Goal: Task Accomplishment & Management: Manage account settings

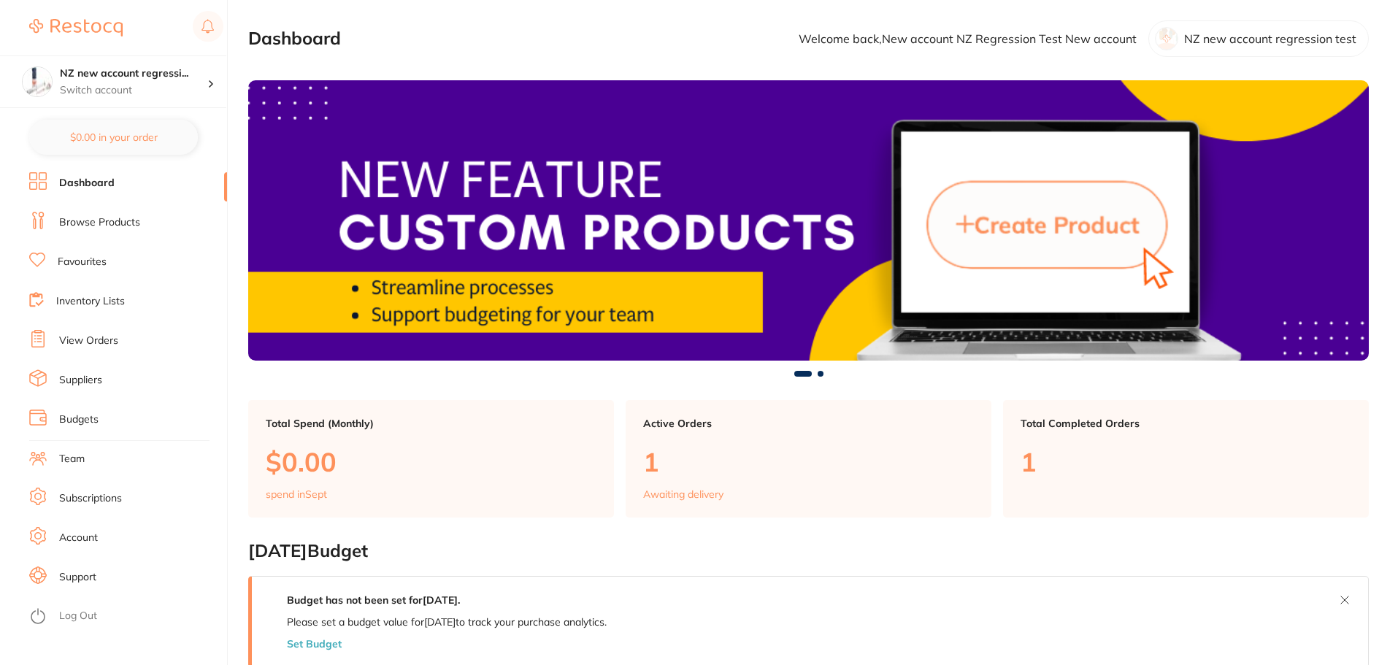
click at [117, 498] on link "Subscriptions" at bounding box center [90, 498] width 63 height 15
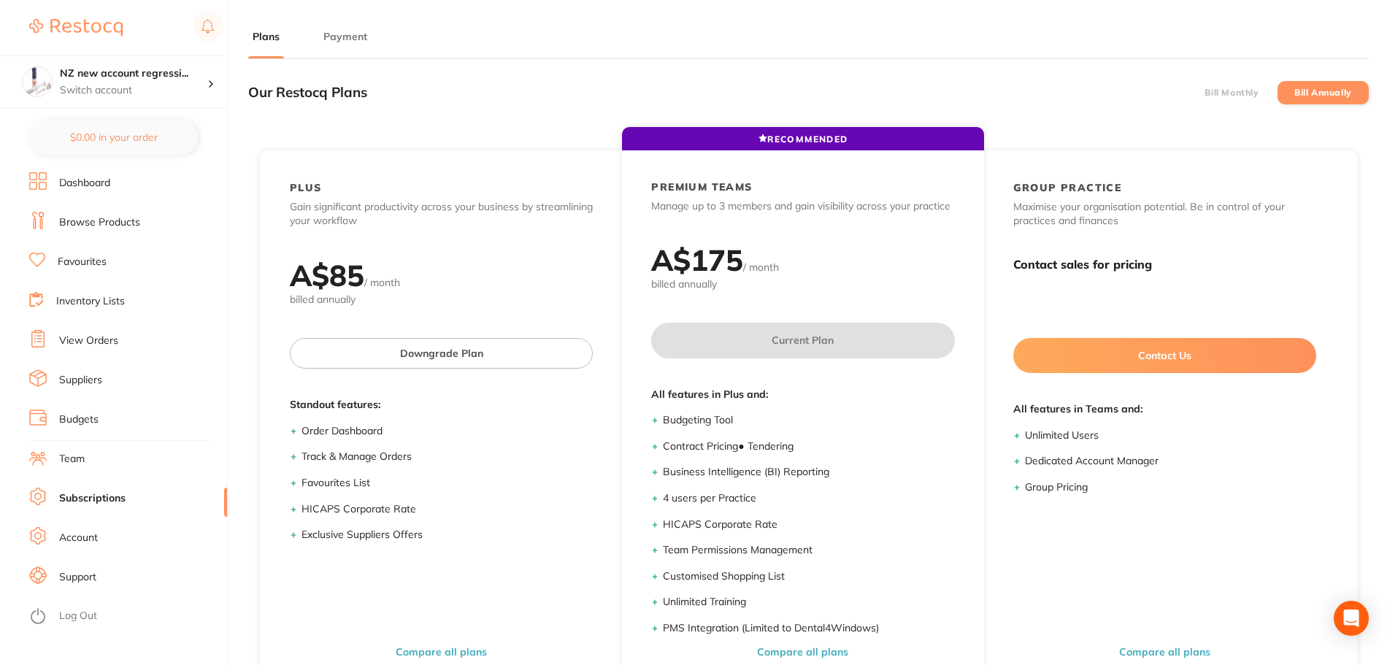
click at [1251, 94] on label "Bill Monthly" at bounding box center [1231, 93] width 54 height 10
click at [1204, 93] on input "Bill Monthly" at bounding box center [1204, 93] width 0 height 0
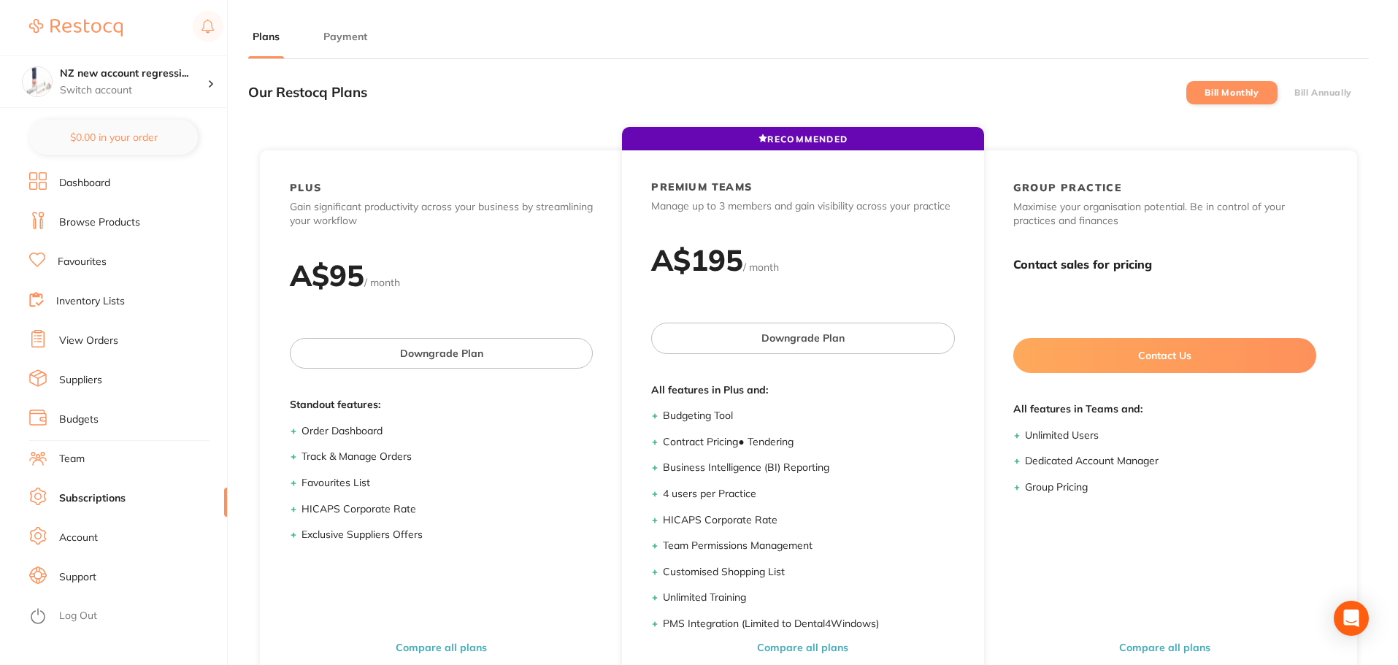
click at [1313, 93] on label "Bill Annually" at bounding box center [1323, 93] width 58 height 10
click at [1294, 93] on input "Bill Annually" at bounding box center [1294, 93] width 0 height 0
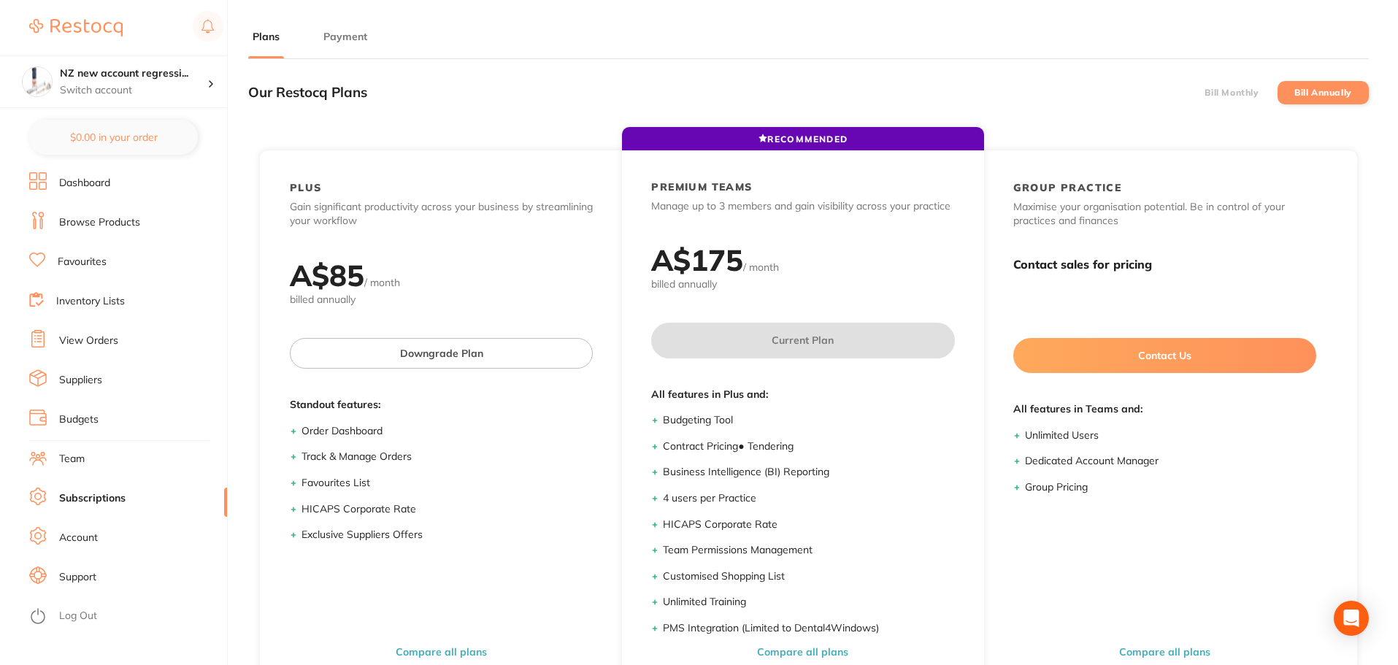
click at [1247, 92] on label "Bill Monthly" at bounding box center [1231, 93] width 54 height 10
click at [1204, 93] on input "Bill Monthly" at bounding box center [1204, 93] width 0 height 0
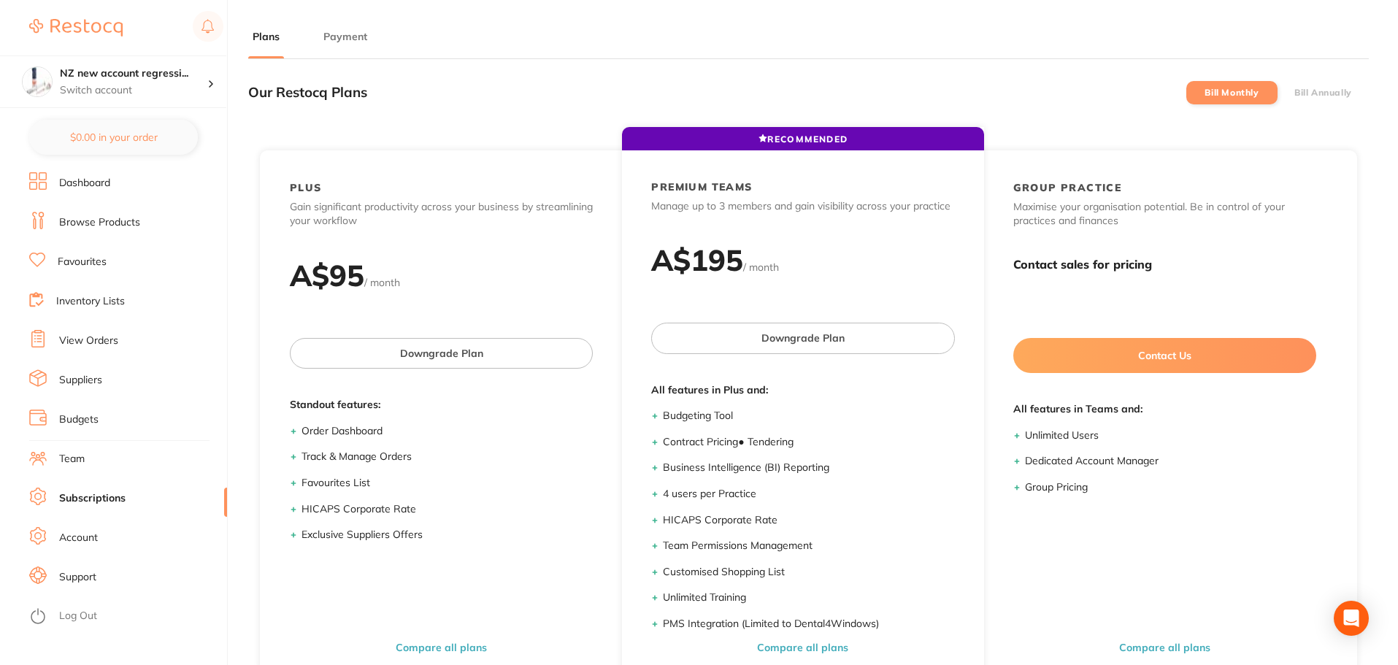
click at [1305, 94] on label "Bill Annually" at bounding box center [1323, 93] width 58 height 10
click at [1294, 93] on input "Bill Annually" at bounding box center [1294, 93] width 0 height 0
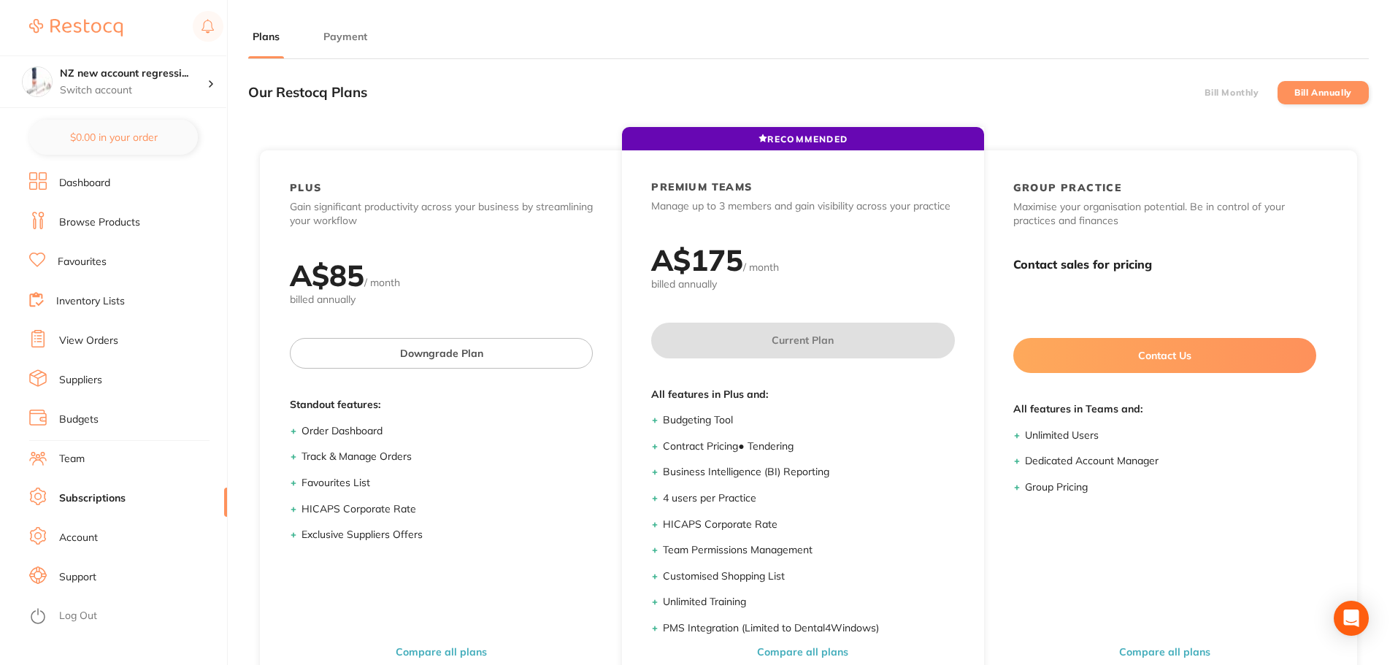
click at [1236, 89] on label "Bill Monthly" at bounding box center [1231, 93] width 54 height 10
click at [1204, 93] on input "Bill Monthly" at bounding box center [1204, 93] width 0 height 0
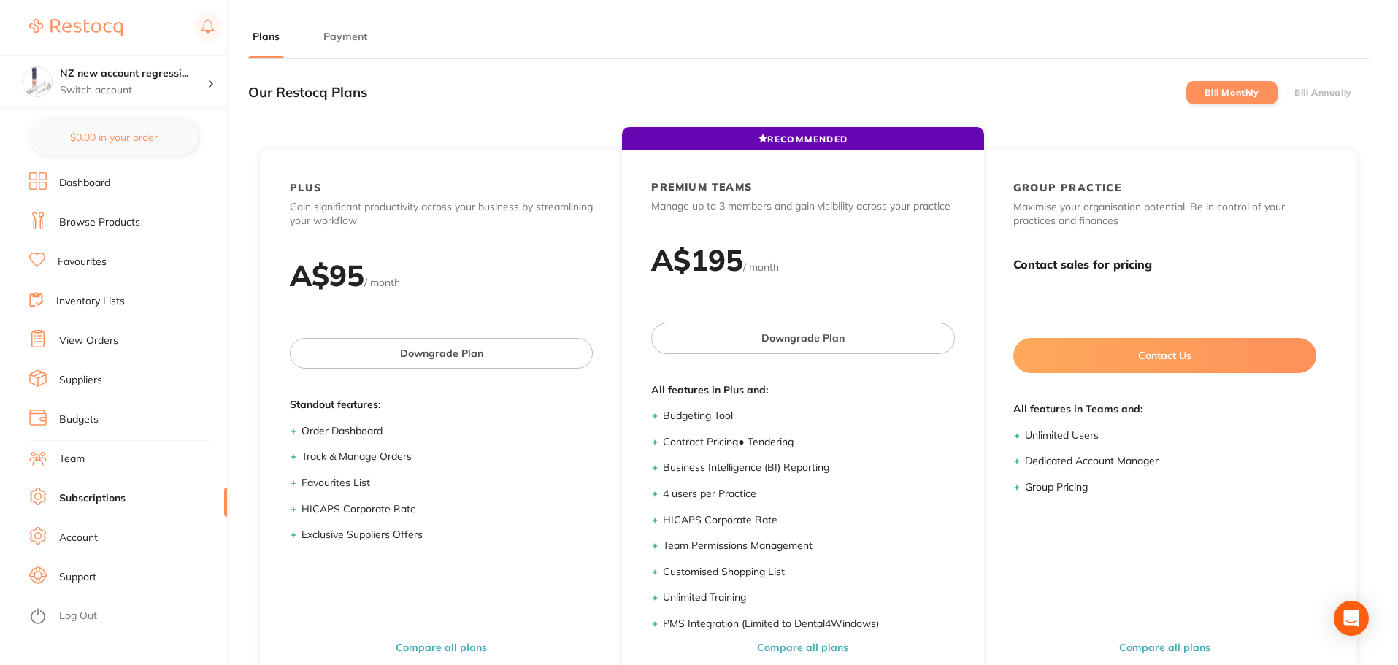
click at [1296, 93] on label "Bill Annually" at bounding box center [1323, 93] width 58 height 10
click at [1294, 93] on input "Bill Annually" at bounding box center [1294, 93] width 0 height 0
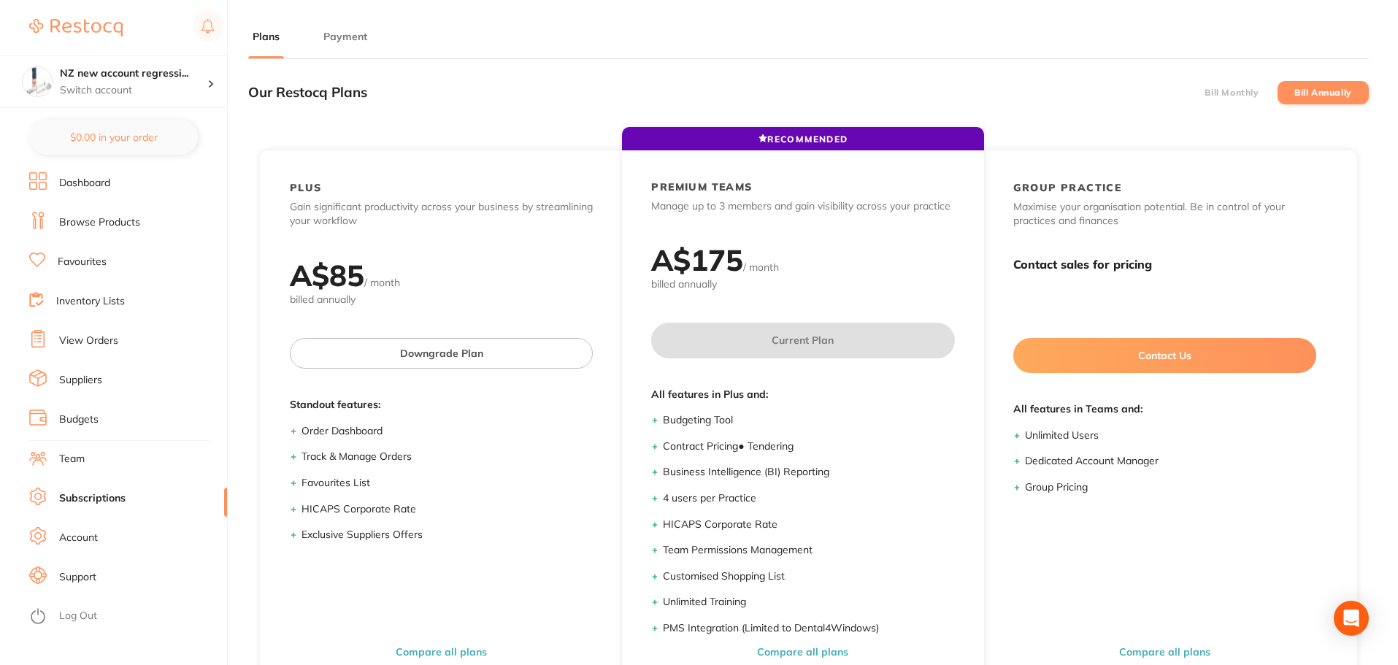
click at [1208, 94] on label "Bill Monthly" at bounding box center [1231, 93] width 54 height 10
click at [1204, 93] on input "Bill Monthly" at bounding box center [1204, 93] width 0 height 0
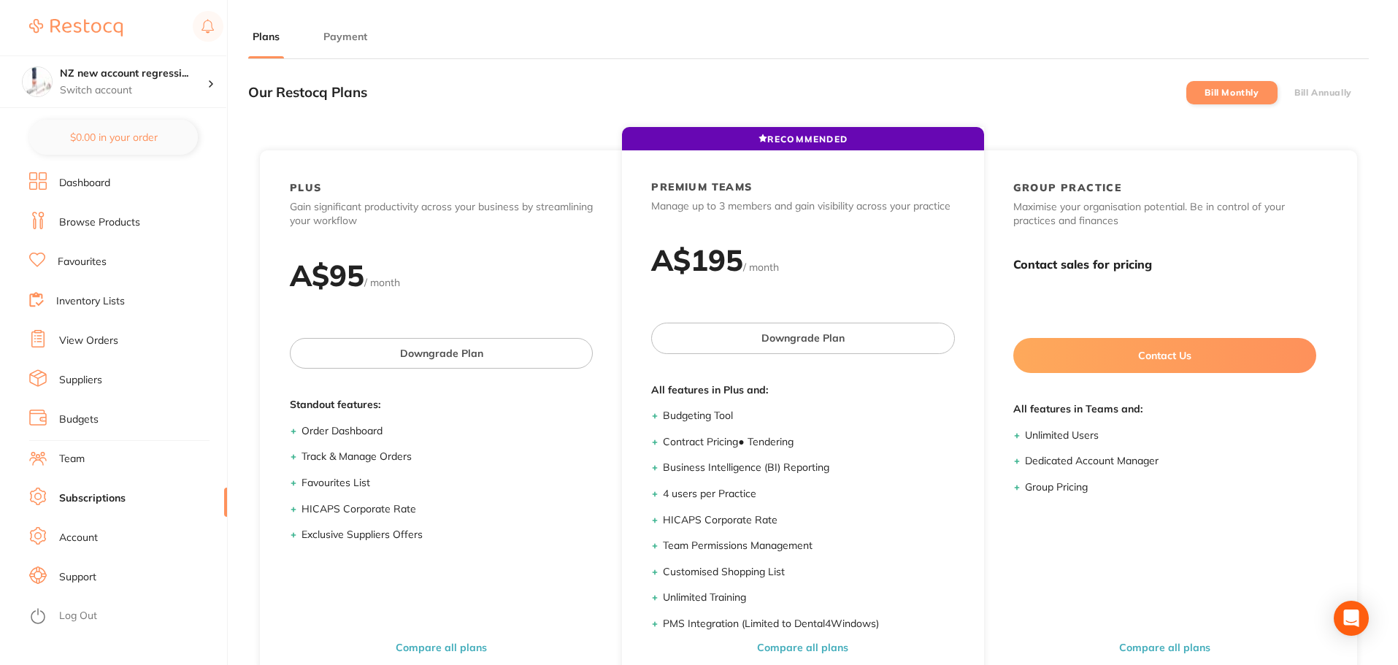
click at [1310, 92] on label "Bill Annually" at bounding box center [1323, 93] width 58 height 10
click at [1294, 93] on input "Bill Annually" at bounding box center [1294, 93] width 0 height 0
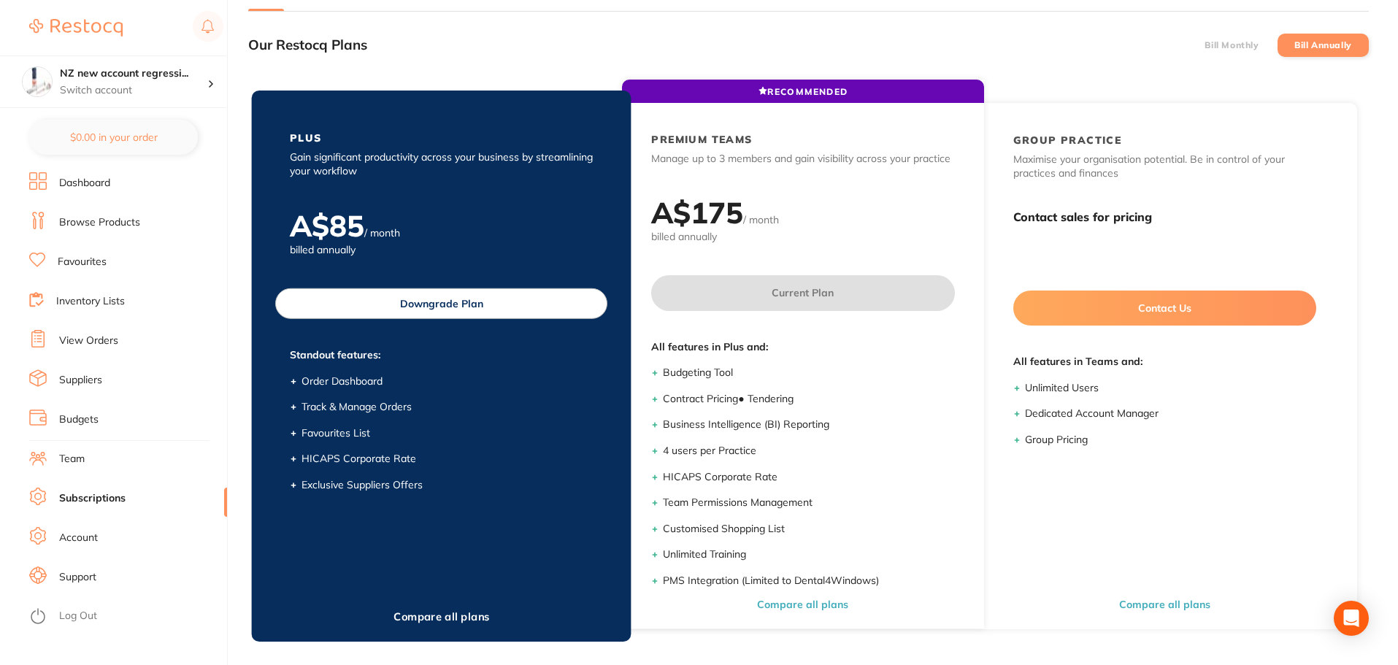
scroll to position [73, 0]
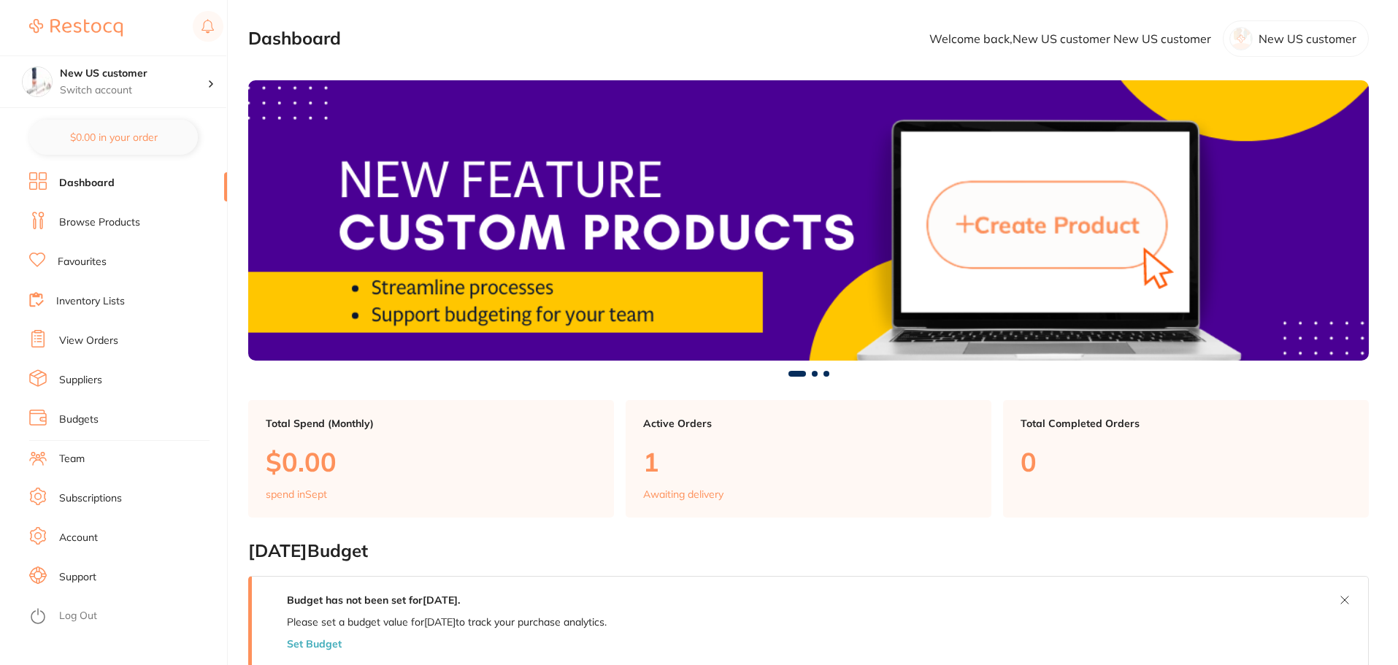
click at [88, 503] on link "Subscriptions" at bounding box center [90, 498] width 63 height 15
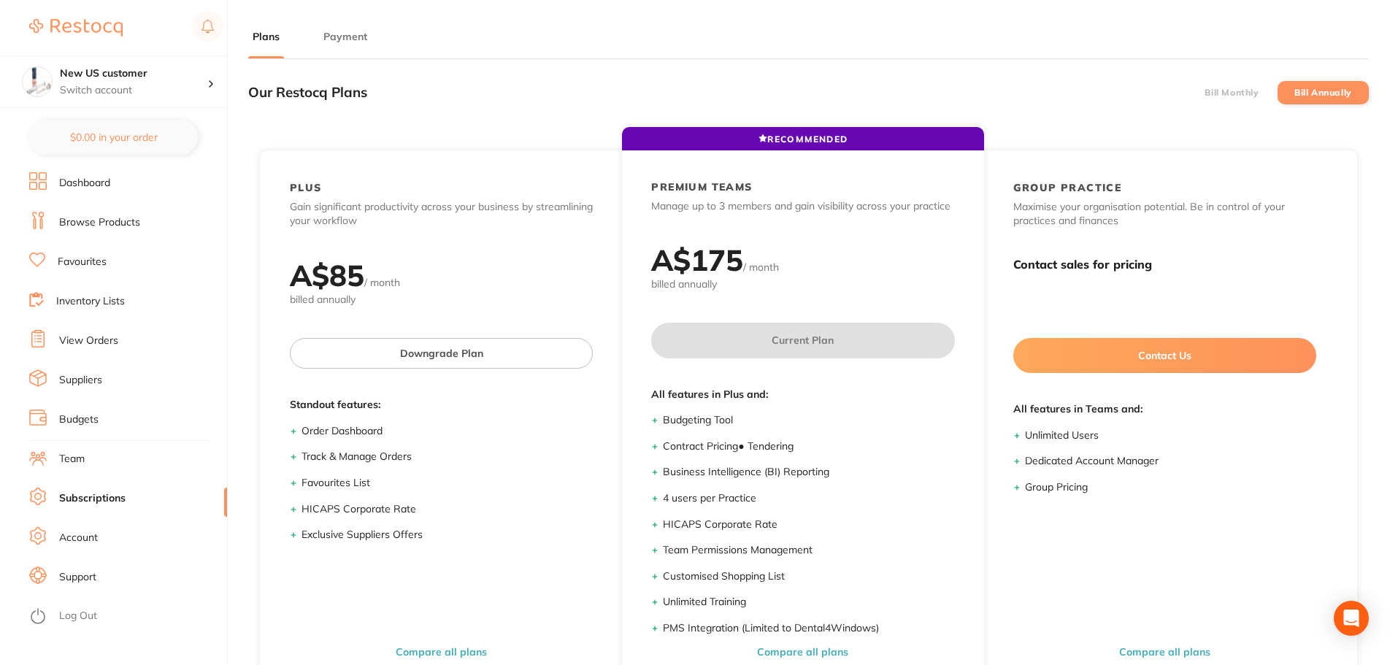
click at [1226, 97] on label "Bill Monthly" at bounding box center [1231, 93] width 54 height 10
click at [1204, 93] on input "Bill Monthly" at bounding box center [1204, 93] width 0 height 0
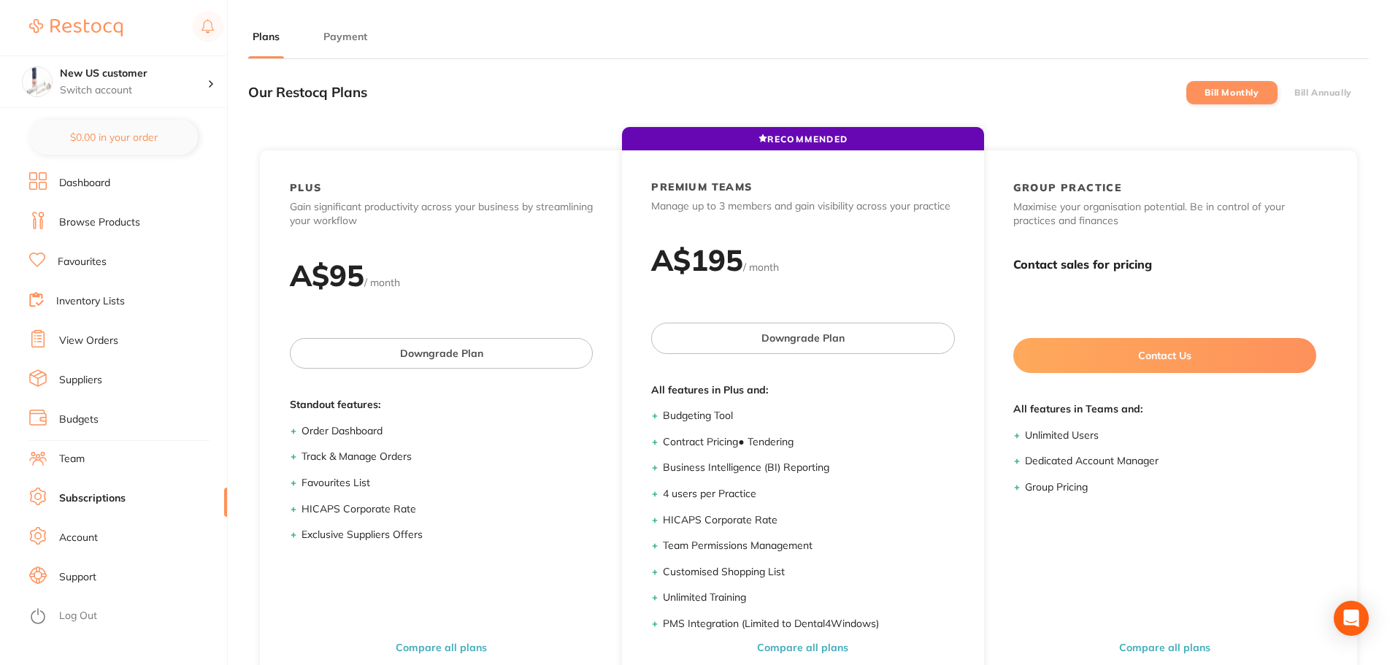
click at [1310, 92] on label "Bill Annually" at bounding box center [1323, 93] width 58 height 10
click at [1294, 93] on input "Bill Annually" at bounding box center [1294, 93] width 0 height 0
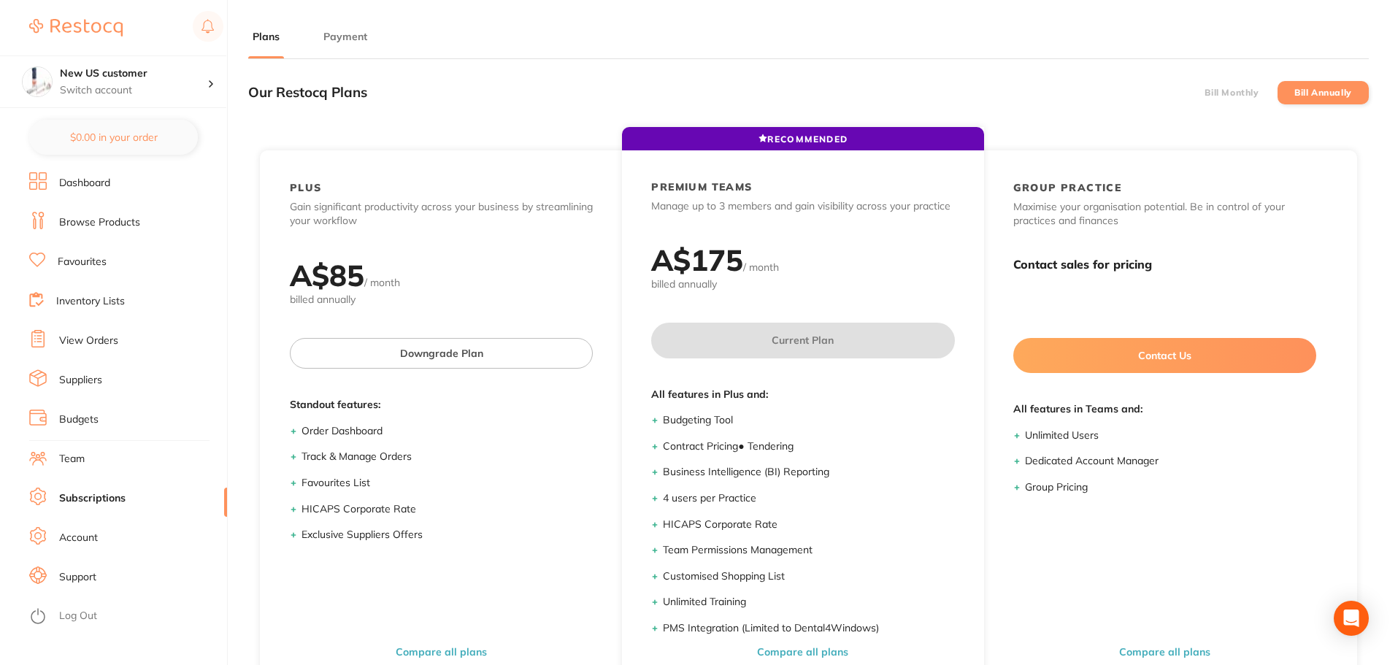
click at [1227, 93] on label "Bill Monthly" at bounding box center [1231, 93] width 54 height 10
click at [1204, 93] on input "Bill Monthly" at bounding box center [1204, 93] width 0 height 0
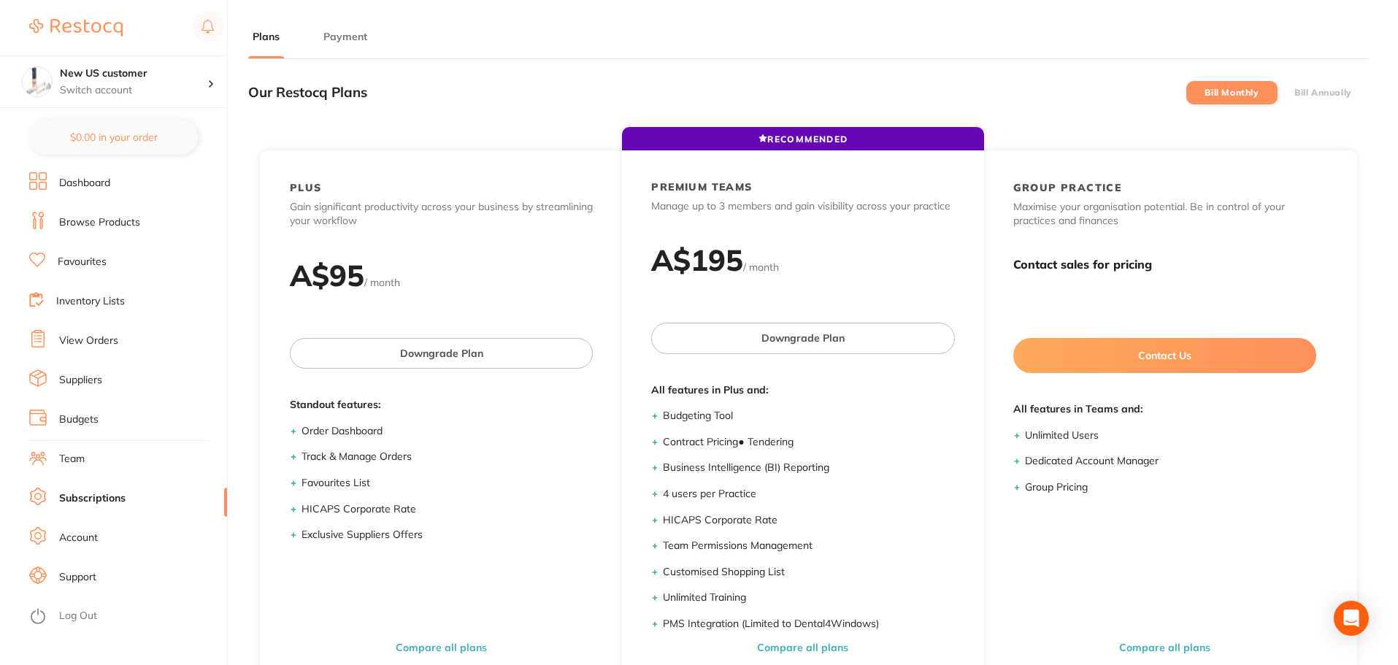
click at [1312, 93] on label "Bill Annually" at bounding box center [1323, 93] width 58 height 10
click at [1294, 93] on input "Bill Annually" at bounding box center [1294, 93] width 0 height 0
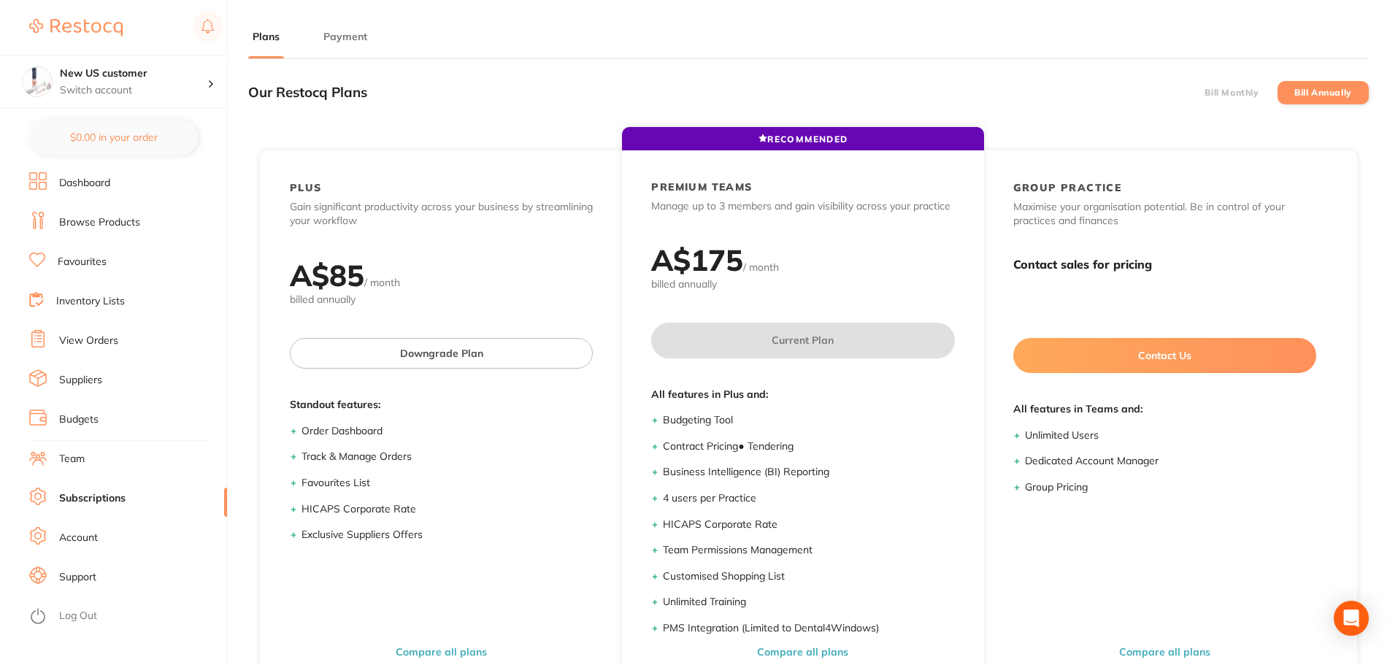
click at [1256, 93] on label "Bill Monthly" at bounding box center [1231, 93] width 54 height 10
click at [1204, 93] on input "Bill Monthly" at bounding box center [1204, 93] width 0 height 0
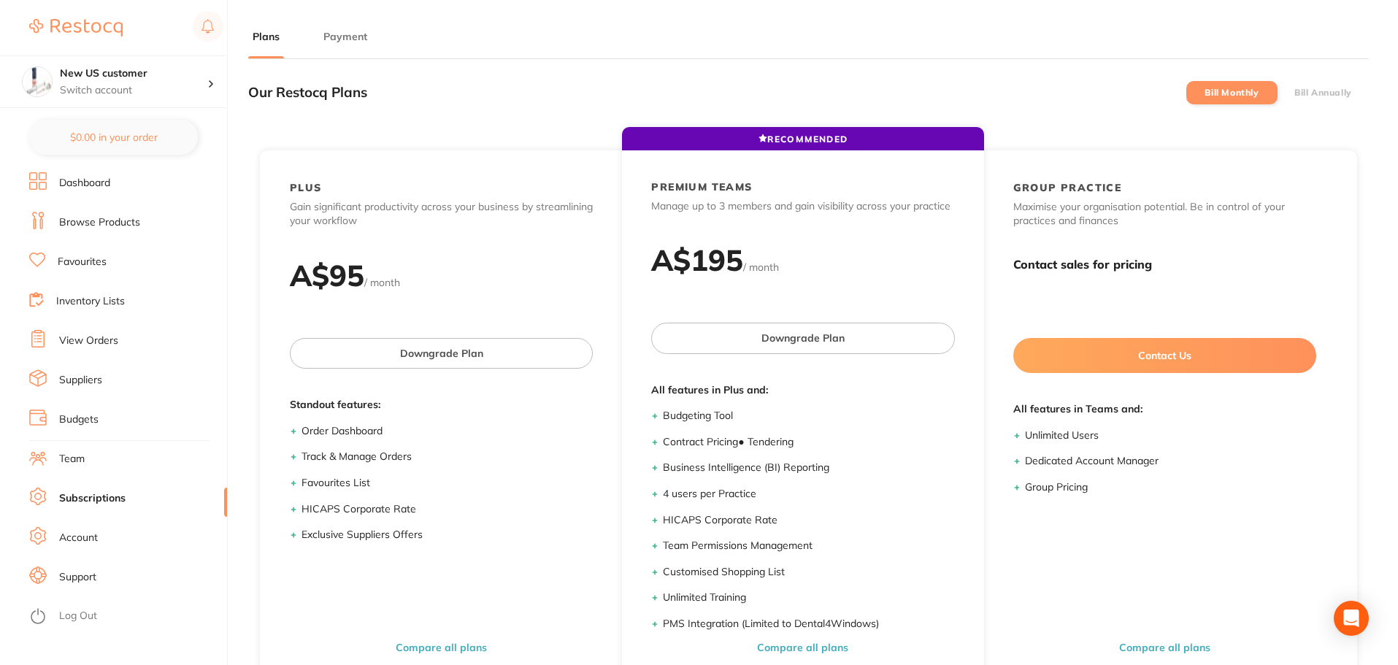
click at [1318, 88] on label "Bill Annually" at bounding box center [1323, 93] width 58 height 10
click at [1294, 93] on input "Bill Annually" at bounding box center [1294, 93] width 0 height 0
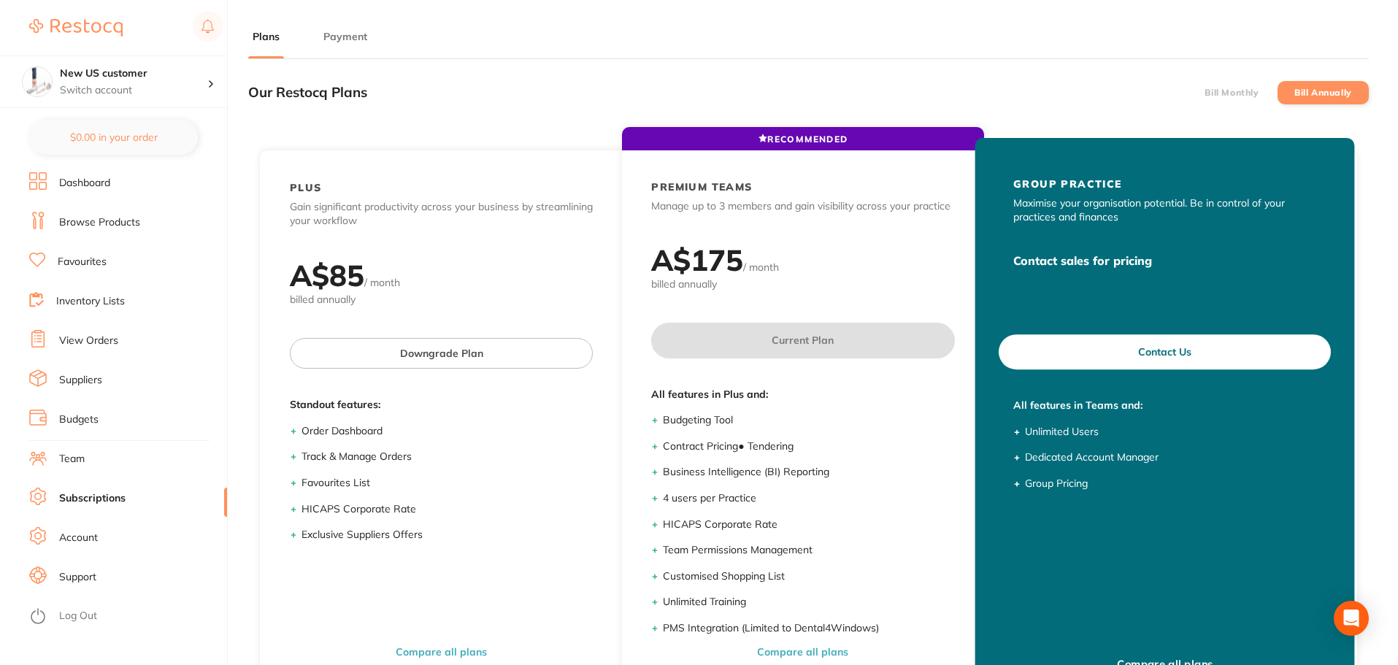
scroll to position [196, 0]
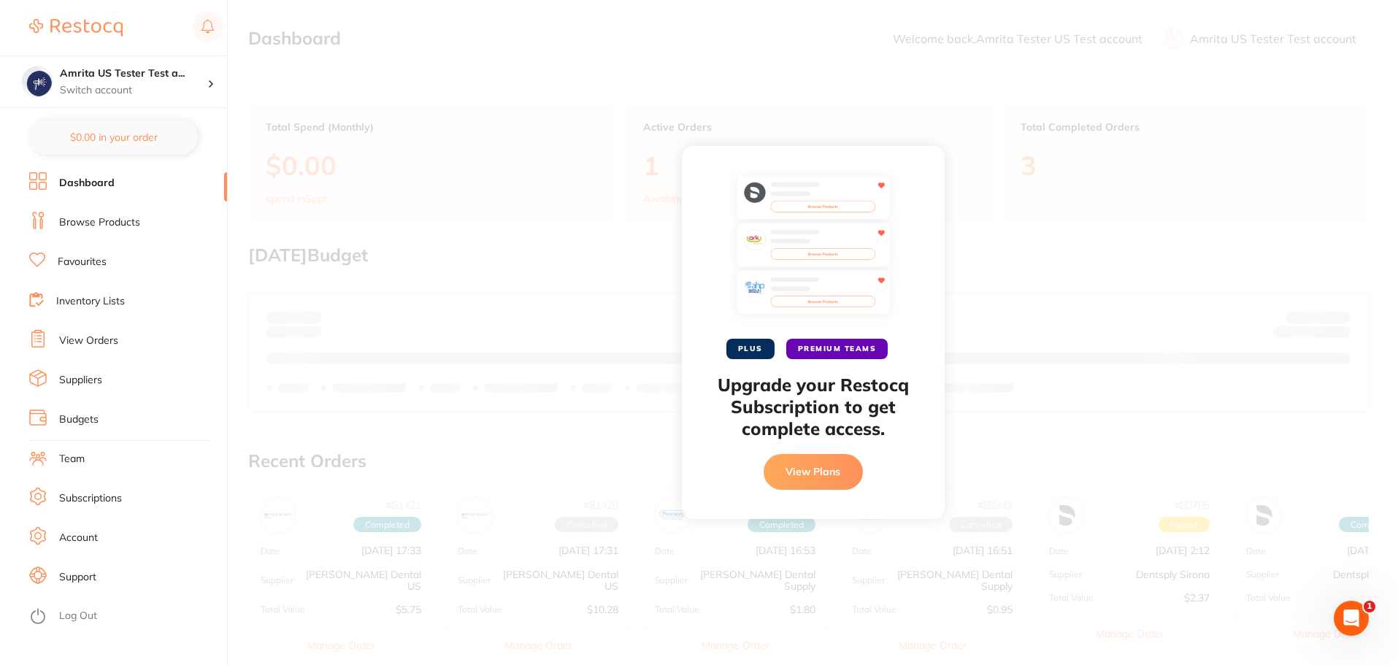
click at [106, 499] on link "Subscriptions" at bounding box center [90, 498] width 63 height 15
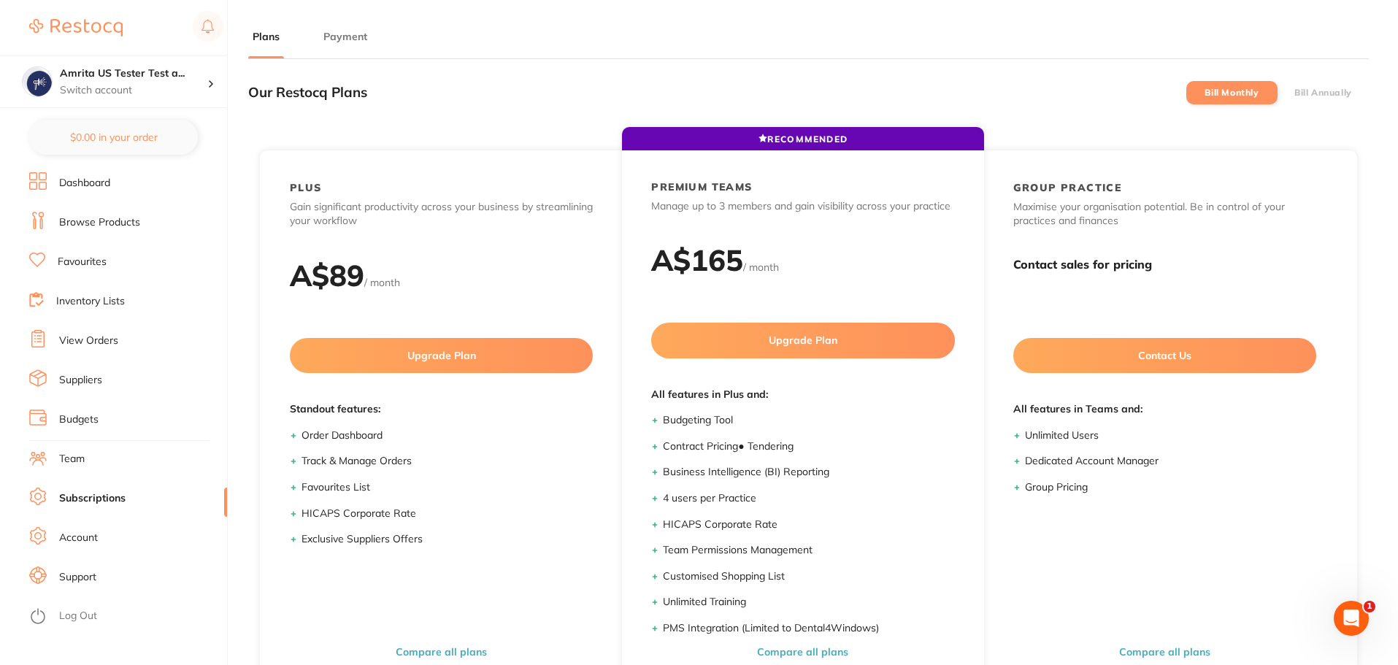
click at [1304, 89] on label "Bill Annually" at bounding box center [1323, 93] width 58 height 10
click at [1294, 93] on input "Bill Annually" at bounding box center [1294, 93] width 0 height 0
click at [1246, 99] on li "Bill Monthly" at bounding box center [1231, 92] width 91 height 23
click at [1328, 91] on label "Bill Annually" at bounding box center [1323, 93] width 58 height 10
click at [1294, 93] on input "Bill Annually" at bounding box center [1294, 93] width 0 height 0
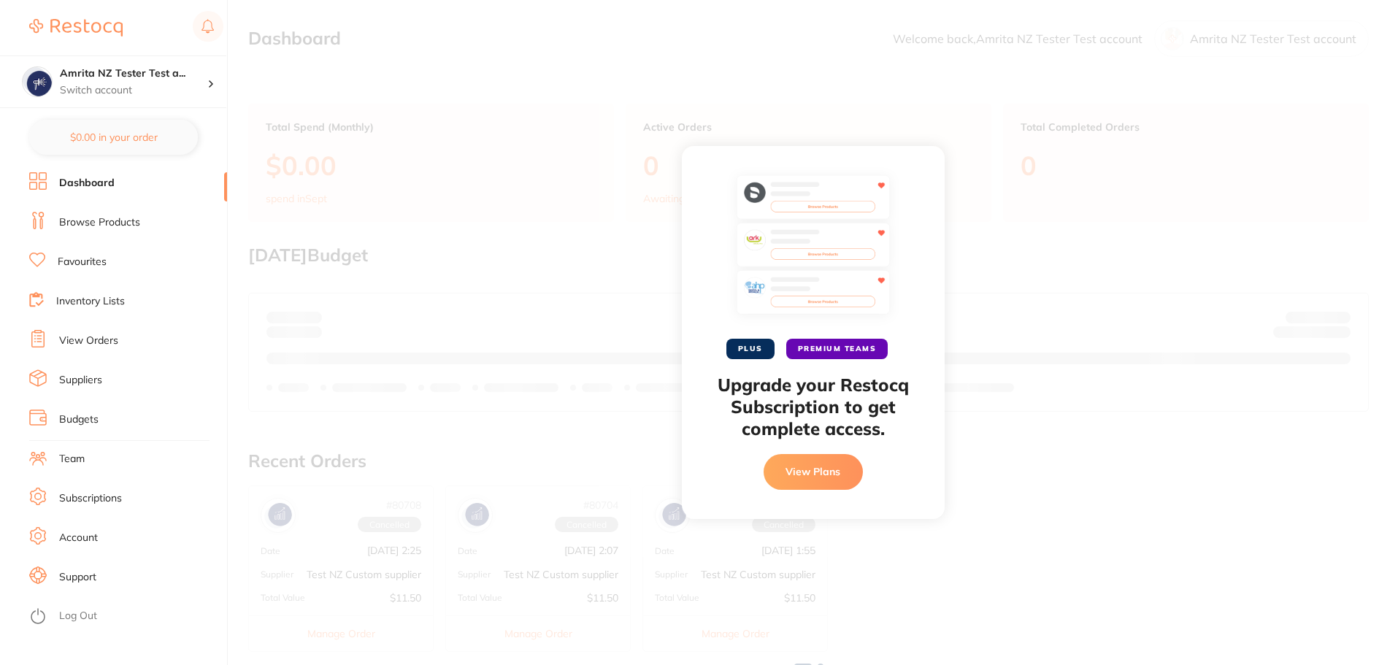
click at [80, 494] on link "Subscriptions" at bounding box center [90, 498] width 63 height 15
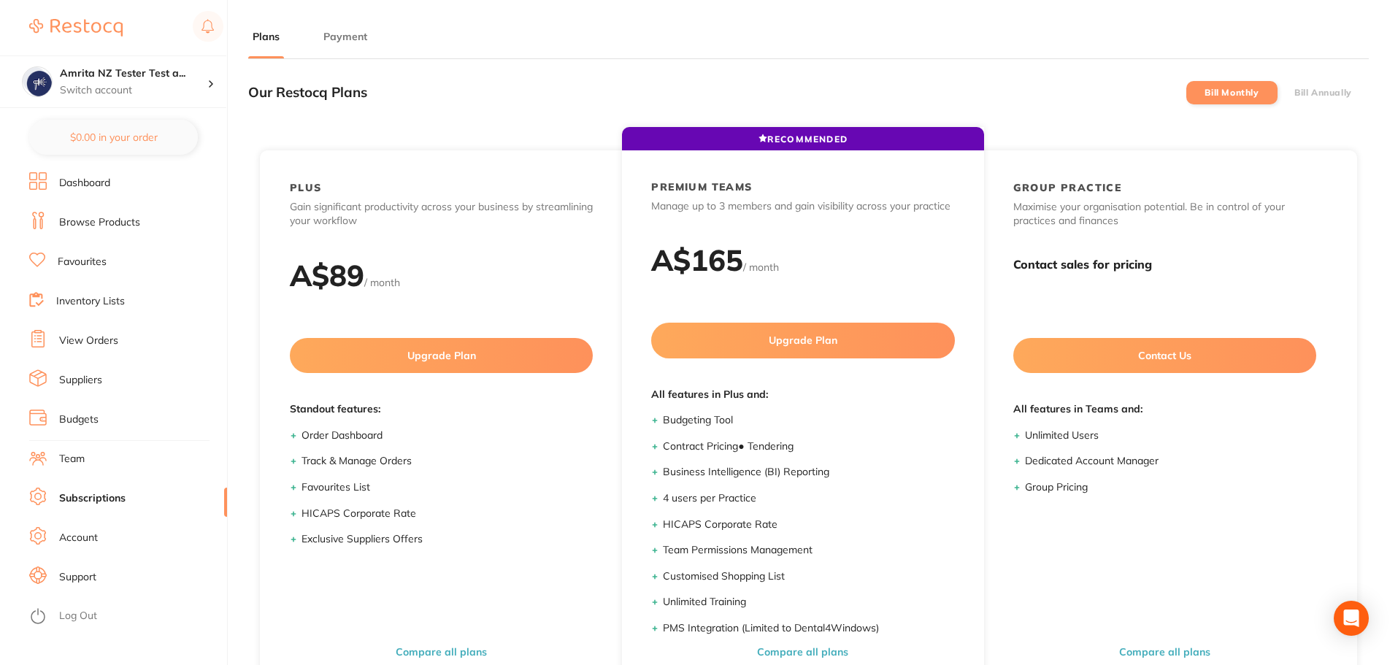
click at [1306, 88] on label "Bill Annually" at bounding box center [1323, 93] width 58 height 10
click at [1294, 93] on input "Bill Annually" at bounding box center [1294, 93] width 0 height 0
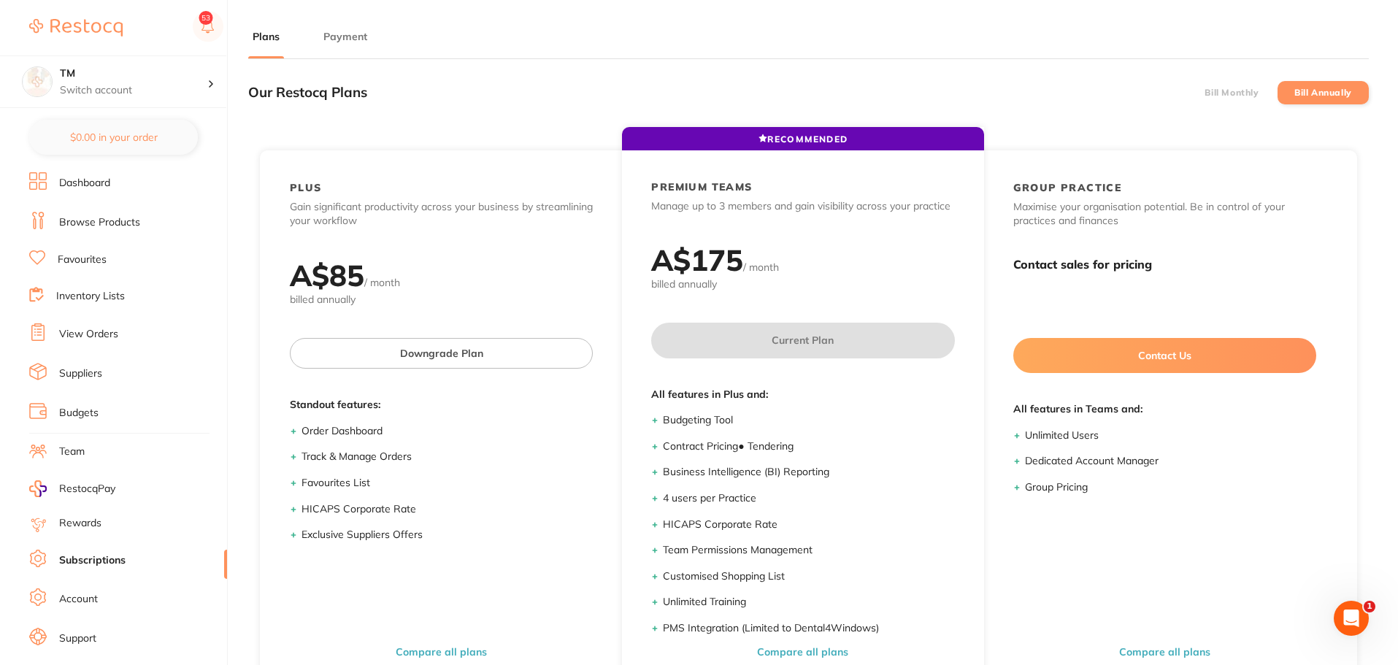
click at [1245, 92] on label "Bill Monthly" at bounding box center [1231, 93] width 54 height 10
click at [1204, 93] on input "Bill Monthly" at bounding box center [1204, 93] width 0 height 0
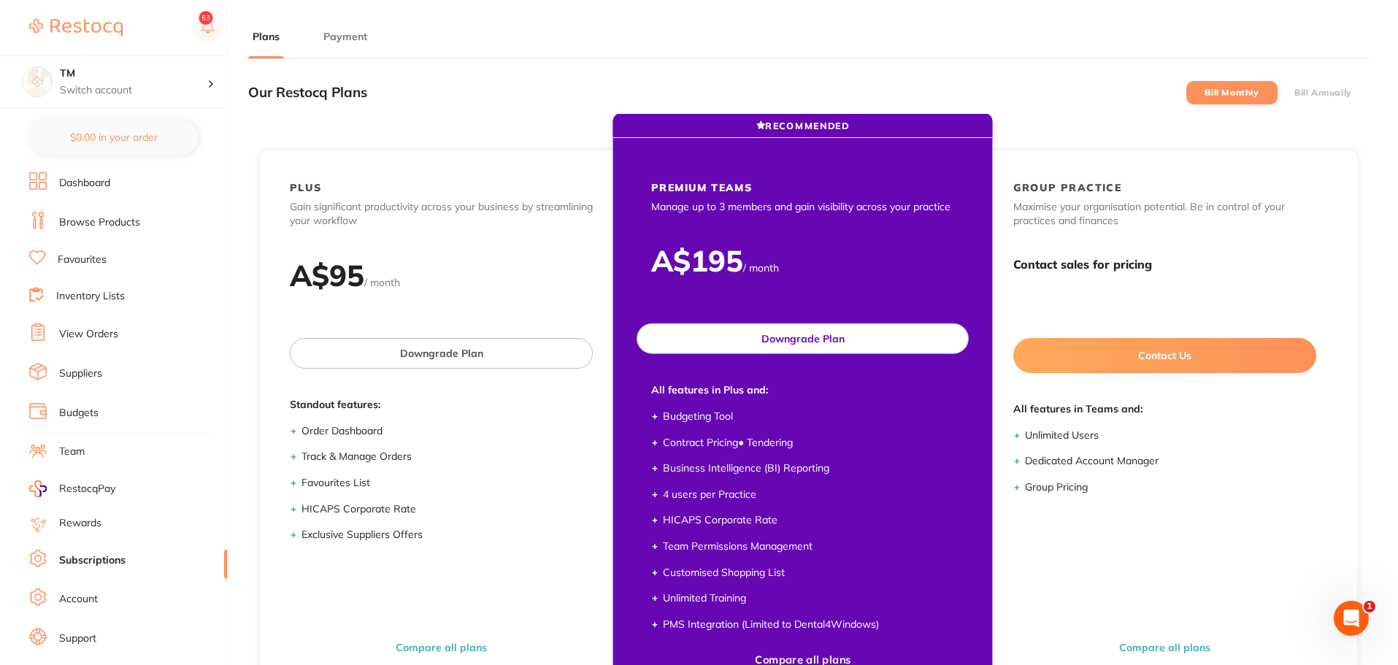
click at [858, 331] on button "Downgrade Plan" at bounding box center [803, 338] width 332 height 31
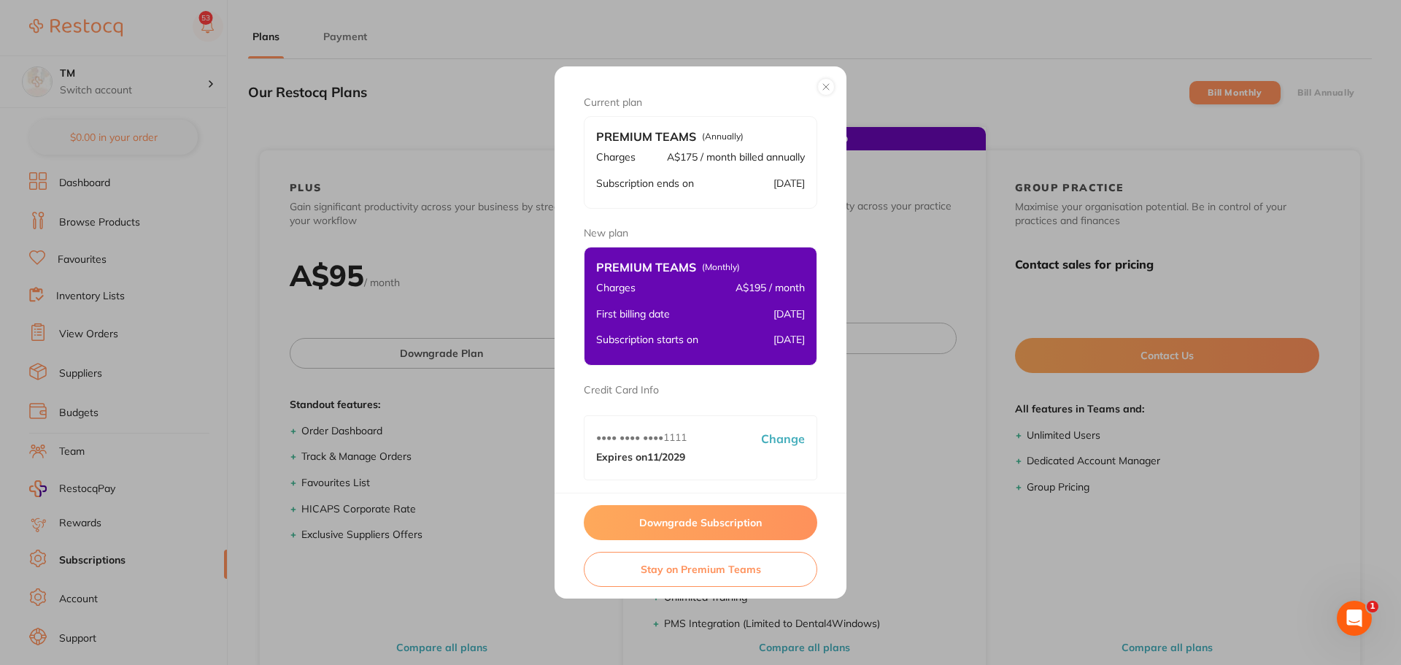
click at [719, 528] on button "Downgrade Subscription" at bounding box center [701, 522] width 234 height 35
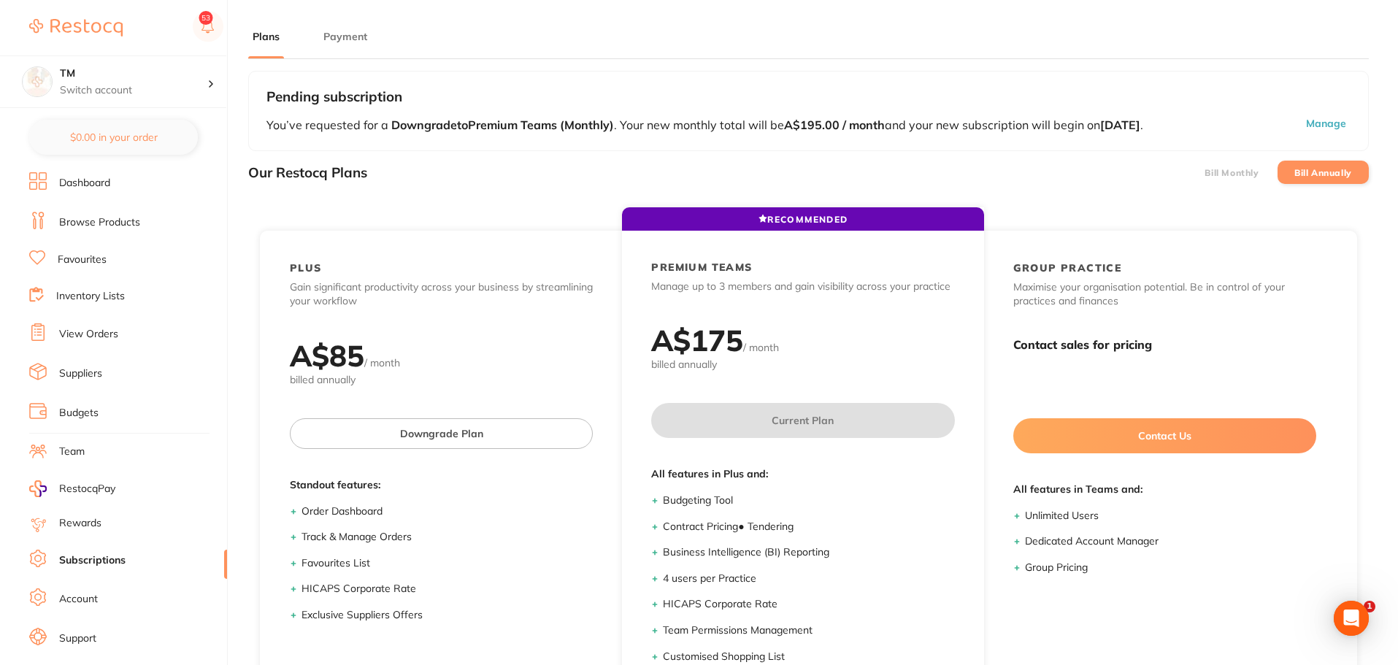
click at [1242, 173] on label "Bill Monthly" at bounding box center [1231, 173] width 54 height 10
click at [1204, 172] on input "Bill Monthly" at bounding box center [1204, 172] width 0 height 0
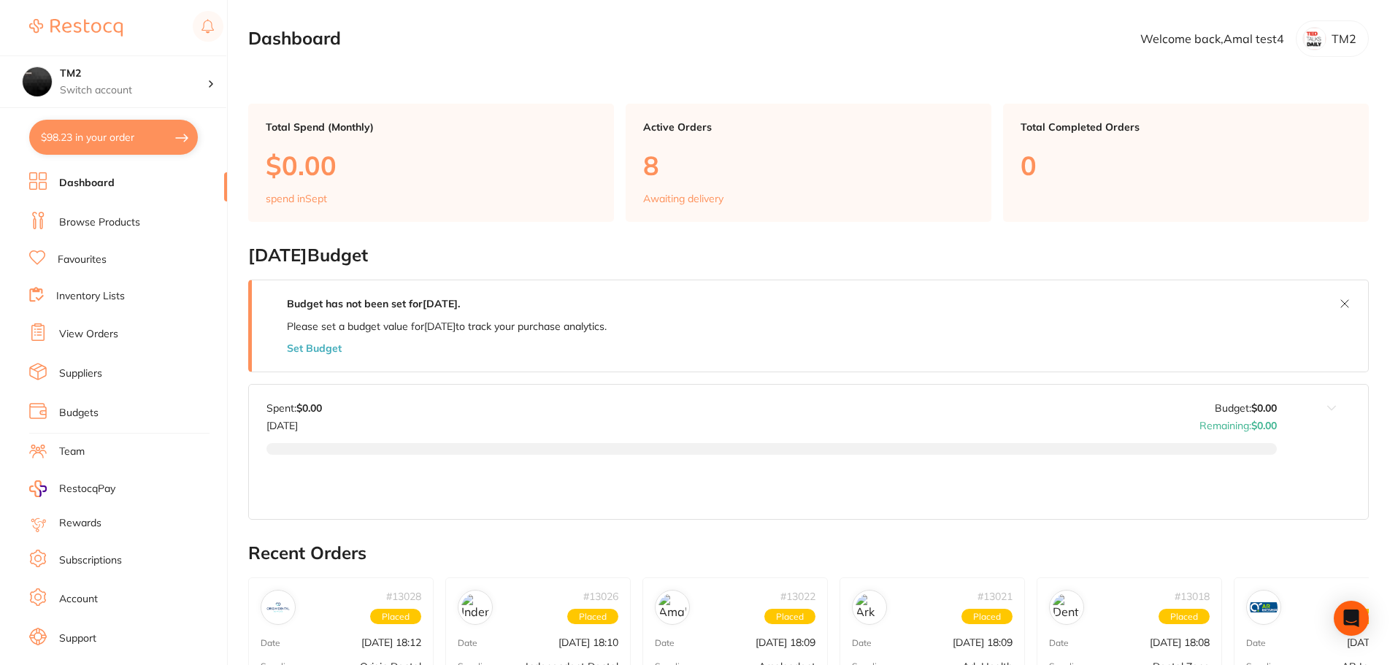
click at [105, 555] on link "Subscriptions" at bounding box center [90, 560] width 63 height 15
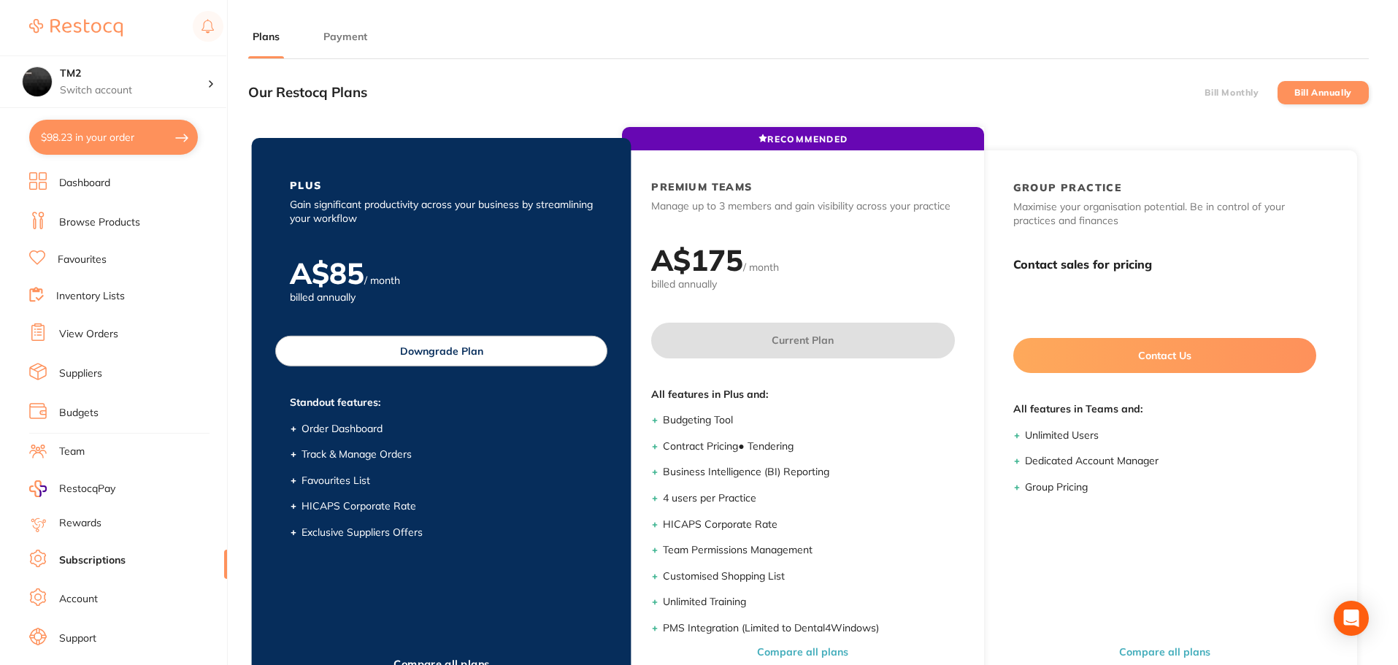
click at [441, 355] on button "Downgrade Plan" at bounding box center [441, 351] width 332 height 31
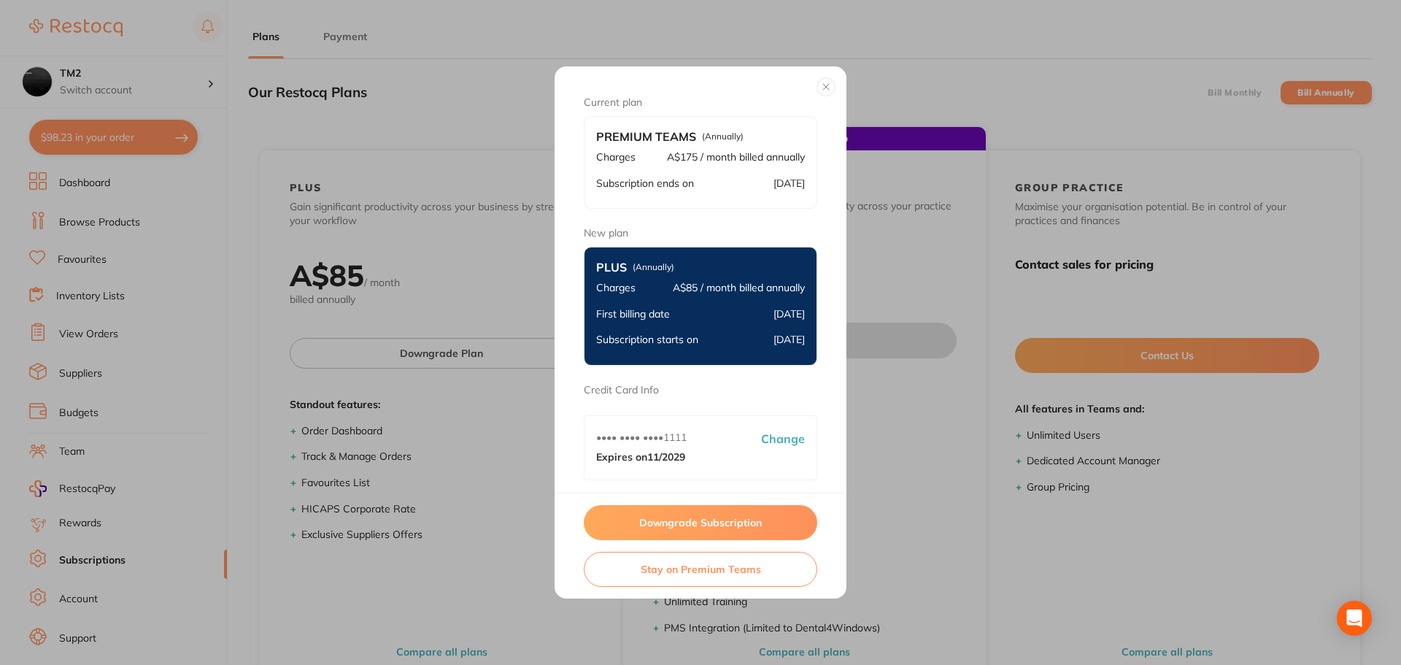
click at [691, 523] on button "Downgrade Subscription" at bounding box center [701, 522] width 234 height 35
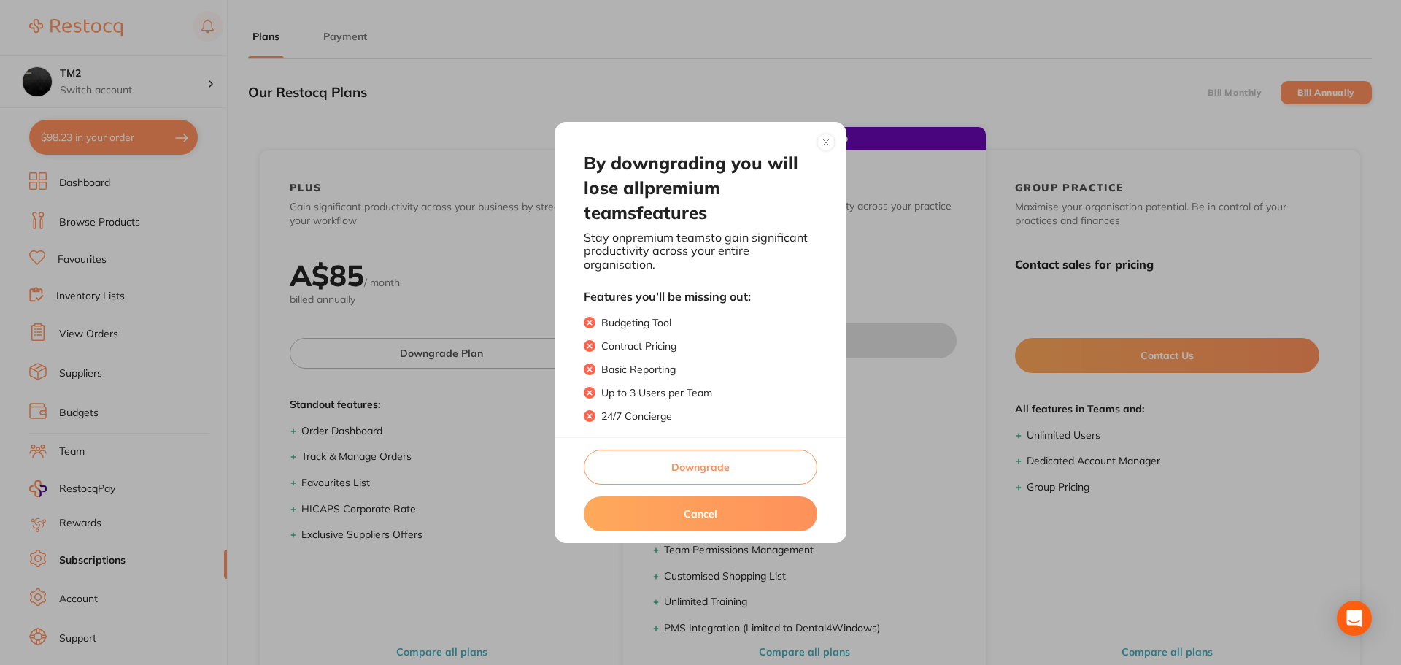
click at [705, 472] on button "Downgrade" at bounding box center [701, 467] width 234 height 35
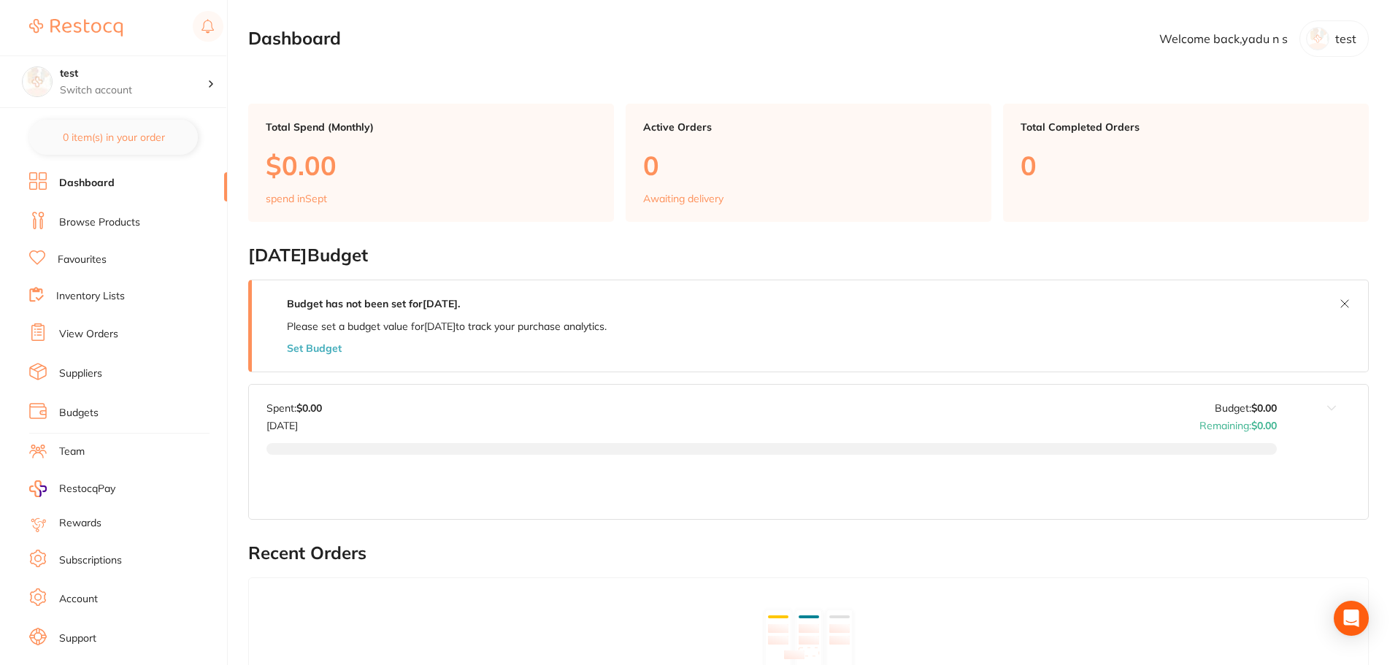
click at [77, 556] on link "Subscriptions" at bounding box center [90, 560] width 63 height 15
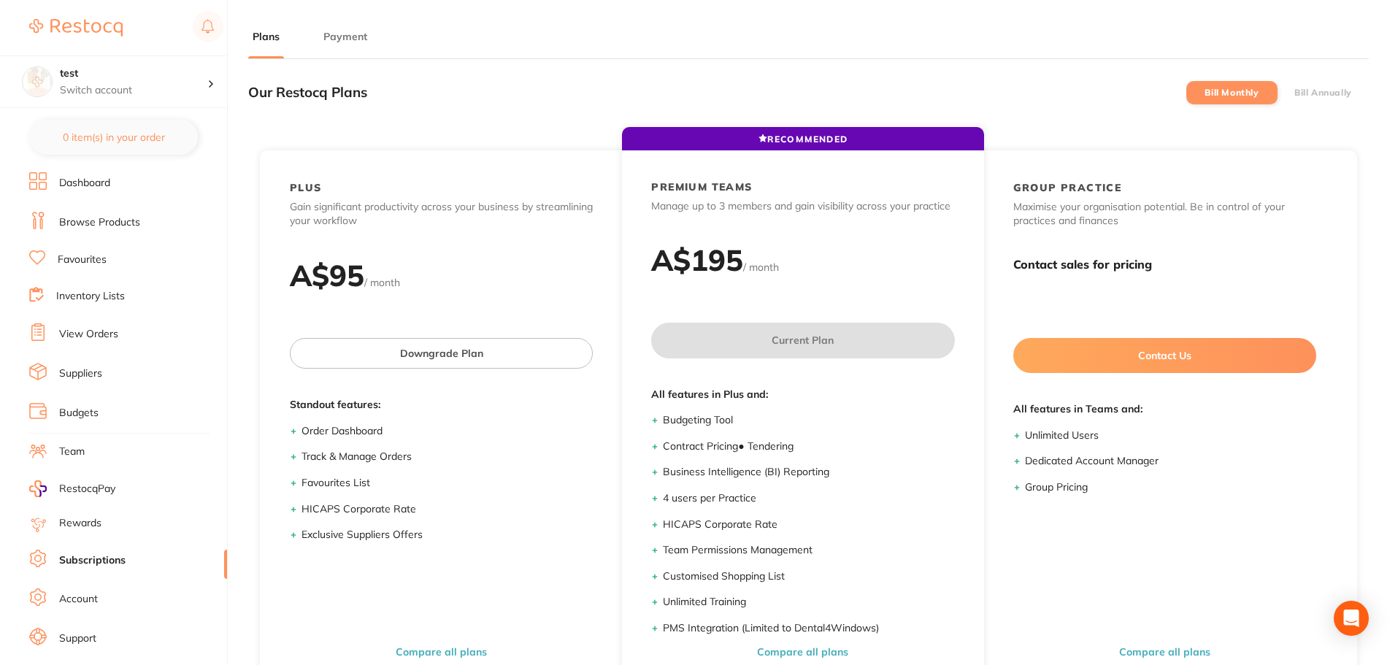
click at [1291, 92] on li "Bill Annually" at bounding box center [1322, 92] width 91 height 23
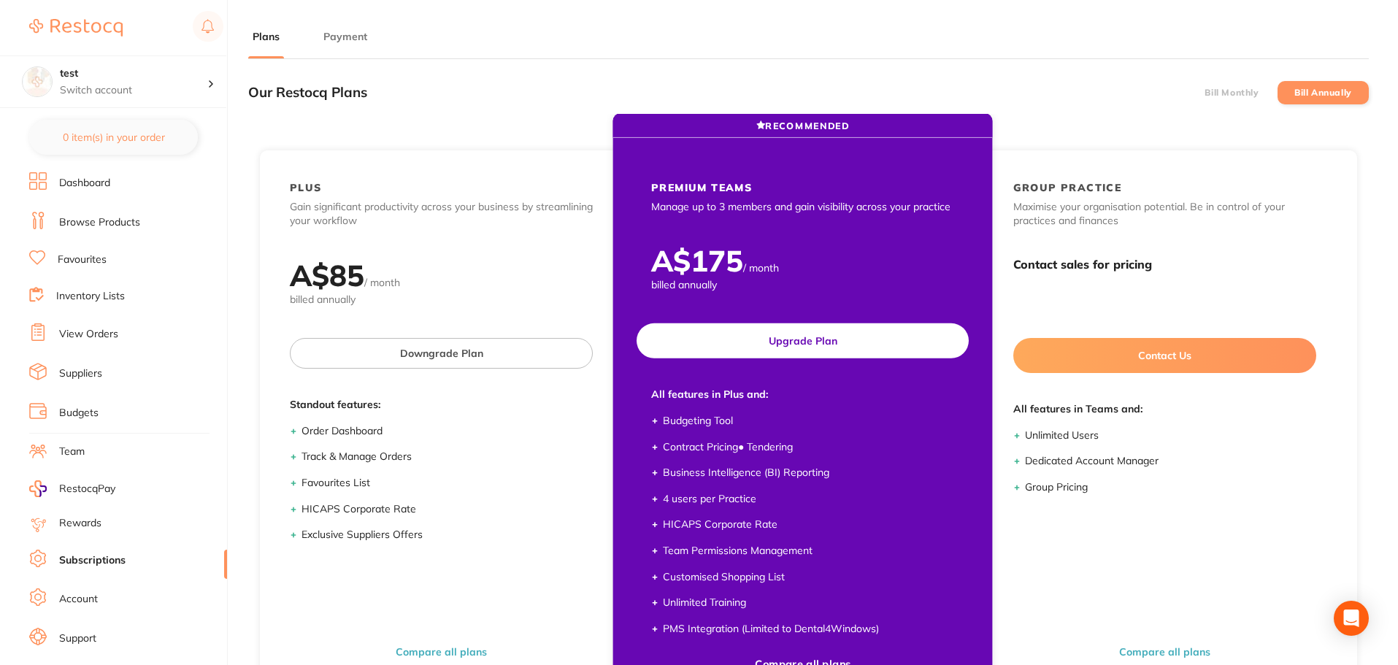
click at [819, 346] on button "Upgrade Plan" at bounding box center [803, 340] width 332 height 35
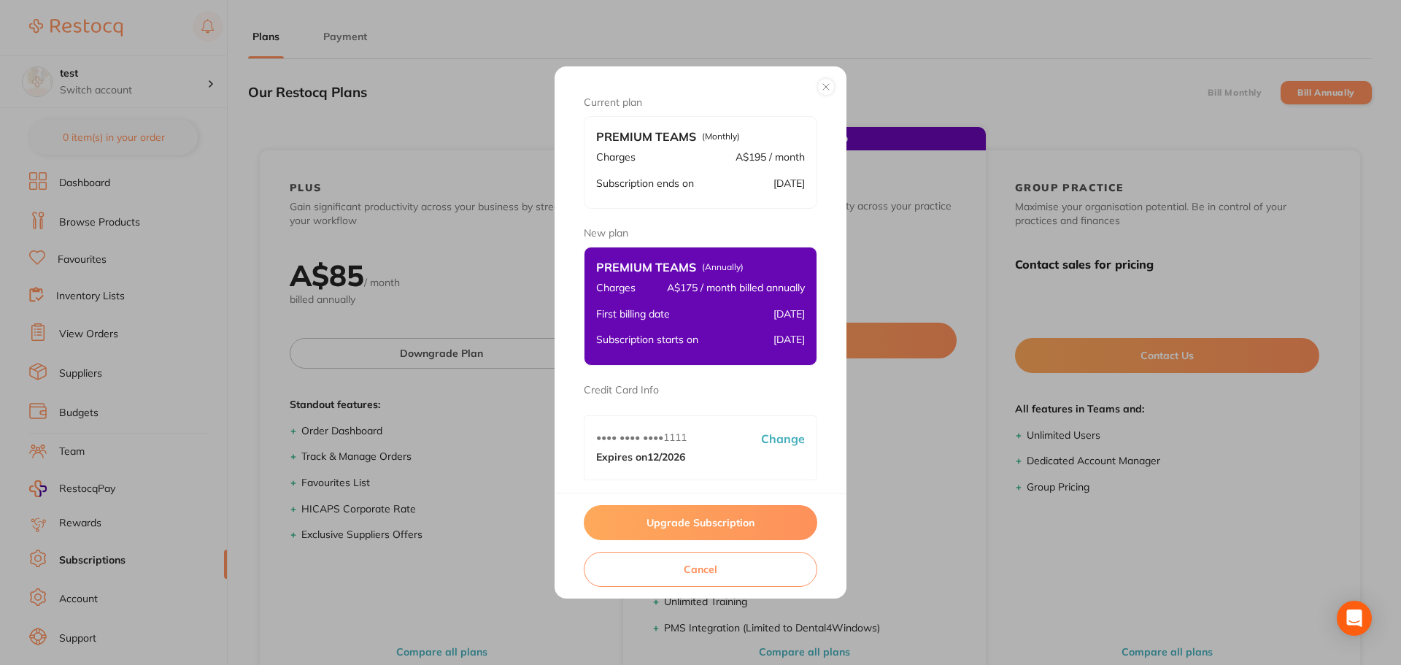
click at [683, 526] on button "Upgrade Subscription" at bounding box center [701, 522] width 234 height 35
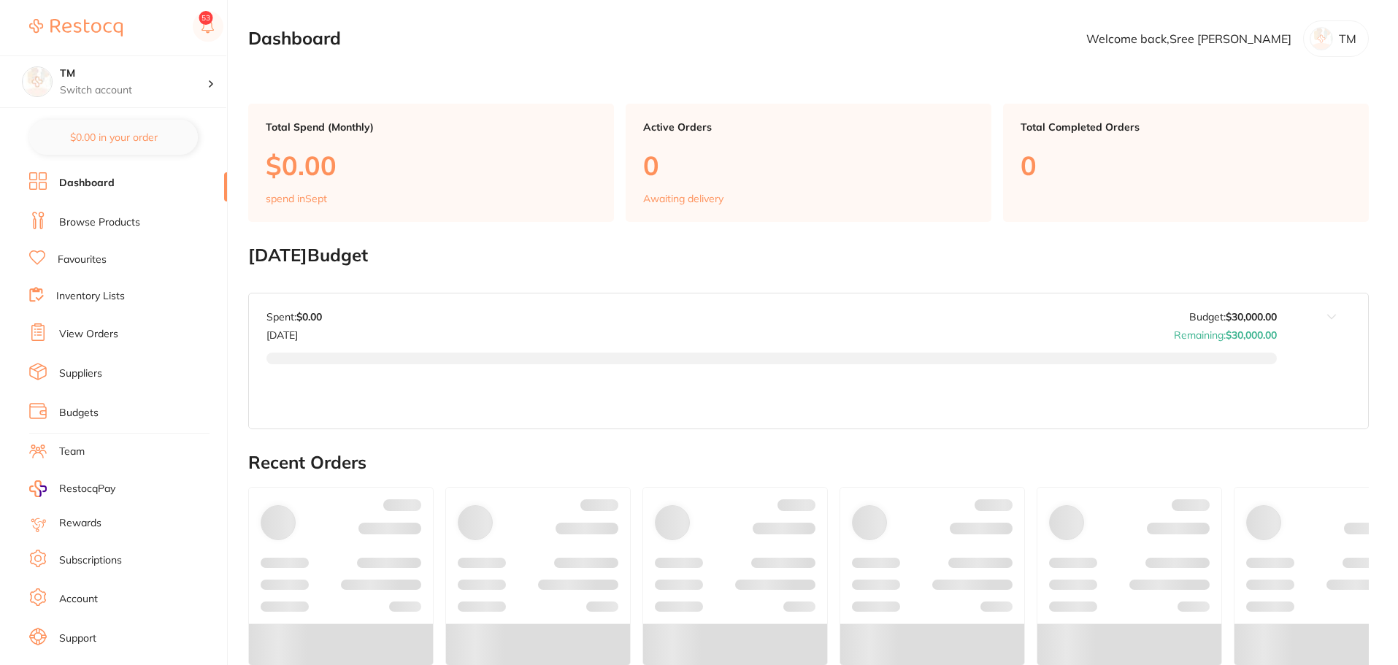
click at [130, 218] on link "Browse Products" at bounding box center [99, 222] width 81 height 15
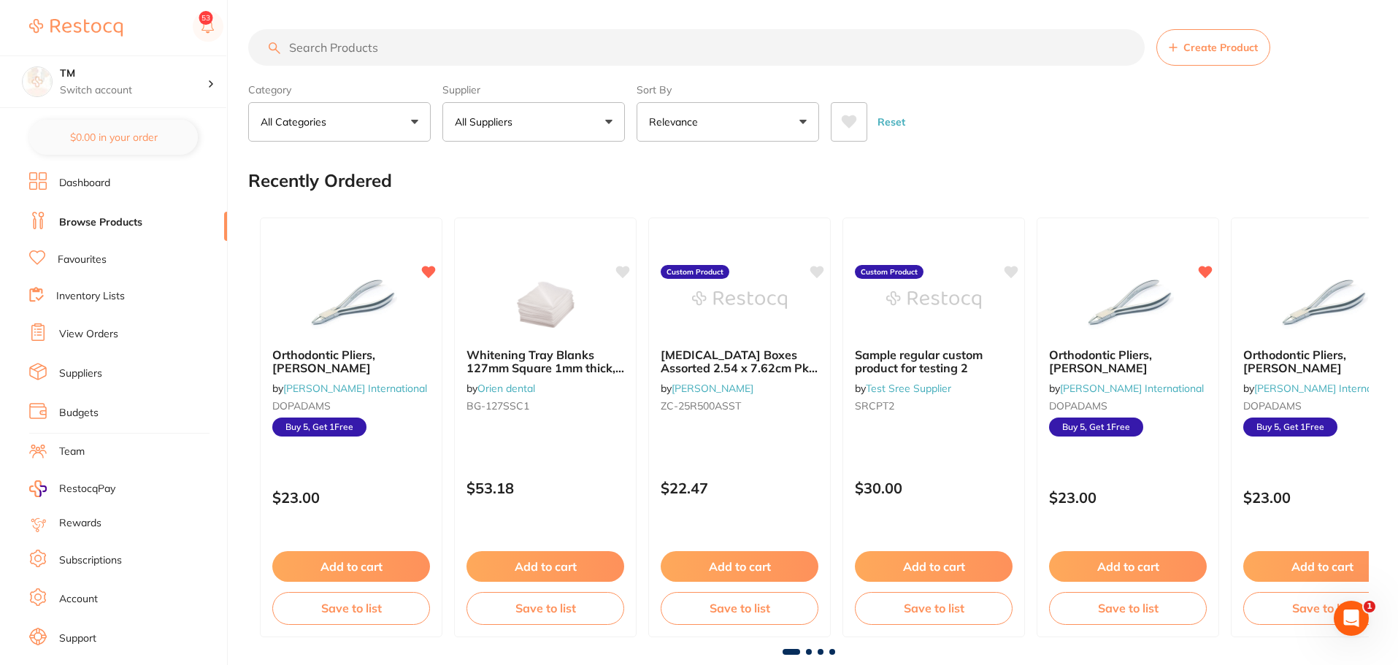
click at [119, 566] on link "Subscriptions" at bounding box center [90, 560] width 63 height 15
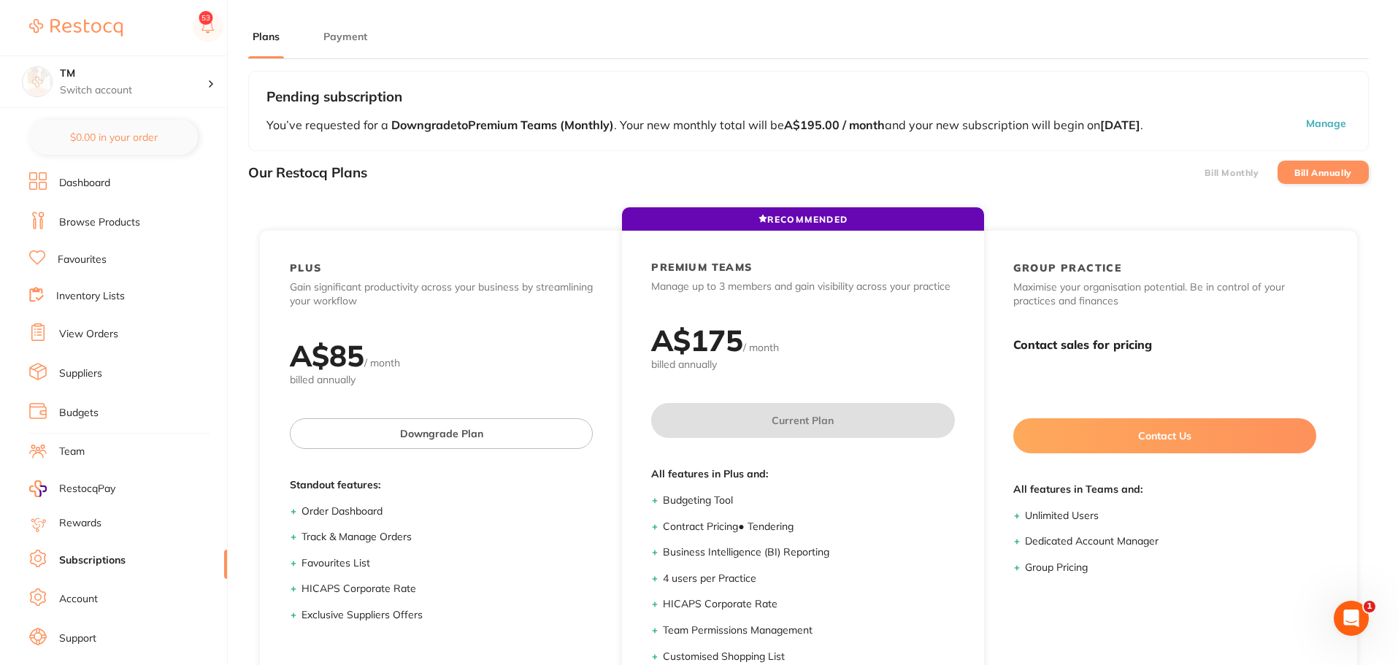
click at [348, 39] on button "Payment" at bounding box center [345, 37] width 53 height 14
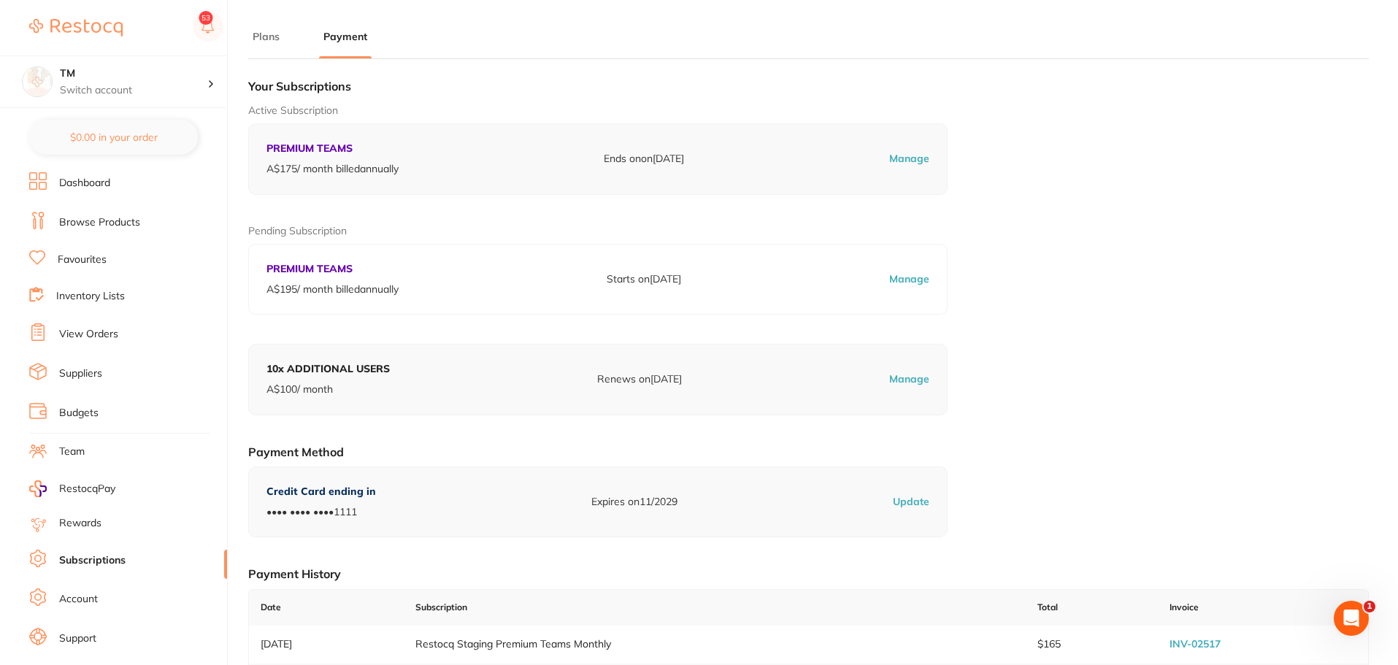
click at [94, 180] on link "Dashboard" at bounding box center [84, 183] width 51 height 15
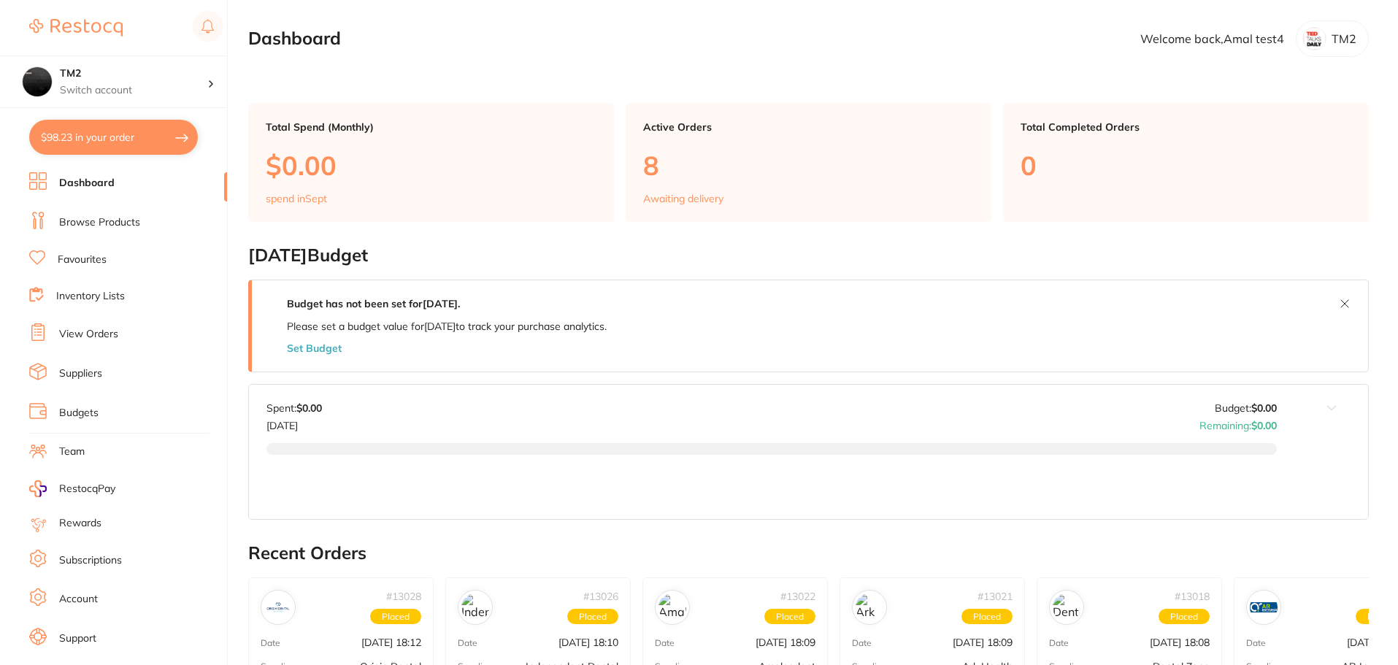
click at [98, 566] on link "Subscriptions" at bounding box center [90, 560] width 63 height 15
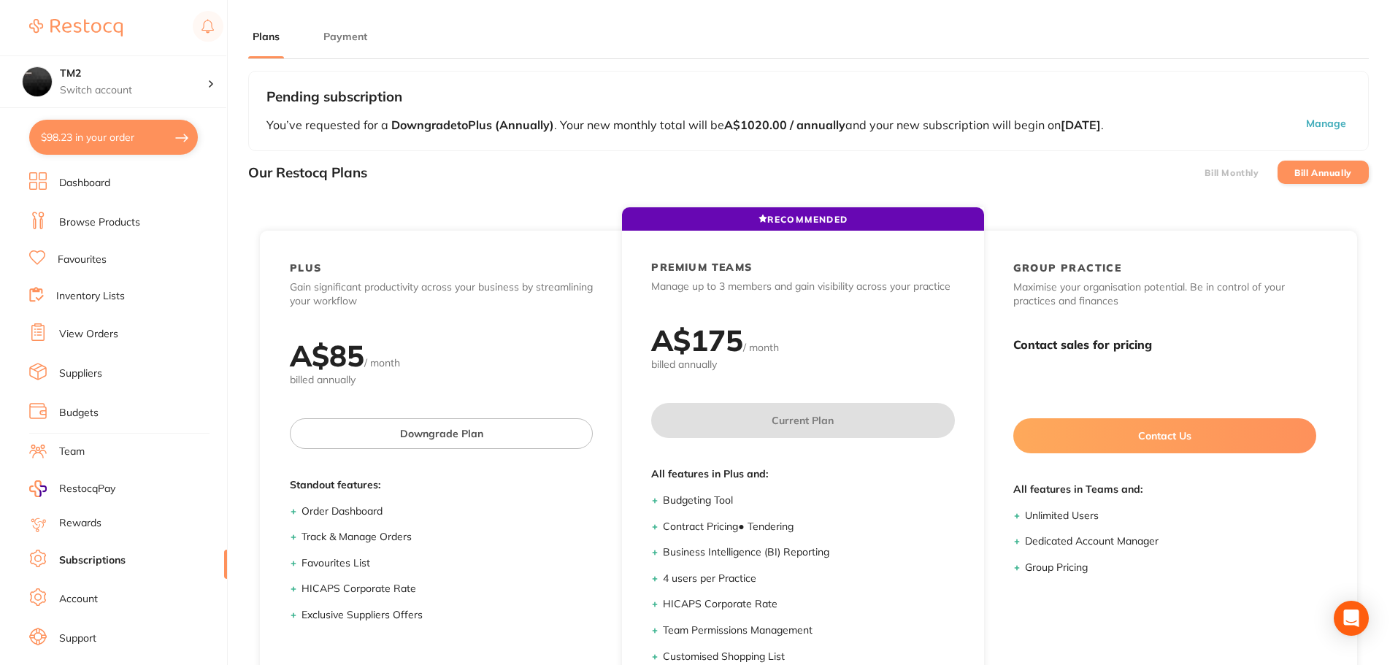
click at [359, 35] on button "Payment" at bounding box center [345, 37] width 53 height 14
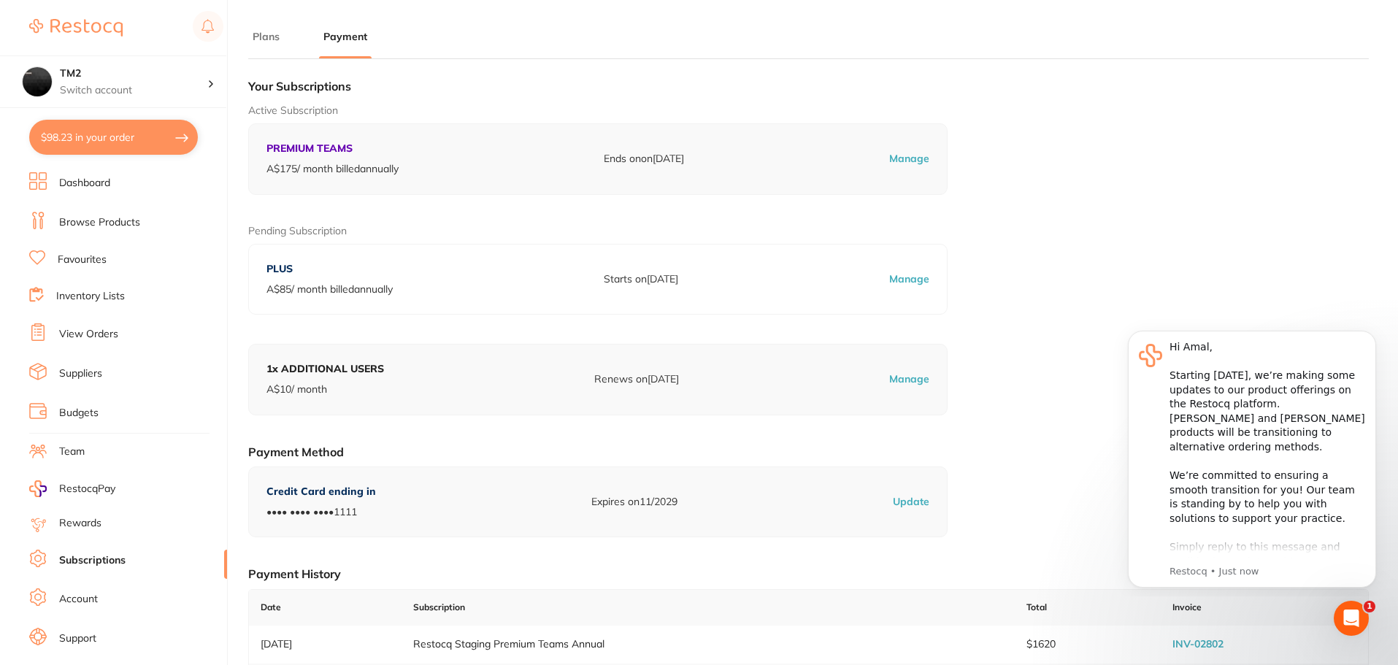
scroll to position [146, 0]
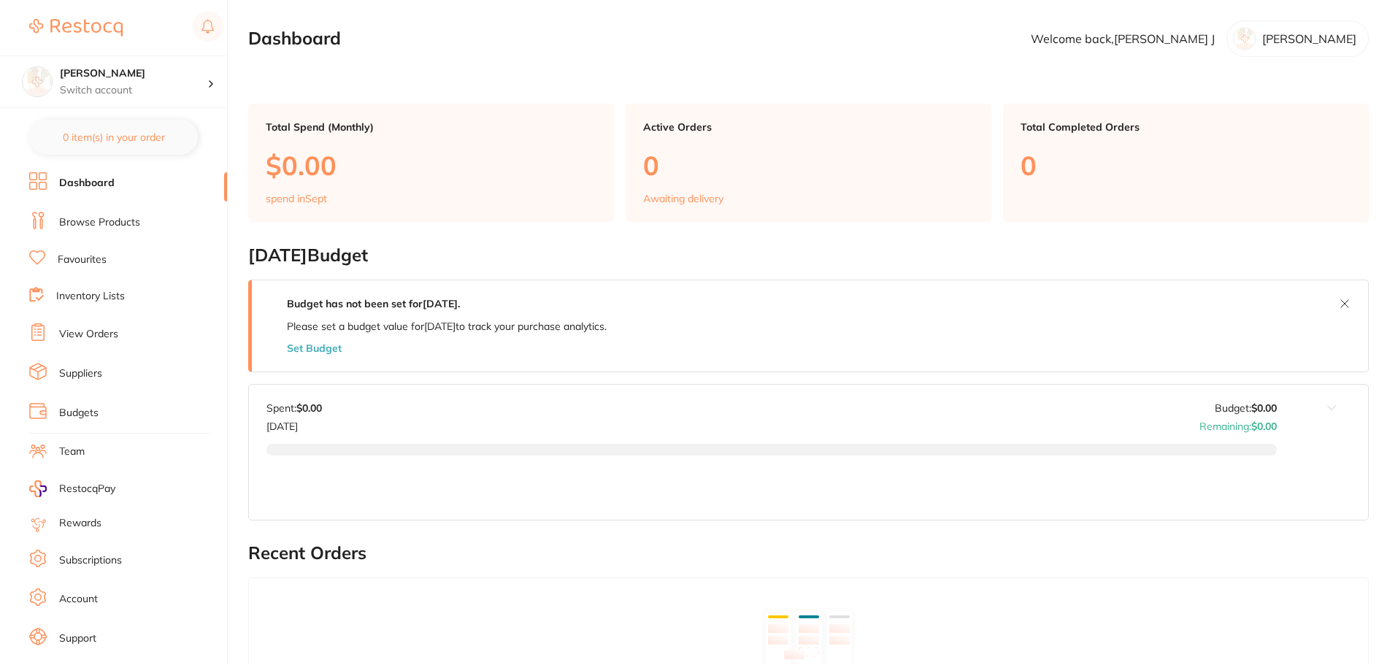
click at [122, 563] on link "Subscriptions" at bounding box center [90, 560] width 63 height 15
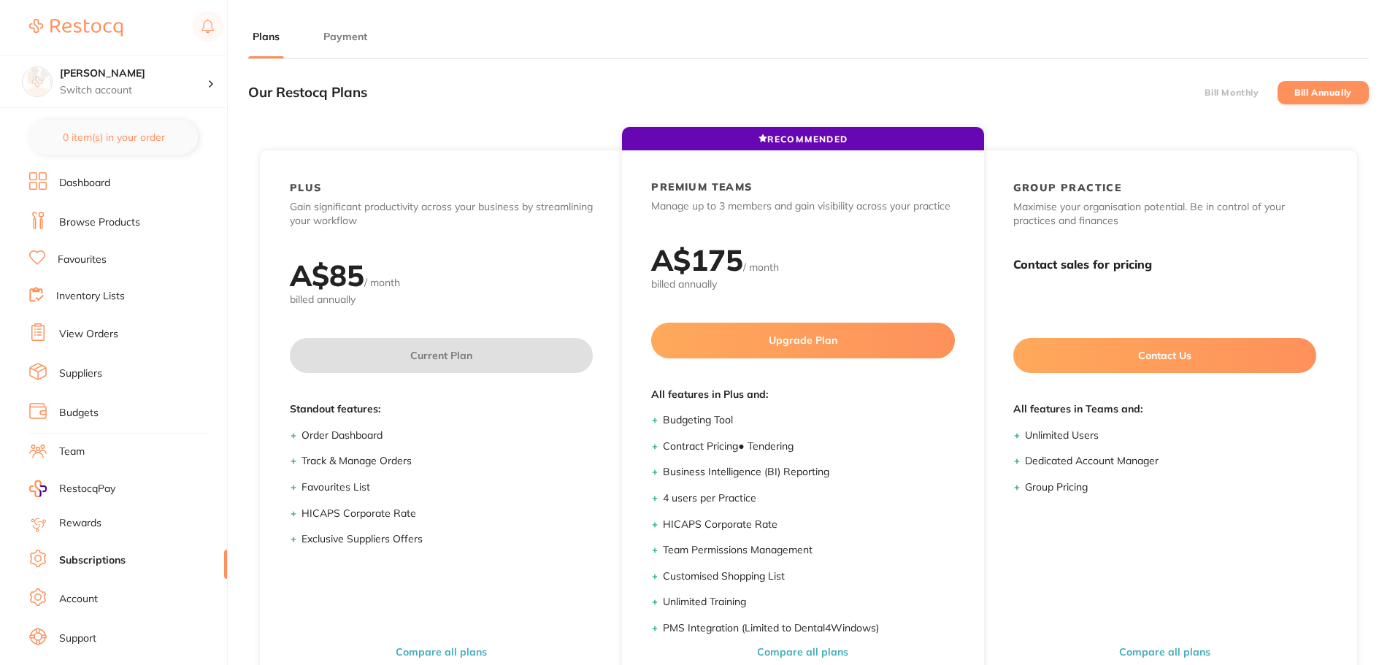
click at [353, 33] on button "Payment" at bounding box center [345, 37] width 53 height 14
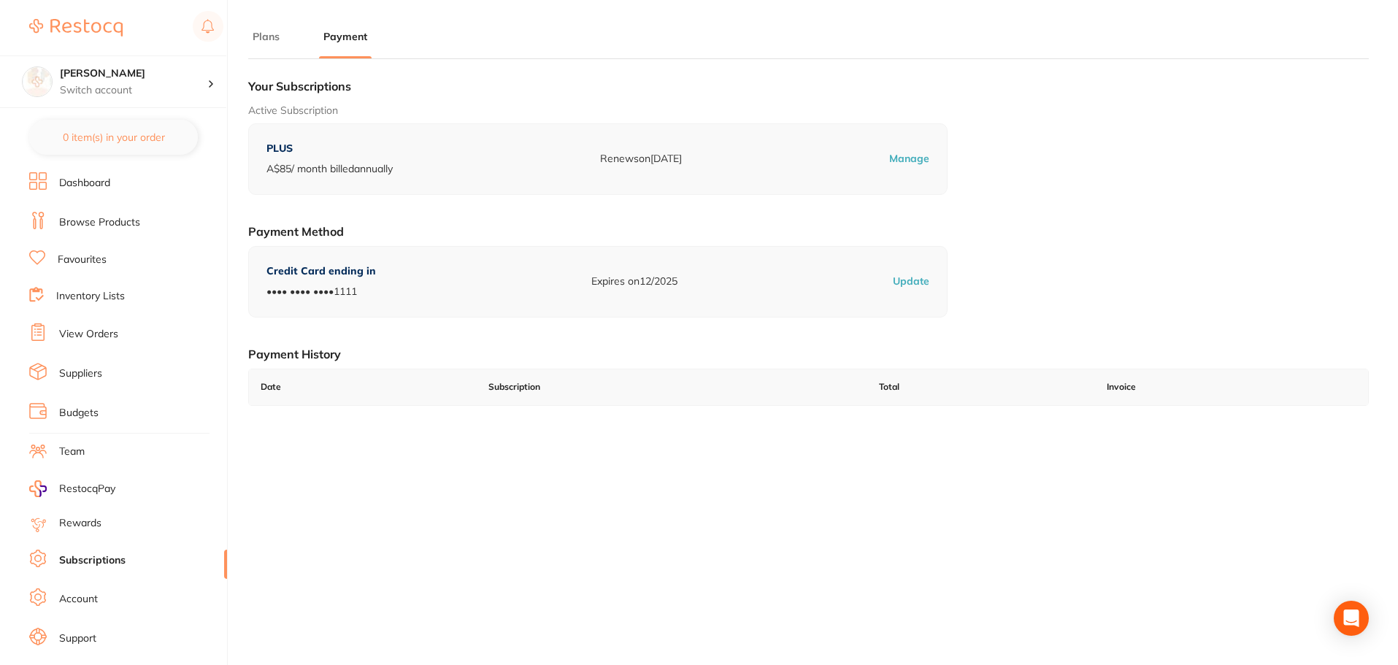
click at [272, 39] on button "Plans" at bounding box center [266, 37] width 36 height 14
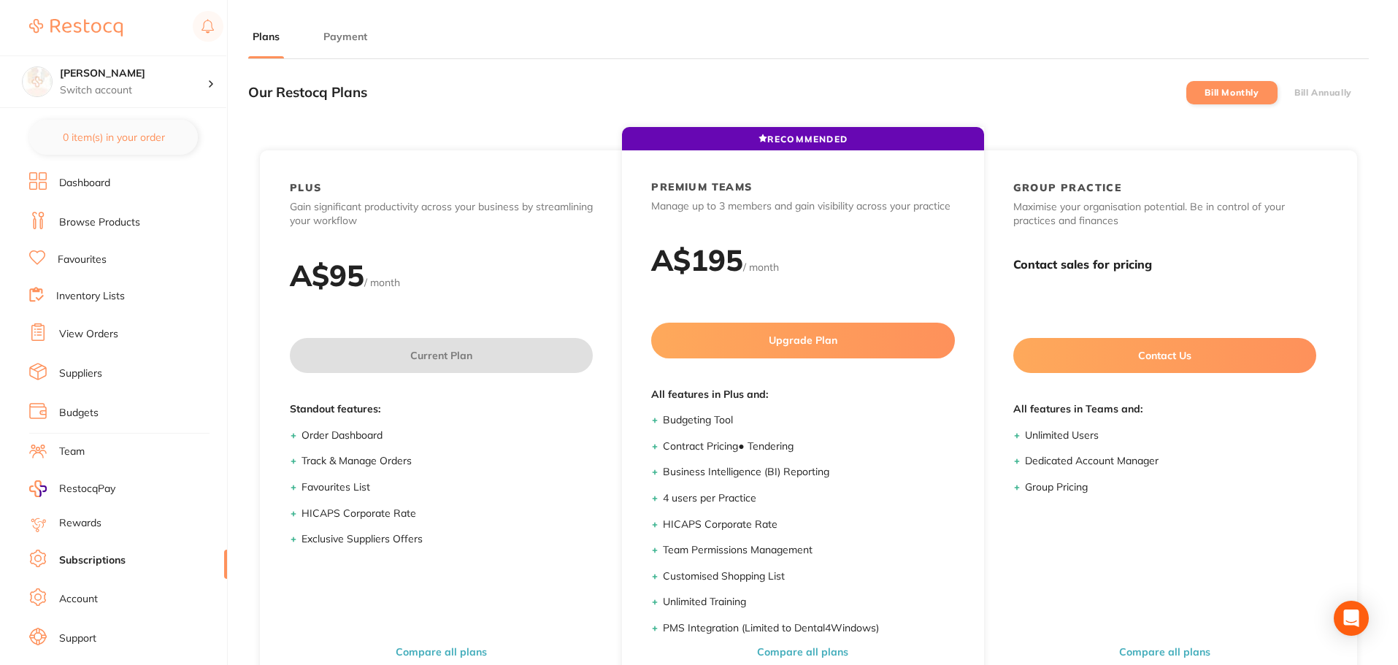
click at [1337, 84] on li "Bill Annually" at bounding box center [1322, 92] width 91 height 23
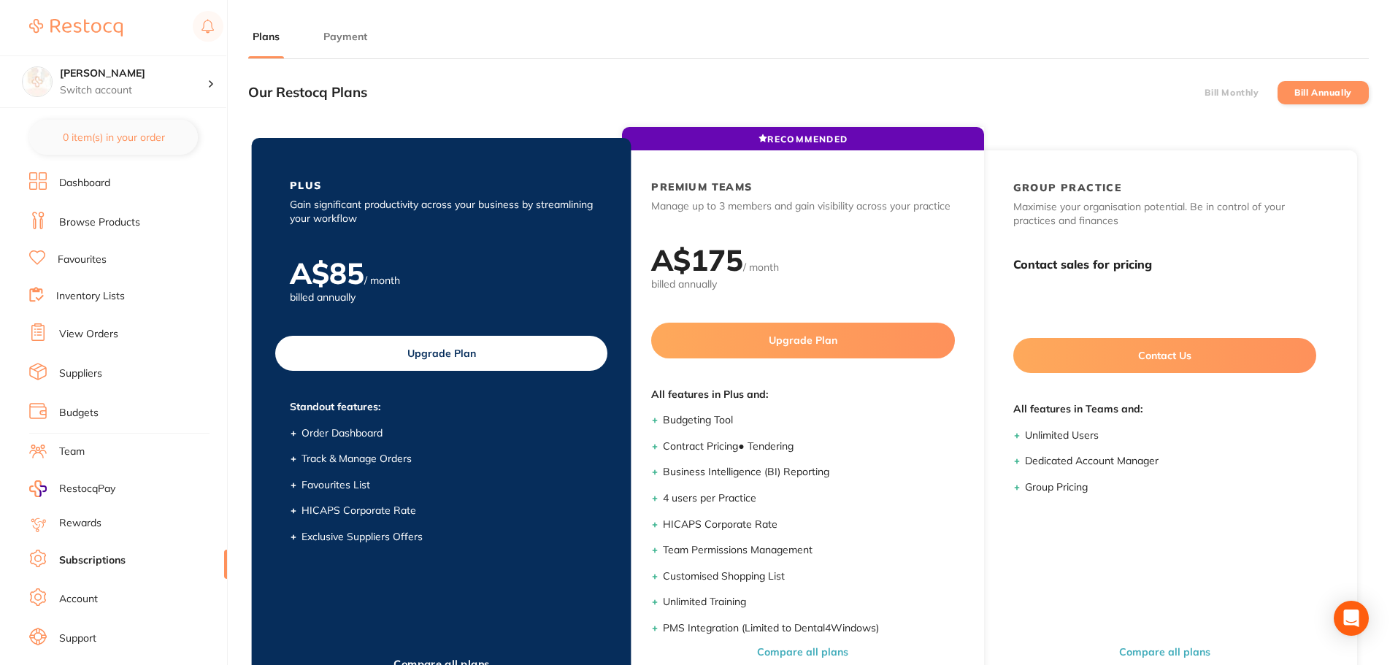
click at [466, 359] on button "Upgrade Plan" at bounding box center [441, 353] width 332 height 35
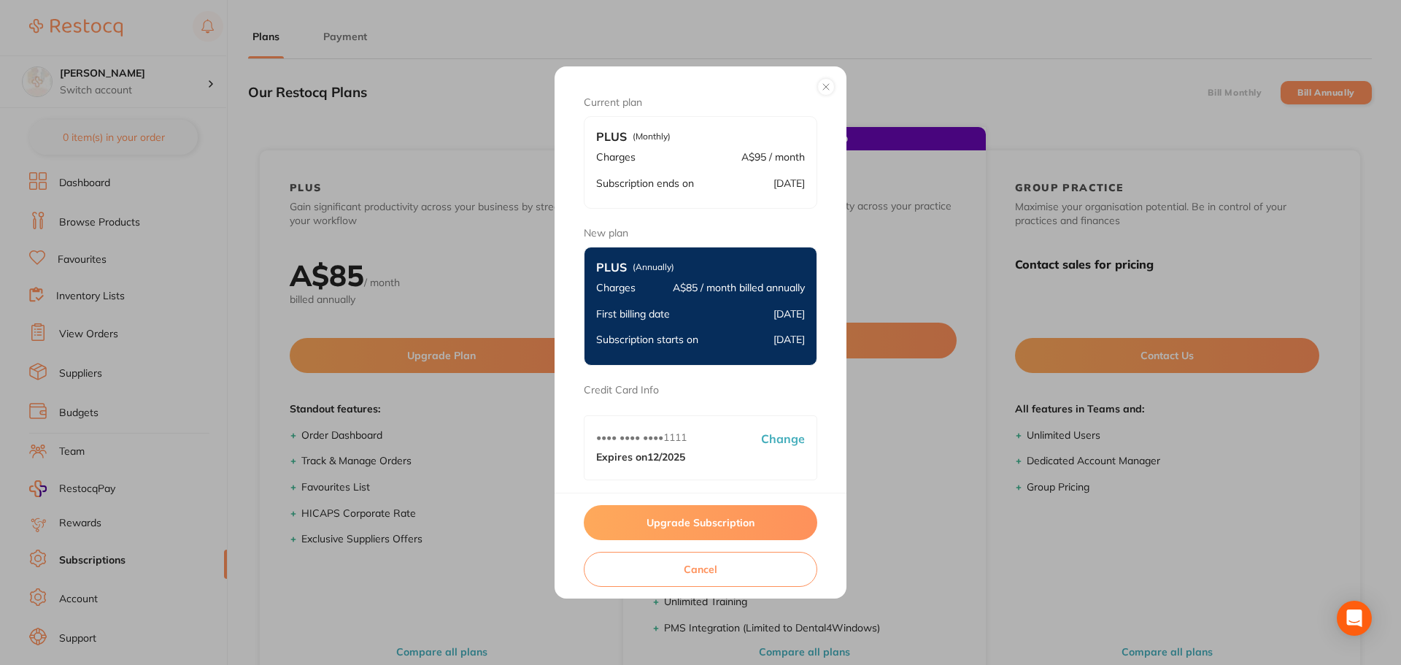
click at [704, 523] on button "Upgrade Subscription" at bounding box center [701, 522] width 234 height 35
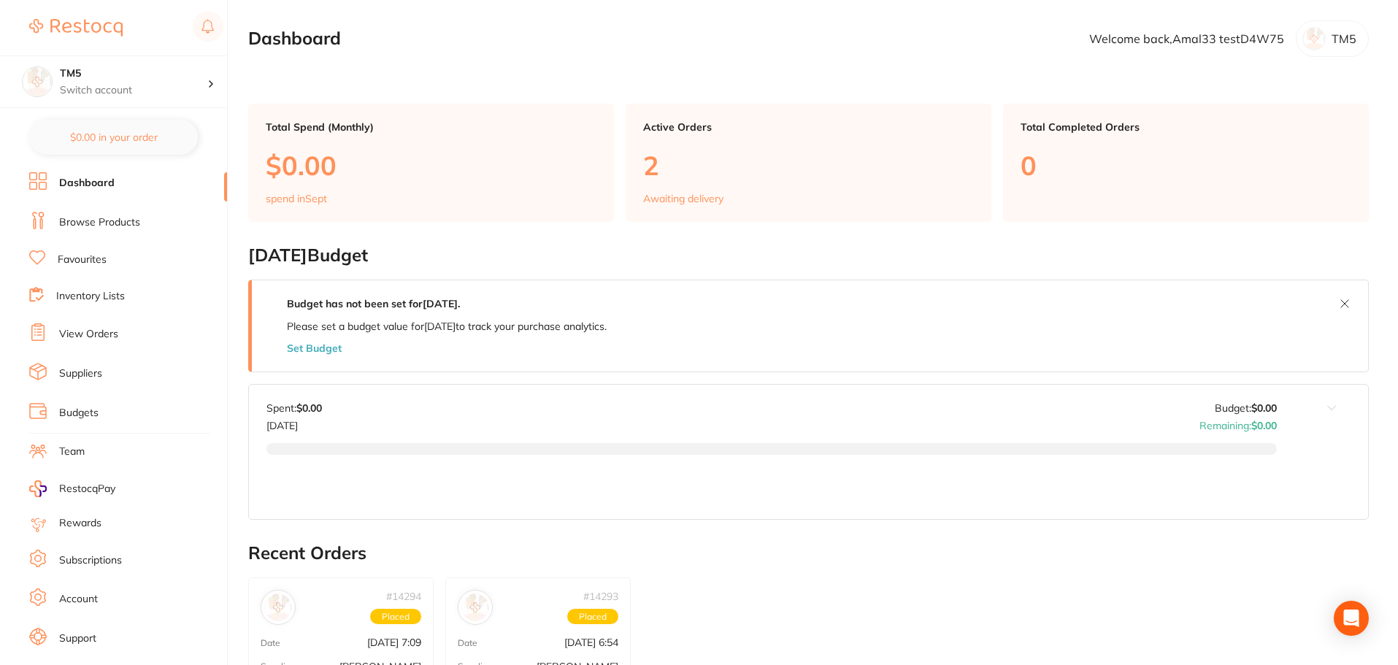
click at [109, 563] on link "Subscriptions" at bounding box center [90, 560] width 63 height 15
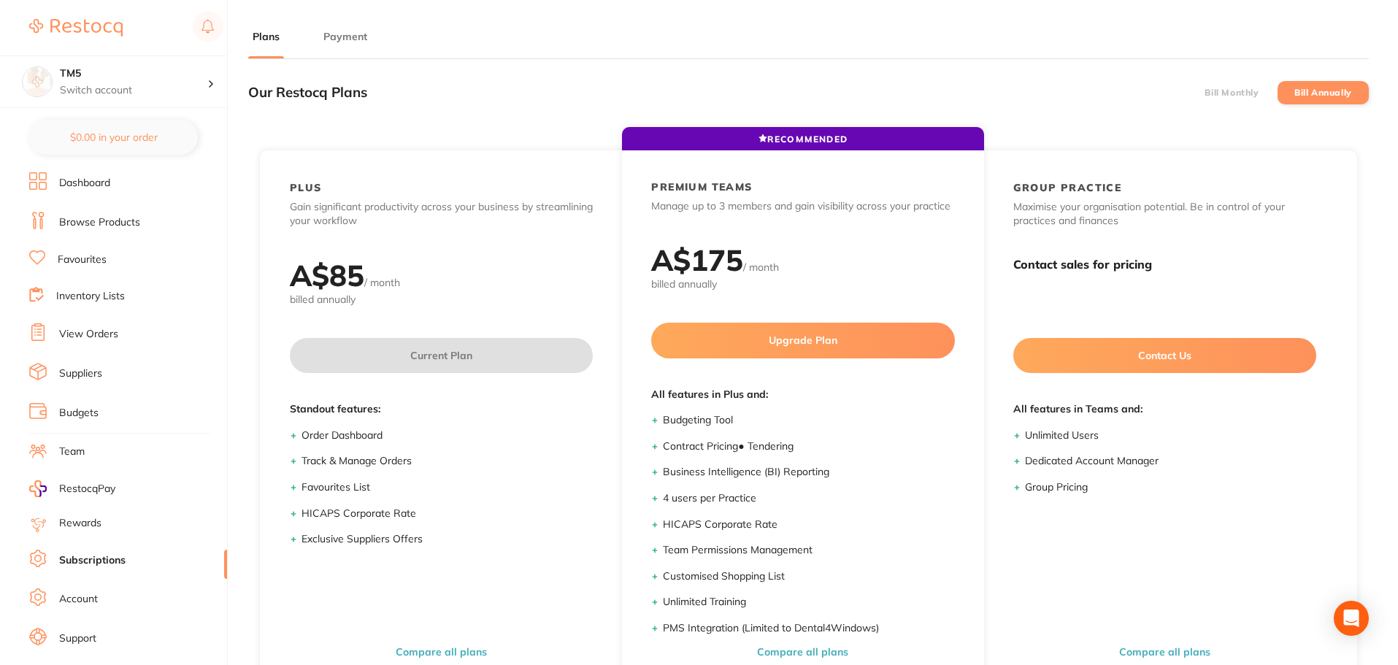
click at [345, 38] on button "Payment" at bounding box center [345, 37] width 53 height 14
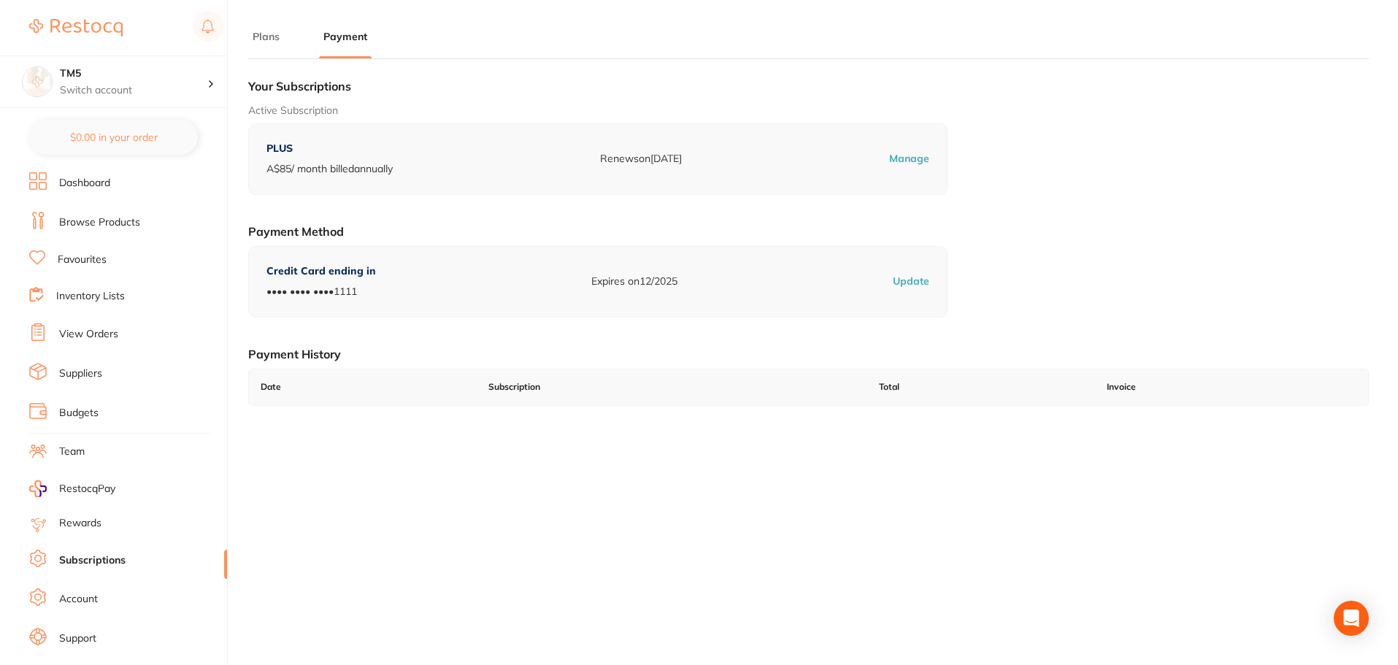
click at [268, 38] on button "Plans" at bounding box center [266, 37] width 36 height 14
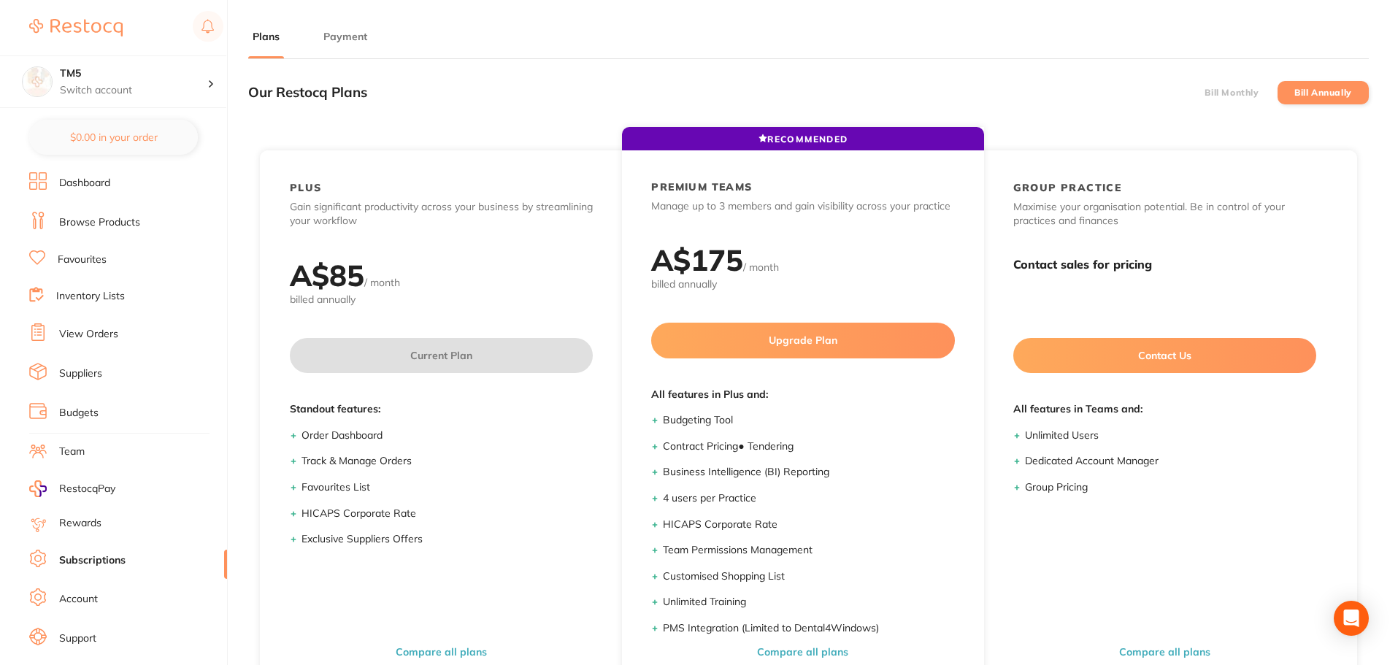
click at [1236, 96] on label "Bill Monthly" at bounding box center [1231, 93] width 54 height 10
click at [1204, 93] on input "Bill Monthly" at bounding box center [1204, 93] width 0 height 0
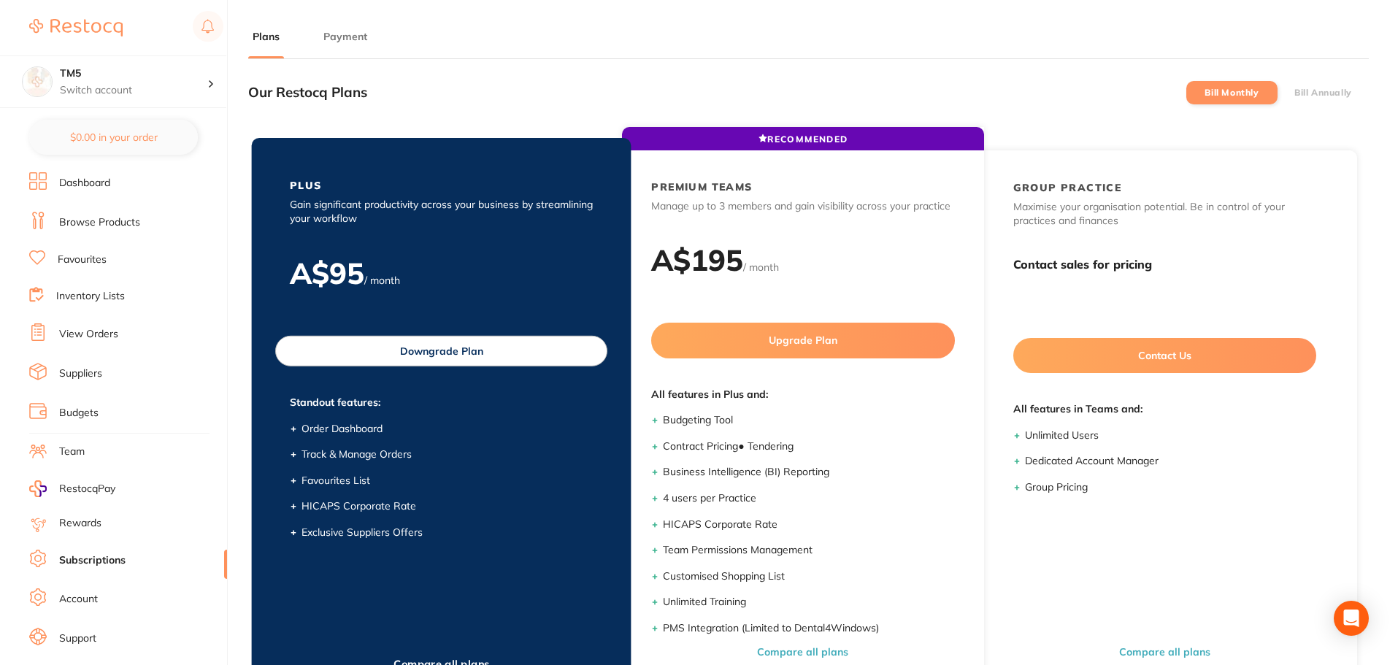
click at [506, 358] on button "Downgrade Plan" at bounding box center [441, 351] width 332 height 31
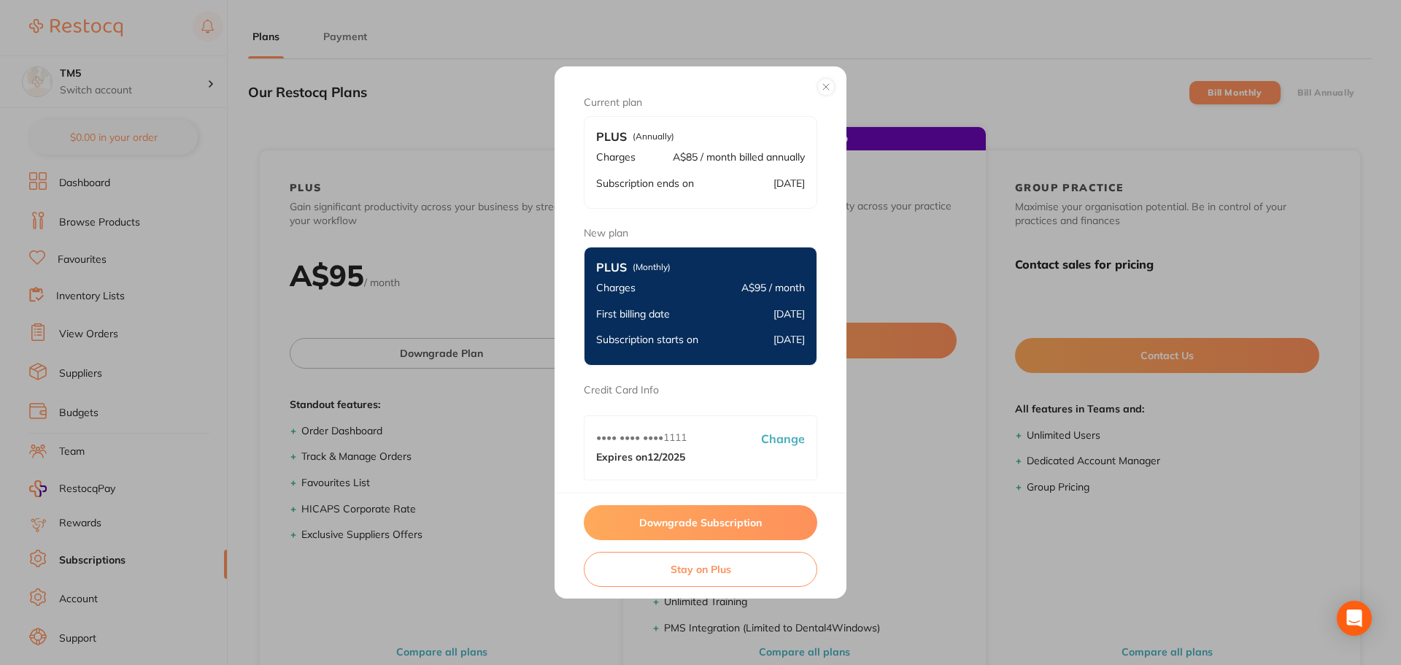
click at [726, 517] on button "Downgrade Subscription" at bounding box center [701, 522] width 234 height 35
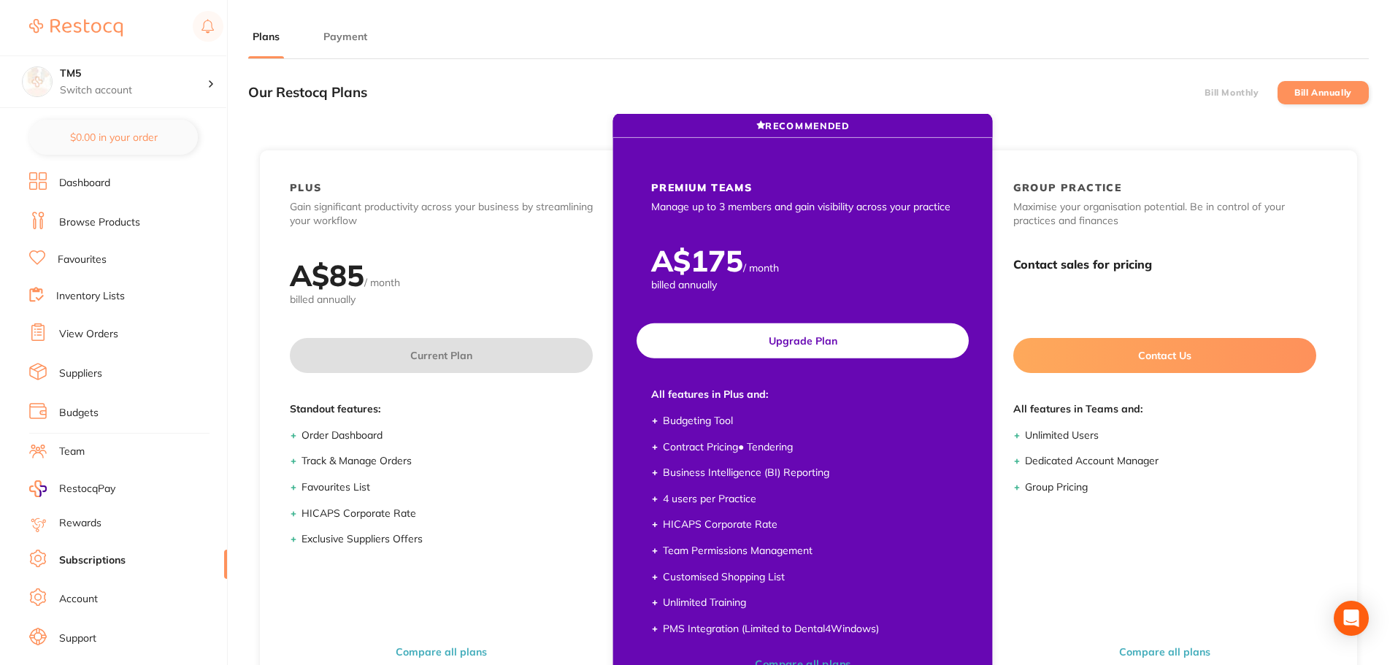
drag, startPoint x: 1207, startPoint y: 98, endPoint x: 834, endPoint y: 217, distance: 390.8
click at [1206, 98] on li "Bill Monthly" at bounding box center [1231, 92] width 91 height 23
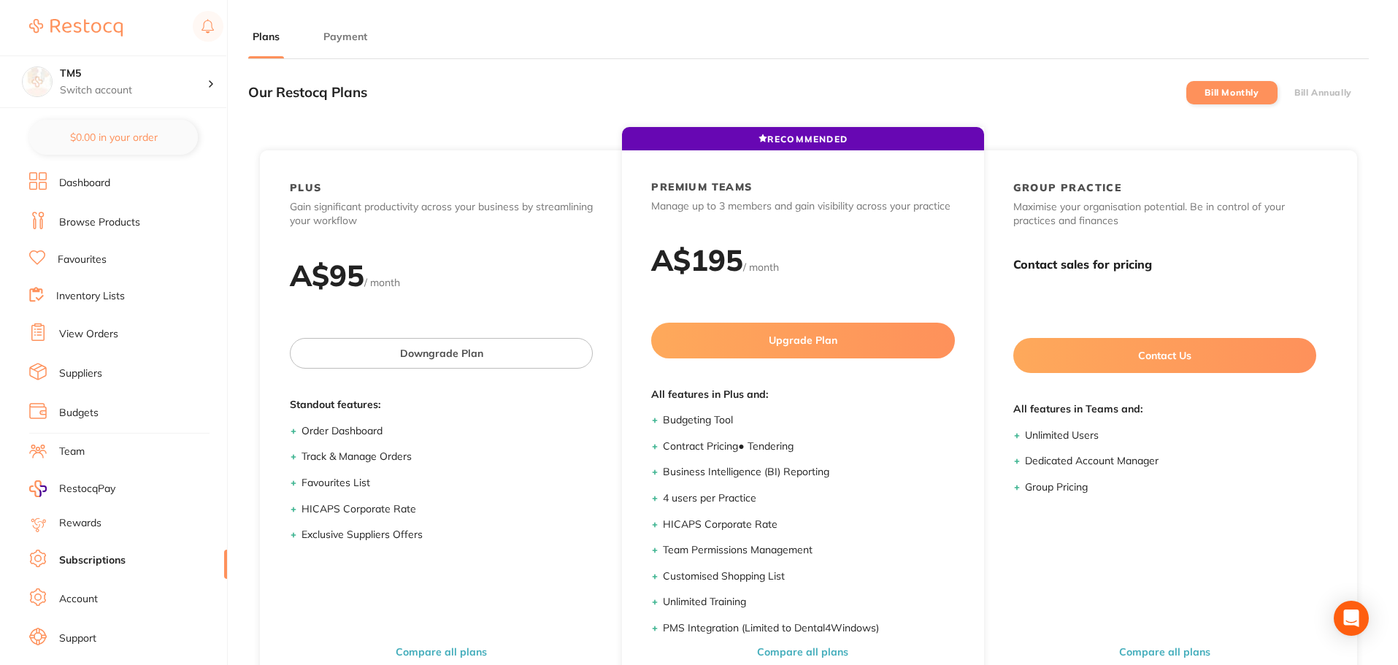
click at [1321, 94] on label "Bill Annually" at bounding box center [1323, 93] width 58 height 10
click at [1294, 93] on input "Bill Annually" at bounding box center [1294, 93] width 0 height 0
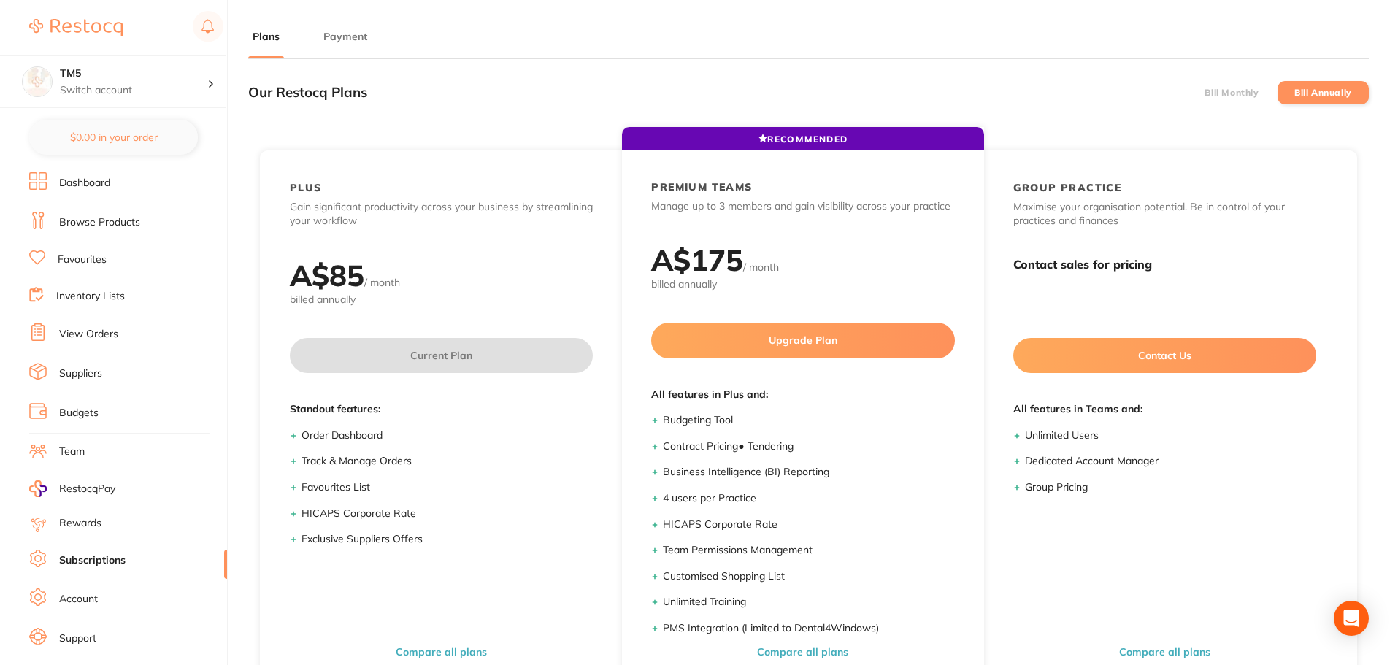
click at [1256, 88] on label "Bill Monthly" at bounding box center [1231, 93] width 54 height 10
click at [1204, 93] on input "Bill Monthly" at bounding box center [1204, 93] width 0 height 0
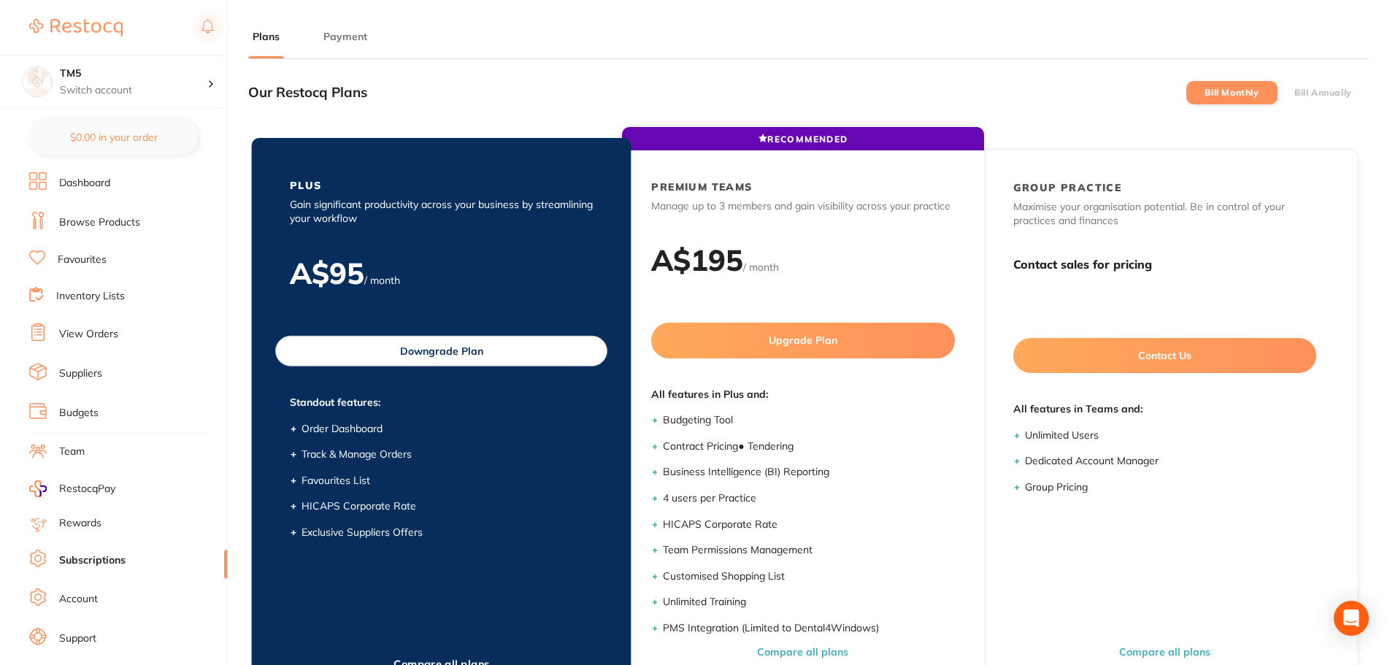
click at [454, 353] on button "Downgrade Plan" at bounding box center [441, 351] width 332 height 31
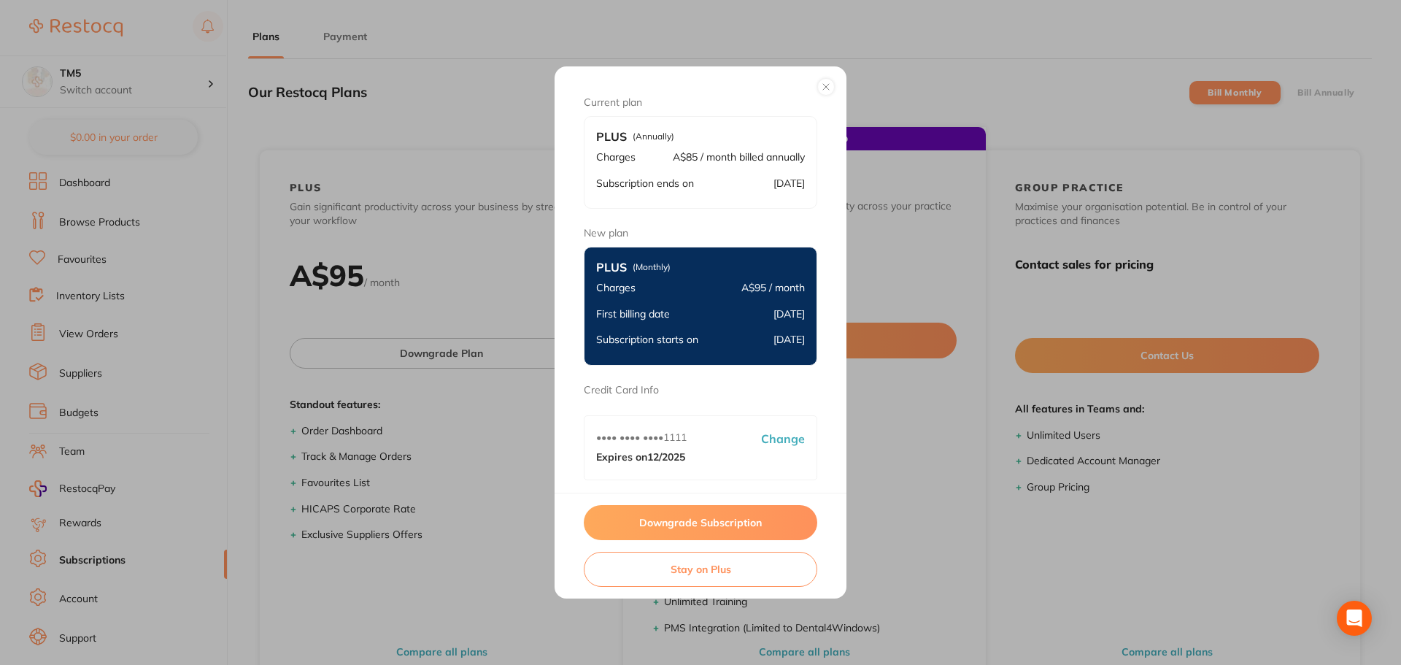
click at [709, 528] on button "Downgrade Subscription" at bounding box center [701, 522] width 234 height 35
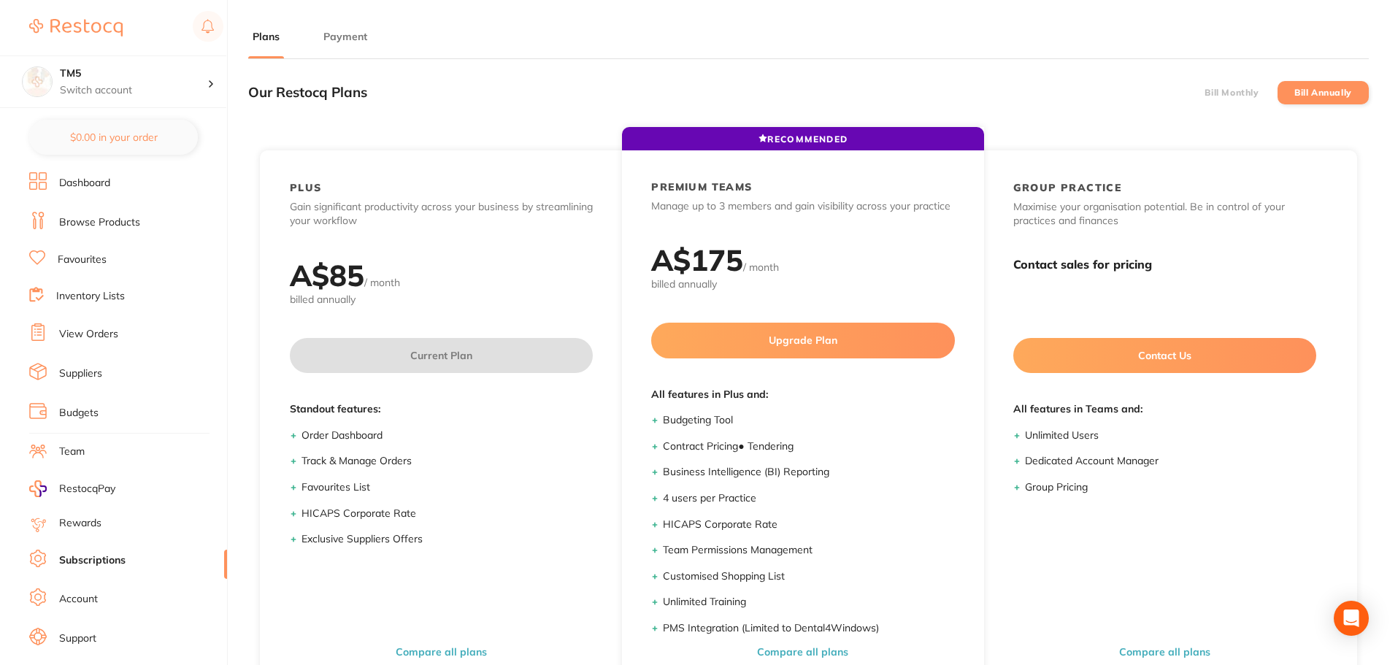
click at [1231, 90] on label "Bill Monthly" at bounding box center [1231, 93] width 54 height 10
click at [1204, 93] on input "Bill Monthly" at bounding box center [1204, 93] width 0 height 0
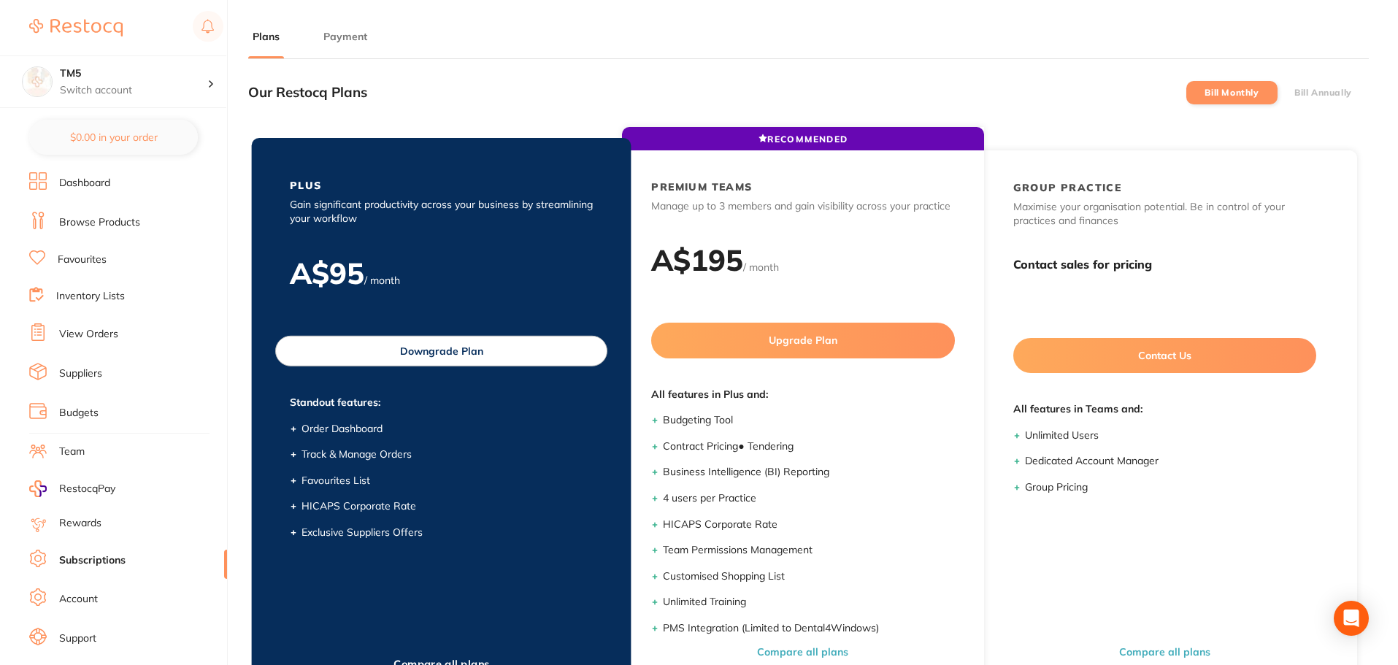
click at [460, 353] on button "Downgrade Plan" at bounding box center [441, 351] width 332 height 31
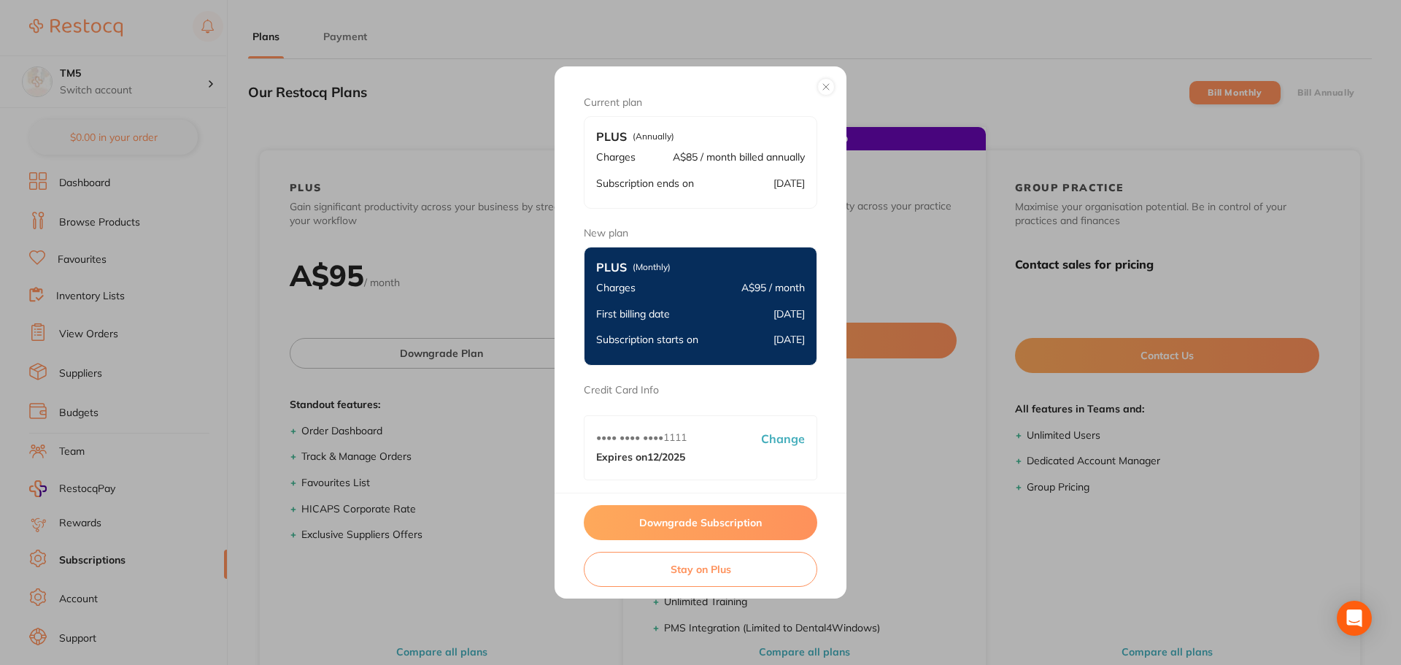
click at [709, 533] on button "Downgrade Subscription" at bounding box center [701, 522] width 234 height 35
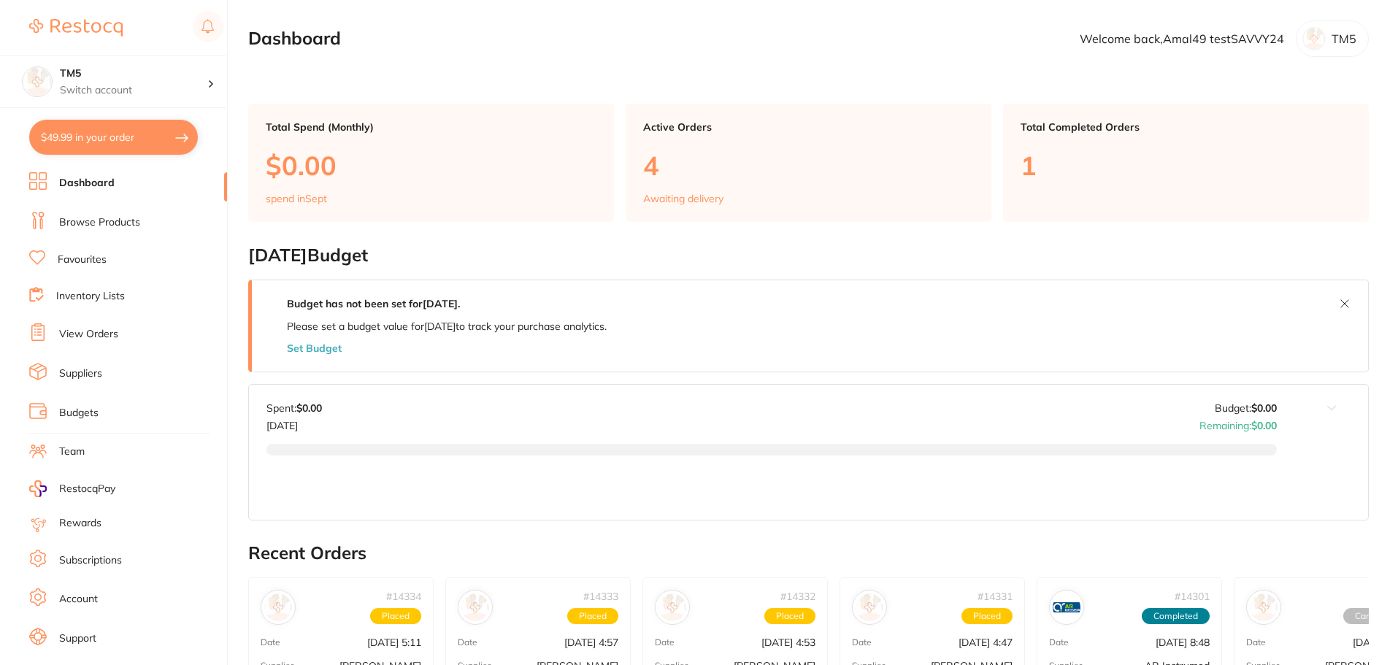
checkbox input "false"
click at [75, 562] on link "Subscriptions" at bounding box center [90, 560] width 63 height 15
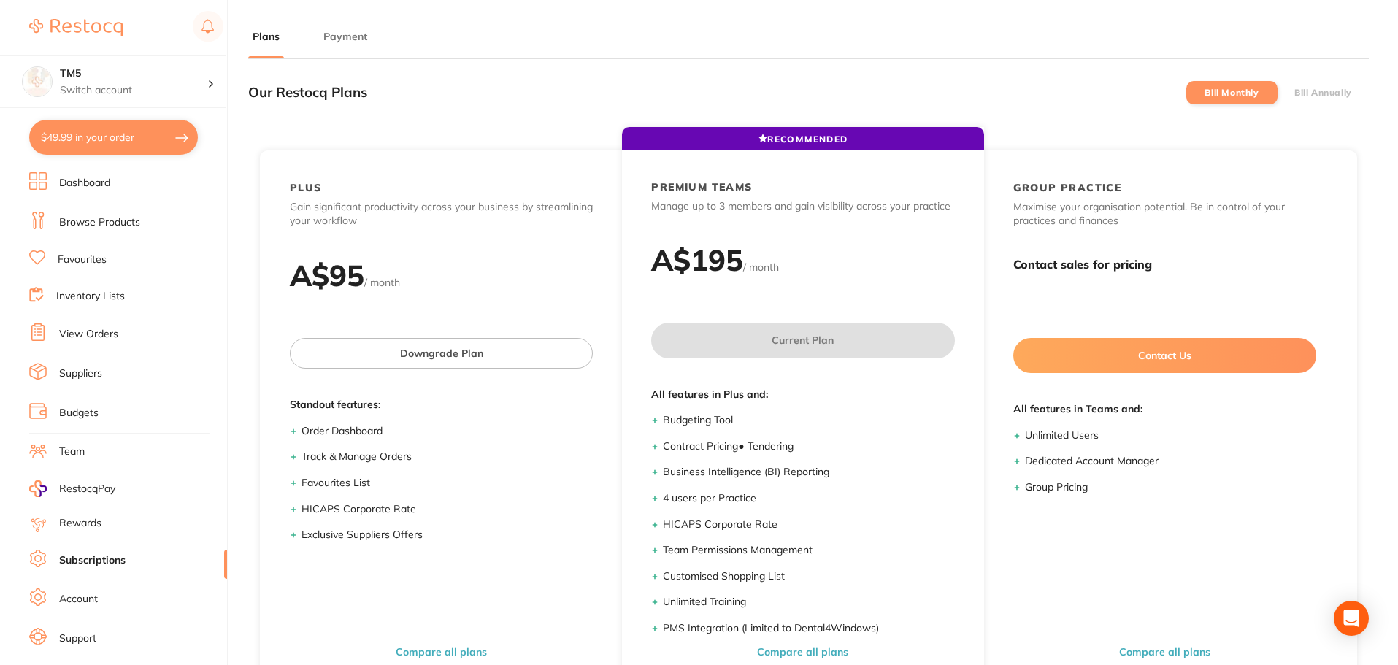
click at [350, 32] on button "Payment" at bounding box center [345, 37] width 53 height 14
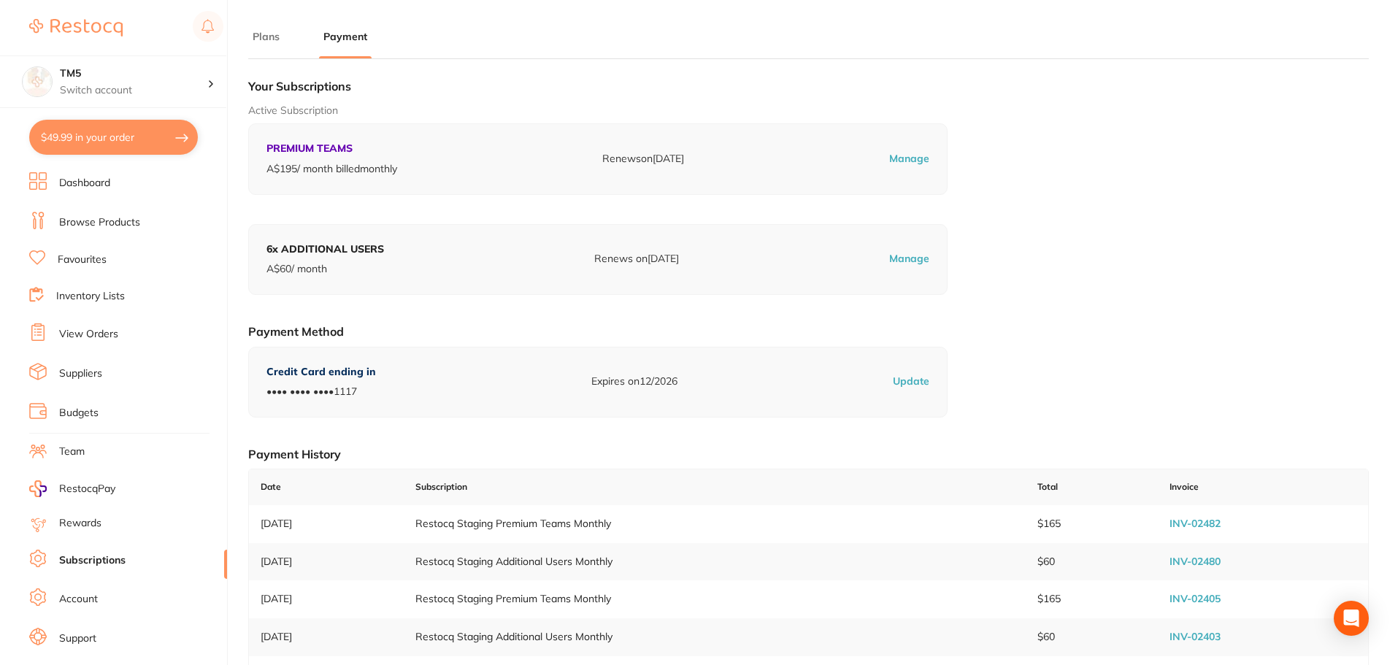
click at [272, 34] on button "Plans" at bounding box center [266, 37] width 36 height 14
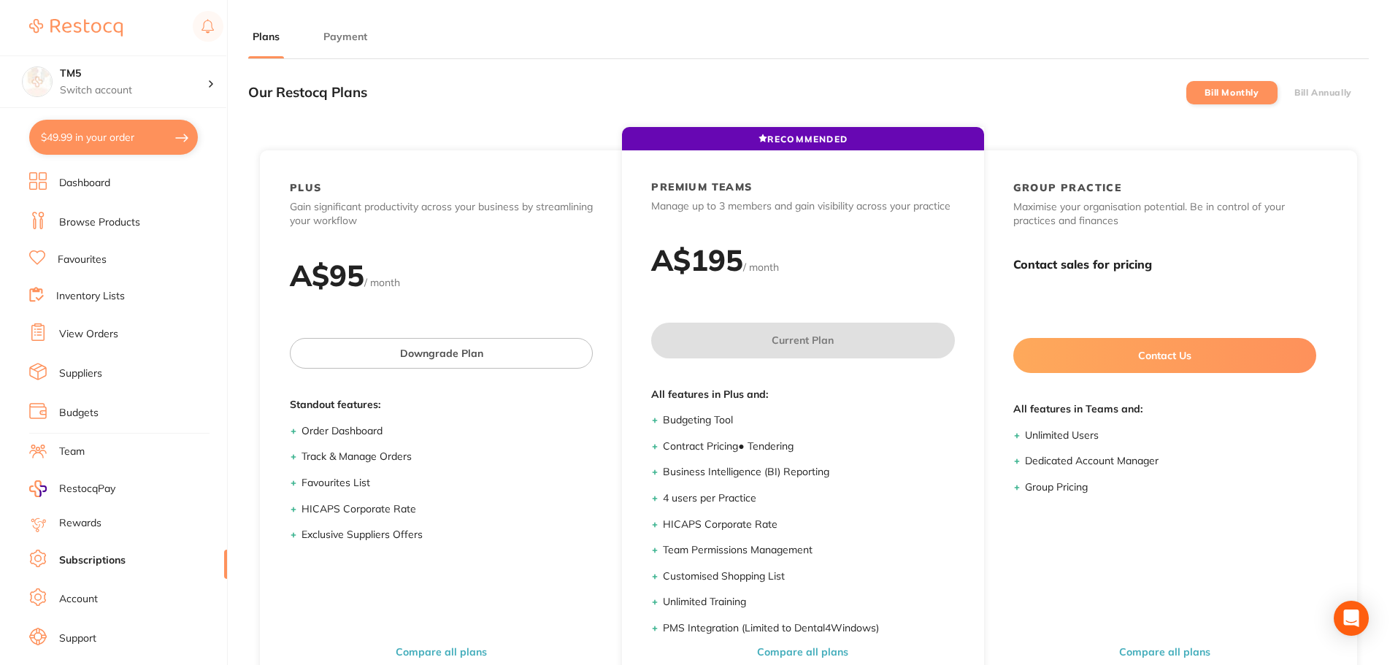
click at [1313, 91] on label "Bill Annually" at bounding box center [1323, 93] width 58 height 10
click at [1294, 93] on input "Bill Annually" at bounding box center [1294, 93] width 0 height 0
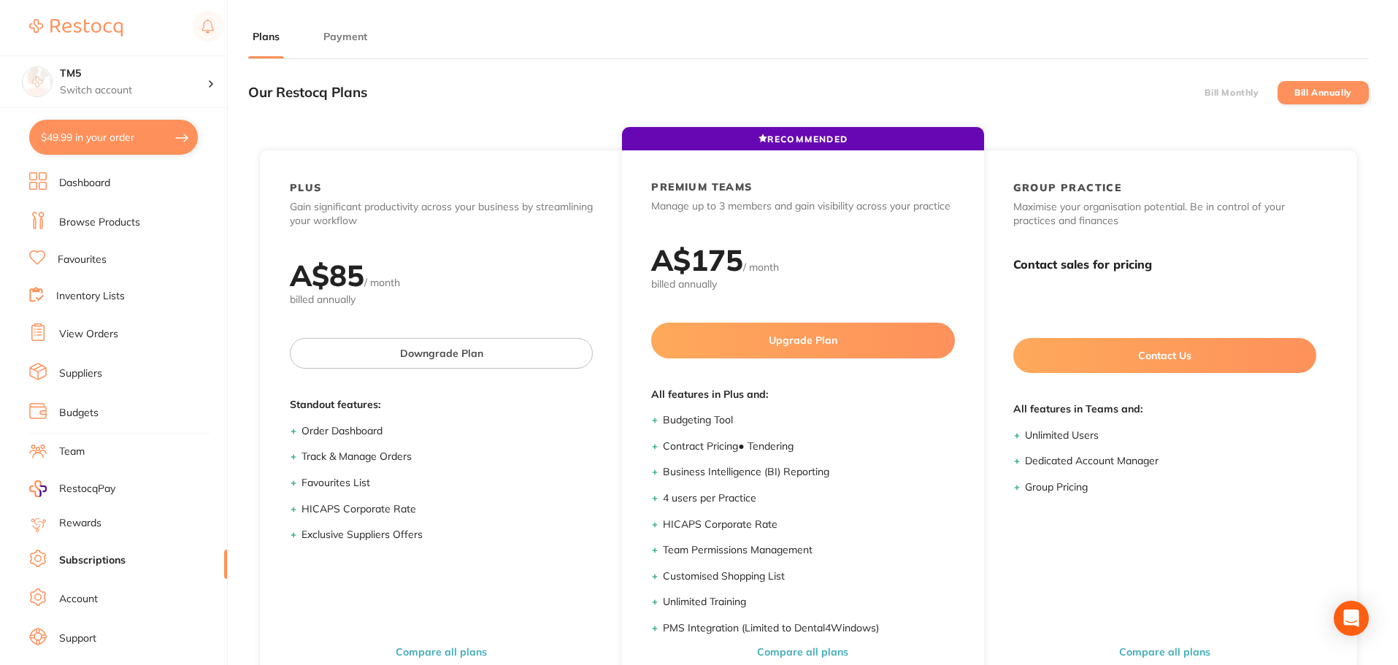
click at [1249, 97] on label "Bill Monthly" at bounding box center [1231, 93] width 54 height 10
click at [1204, 93] on input "Bill Monthly" at bounding box center [1204, 93] width 0 height 0
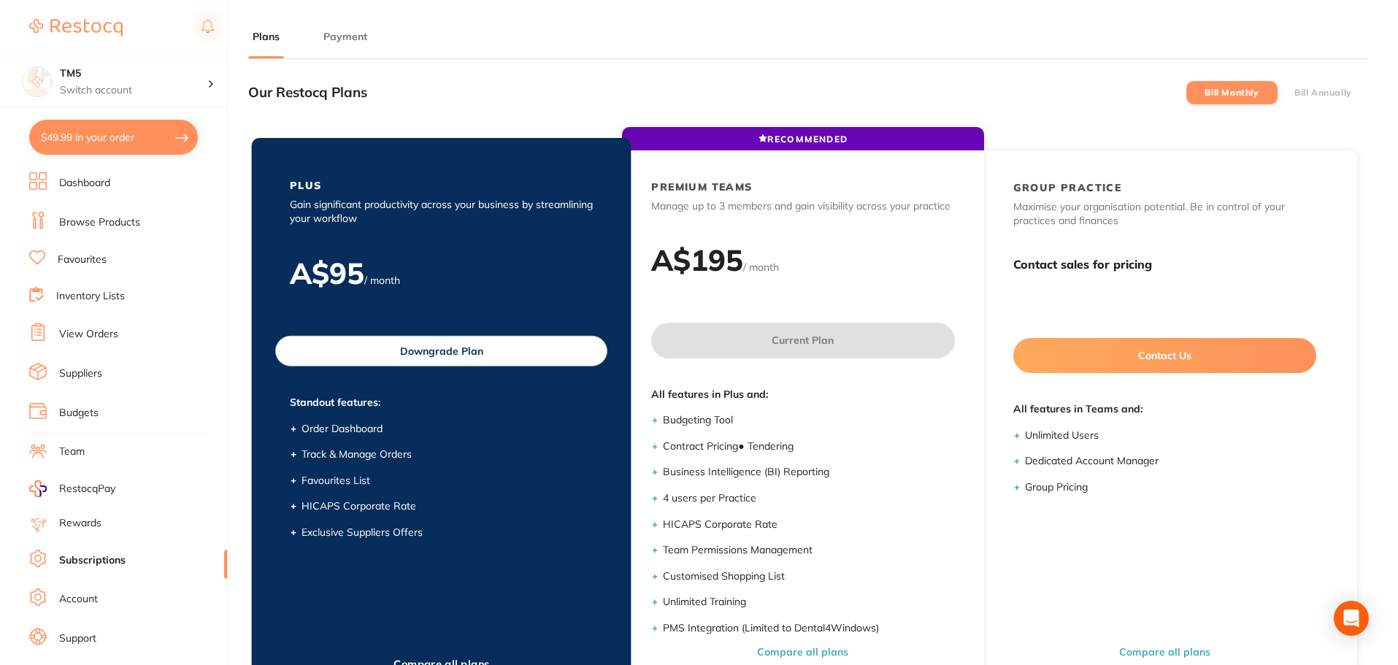
click at [405, 361] on button "Downgrade Plan" at bounding box center [441, 351] width 332 height 31
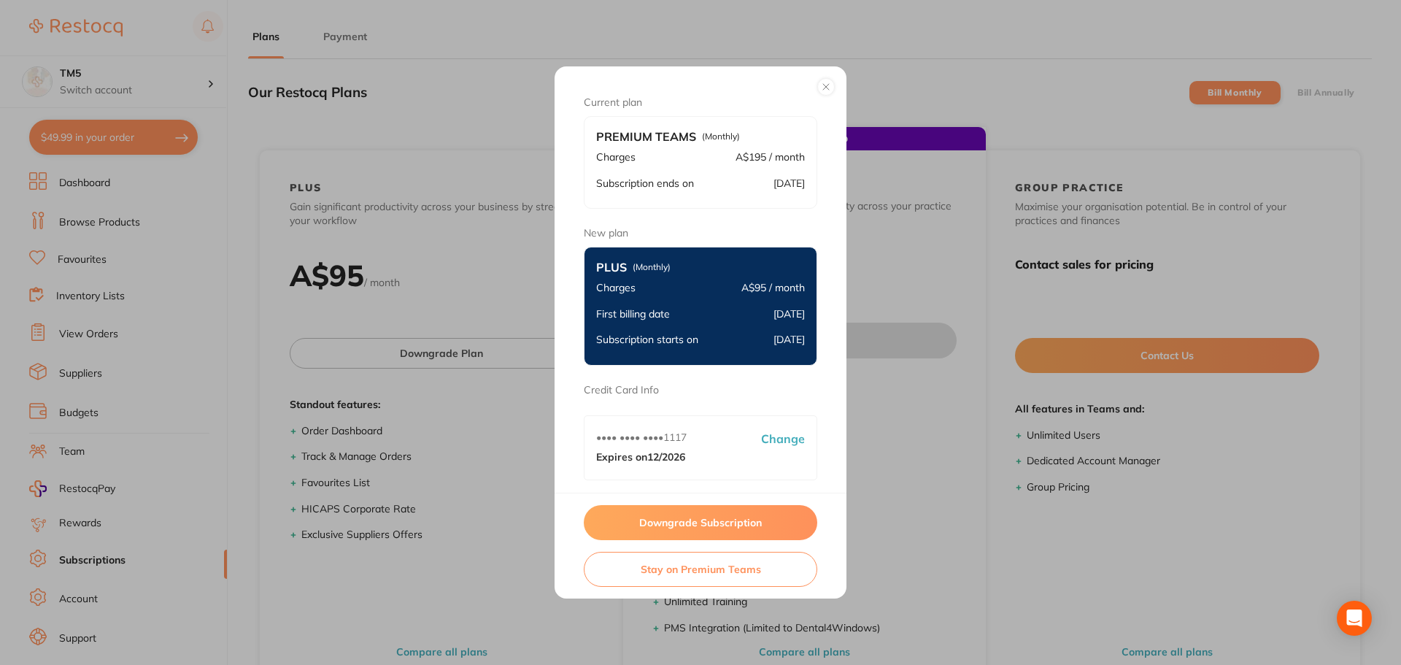
click at [697, 527] on button "Downgrade Subscription" at bounding box center [701, 522] width 234 height 35
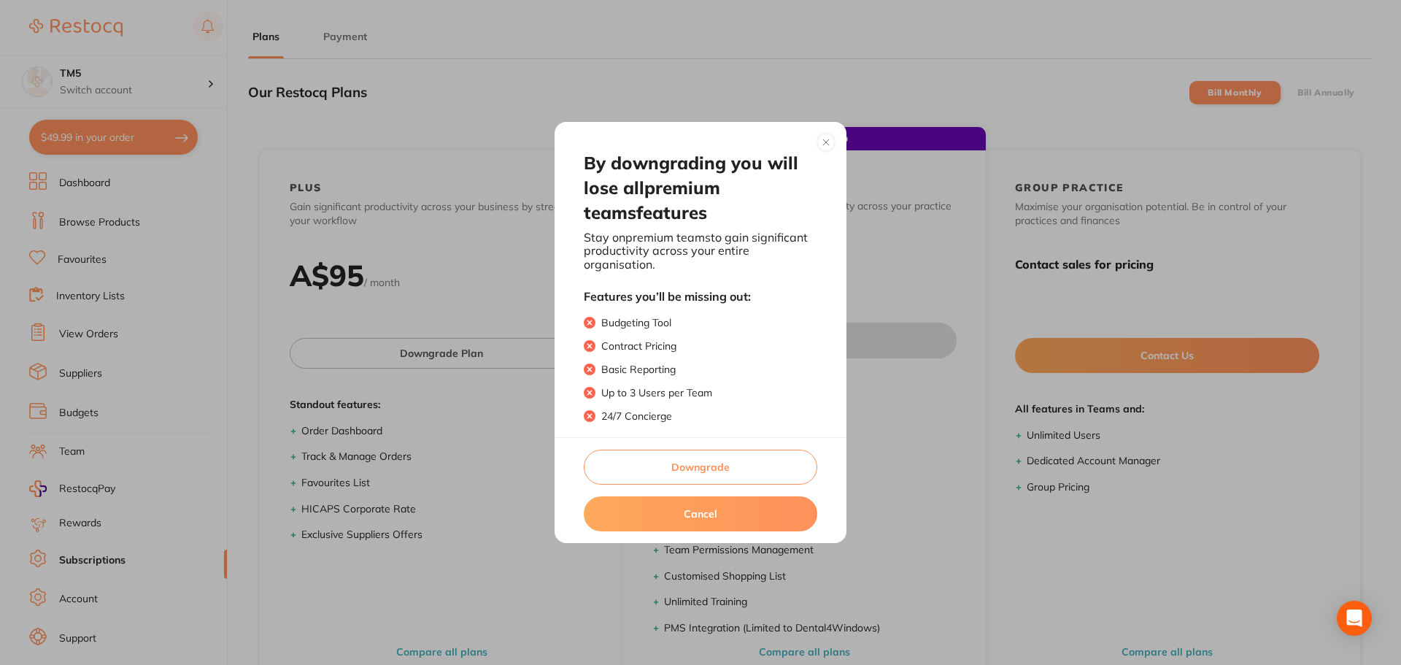
click at [701, 467] on button "Downgrade" at bounding box center [701, 467] width 234 height 35
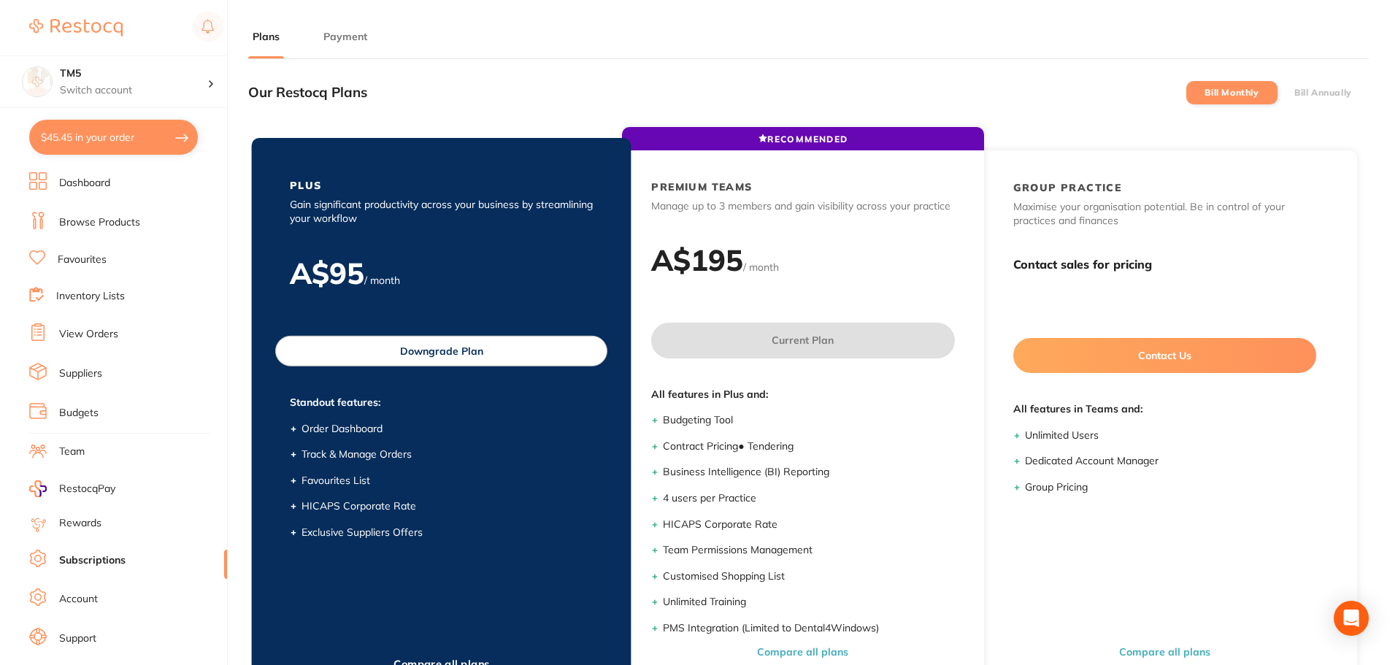
click at [486, 362] on button "Downgrade Plan" at bounding box center [441, 351] width 332 height 31
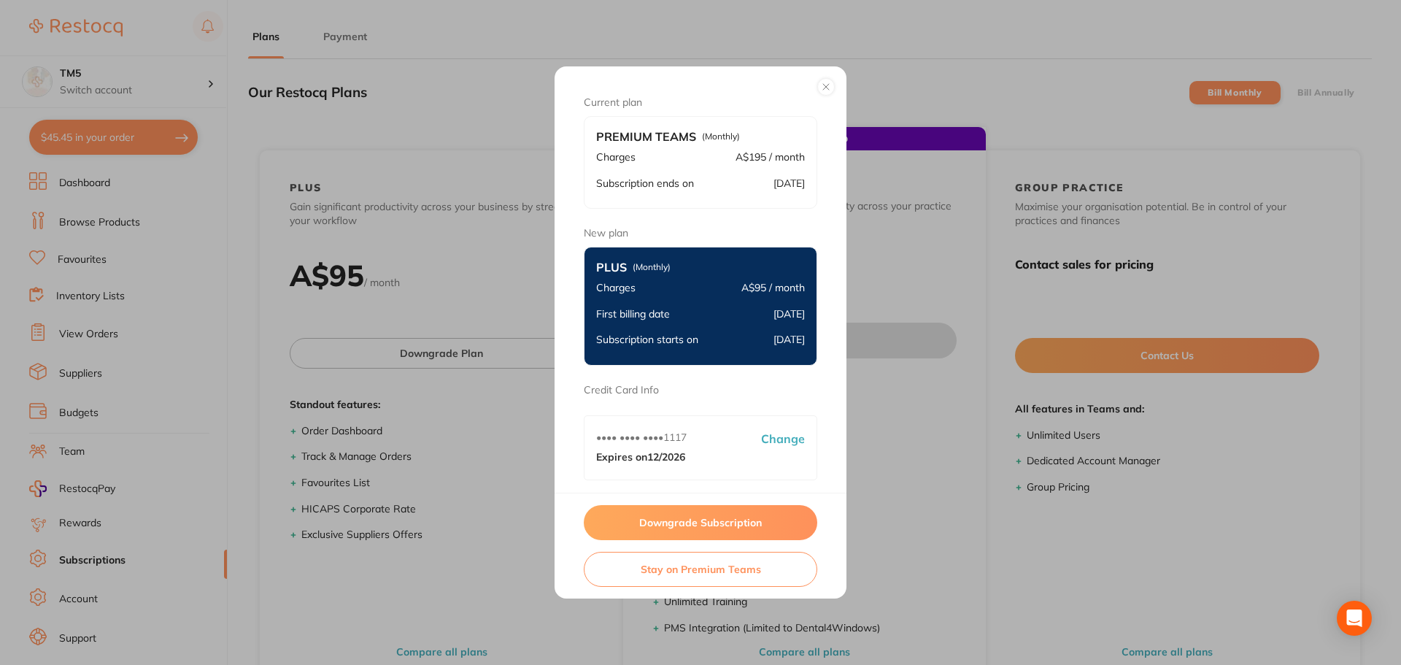
click at [672, 520] on button "Downgrade Subscription" at bounding box center [701, 522] width 234 height 35
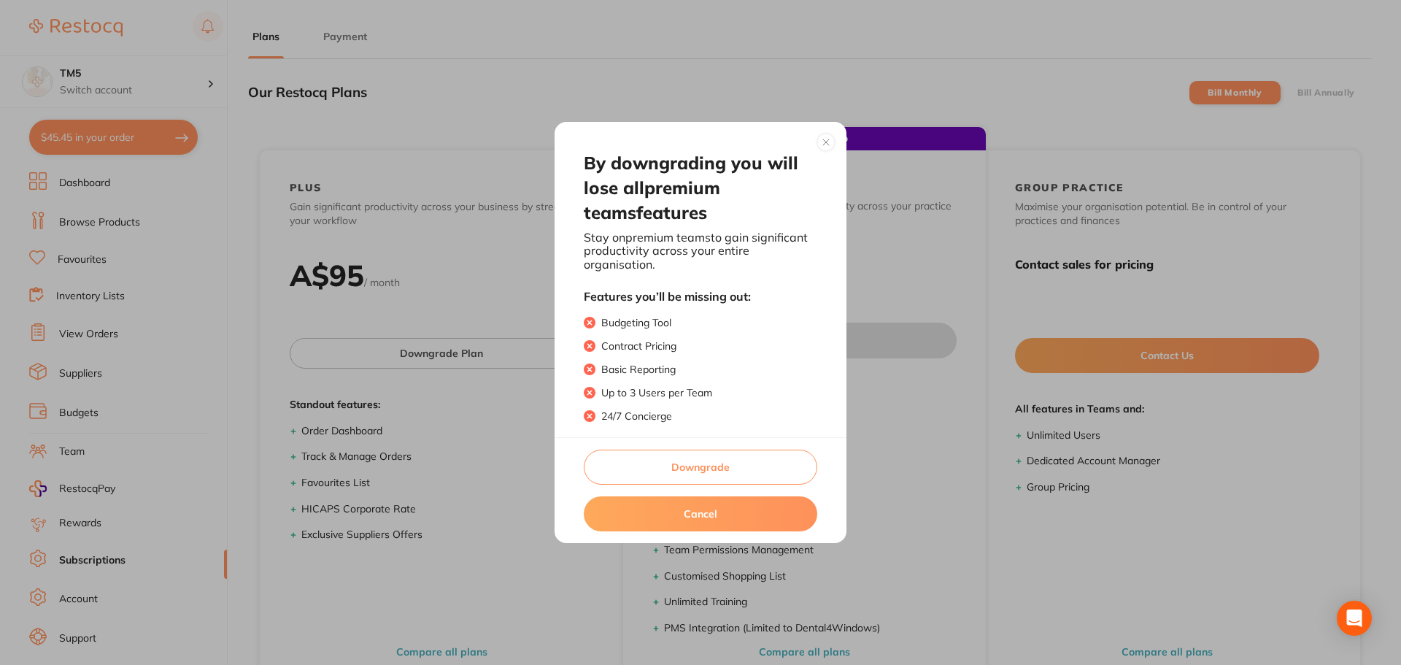
click at [699, 461] on button "Downgrade" at bounding box center [701, 467] width 234 height 35
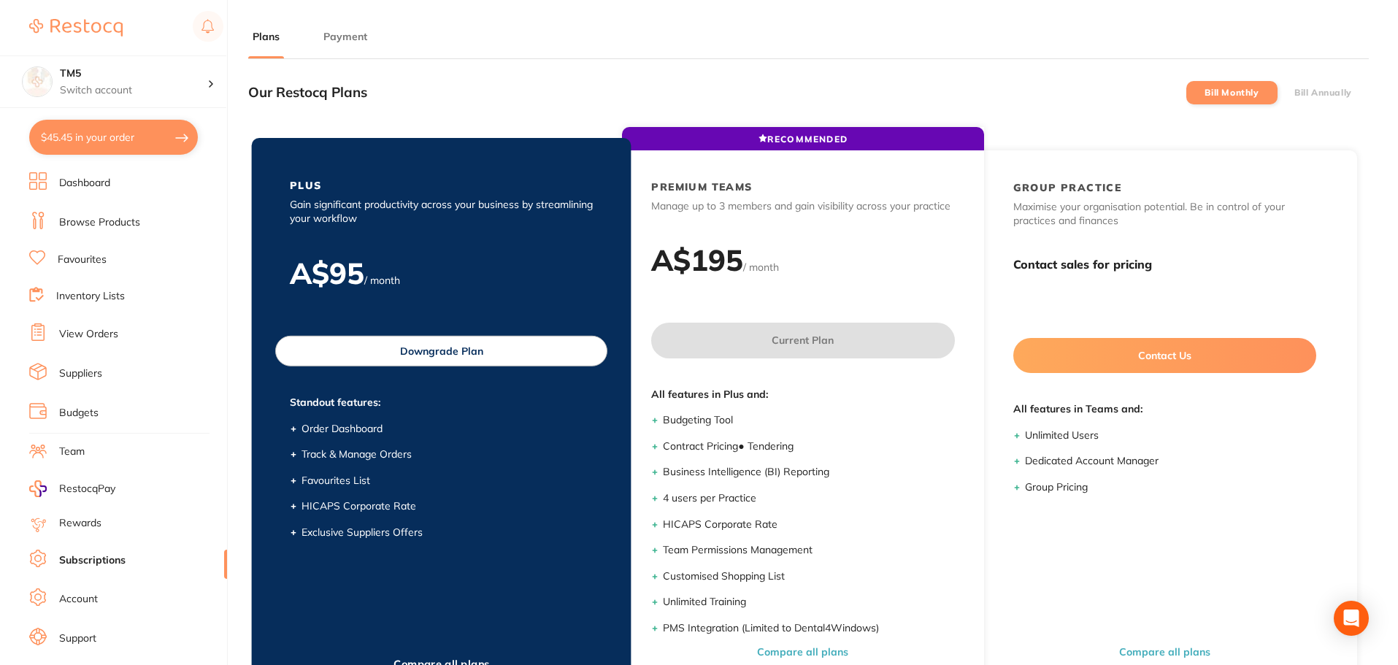
scroll to position [196, 0]
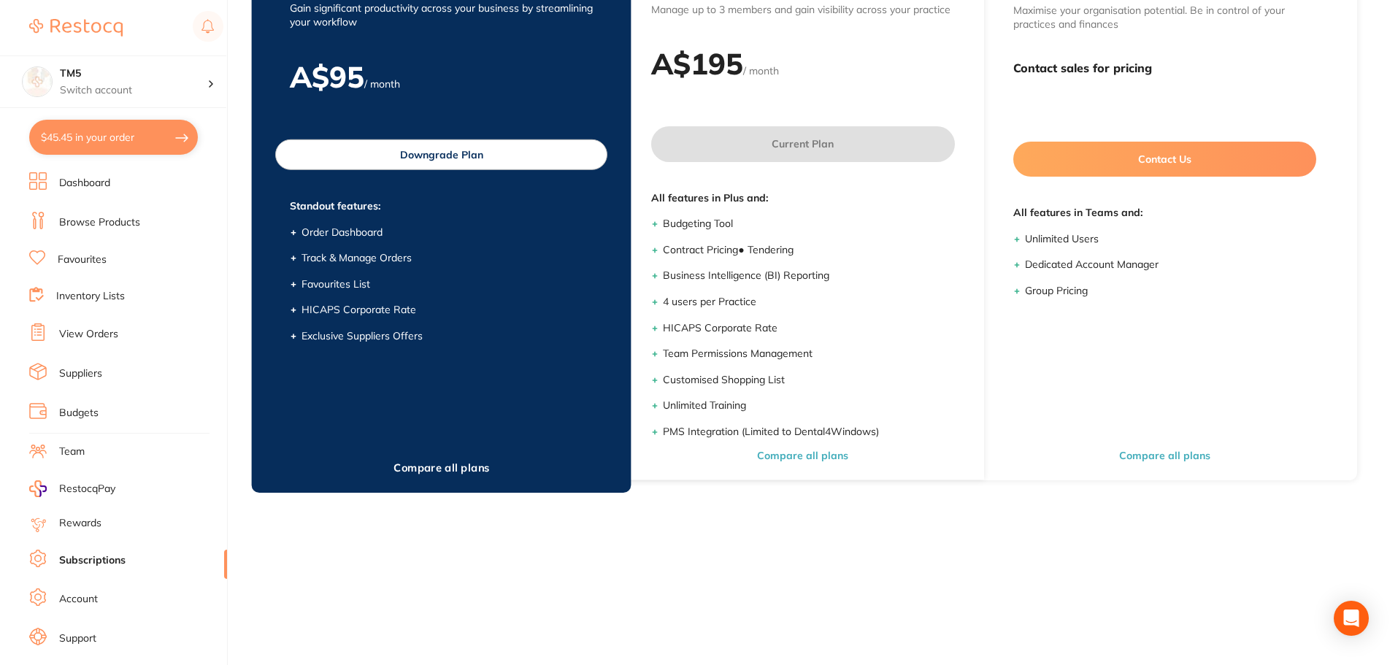
click at [445, 156] on button "Downgrade Plan" at bounding box center [441, 154] width 332 height 31
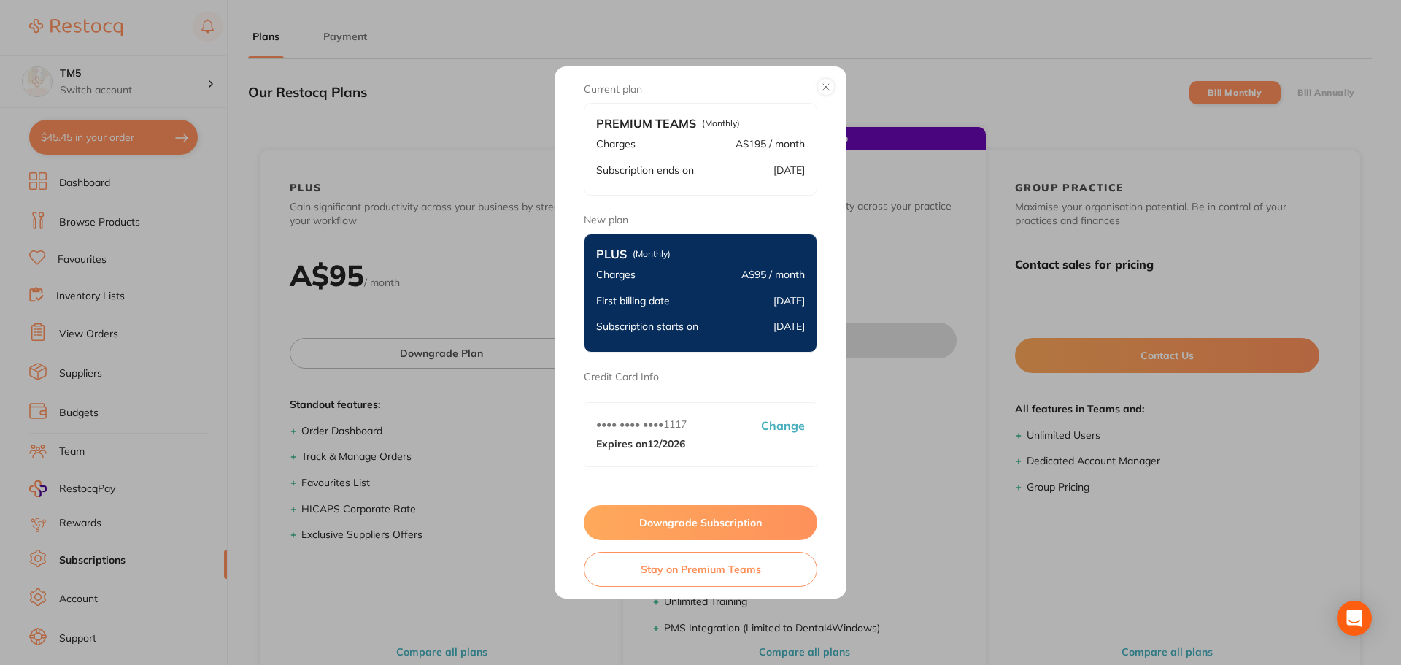
scroll to position [17, 0]
click at [713, 520] on button "Downgrade Subscription" at bounding box center [701, 522] width 234 height 35
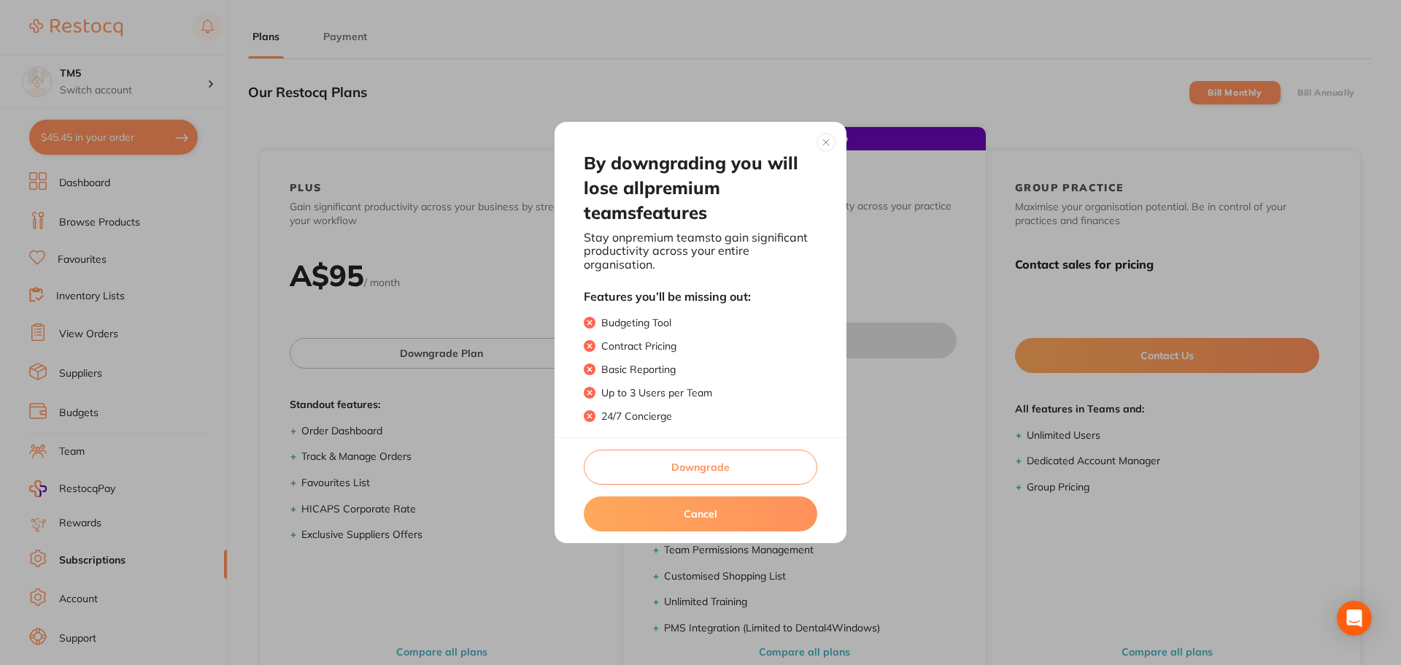
click at [706, 460] on button "Downgrade" at bounding box center [701, 467] width 234 height 35
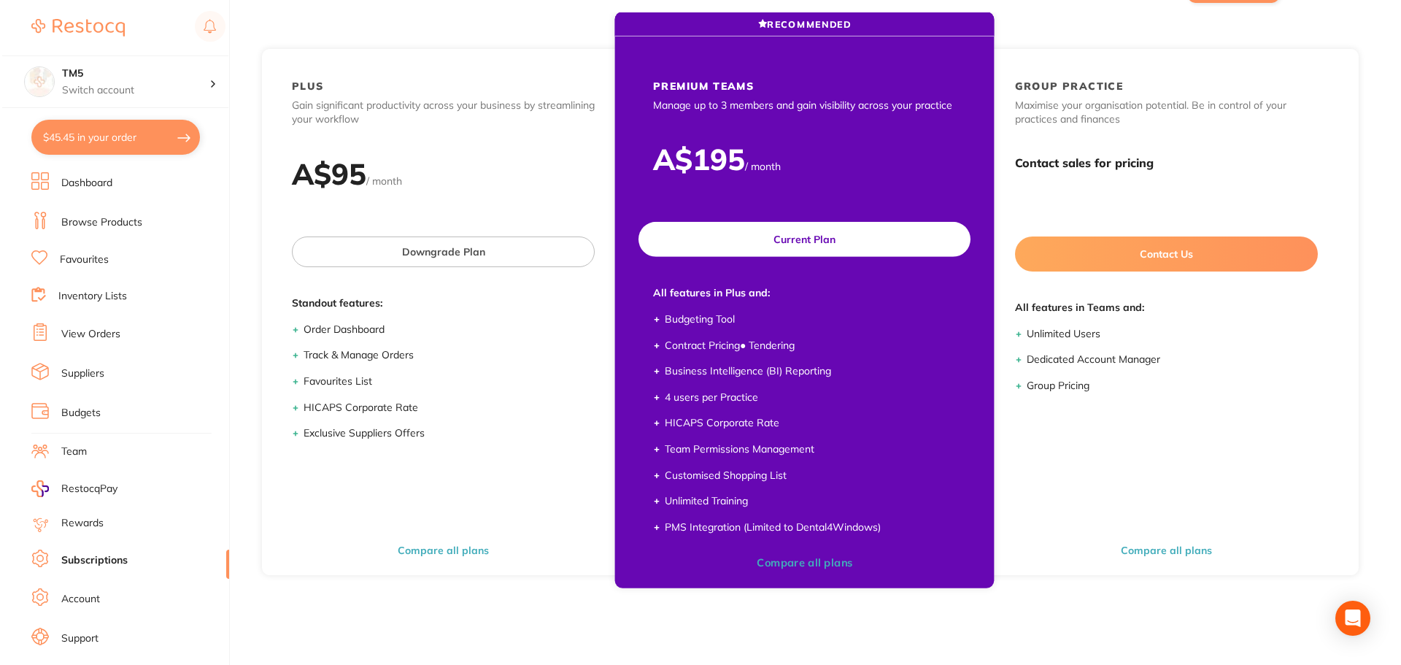
scroll to position [0, 0]
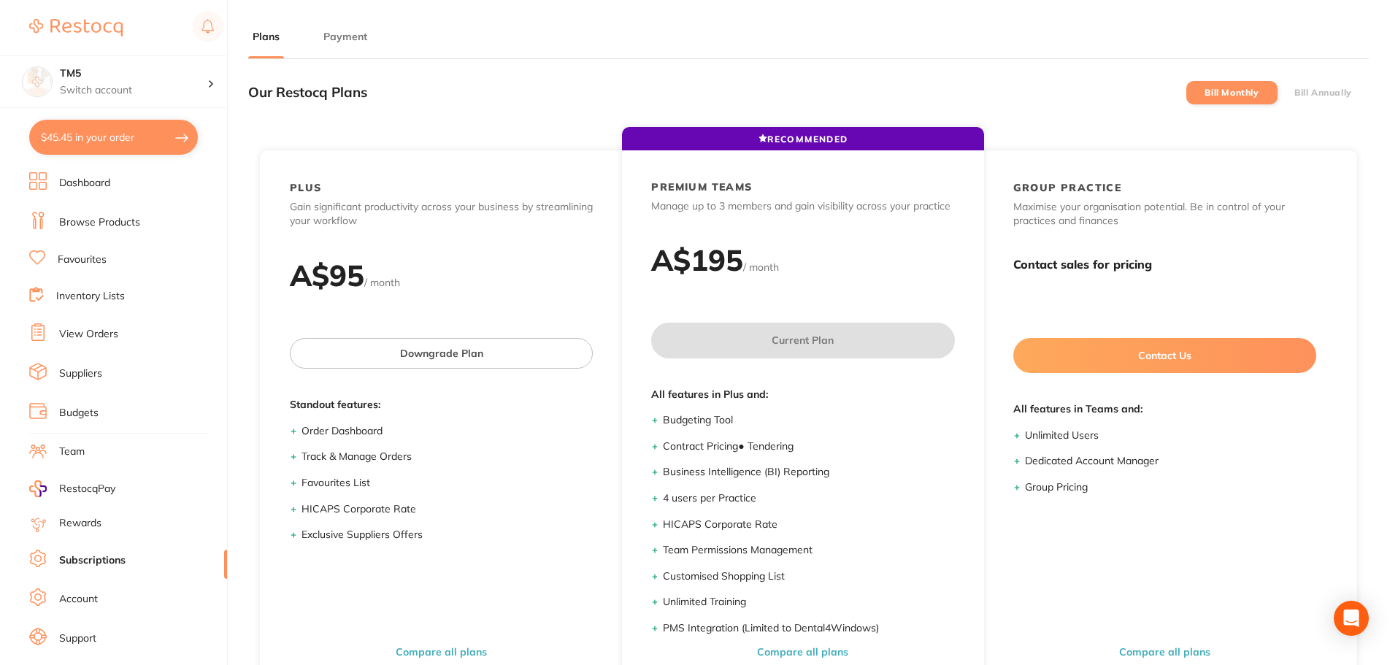
click at [1319, 94] on label "Bill Annually" at bounding box center [1323, 93] width 58 height 10
click at [1294, 93] on input "Bill Annually" at bounding box center [1294, 93] width 0 height 0
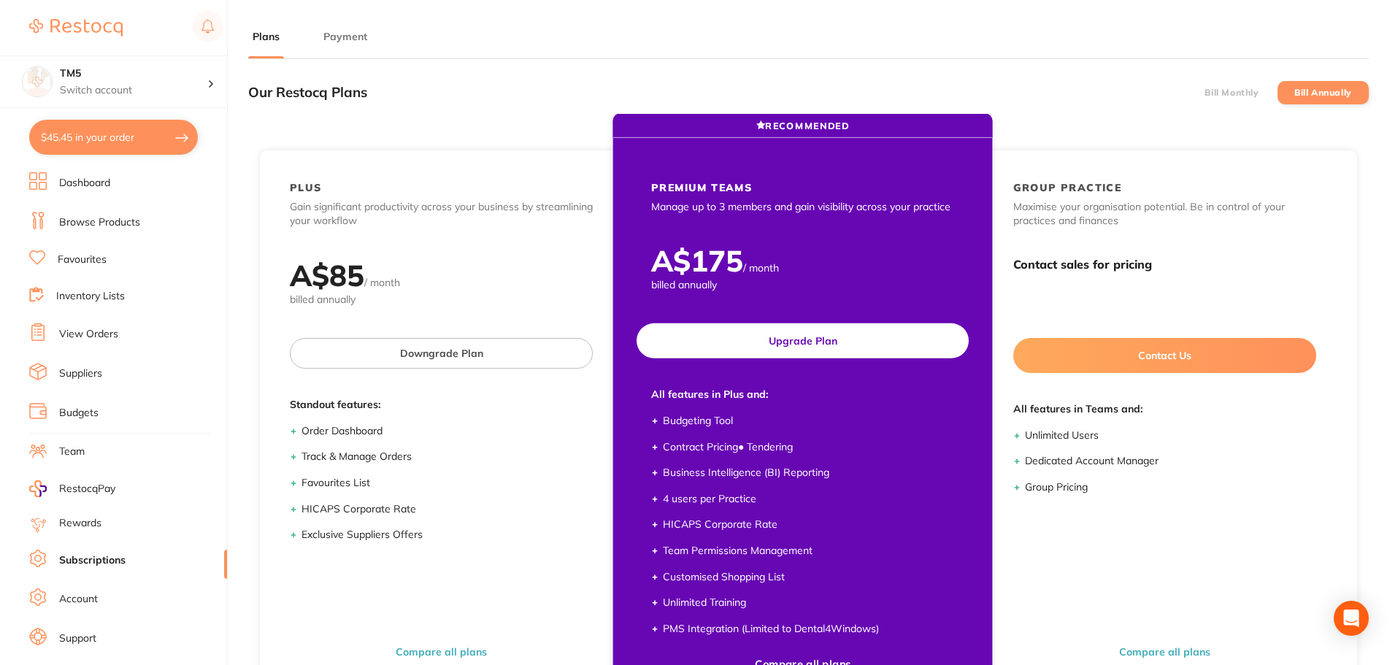
click at [832, 352] on button "Upgrade Plan" at bounding box center [803, 340] width 332 height 35
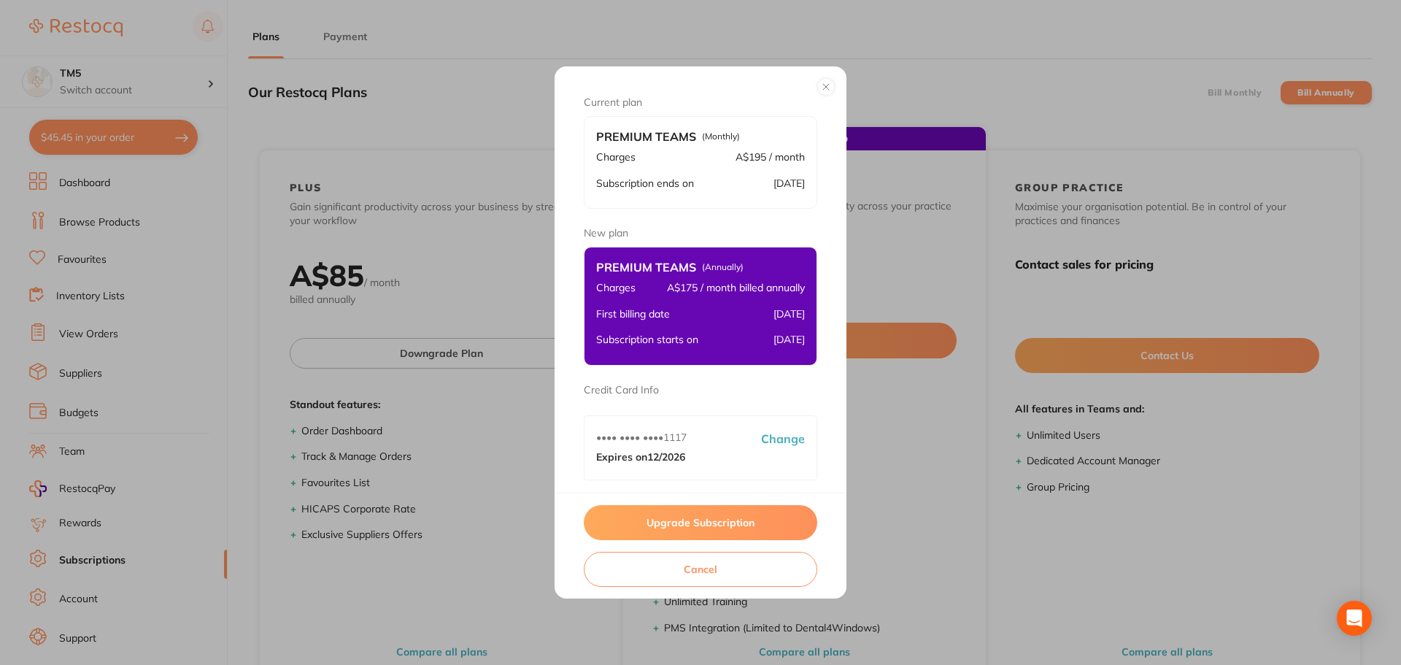
click at [721, 513] on button "Upgrade Subscription" at bounding box center [701, 522] width 234 height 35
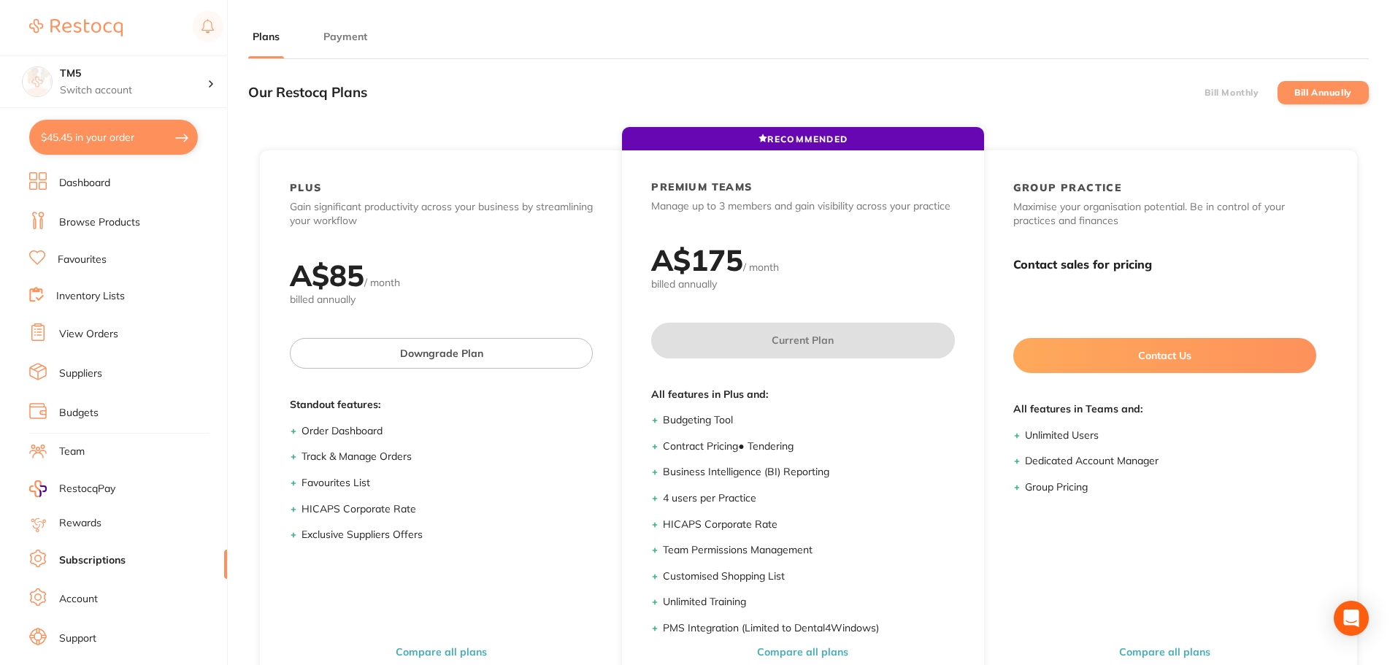
click at [1222, 94] on label "Bill Monthly" at bounding box center [1231, 93] width 54 height 10
click at [1204, 93] on input "Bill Monthly" at bounding box center [1204, 93] width 0 height 0
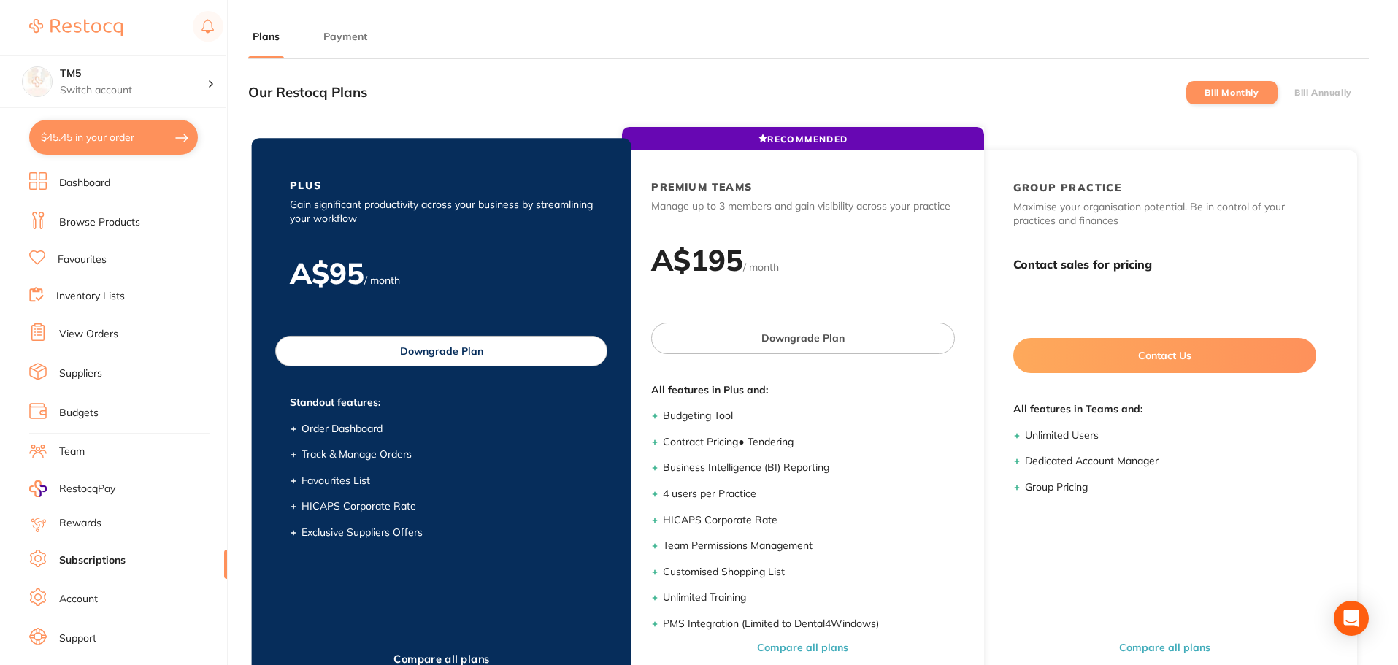
click at [439, 353] on button "Downgrade Plan" at bounding box center [441, 351] width 332 height 31
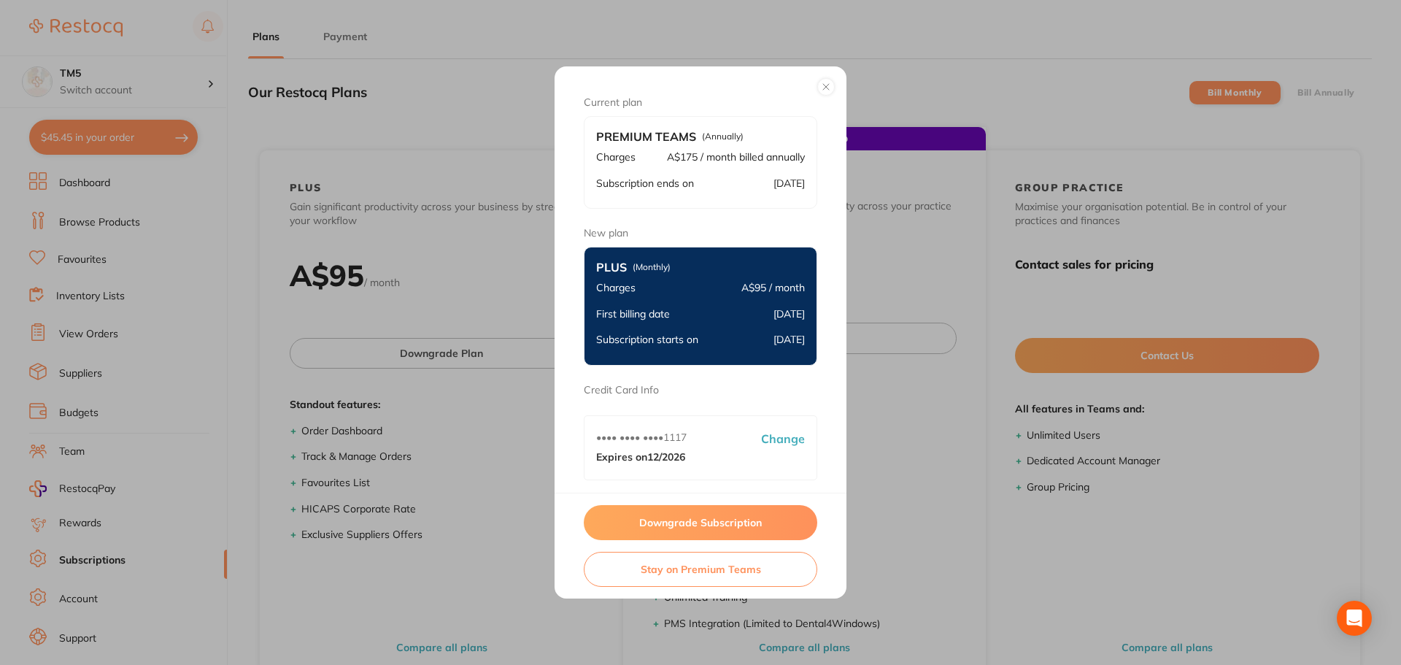
click at [672, 520] on button "Downgrade Subscription" at bounding box center [701, 522] width 234 height 35
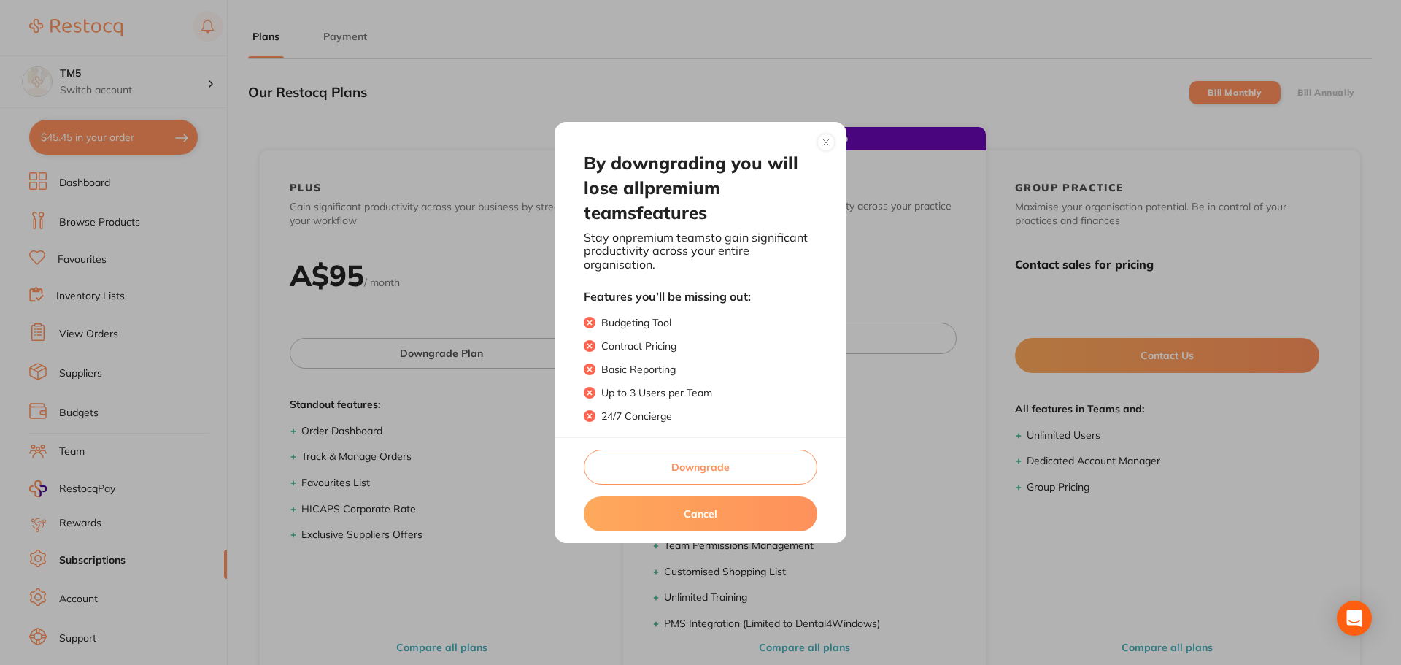
click at [725, 465] on button "Downgrade" at bounding box center [701, 467] width 234 height 35
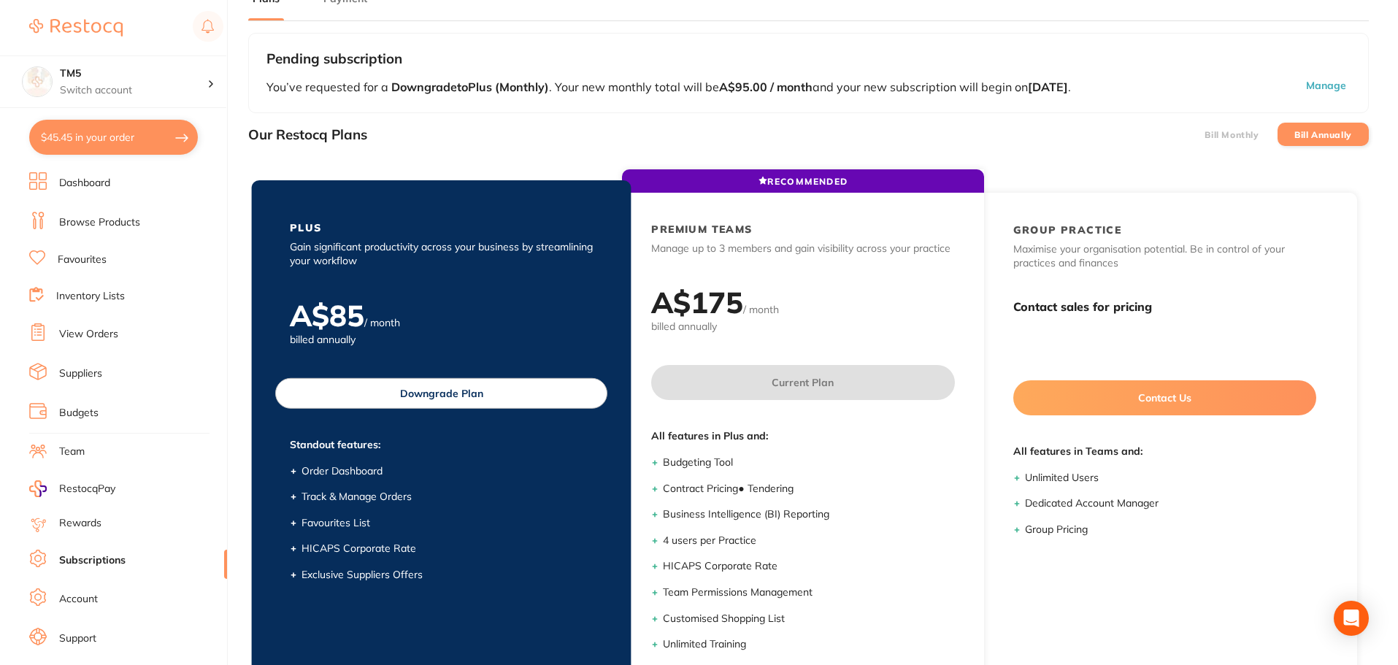
scroll to position [73, 0]
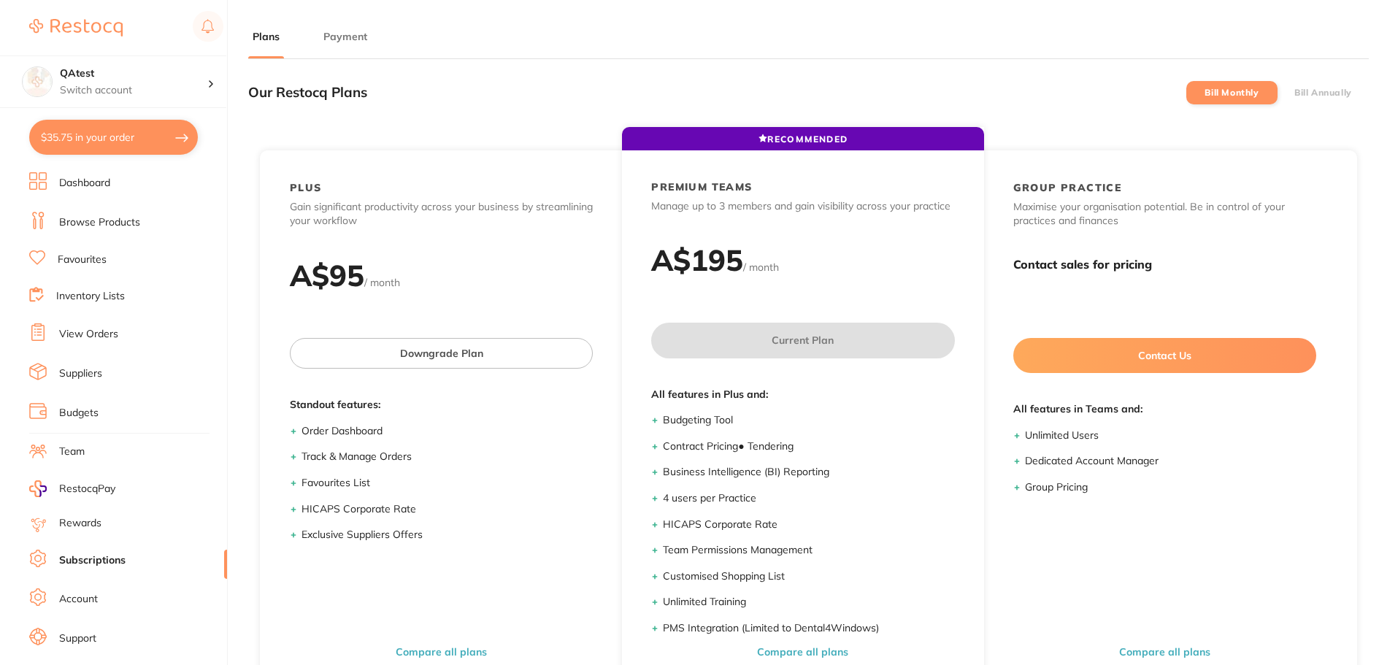
click at [360, 39] on button "Payment" at bounding box center [345, 37] width 53 height 14
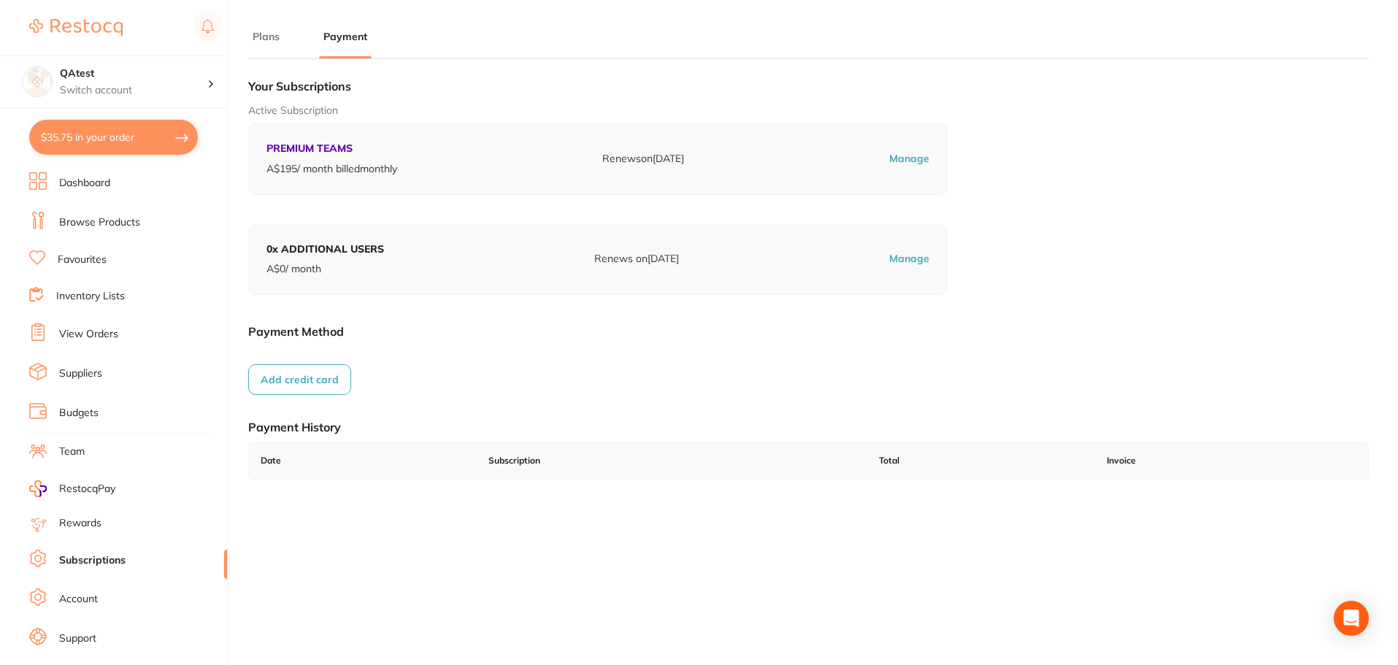
click at [329, 383] on button "Add credit card" at bounding box center [299, 379] width 103 height 31
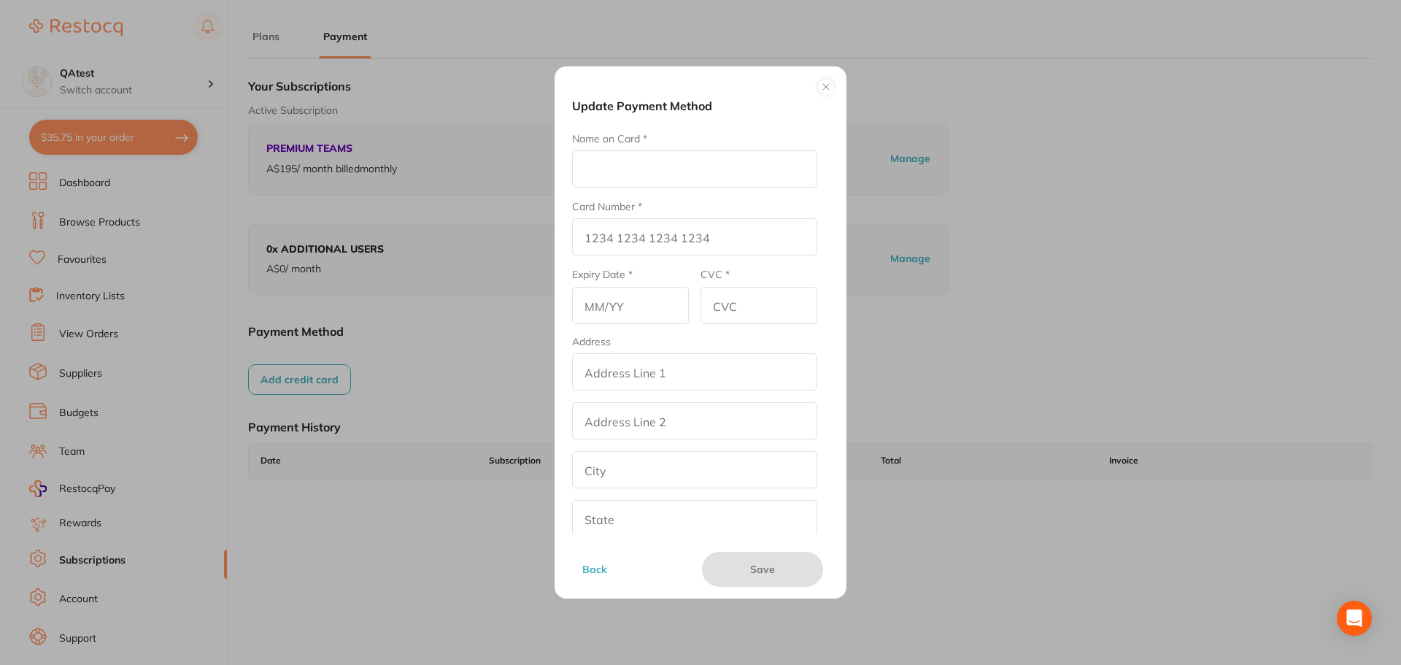
click at [633, 167] on input "Name on Card *" at bounding box center [694, 168] width 245 height 37
type input "Amrita E"
type input "4111 1111 1111 1111"
type input "12/25"
click at [718, 305] on input "CVC *" at bounding box center [759, 305] width 117 height 37
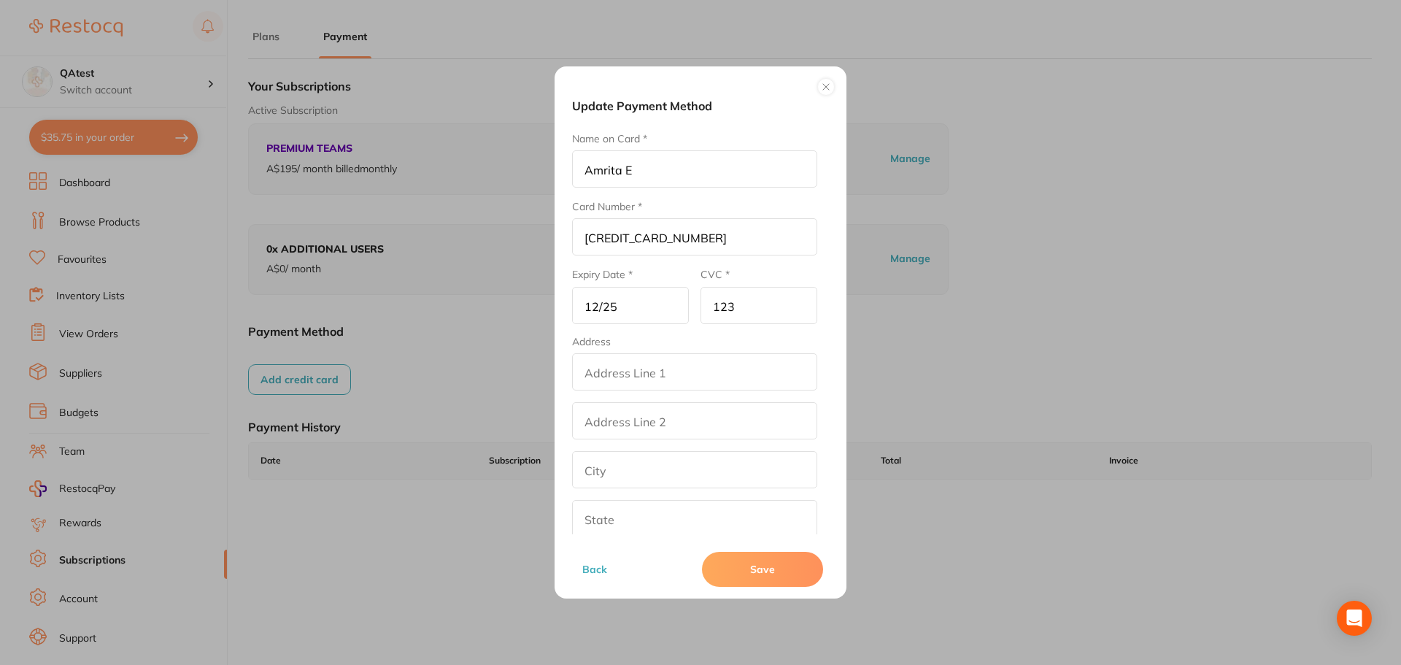
type input "123"
click at [688, 390] on fieldset "Address addressLineOne addressLinetwo city state postalCode country Australia" at bounding box center [694, 485] width 245 height 299
click at [677, 379] on input "addressLineOne" at bounding box center [694, 371] width 245 height 37
type input "yuiyt"
drag, startPoint x: 602, startPoint y: 426, endPoint x: 605, endPoint y: 446, distance: 20.6
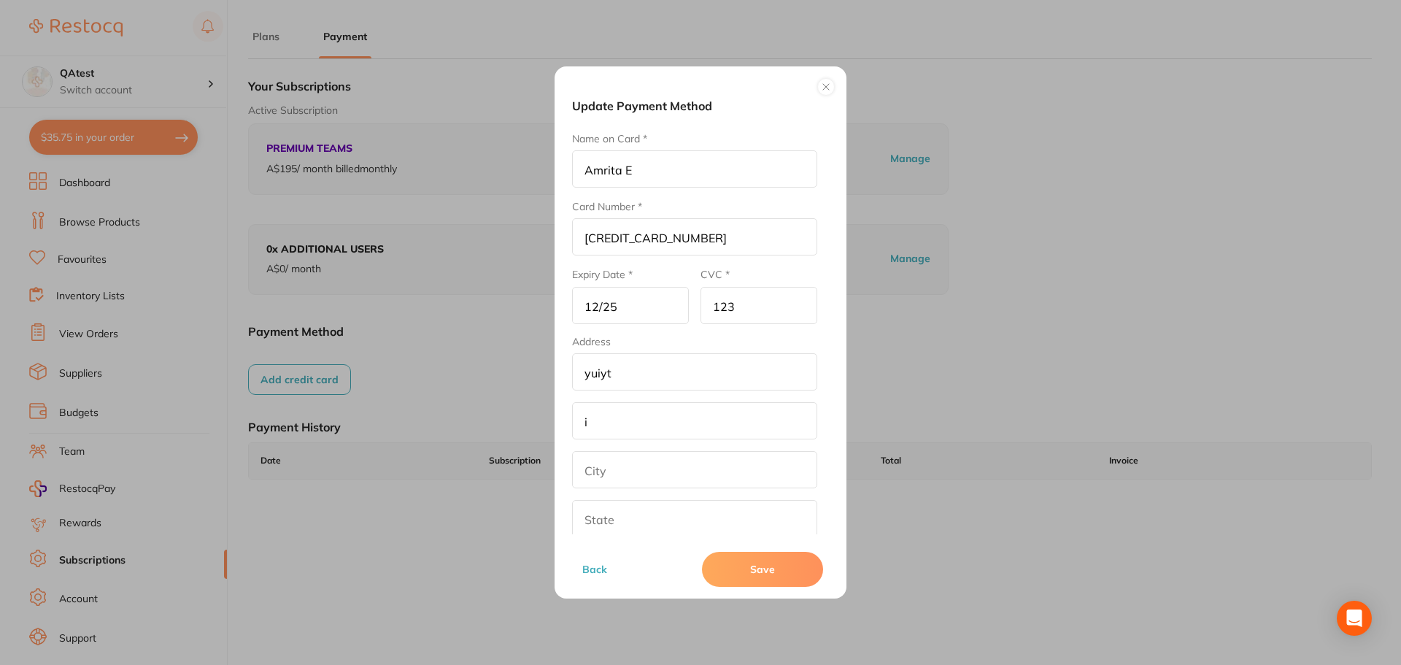
click at [602, 426] on input "i" at bounding box center [694, 420] width 245 height 37
type input "ity"
drag, startPoint x: 610, startPoint y: 471, endPoint x: 612, endPoint y: 484, distance: 13.2
click at [610, 471] on input "iu" at bounding box center [694, 469] width 245 height 37
type input "iuyt"
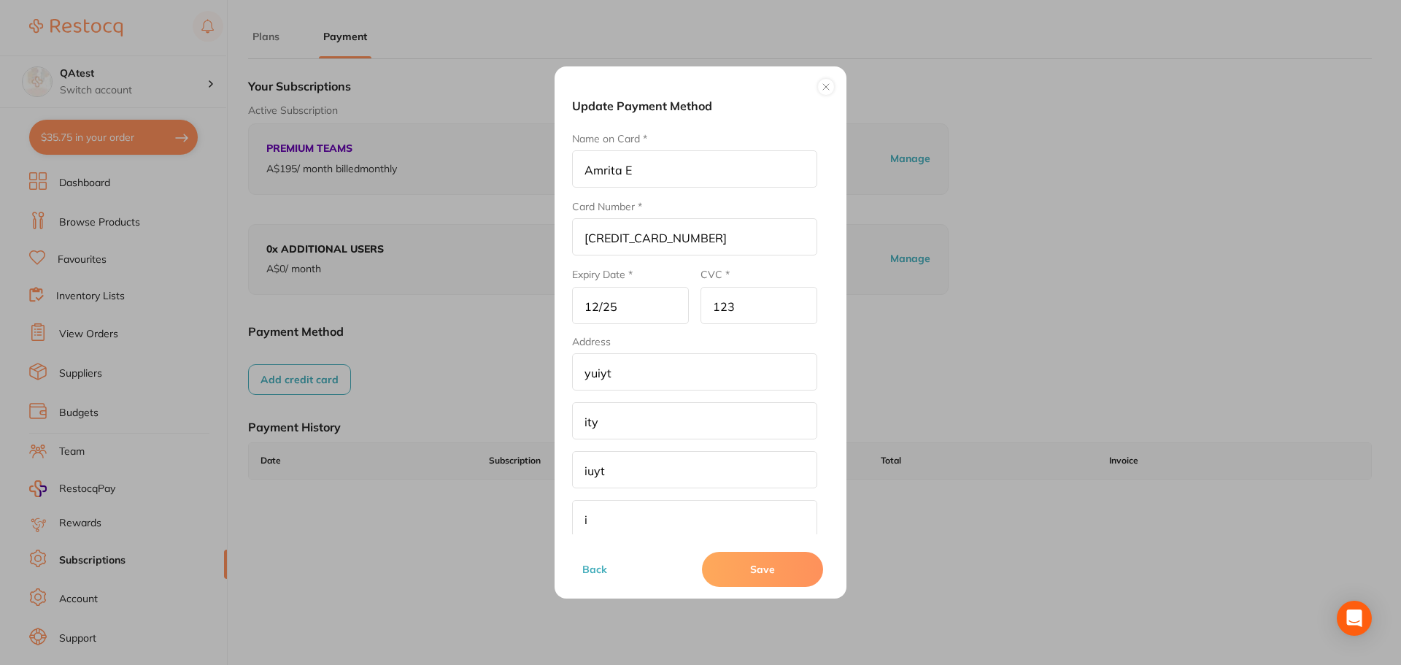
click at [611, 504] on input "i" at bounding box center [694, 518] width 245 height 37
type input "iyrti"
click at [620, 496] on input "text" at bounding box center [694, 494] width 245 height 37
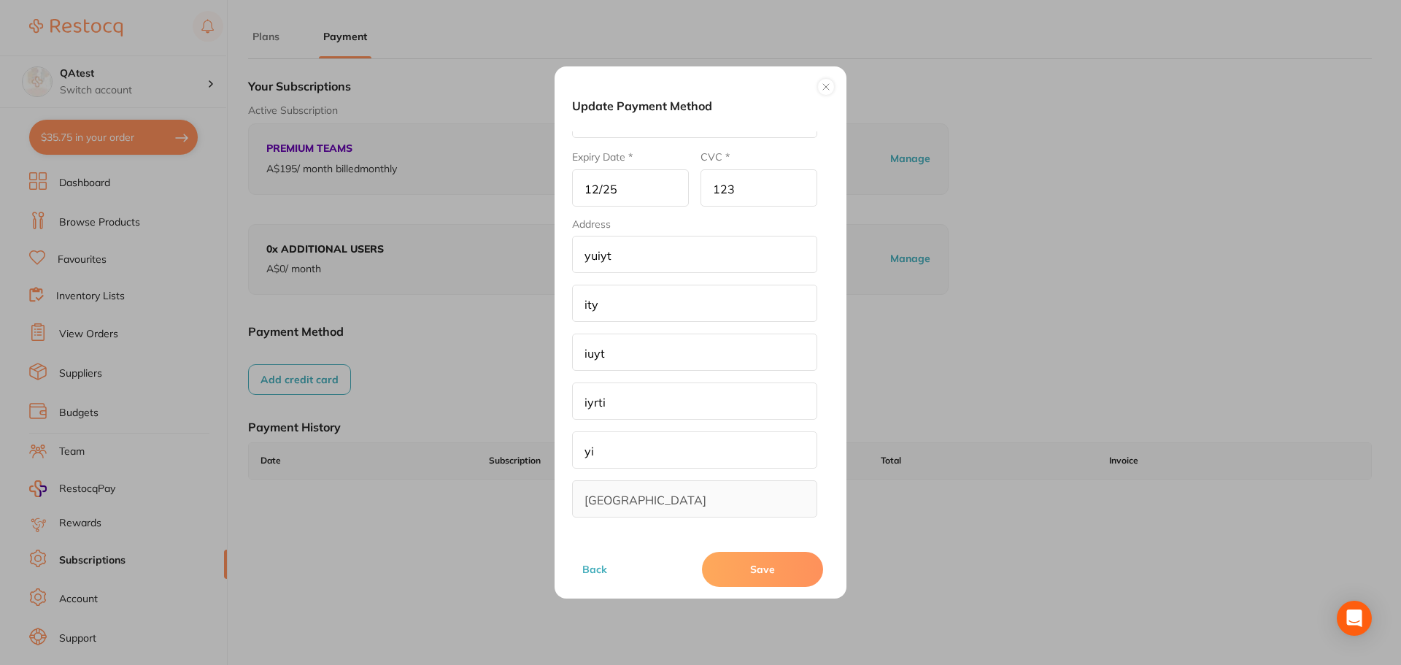
type input "yi"
click at [745, 570] on button "Save" at bounding box center [762, 569] width 121 height 35
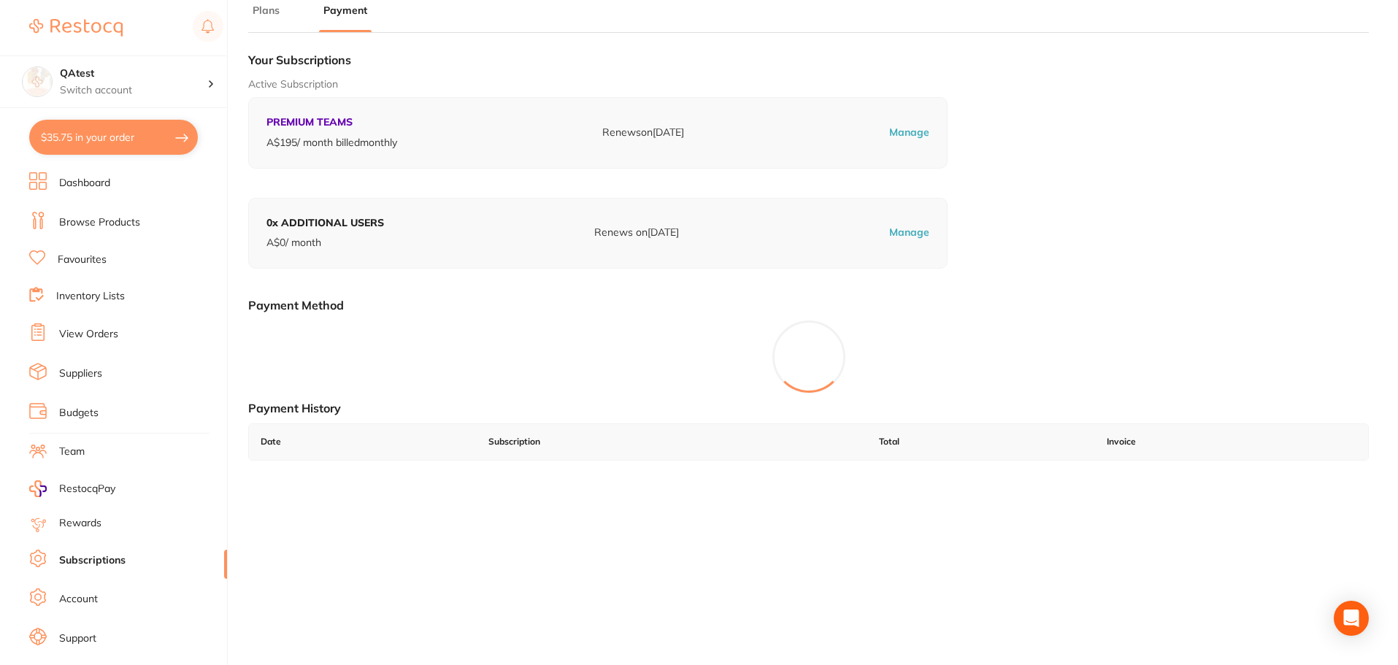
scroll to position [0, 0]
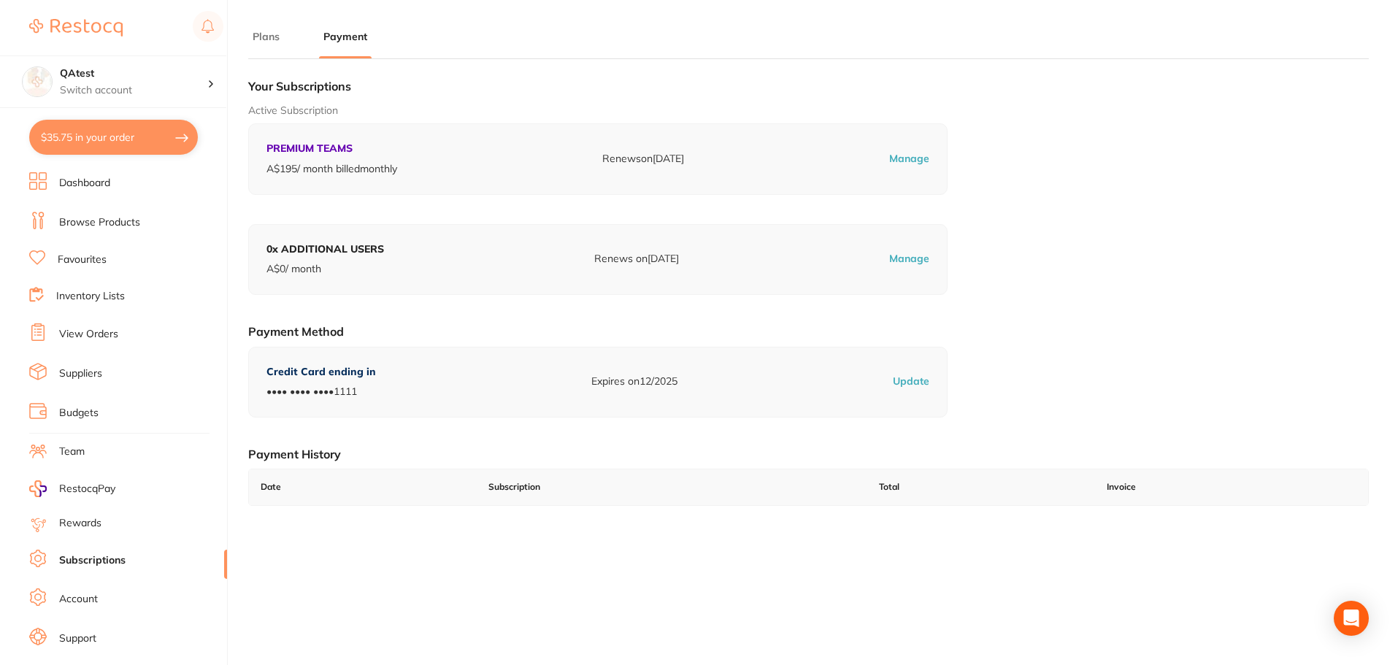
click at [267, 36] on button "Plans" at bounding box center [266, 37] width 36 height 14
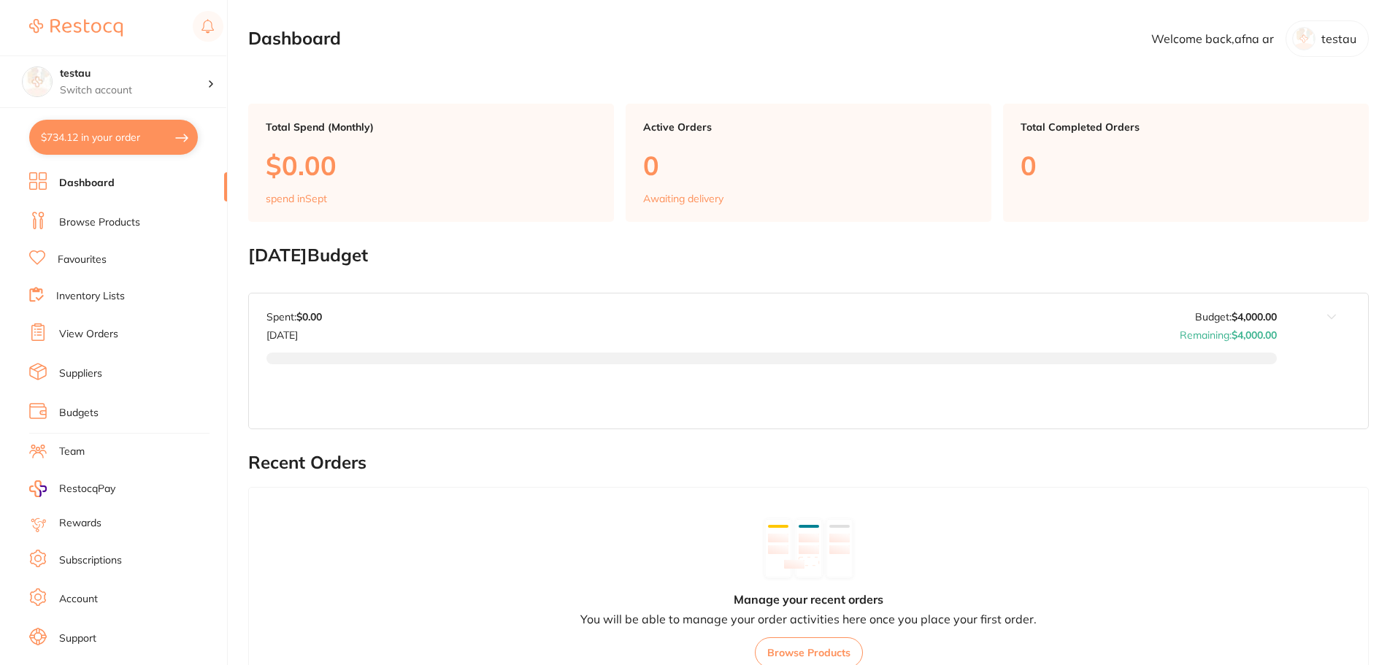
click at [88, 557] on link "Subscriptions" at bounding box center [90, 560] width 63 height 15
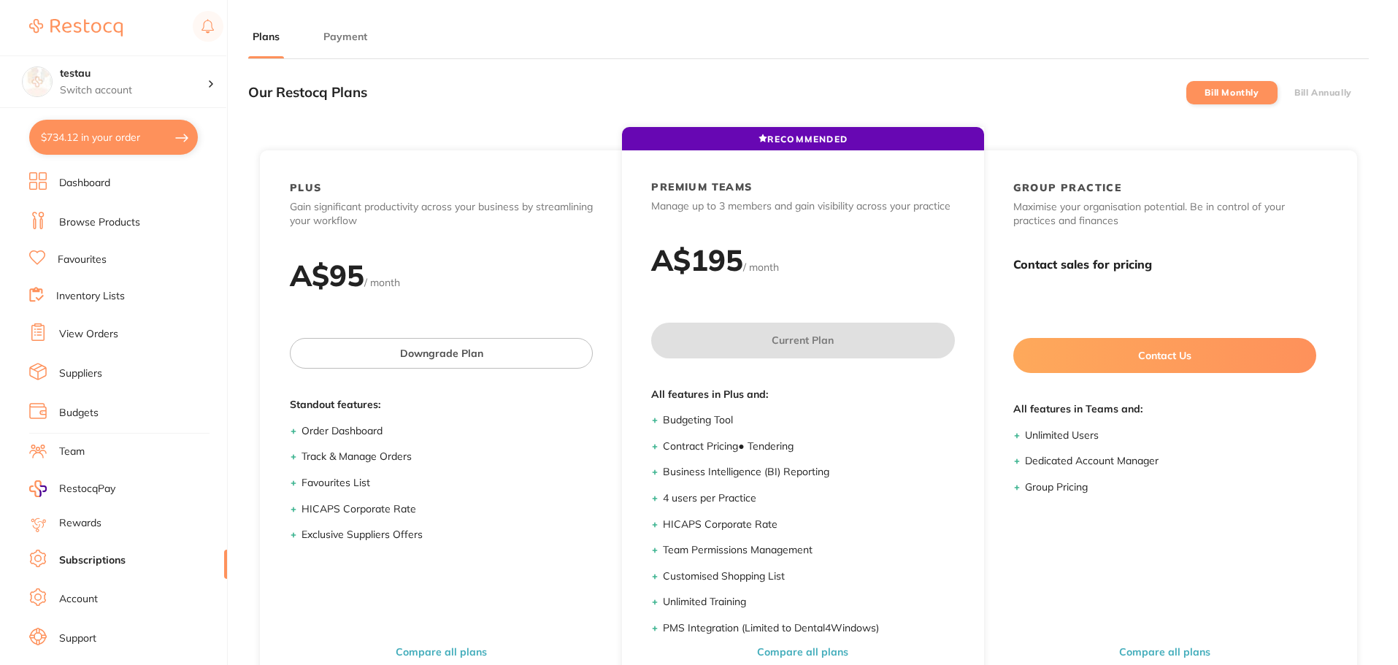
click at [355, 41] on button "Payment" at bounding box center [345, 37] width 53 height 14
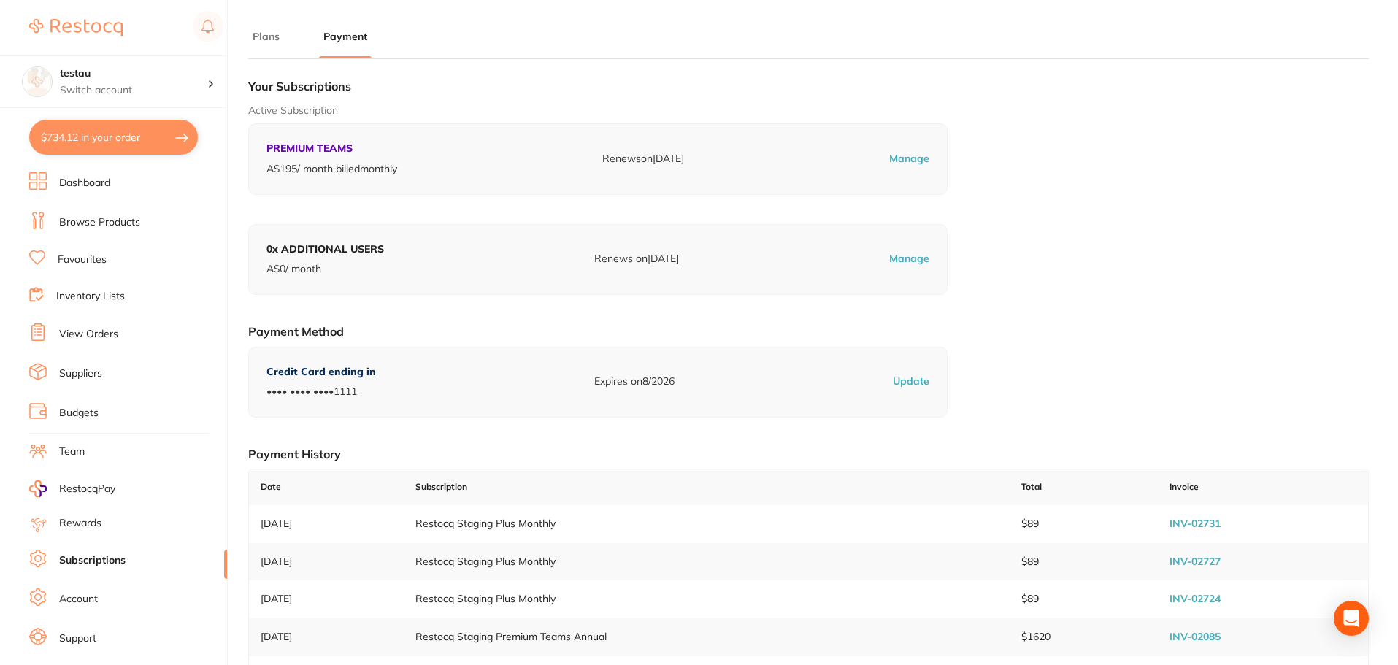
click at [268, 30] on button "Plans" at bounding box center [266, 37] width 36 height 14
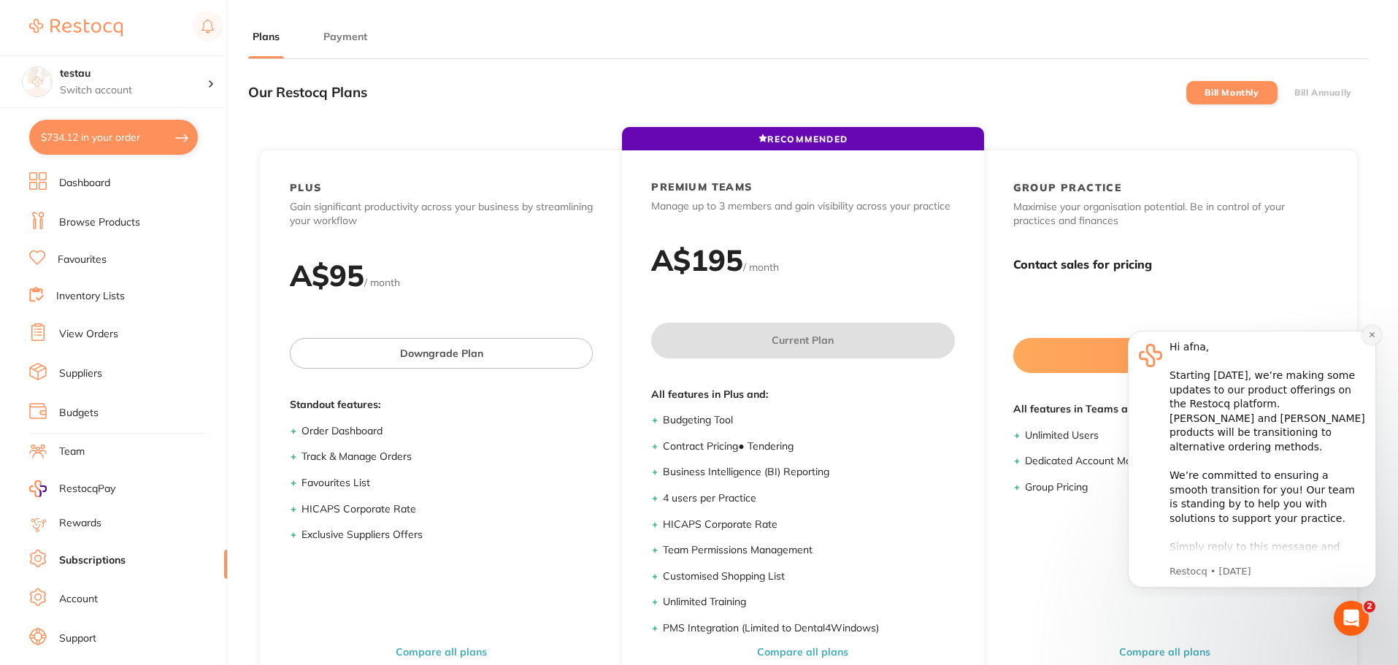
click at [1372, 336] on icon "Dismiss notification" at bounding box center [1371, 334] width 5 height 5
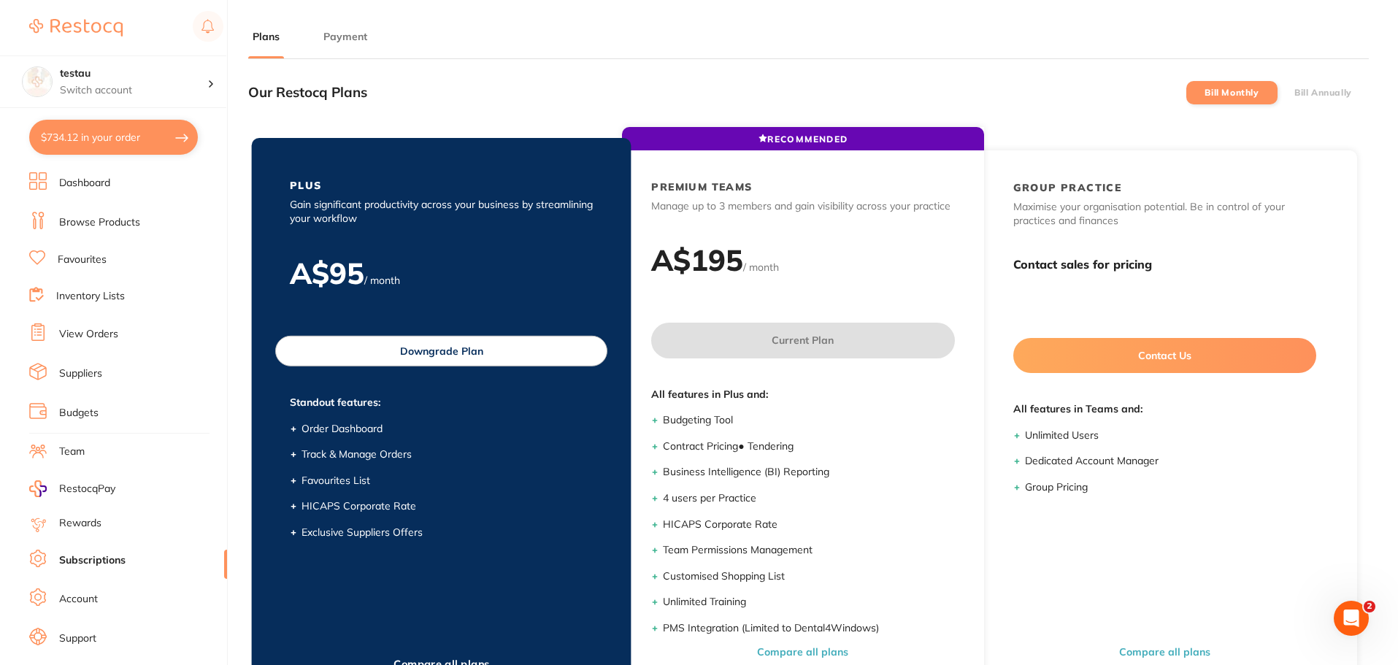
click at [491, 345] on button "Downgrade Plan" at bounding box center [441, 351] width 332 height 31
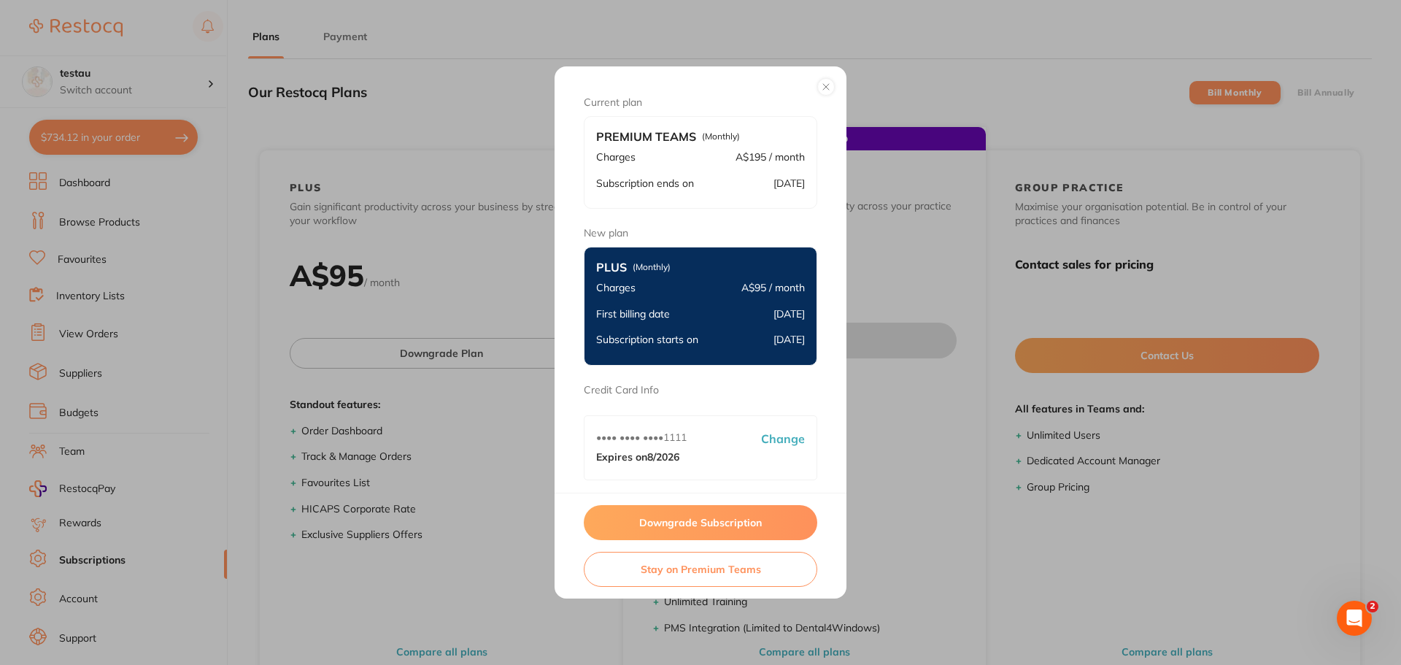
click at [700, 528] on button "Downgrade Subscription" at bounding box center [701, 522] width 234 height 35
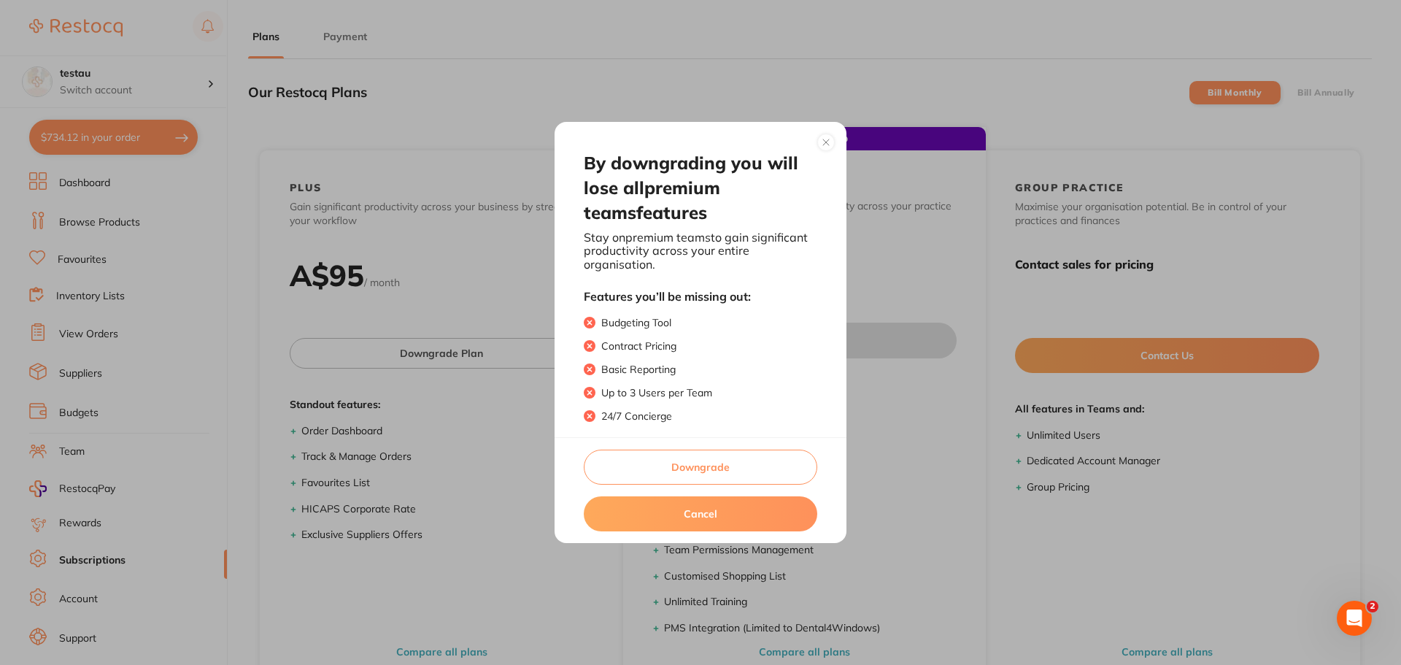
click at [687, 471] on button "Downgrade" at bounding box center [701, 467] width 234 height 35
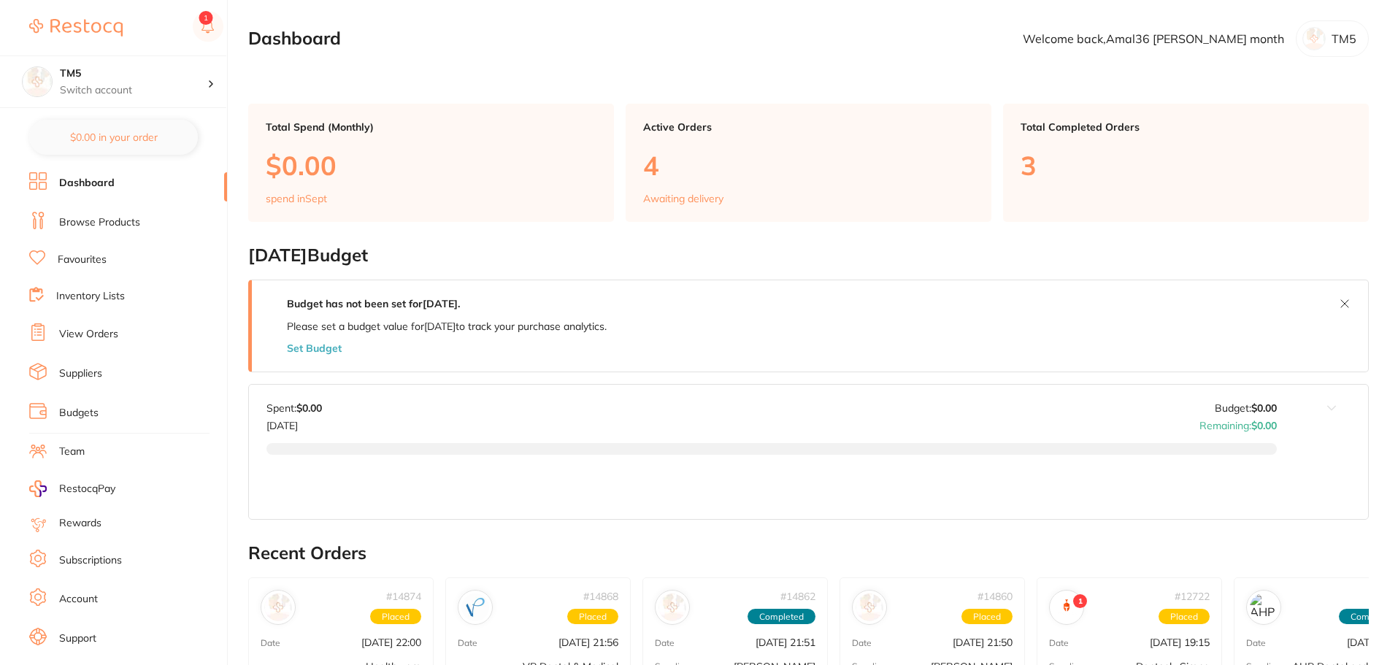
click at [115, 552] on li "Subscriptions" at bounding box center [128, 561] width 198 height 22
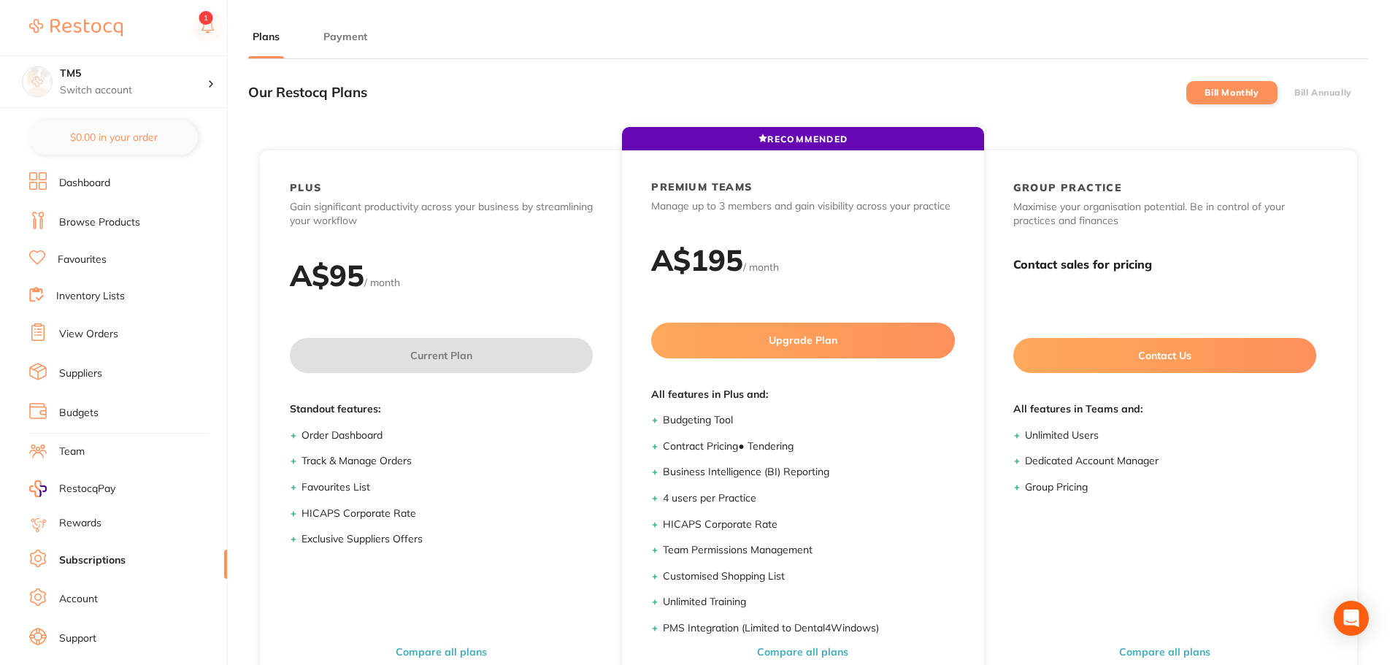
click at [355, 41] on button "Payment" at bounding box center [345, 37] width 53 height 14
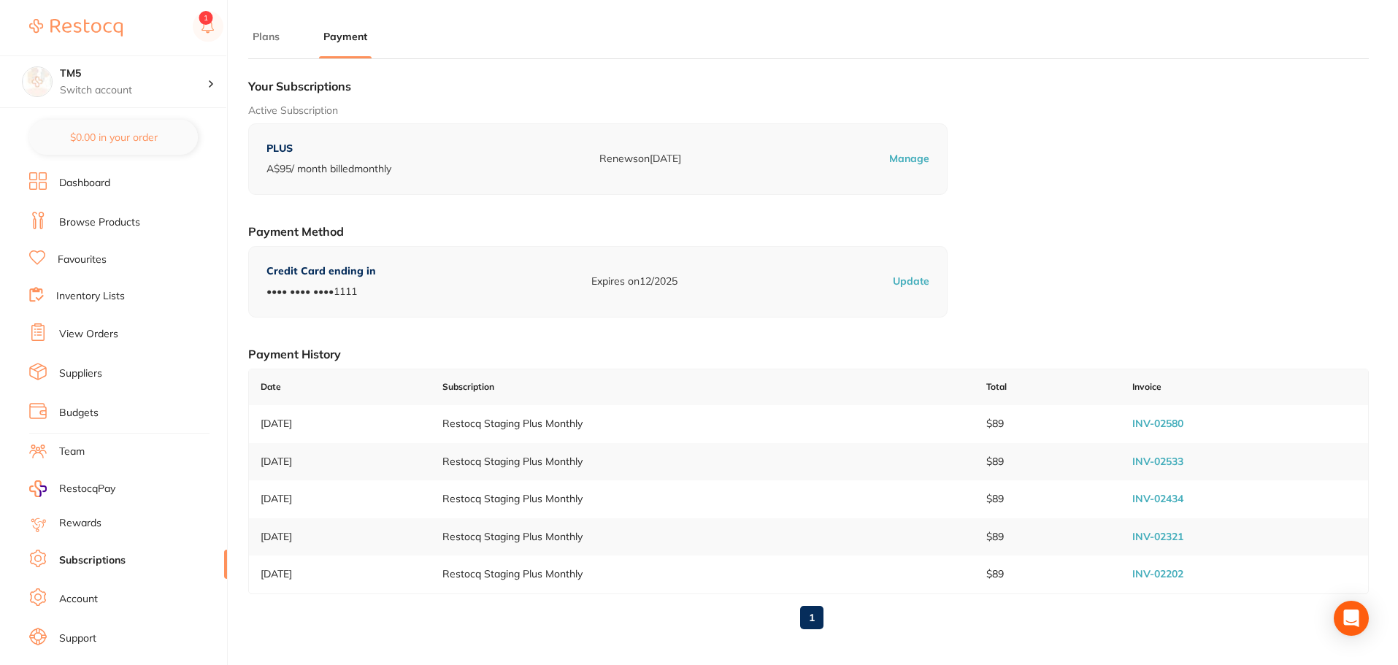
click at [276, 37] on button "Plans" at bounding box center [266, 37] width 36 height 14
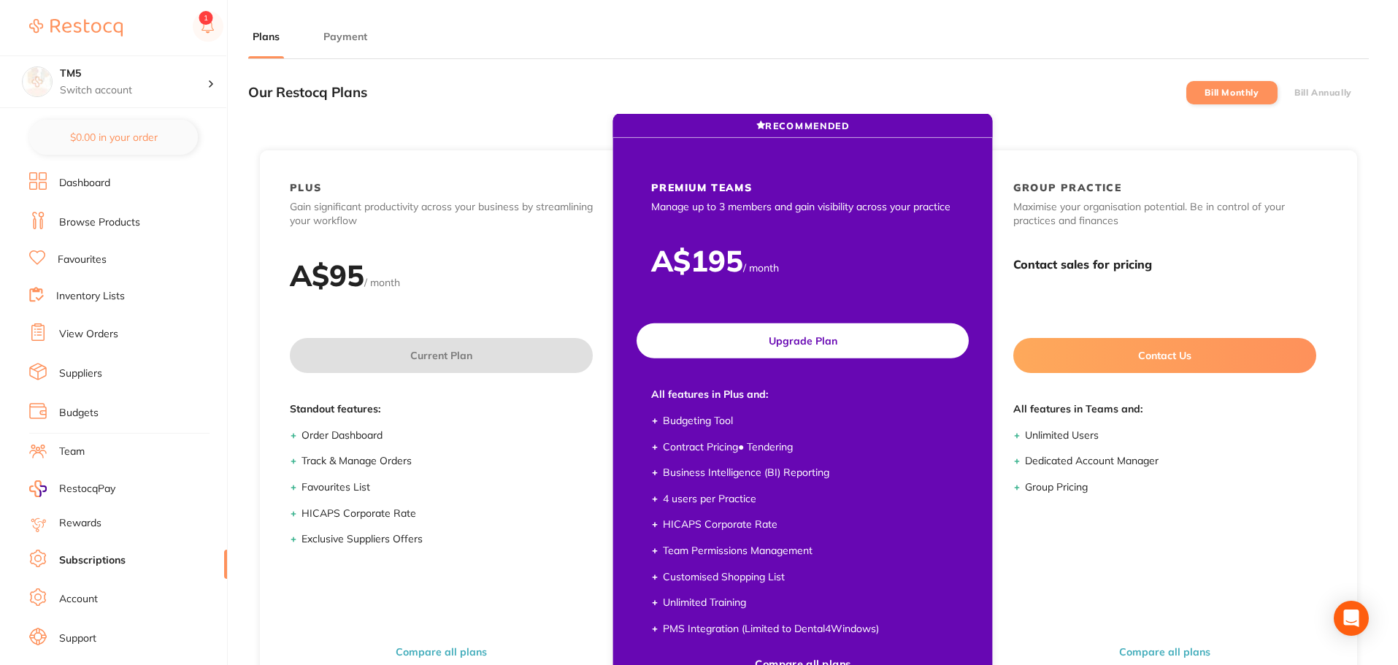
click at [805, 345] on button "Upgrade Plan" at bounding box center [803, 340] width 332 height 35
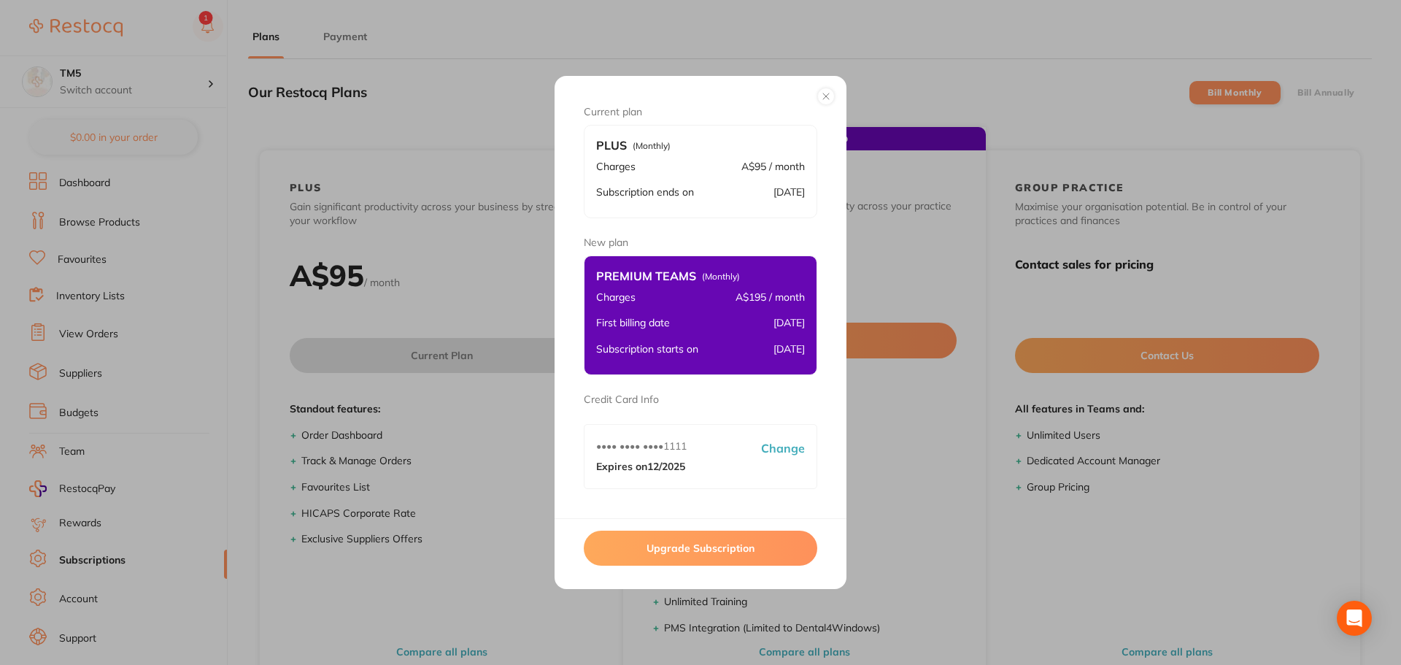
click at [689, 546] on button "Upgrade Subscription" at bounding box center [701, 548] width 234 height 35
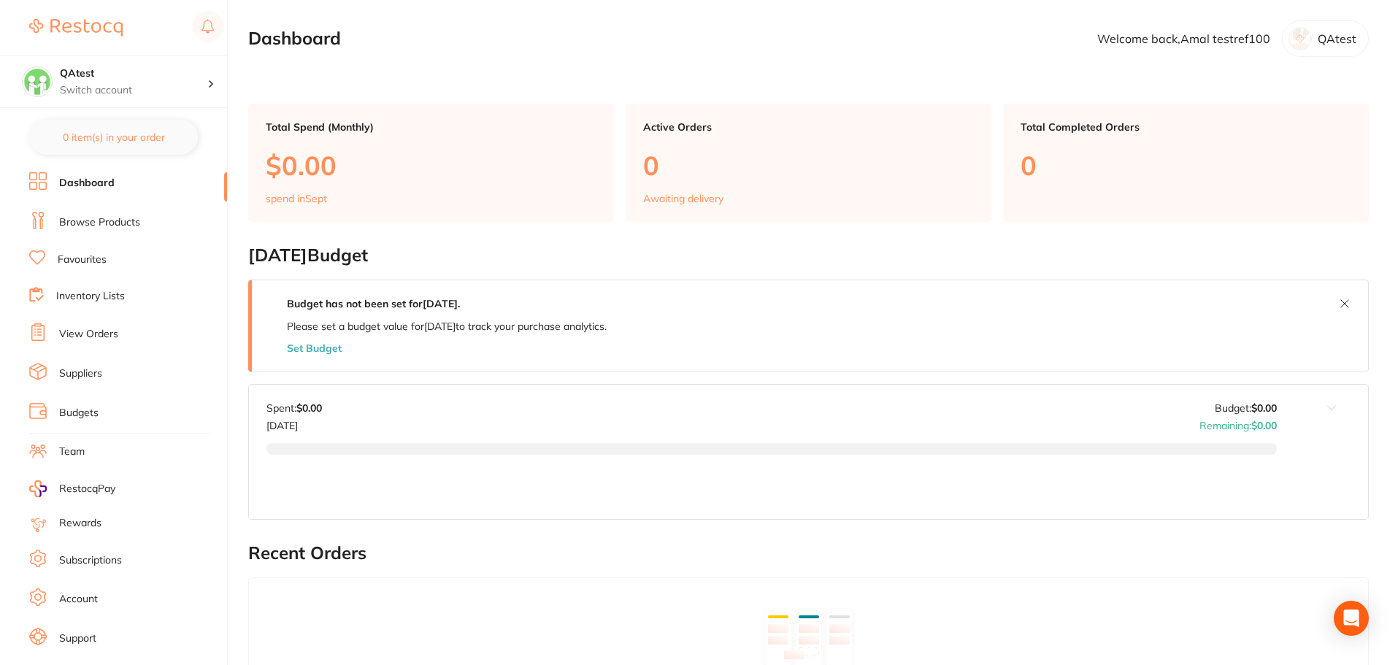
click at [95, 558] on link "Subscriptions" at bounding box center [90, 560] width 63 height 15
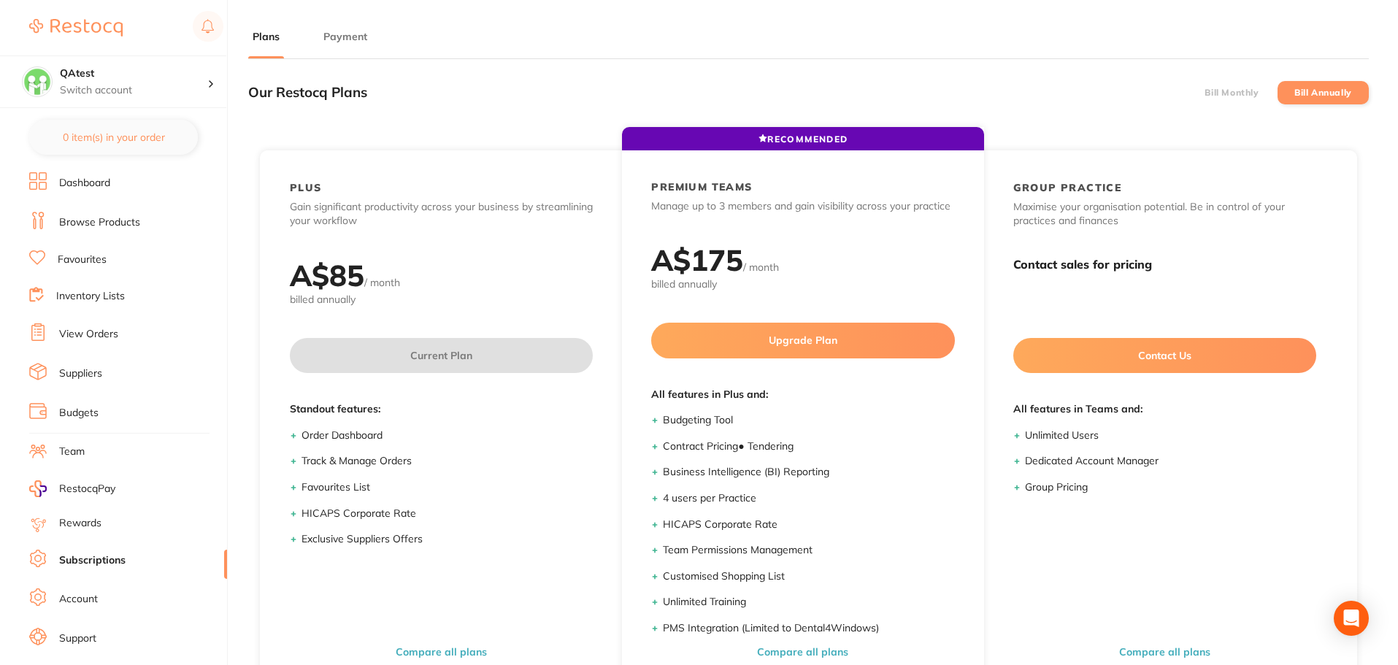
click at [355, 42] on button "Payment" at bounding box center [345, 37] width 53 height 14
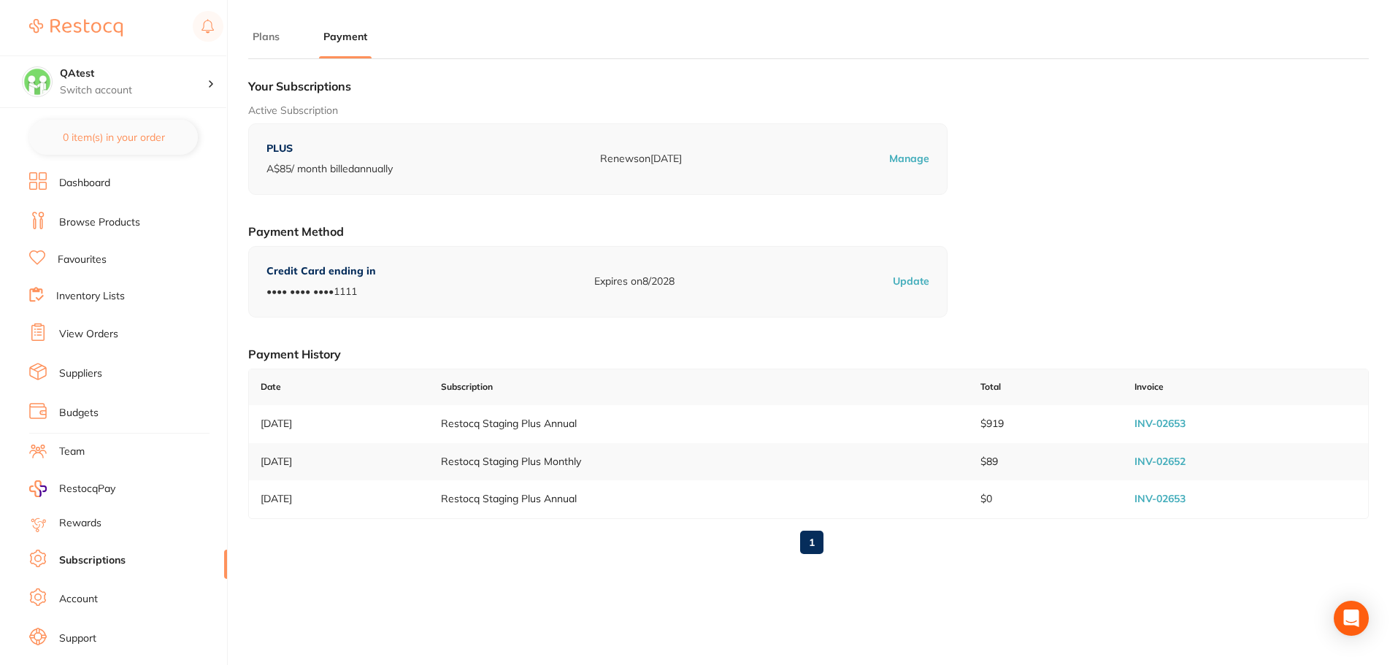
click at [264, 44] on li "Plans" at bounding box center [266, 43] width 36 height 29
click at [271, 34] on button "Plans" at bounding box center [266, 37] width 36 height 14
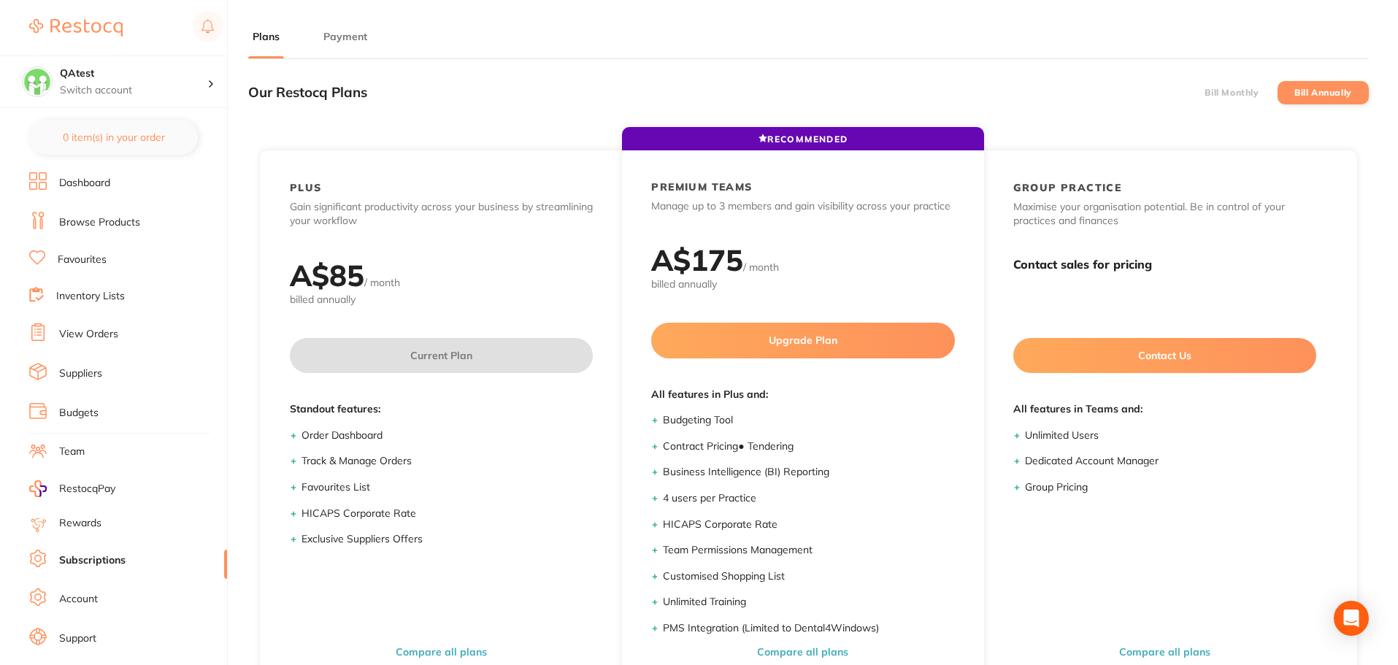
click at [1250, 91] on label "Bill Monthly" at bounding box center [1231, 93] width 54 height 10
click at [1204, 93] on input "Bill Monthly" at bounding box center [1204, 93] width 0 height 0
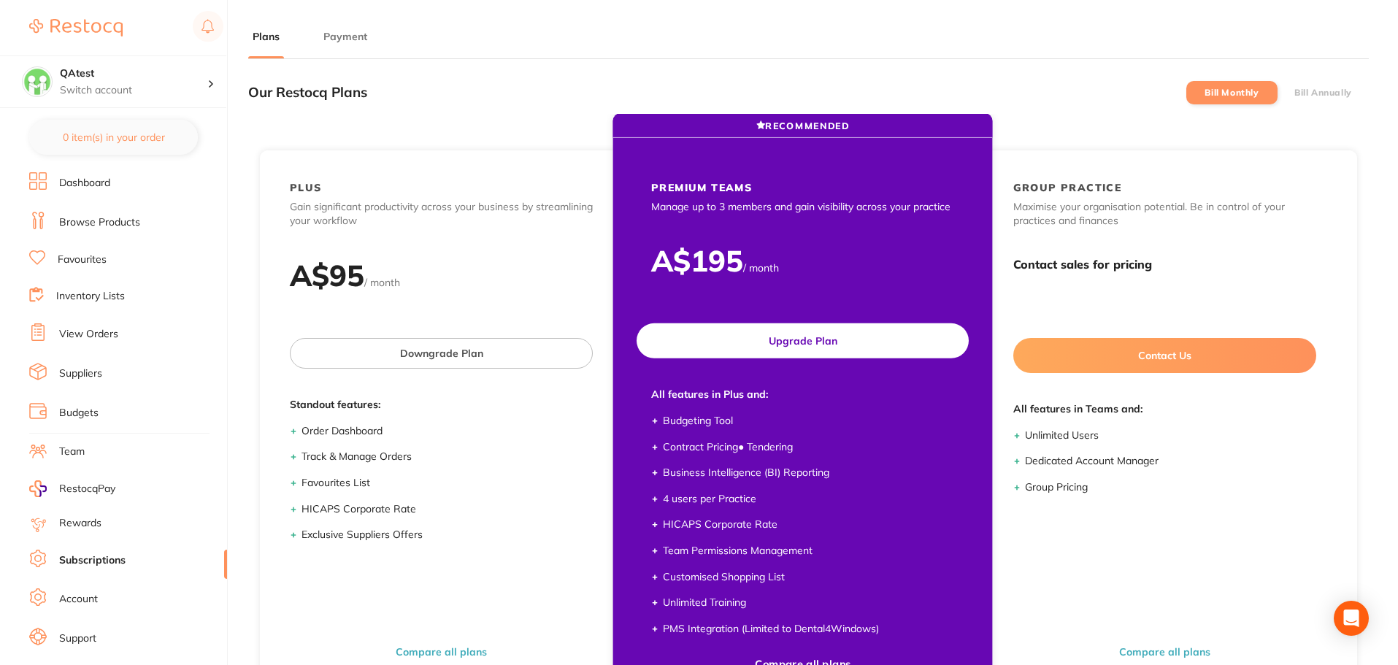
click at [839, 336] on button "Upgrade Plan" at bounding box center [803, 340] width 332 height 35
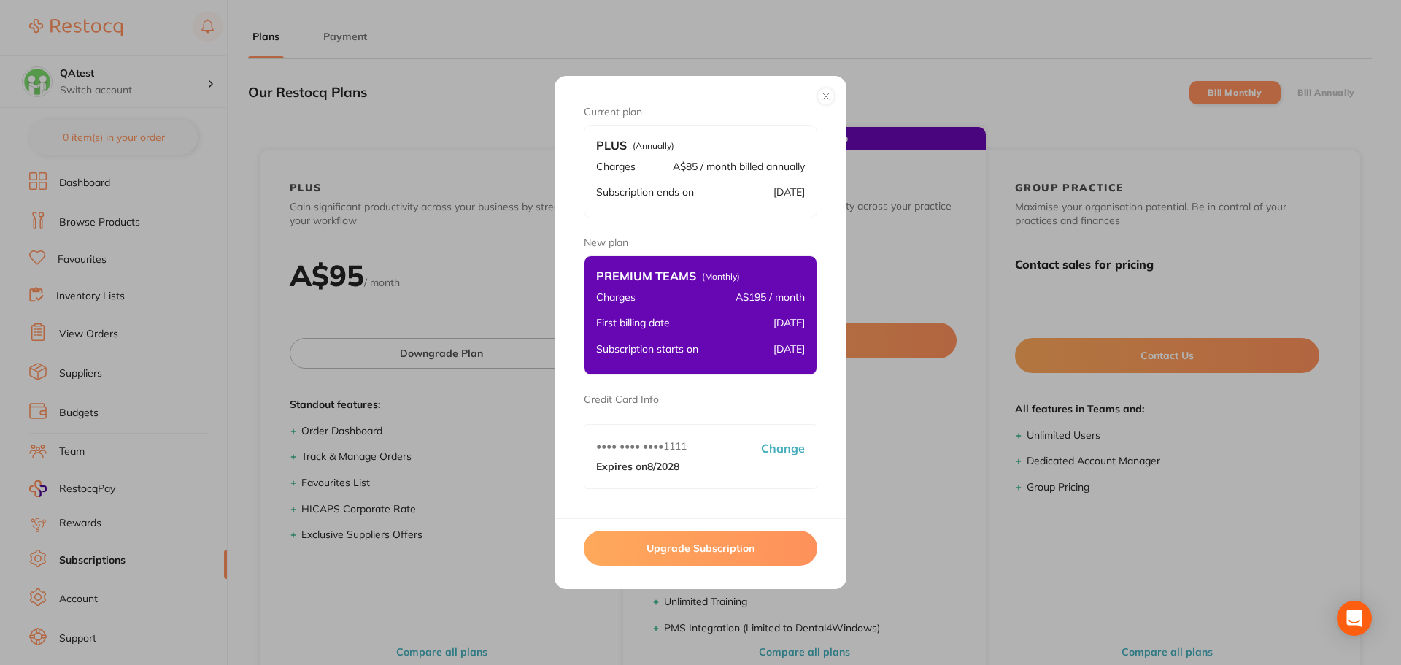
click at [511, 53] on div "Current plan Plus (Annually) Charges A$85 / month billed annually Subscription …" at bounding box center [700, 332] width 1401 height 665
click at [823, 96] on button at bounding box center [827, 97] width 18 height 18
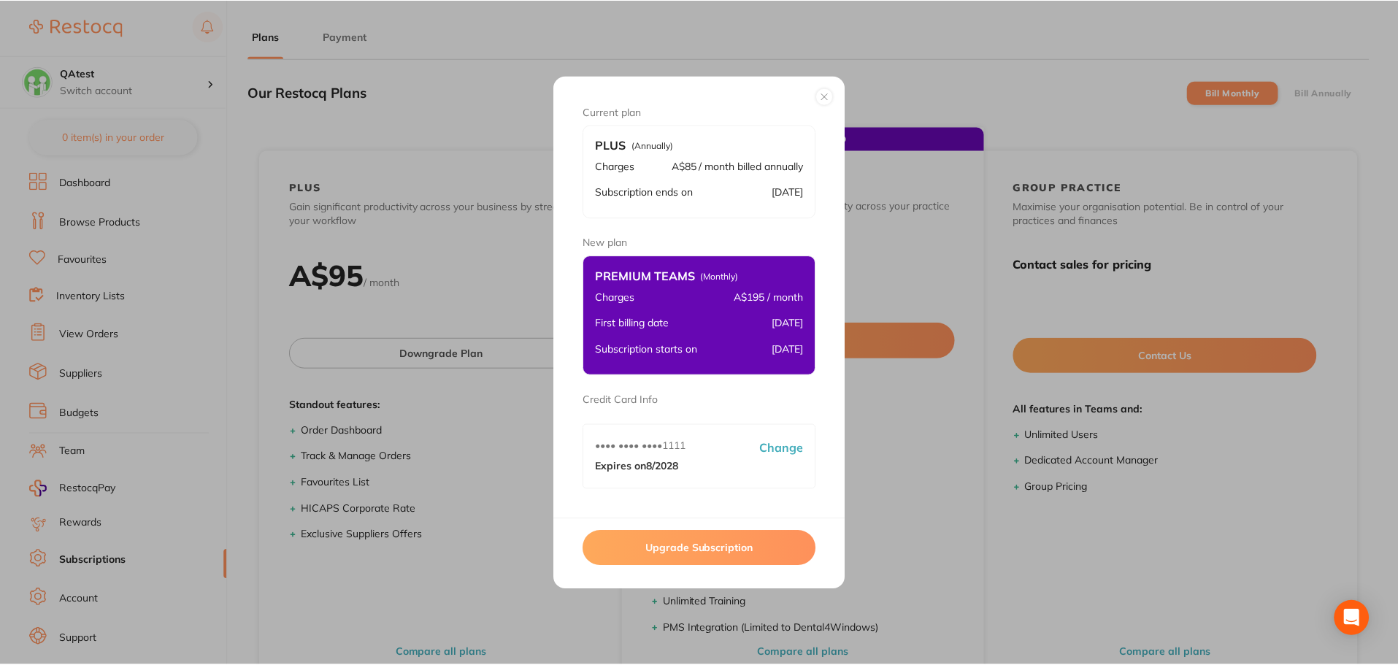
scroll to position [1, 0]
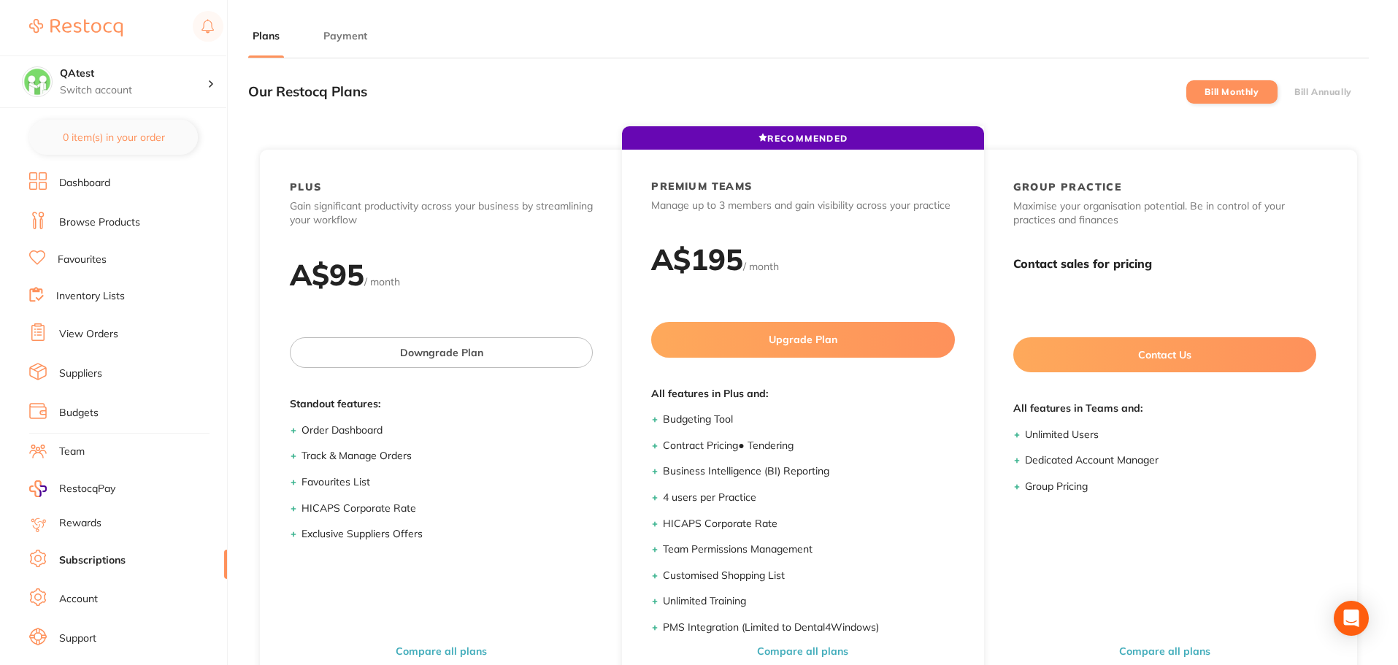
click at [1314, 87] on label "Bill Annually" at bounding box center [1323, 92] width 58 height 10
click at [1294, 92] on input "Bill Annually" at bounding box center [1294, 92] width 0 height 0
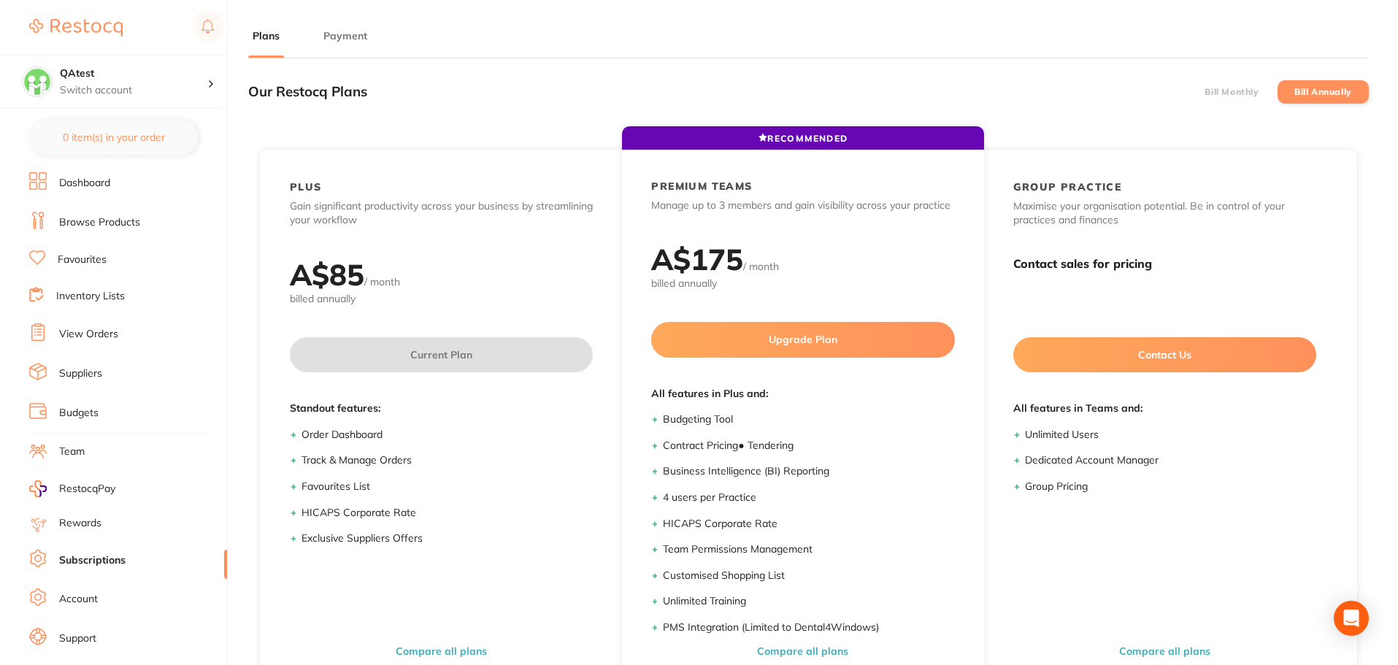
click at [1220, 91] on label "Bill Monthly" at bounding box center [1231, 92] width 54 height 10
click at [1204, 92] on input "Bill Monthly" at bounding box center [1204, 92] width 0 height 0
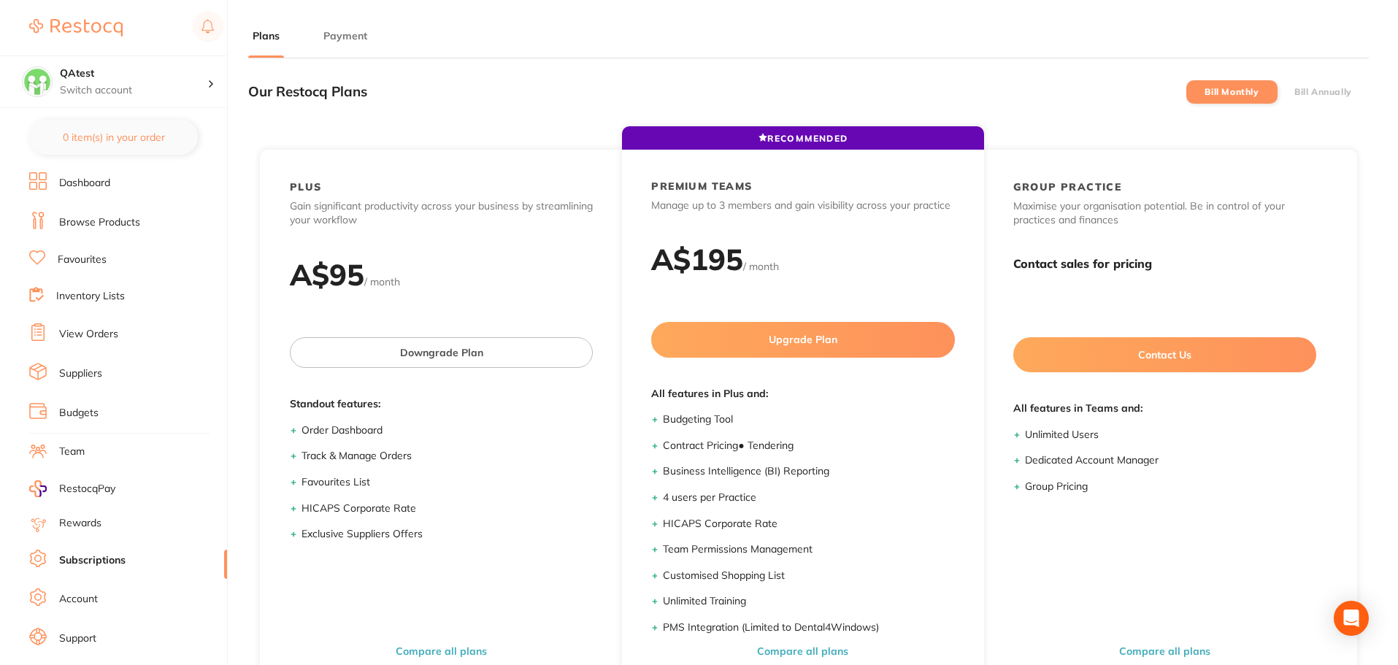
click at [1294, 88] on label "Bill Annually" at bounding box center [1323, 92] width 58 height 10
click at [1294, 92] on input "Bill Annually" at bounding box center [1294, 92] width 0 height 0
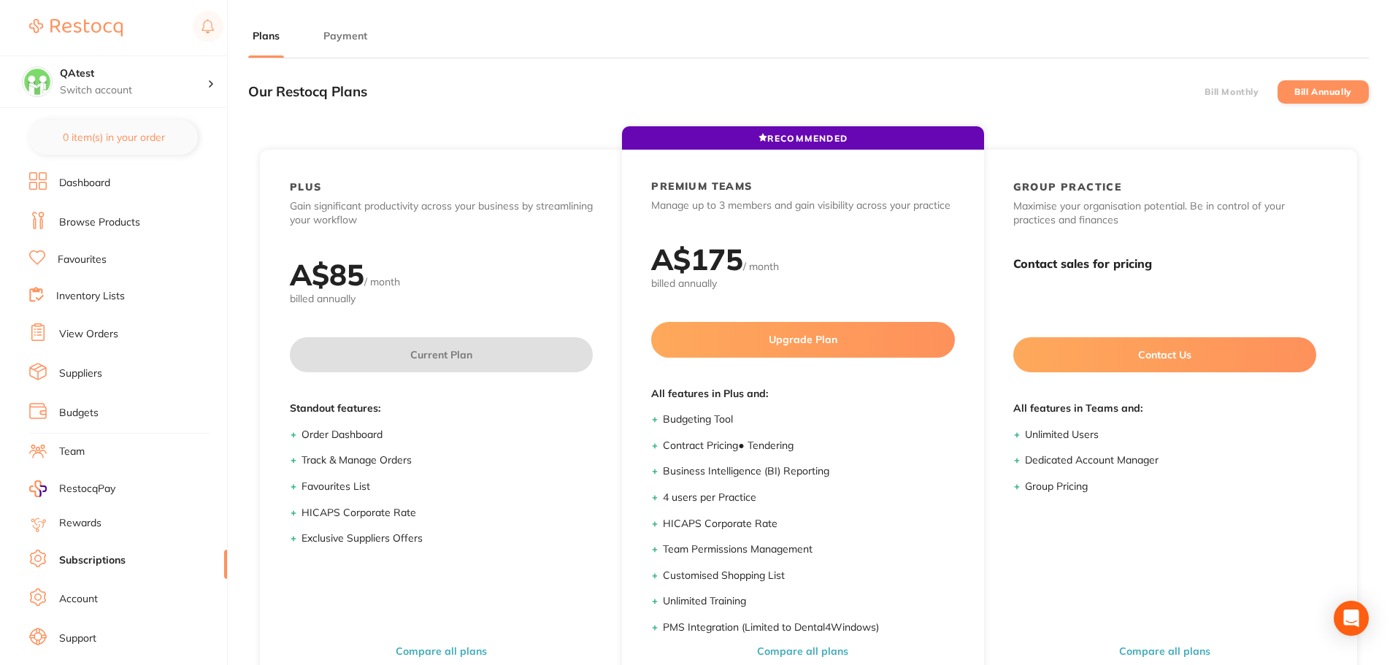
click at [1250, 95] on label "Bill Monthly" at bounding box center [1231, 92] width 54 height 10
click at [1204, 92] on input "Bill Monthly" at bounding box center [1204, 92] width 0 height 0
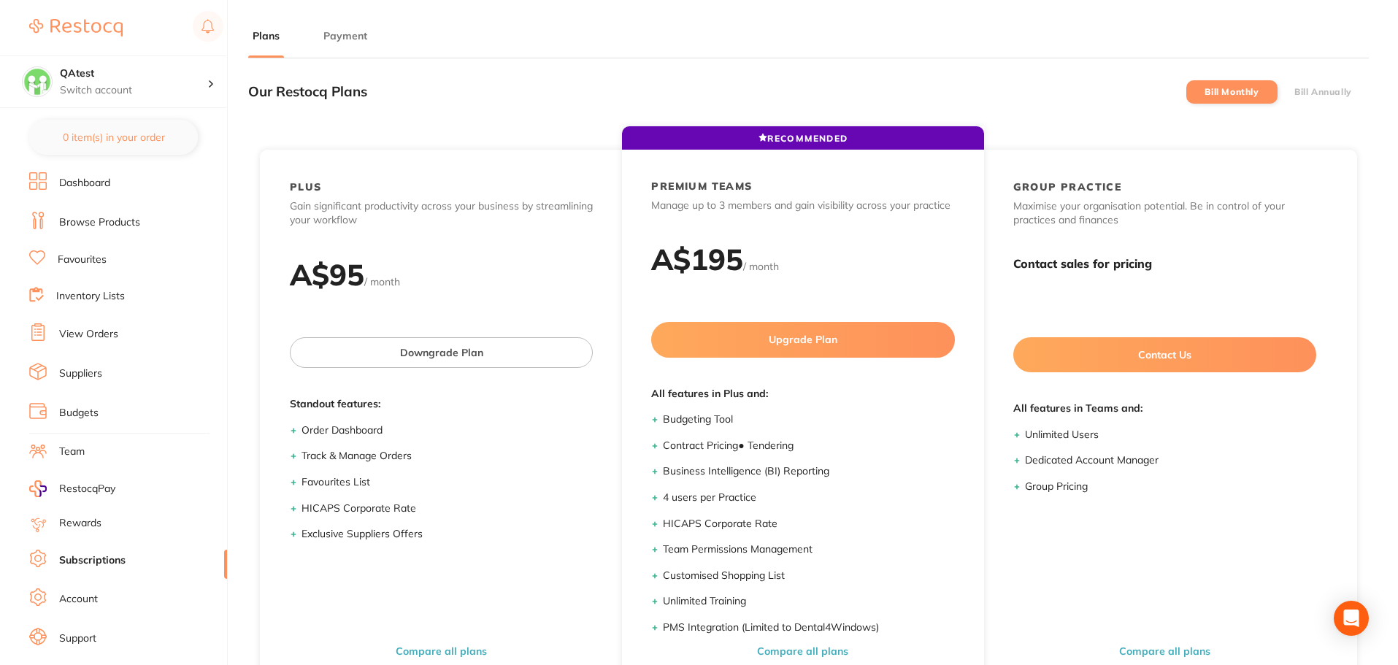
click at [1309, 89] on label "Bill Annually" at bounding box center [1323, 92] width 58 height 10
click at [1294, 92] on input "Bill Annually" at bounding box center [1294, 92] width 0 height 0
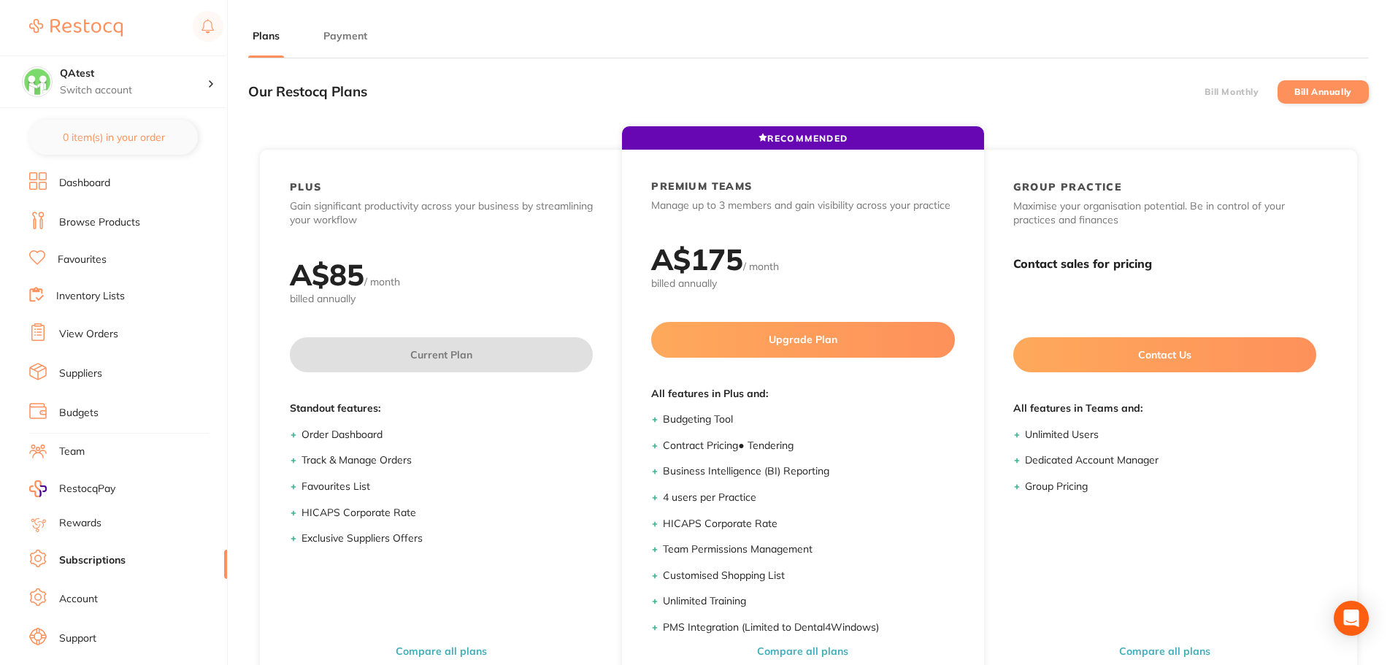
click at [1247, 91] on label "Bill Monthly" at bounding box center [1231, 92] width 54 height 10
click at [1204, 92] on input "Bill Monthly" at bounding box center [1204, 92] width 0 height 0
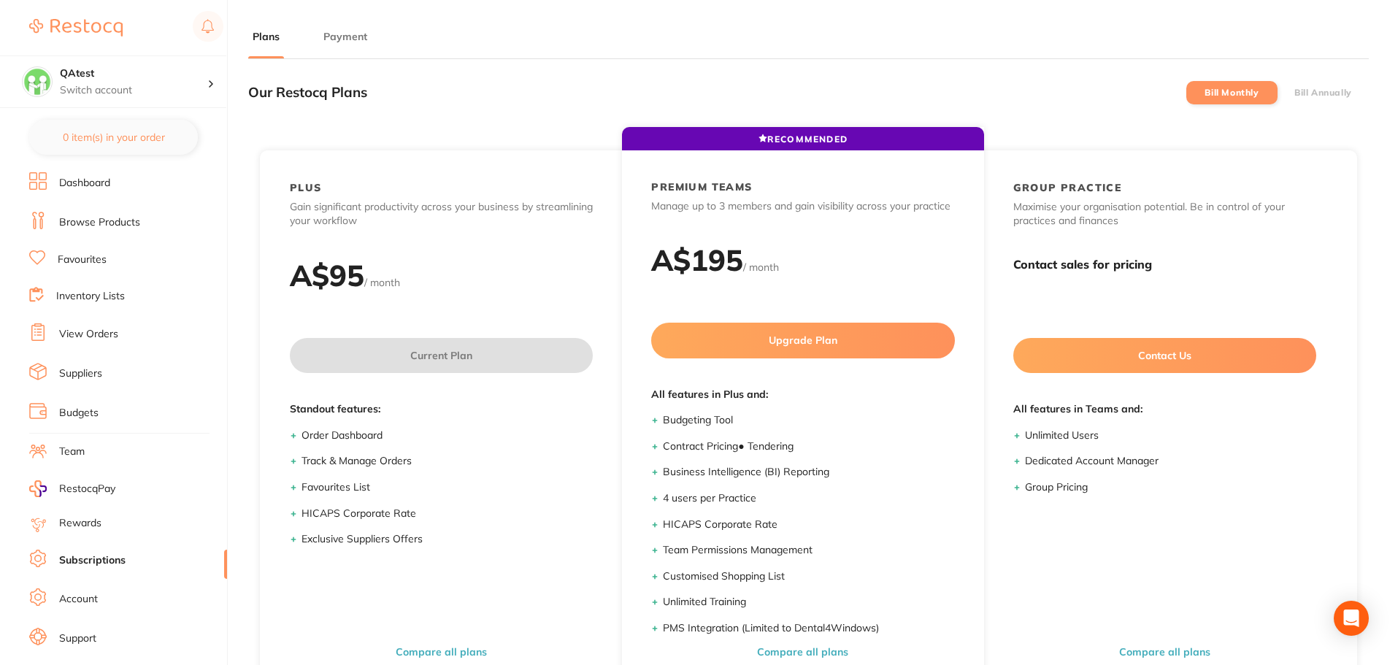
click at [1320, 94] on label "Bill Annually" at bounding box center [1323, 93] width 58 height 10
click at [1294, 93] on input "Bill Annually" at bounding box center [1294, 93] width 0 height 0
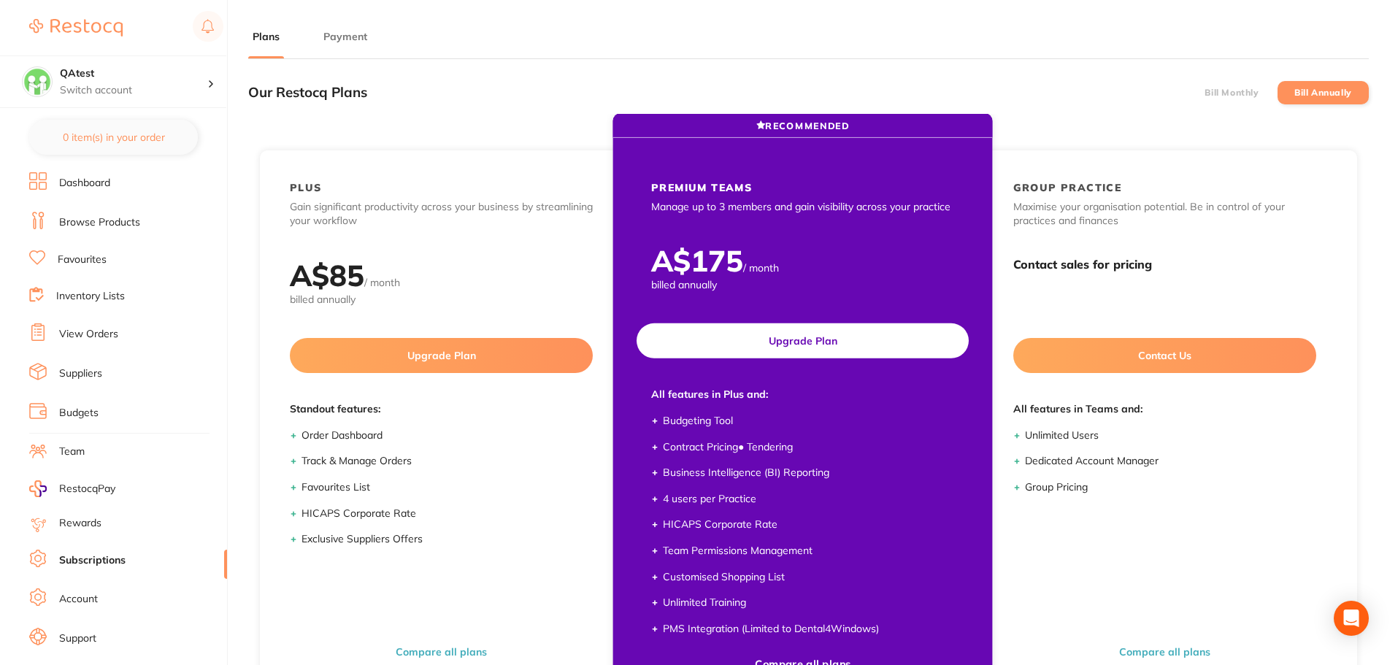
click at [855, 338] on button "Upgrade Plan" at bounding box center [803, 340] width 332 height 35
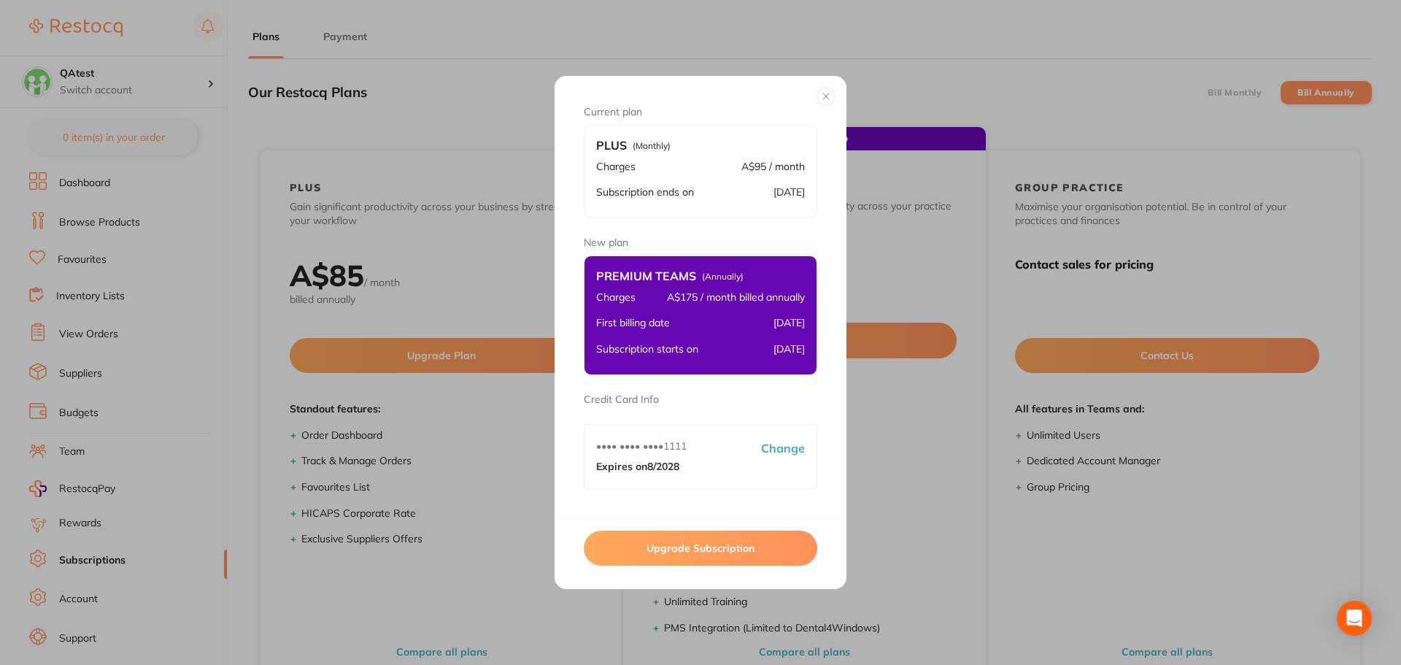
click at [672, 547] on button "Upgrade Subscription" at bounding box center [701, 548] width 234 height 35
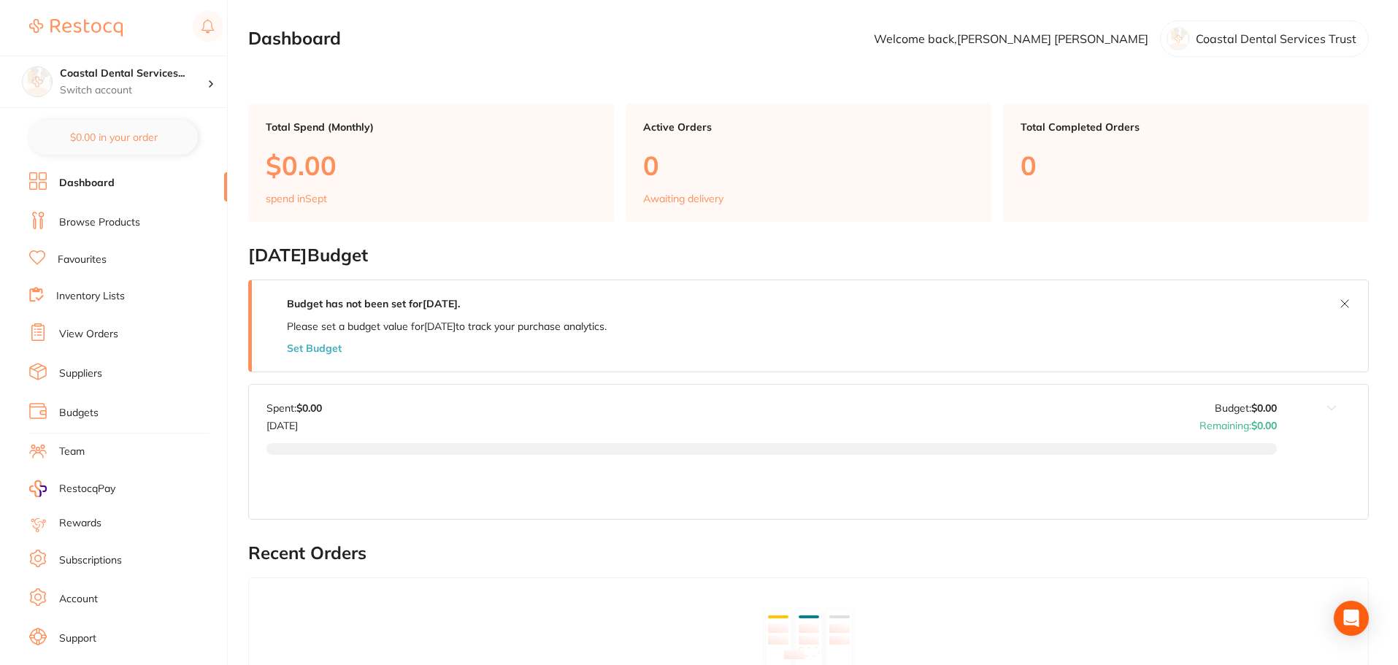
click at [101, 555] on link "Subscriptions" at bounding box center [90, 560] width 63 height 15
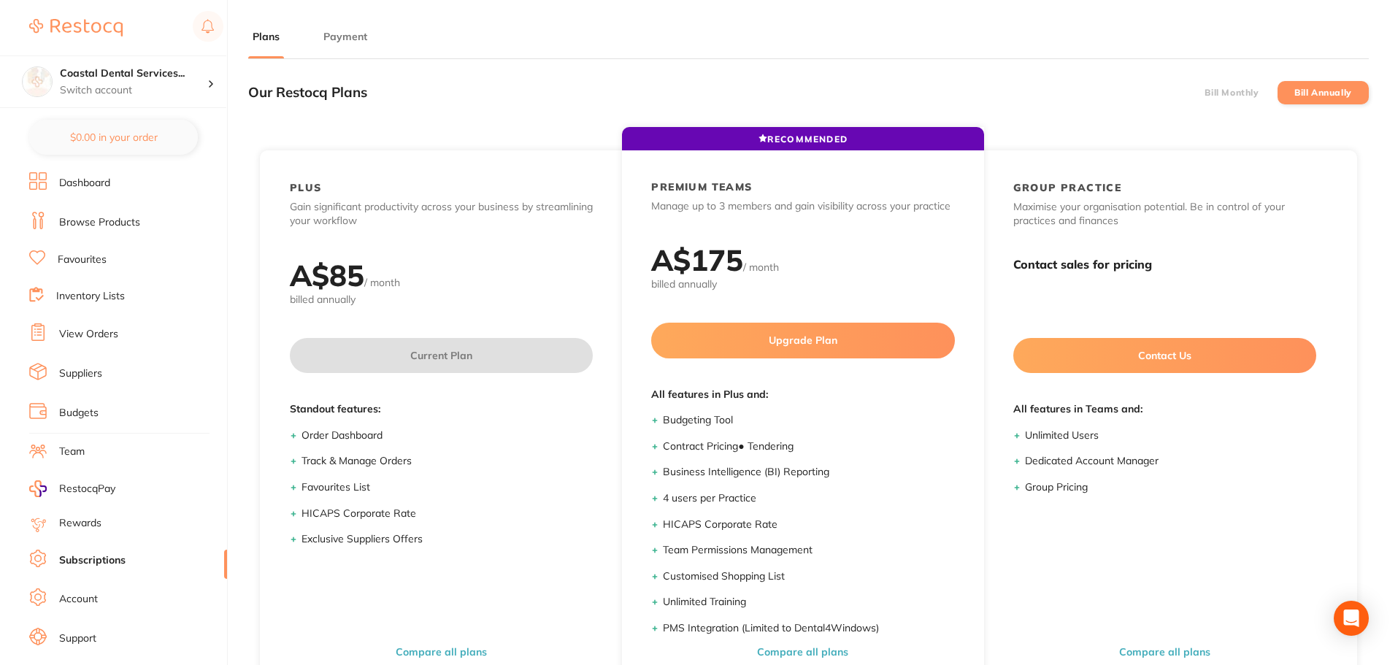
click at [347, 39] on button "Payment" at bounding box center [345, 37] width 53 height 14
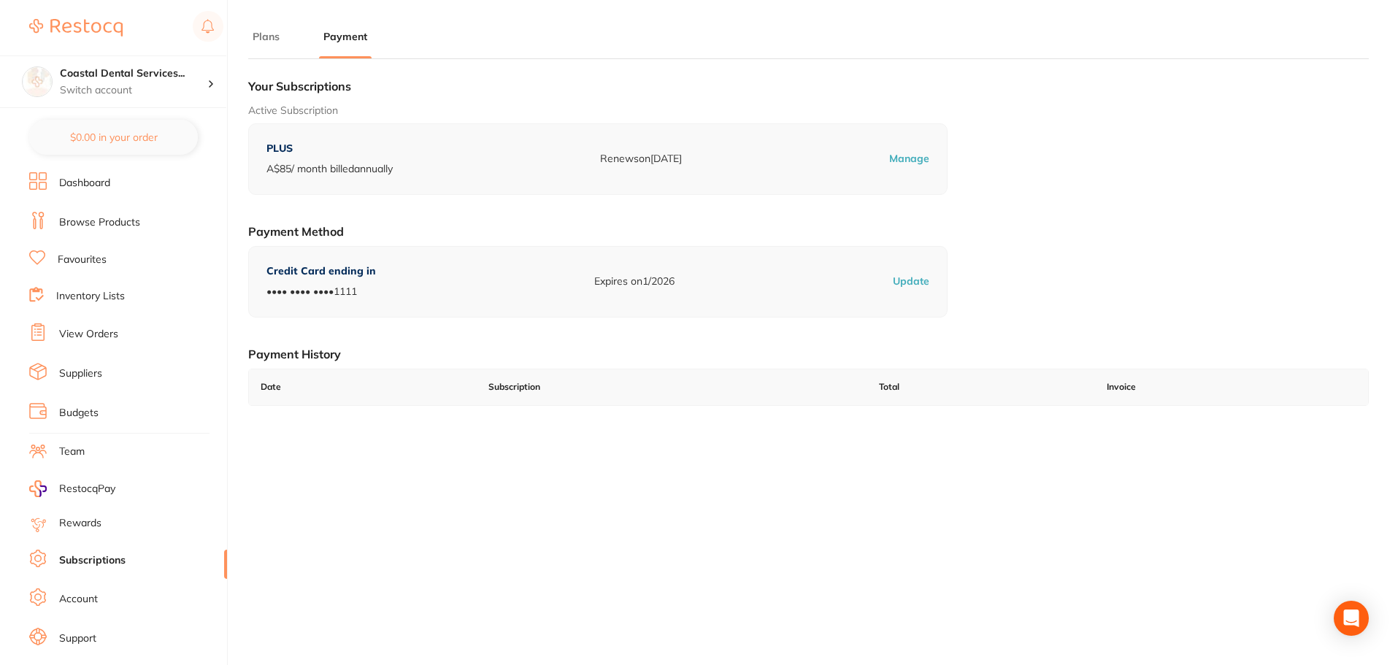
click at [273, 40] on button "Plans" at bounding box center [266, 37] width 36 height 14
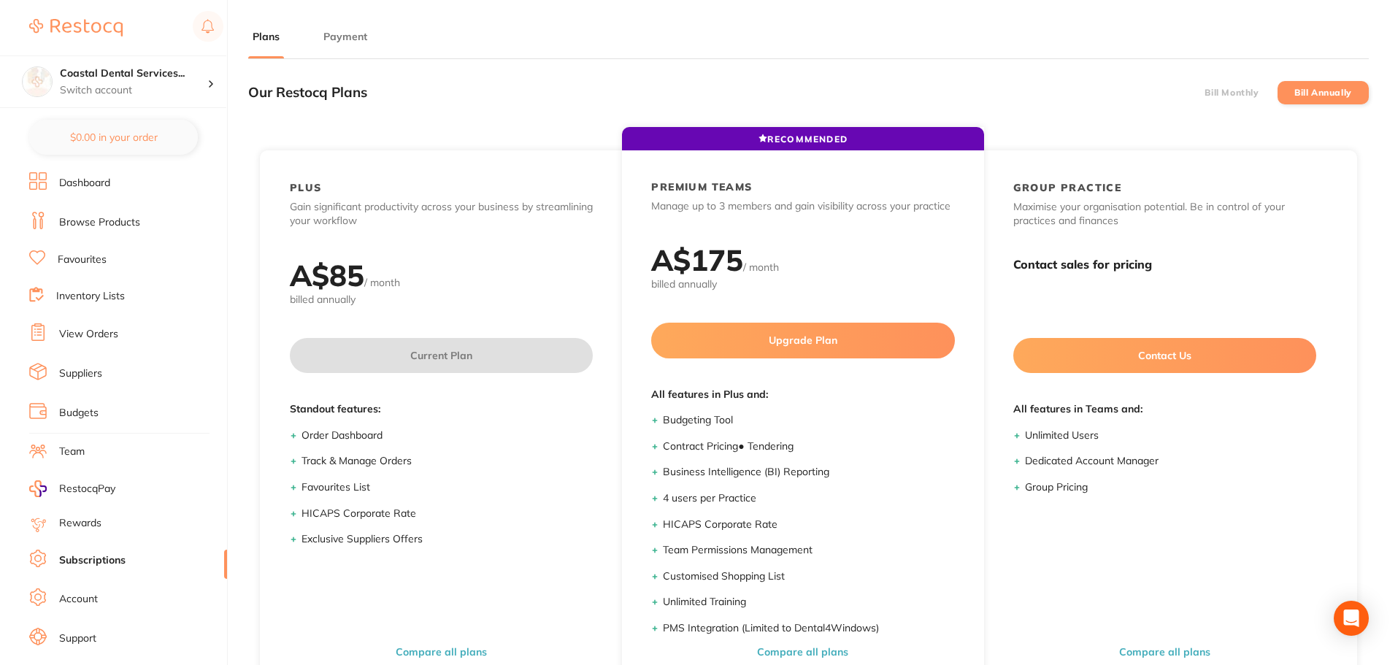
click at [1228, 93] on label "Bill Monthly" at bounding box center [1231, 93] width 54 height 10
click at [1204, 93] on input "Bill Monthly" at bounding box center [1204, 93] width 0 height 0
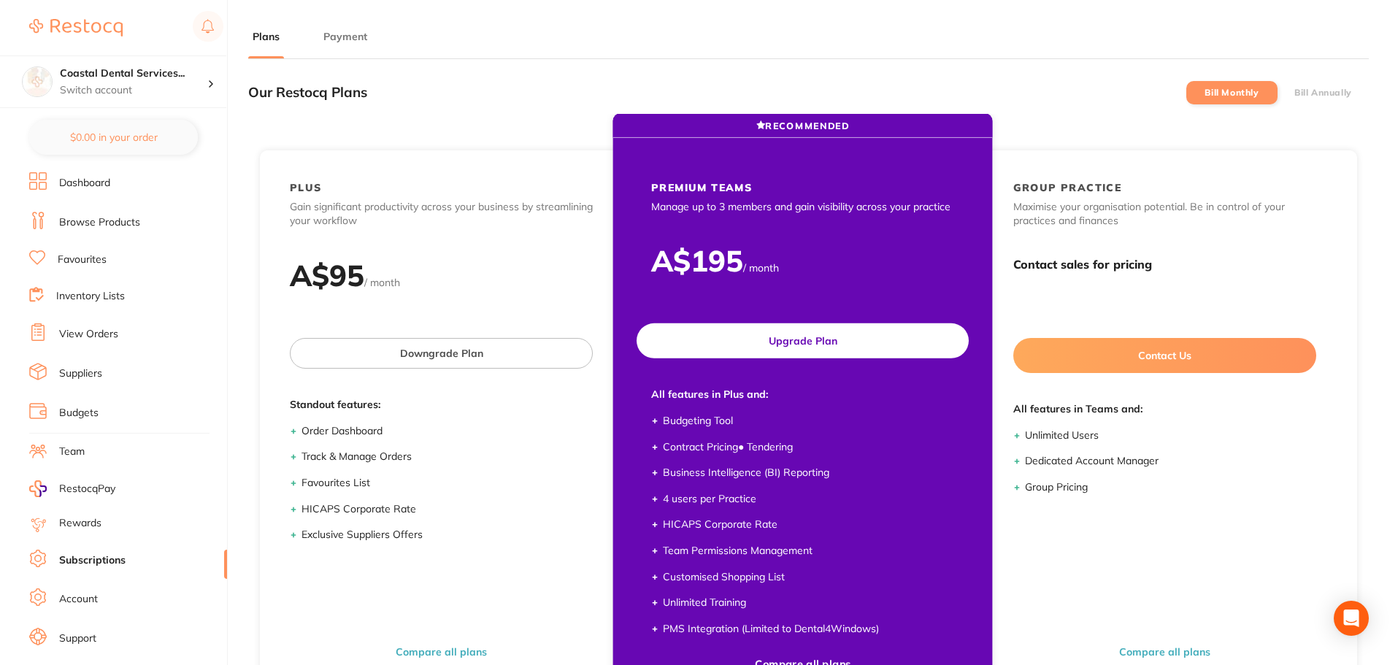
click at [792, 347] on button "Upgrade Plan" at bounding box center [803, 340] width 332 height 35
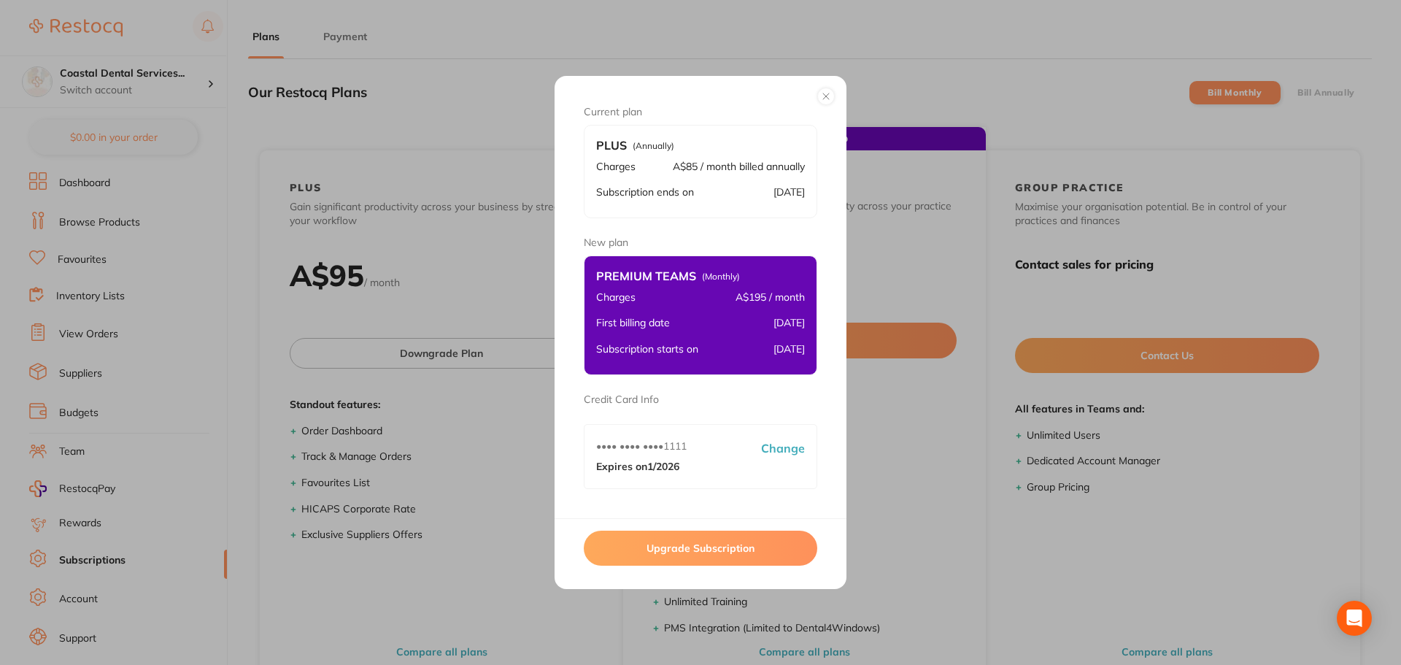
click at [680, 554] on button "Upgrade Subscription" at bounding box center [701, 548] width 234 height 35
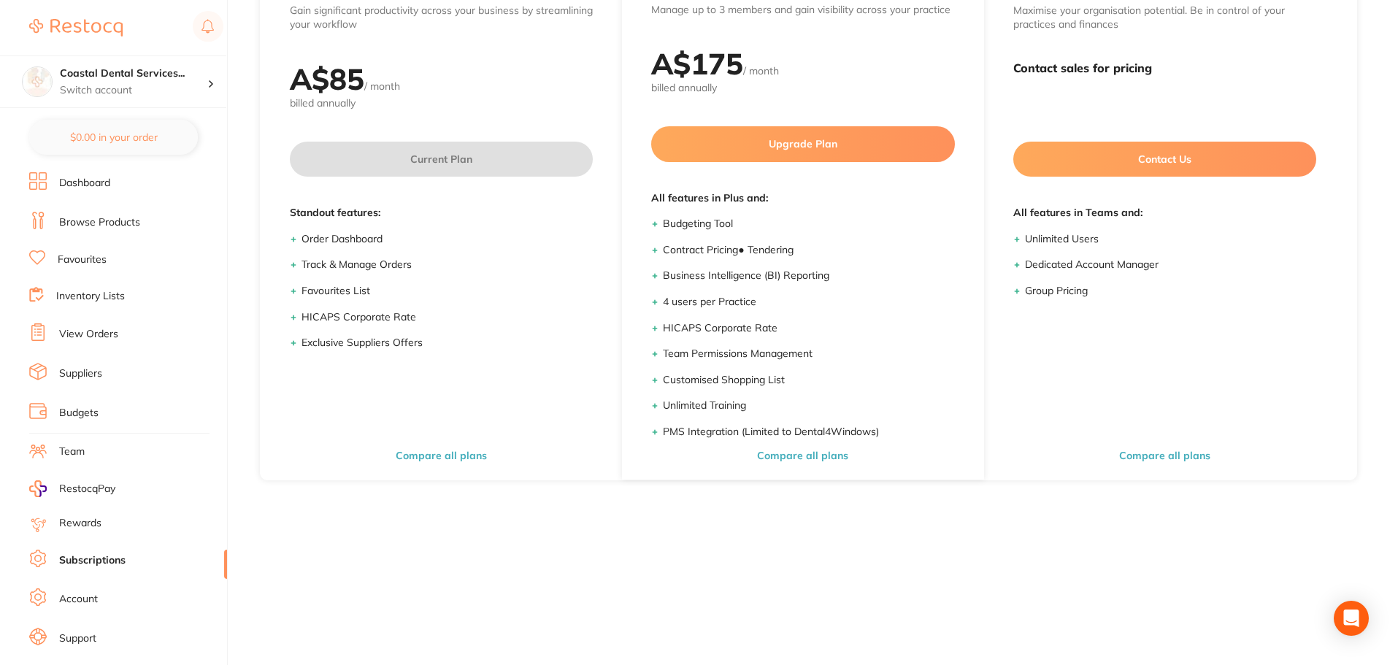
click at [70, 595] on link "Account" at bounding box center [78, 599] width 39 height 15
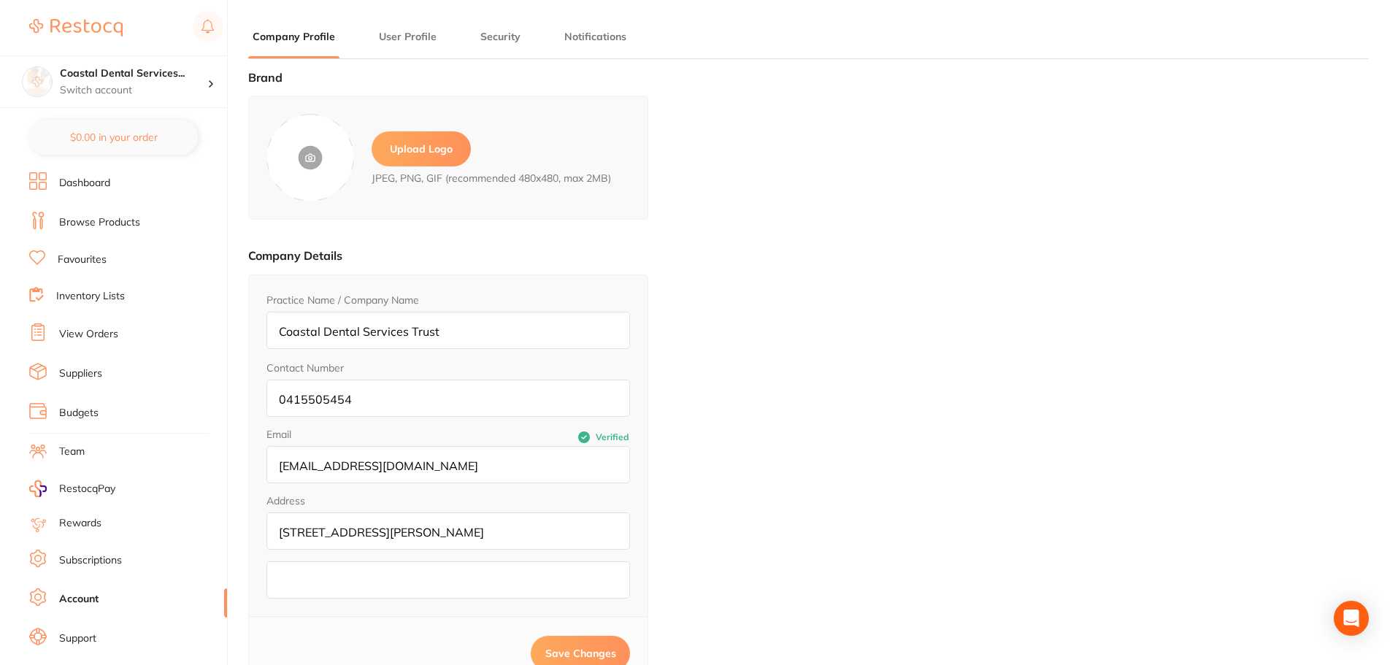
type input "[PERSON_NAME]"
type input "[EMAIL_ADDRESS][DOMAIN_NAME]"
click at [90, 560] on link "Subscriptions" at bounding box center [90, 560] width 63 height 15
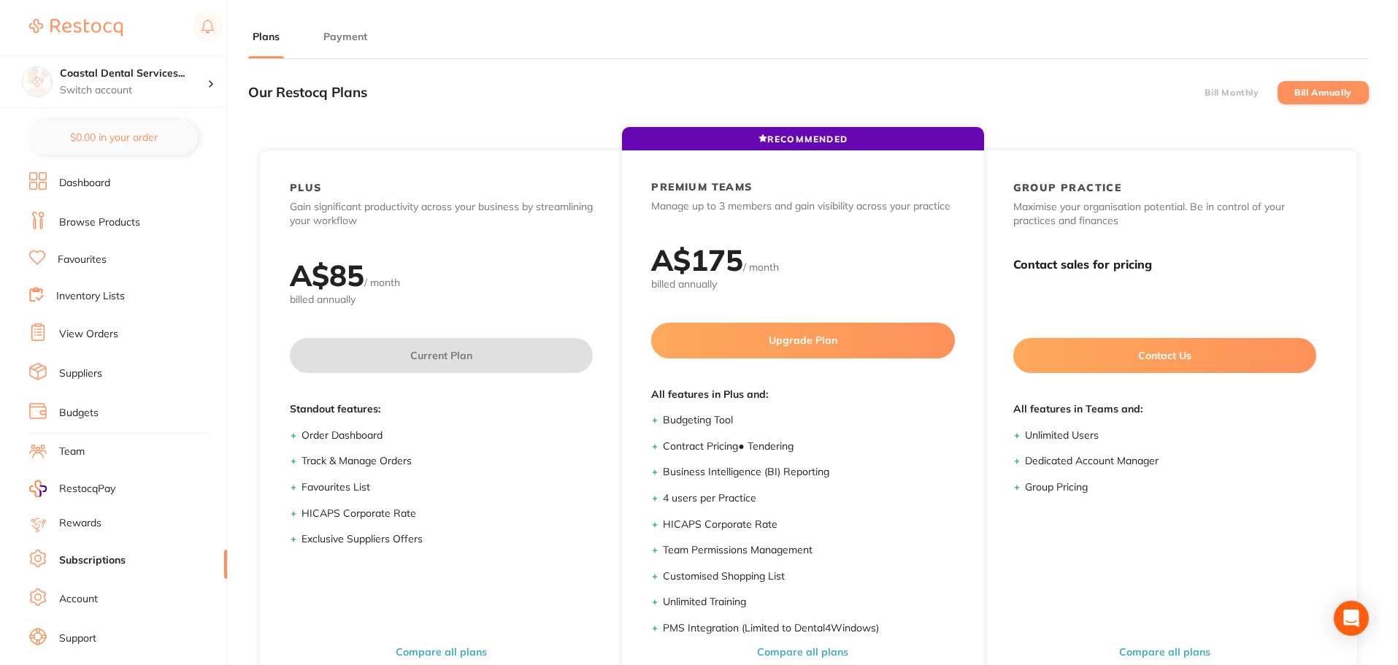
click at [1237, 96] on label "Bill Monthly" at bounding box center [1231, 93] width 54 height 10
click at [1204, 93] on input "Bill Monthly" at bounding box center [1204, 93] width 0 height 0
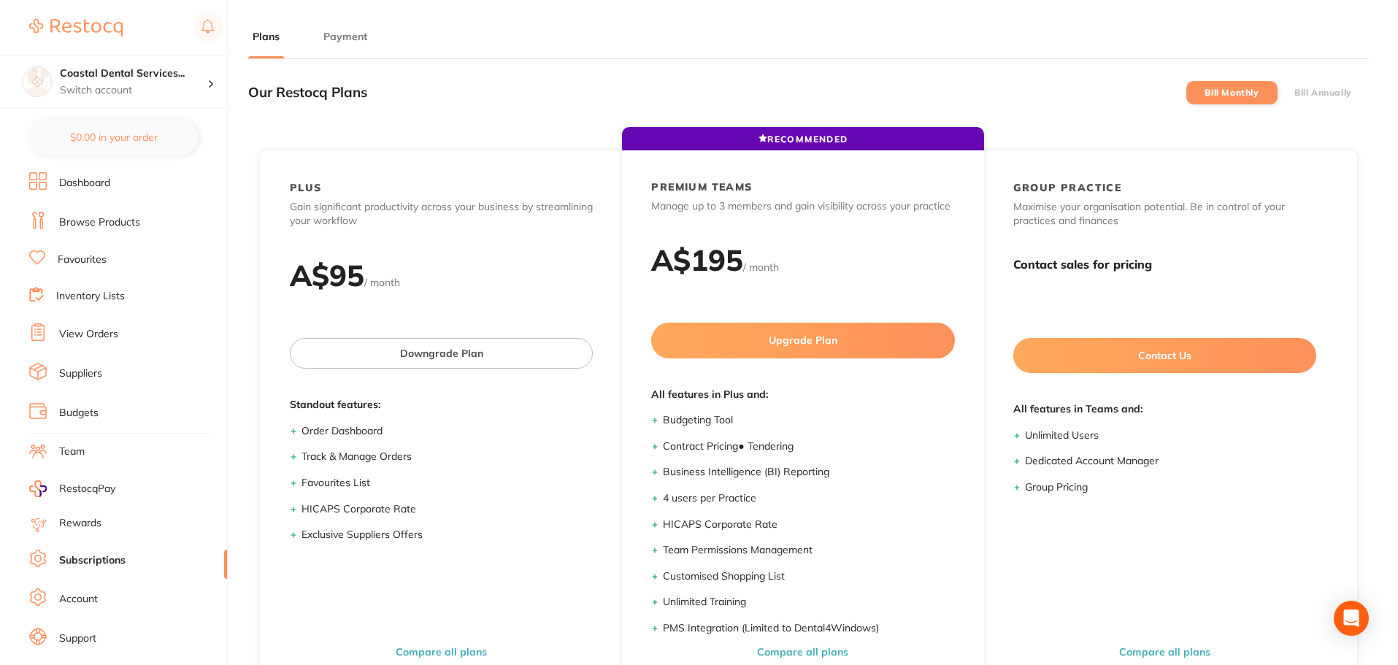
click at [1331, 92] on label "Bill Annually" at bounding box center [1323, 93] width 58 height 10
click at [1294, 93] on input "Bill Annually" at bounding box center [1294, 93] width 0 height 0
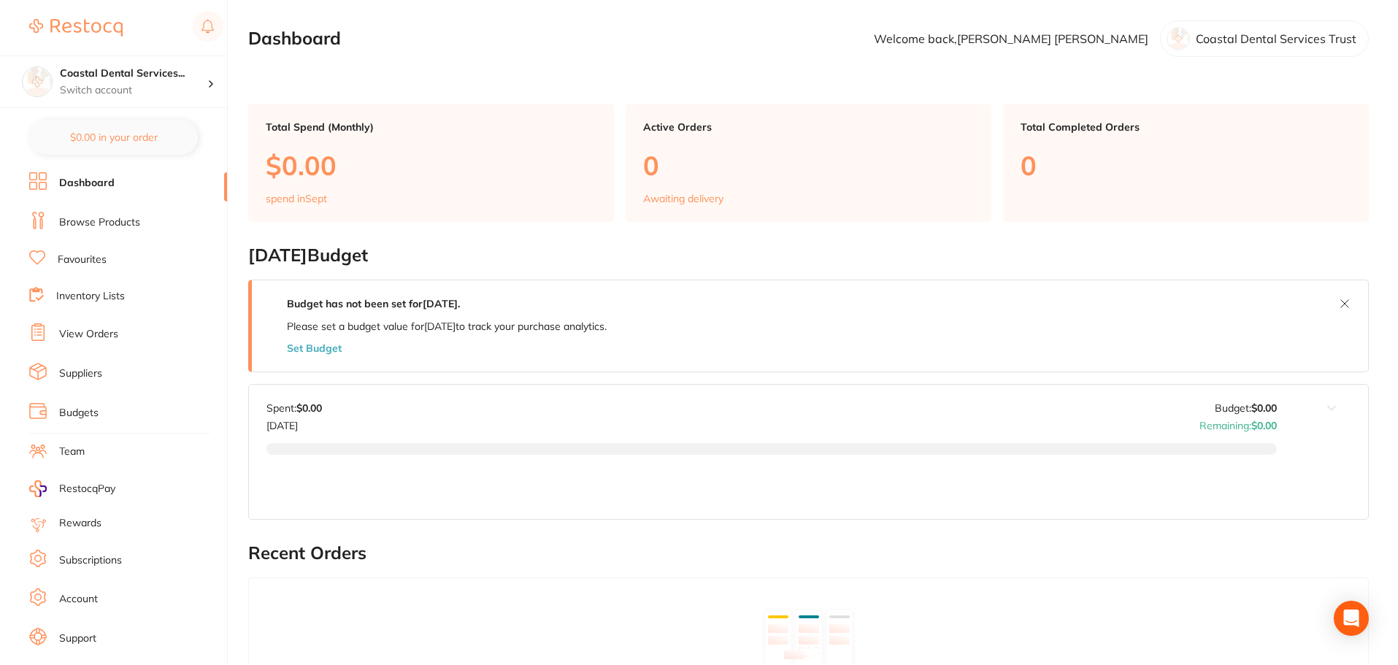
click at [92, 564] on link "Subscriptions" at bounding box center [90, 560] width 63 height 15
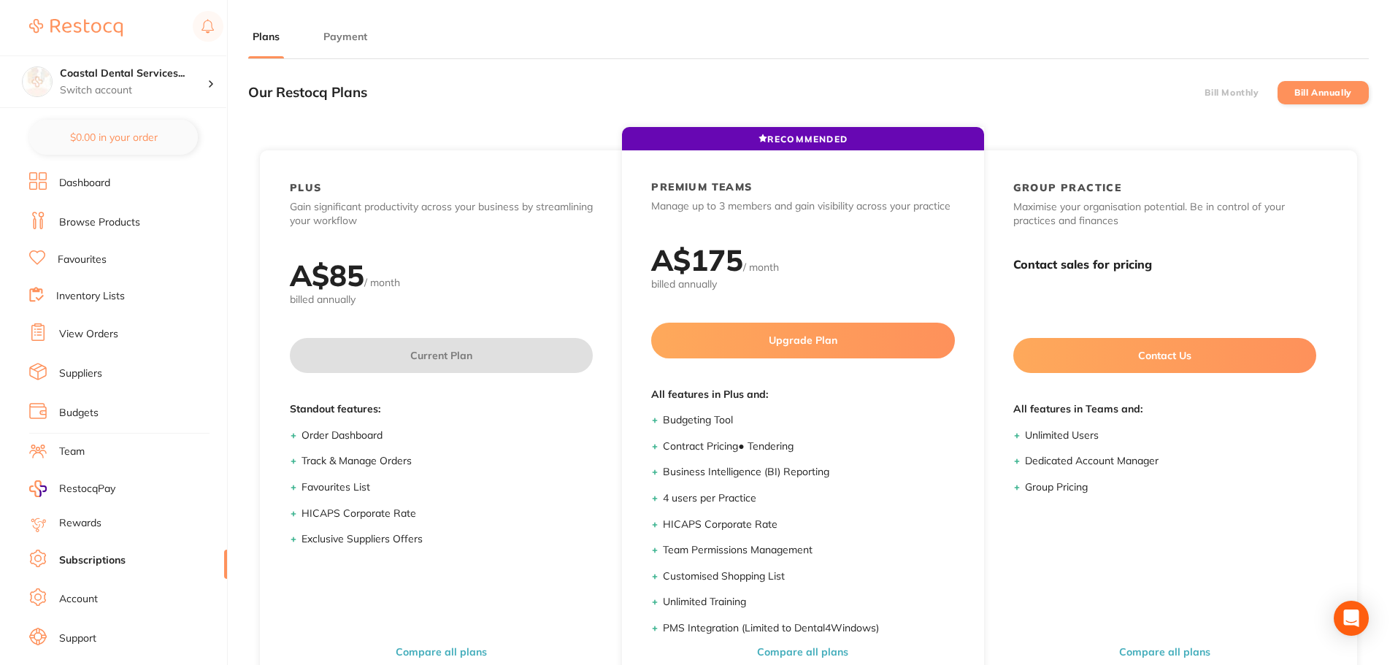
click at [1201, 103] on li "Bill Monthly" at bounding box center [1231, 92] width 91 height 23
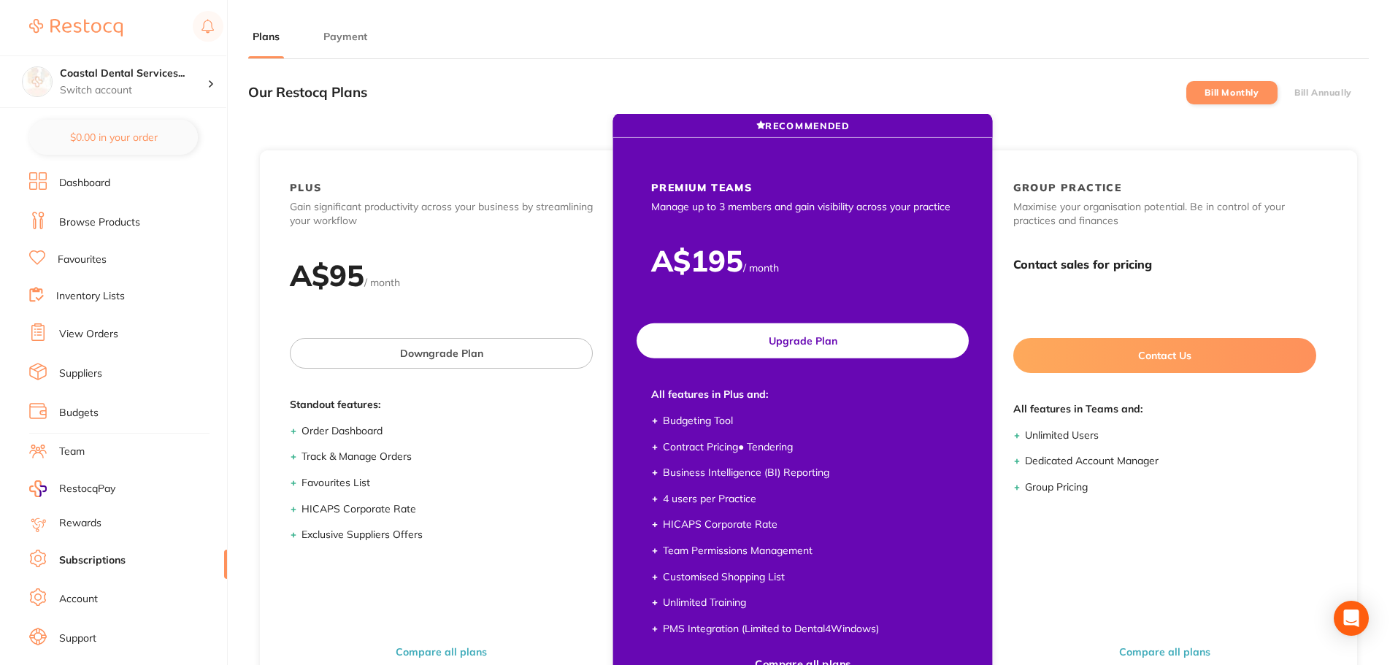
click at [780, 344] on button "Upgrade Plan" at bounding box center [803, 340] width 332 height 35
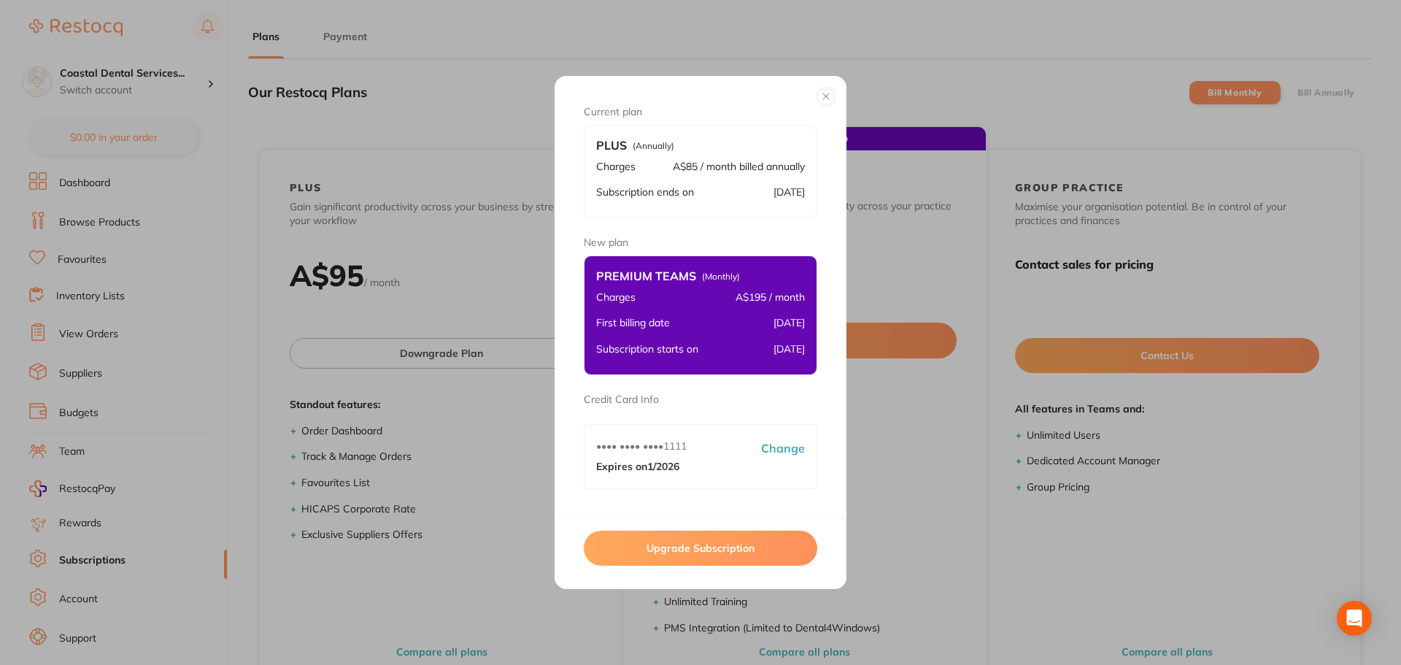
click at [688, 548] on button "Upgrade Subscription" at bounding box center [701, 548] width 234 height 35
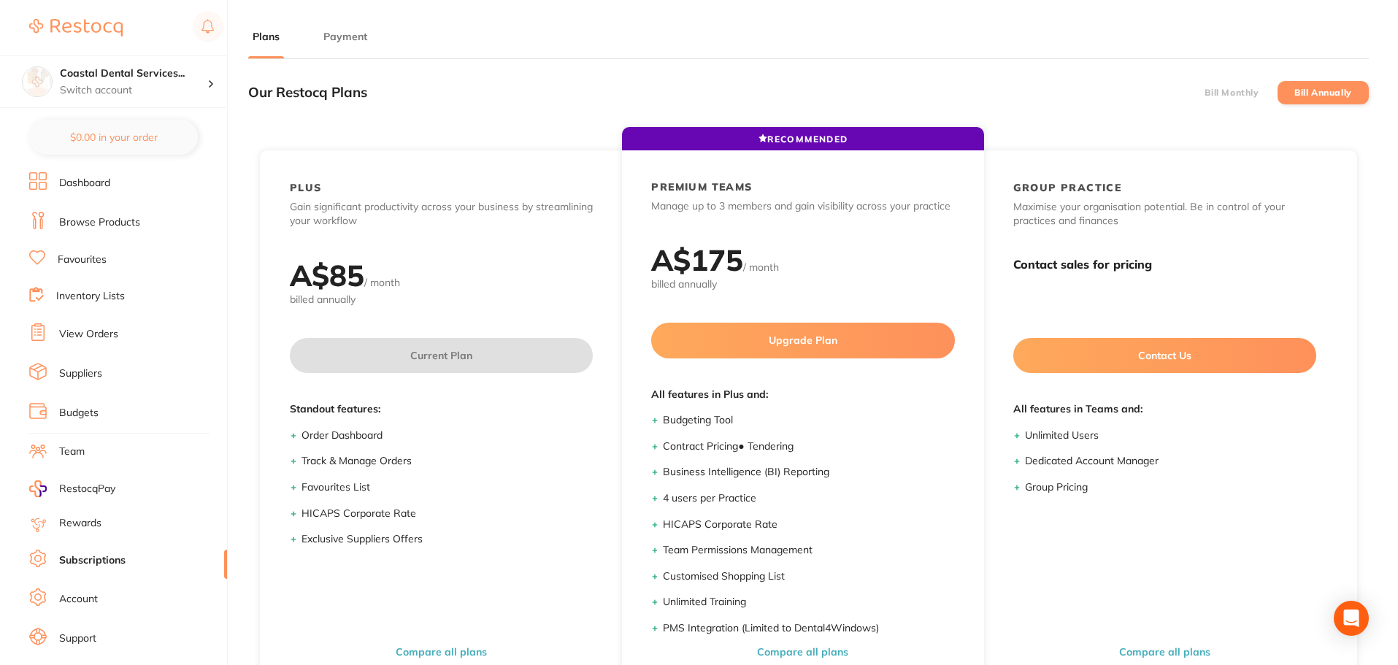
click at [1231, 91] on label "Bill Monthly" at bounding box center [1231, 93] width 54 height 10
click at [1204, 93] on input "Bill Monthly" at bounding box center [1204, 93] width 0 height 0
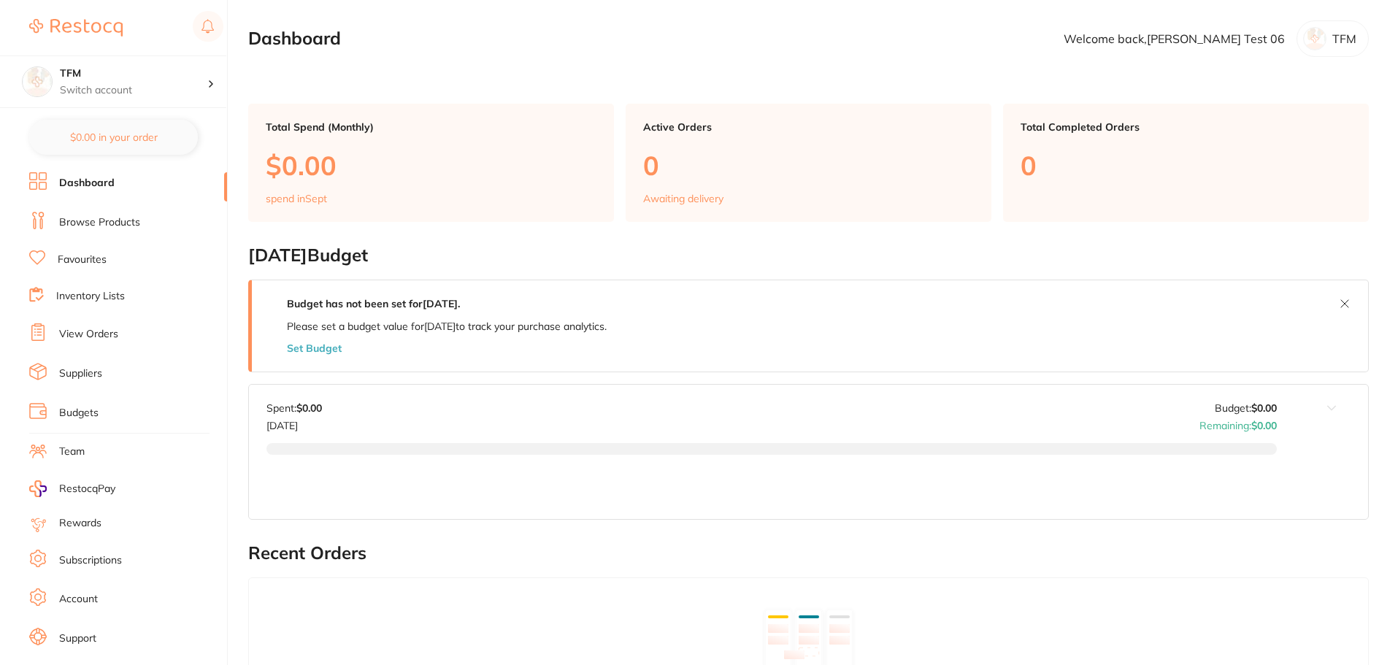
click at [105, 550] on li "Subscriptions" at bounding box center [128, 561] width 198 height 22
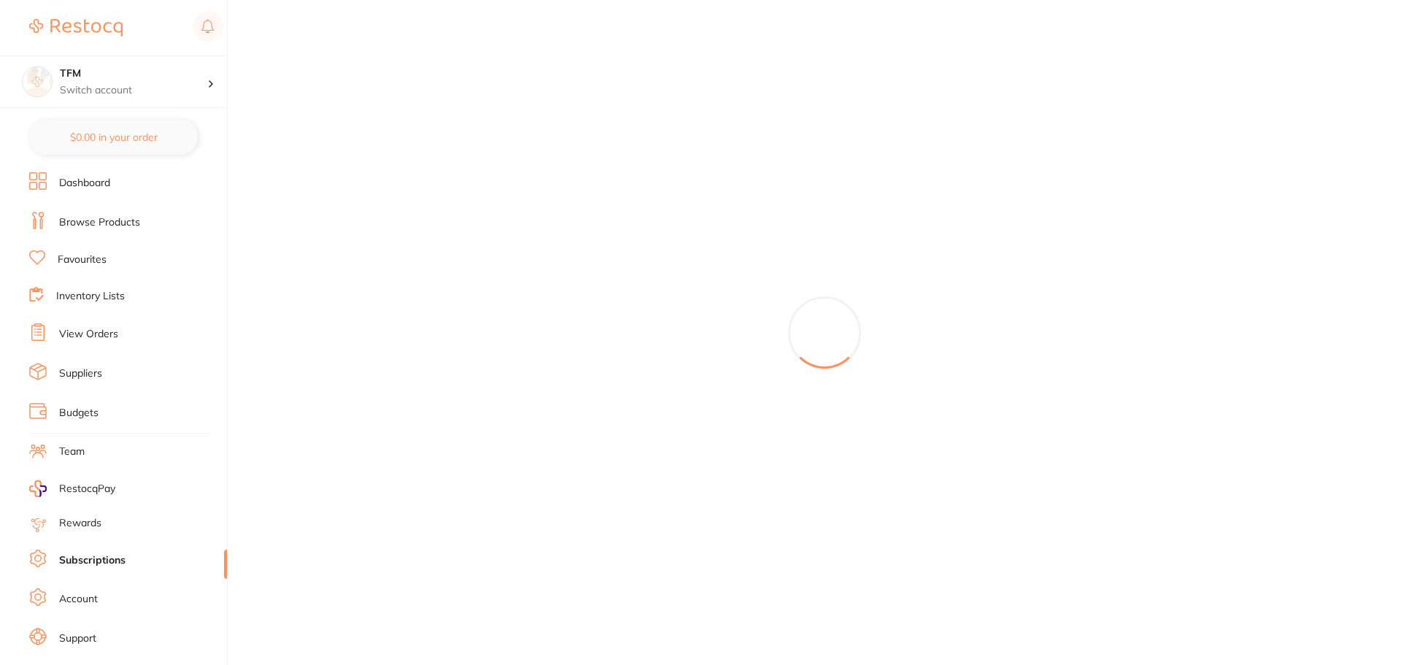
click at [105, 558] on link "Subscriptions" at bounding box center [92, 560] width 66 height 15
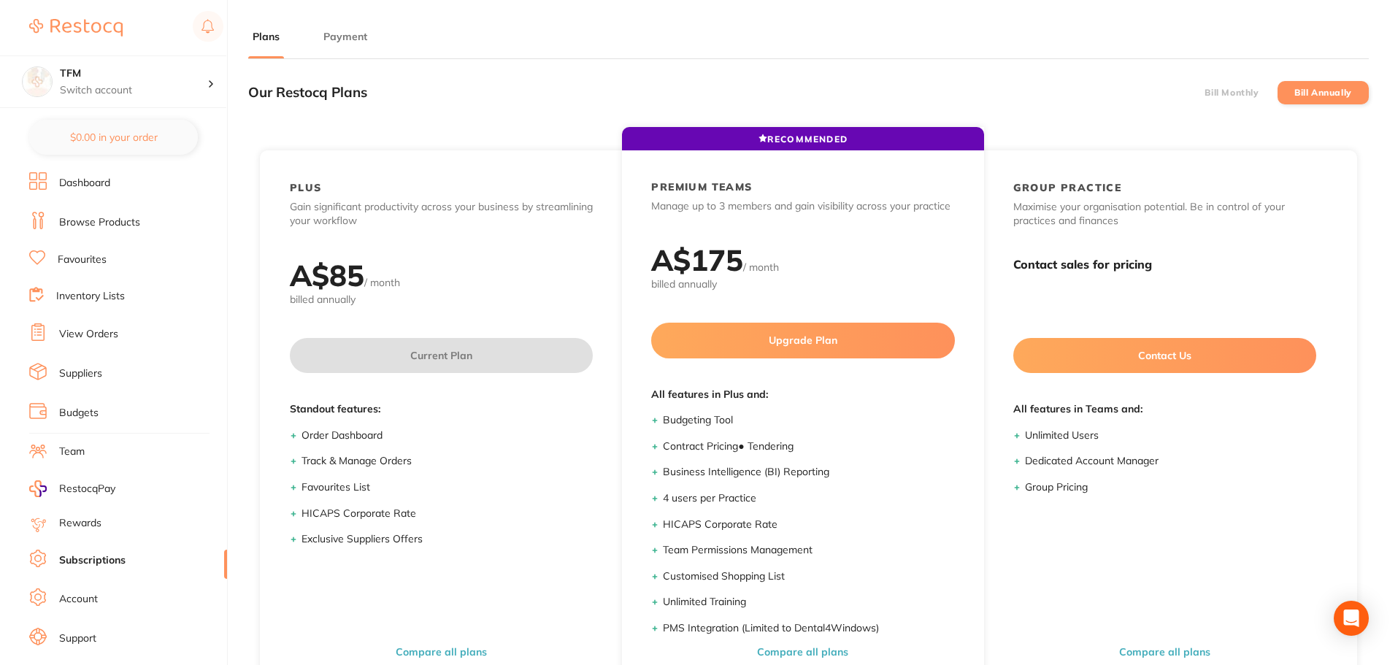
click at [1247, 96] on label "Bill Monthly" at bounding box center [1231, 93] width 54 height 10
click at [1204, 93] on input "Bill Monthly" at bounding box center [1204, 93] width 0 height 0
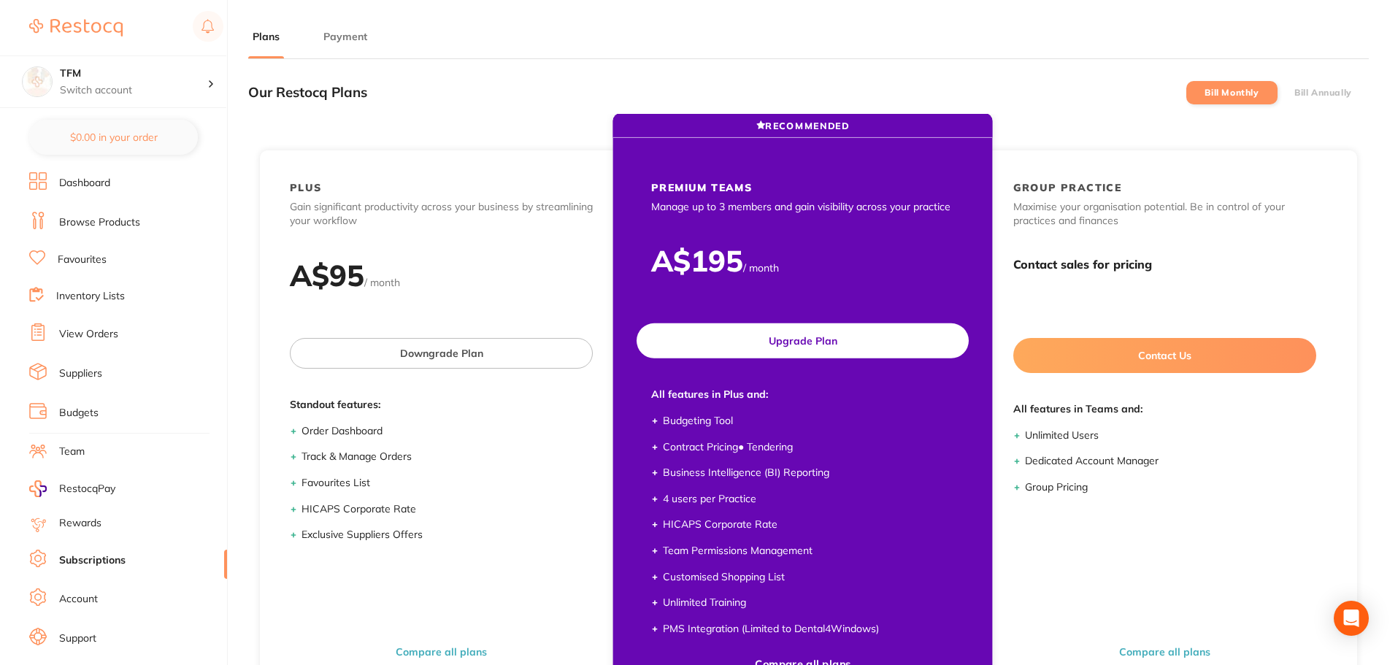
click at [824, 336] on button "Upgrade Plan" at bounding box center [803, 340] width 332 height 35
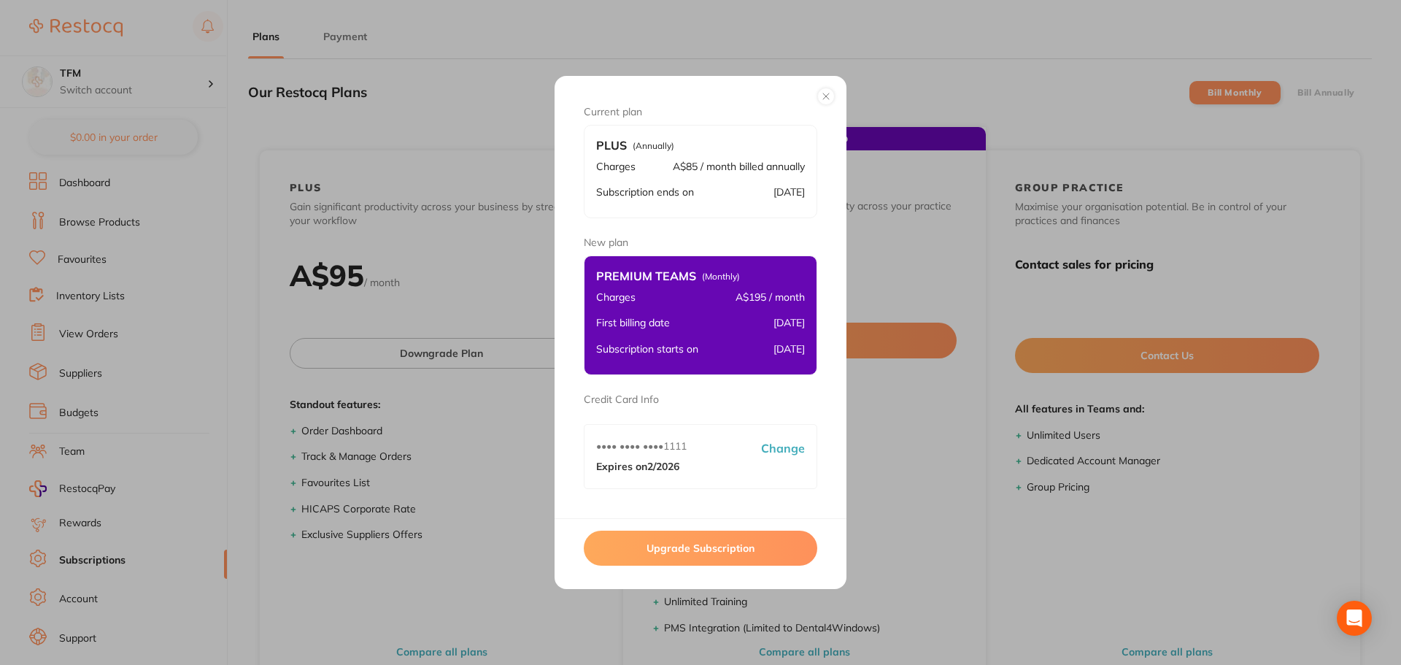
click at [724, 547] on button "Upgrade Subscription" at bounding box center [701, 548] width 234 height 35
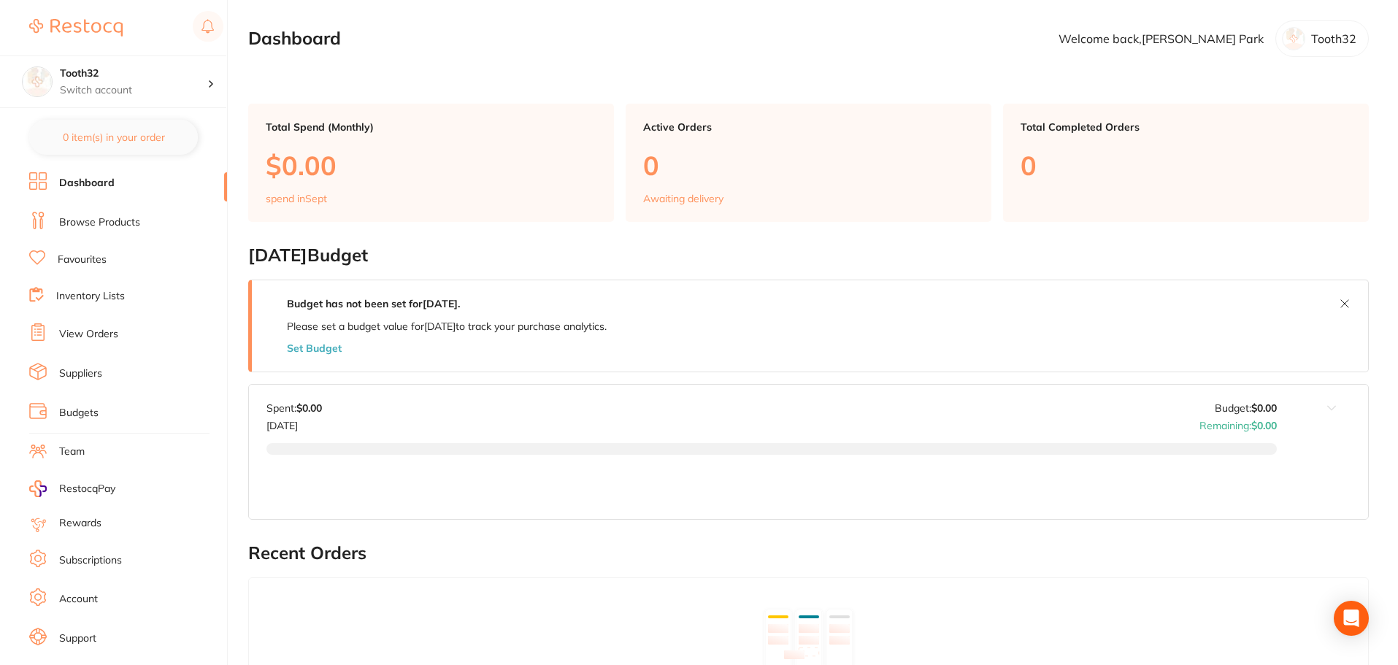
drag, startPoint x: 79, startPoint y: 549, endPoint x: 88, endPoint y: 537, distance: 15.2
click at [79, 550] on li "Subscriptions" at bounding box center [128, 561] width 198 height 22
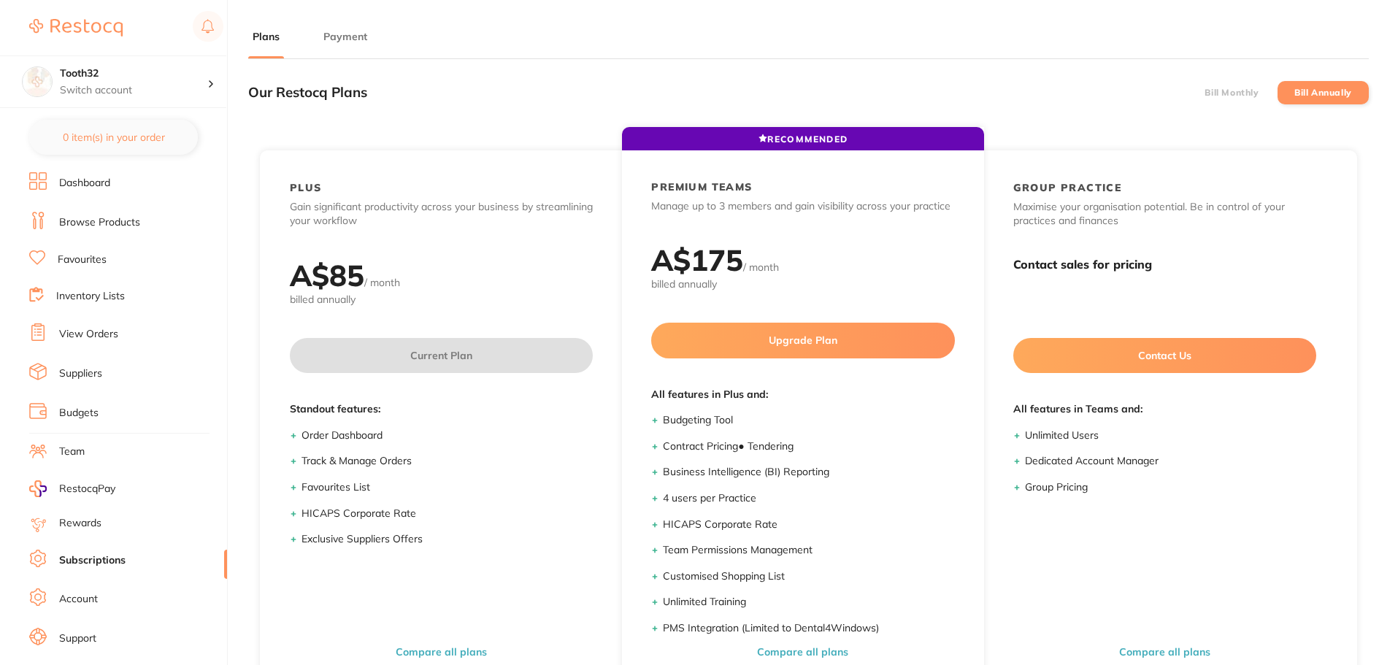
click at [360, 28] on main "Plans Payment Our Restocq Plans Bill Monthly Bill Annually RECOMMENDED PLUS Gai…" at bounding box center [823, 430] width 1150 height 861
click at [356, 36] on button "Payment" at bounding box center [345, 37] width 53 height 14
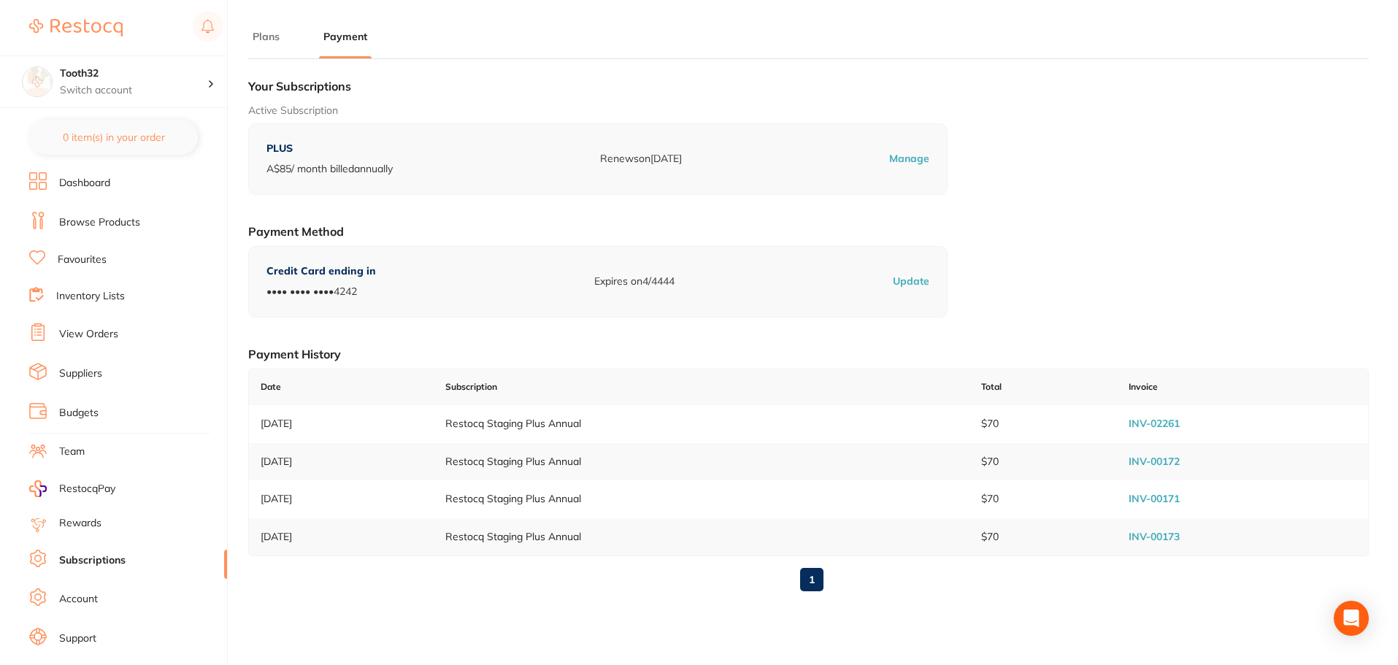
click at [269, 39] on button "Plans" at bounding box center [266, 37] width 36 height 14
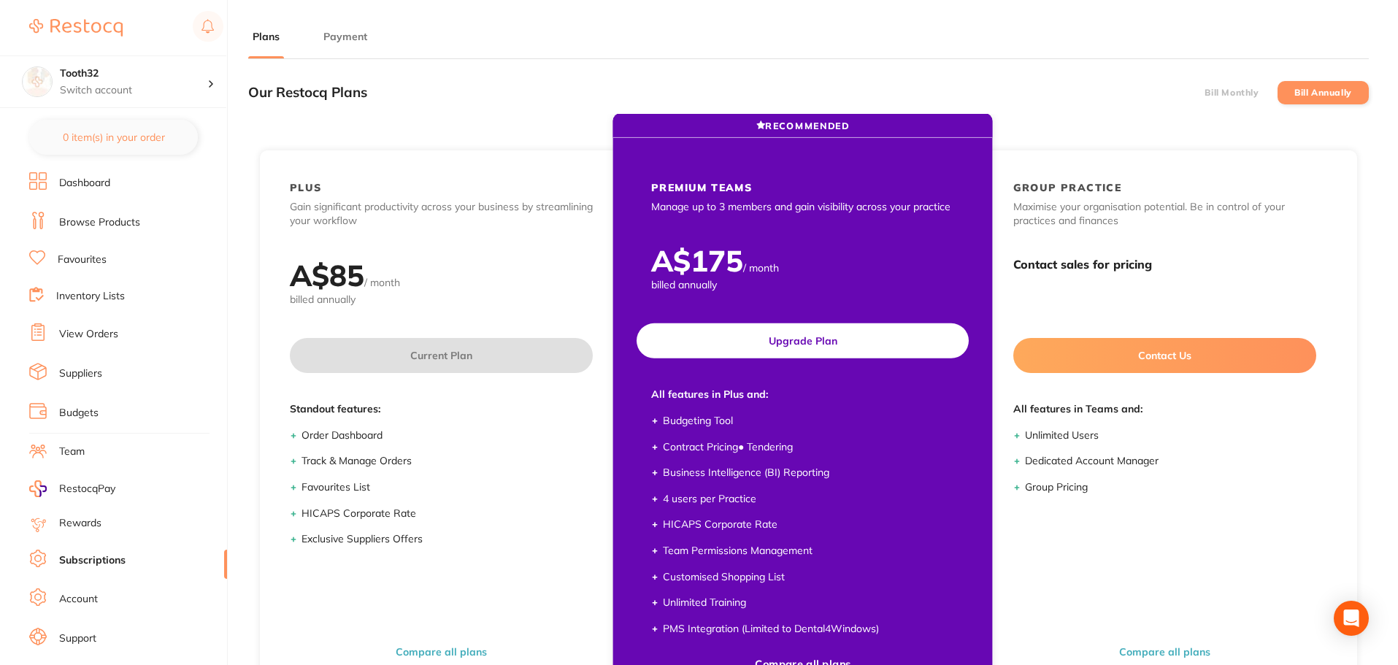
click at [796, 343] on button "Upgrade Plan" at bounding box center [803, 340] width 332 height 35
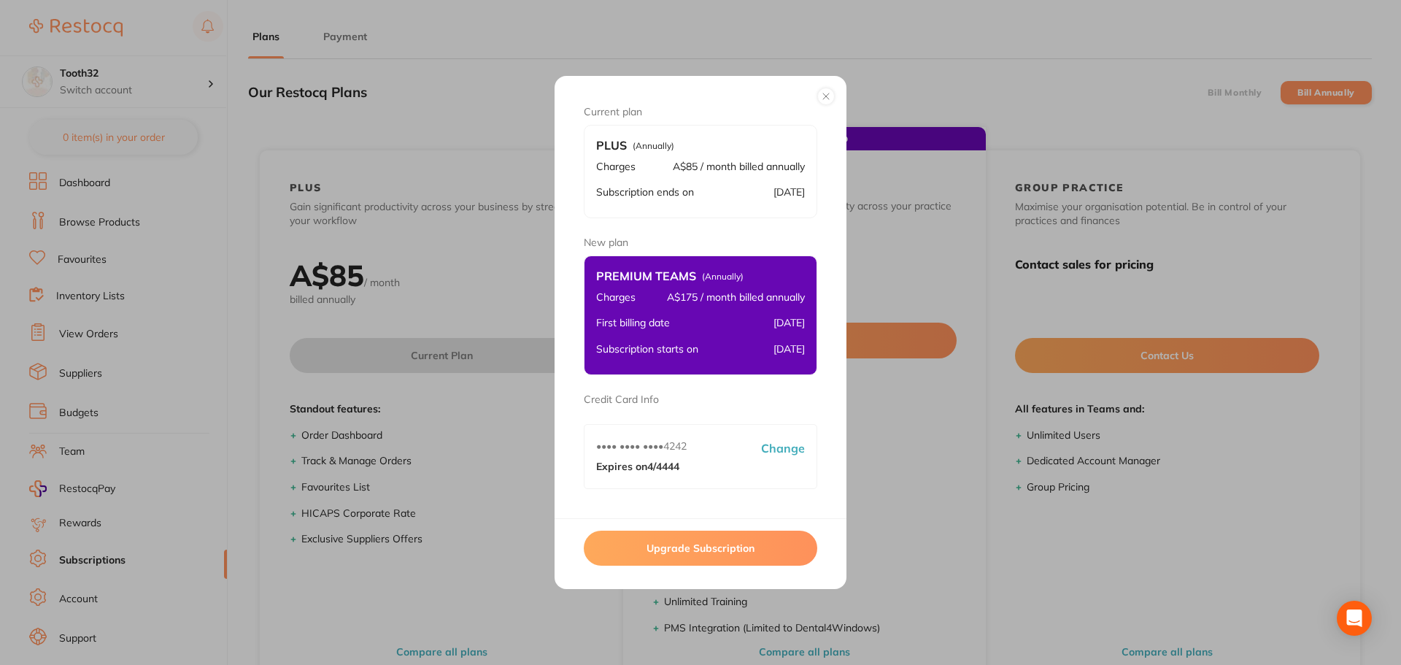
click at [691, 555] on button "Upgrade Subscription" at bounding box center [701, 548] width 234 height 35
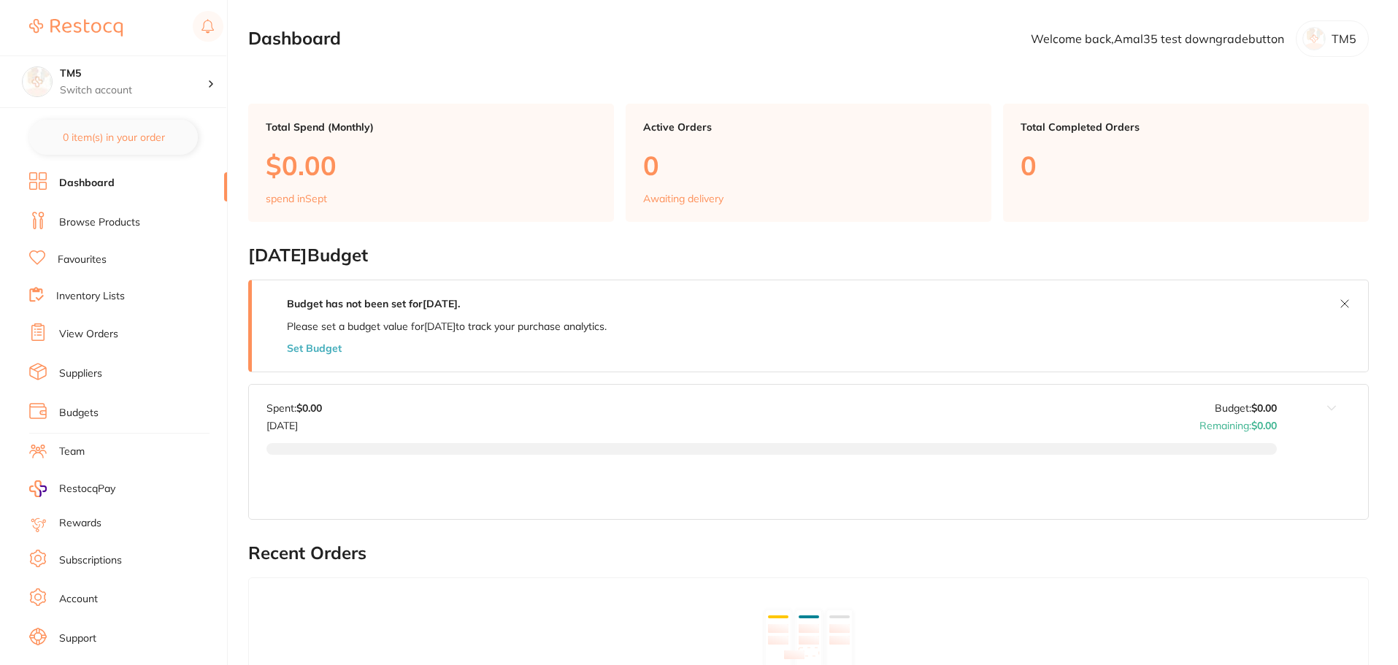
click at [81, 556] on link "Subscriptions" at bounding box center [90, 560] width 63 height 15
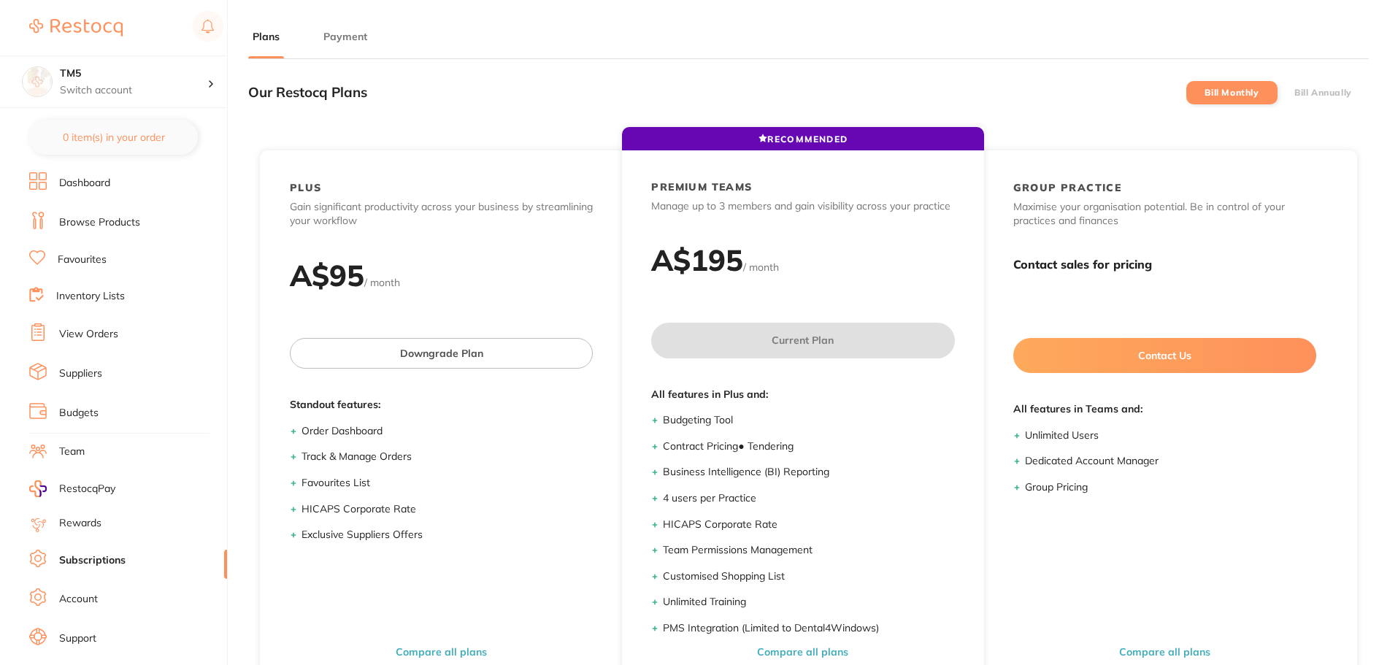
click at [342, 38] on button "Payment" at bounding box center [345, 37] width 53 height 14
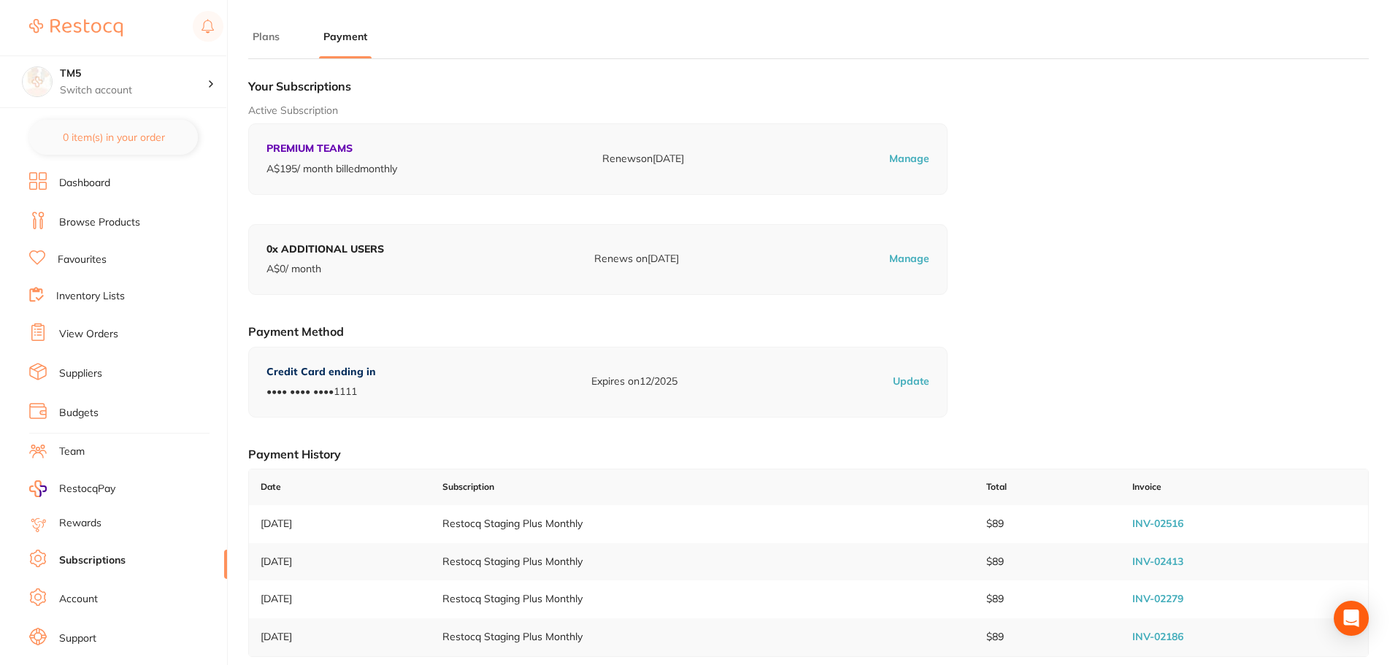
click at [274, 35] on button "Plans" at bounding box center [266, 37] width 36 height 14
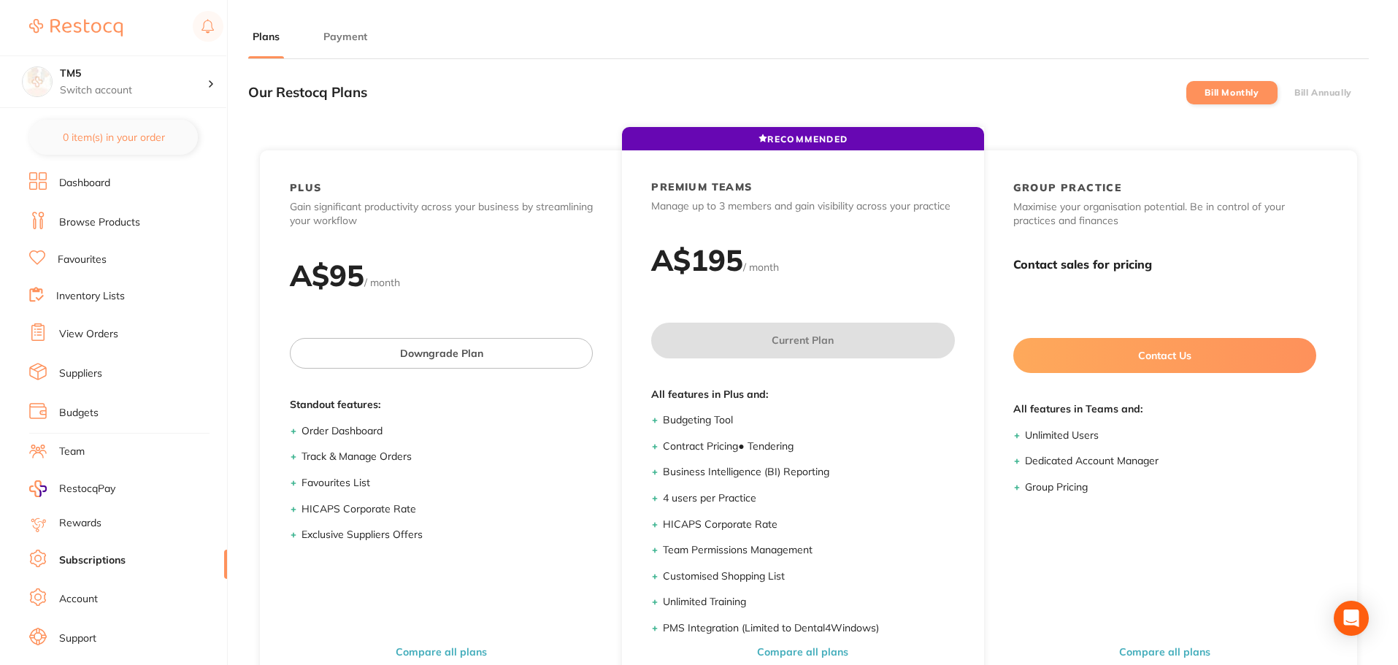
click at [1303, 99] on li "Bill Annually" at bounding box center [1322, 92] width 91 height 23
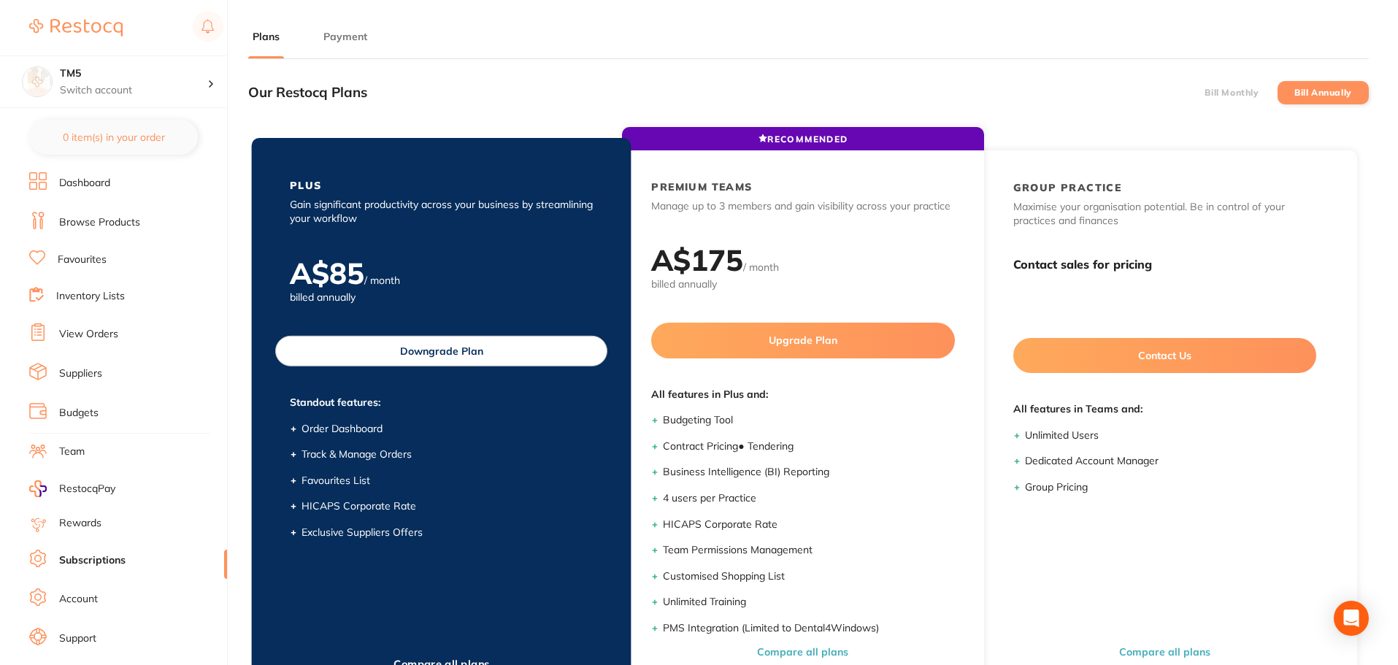
click at [460, 354] on button "Downgrade Plan" at bounding box center [441, 351] width 332 height 31
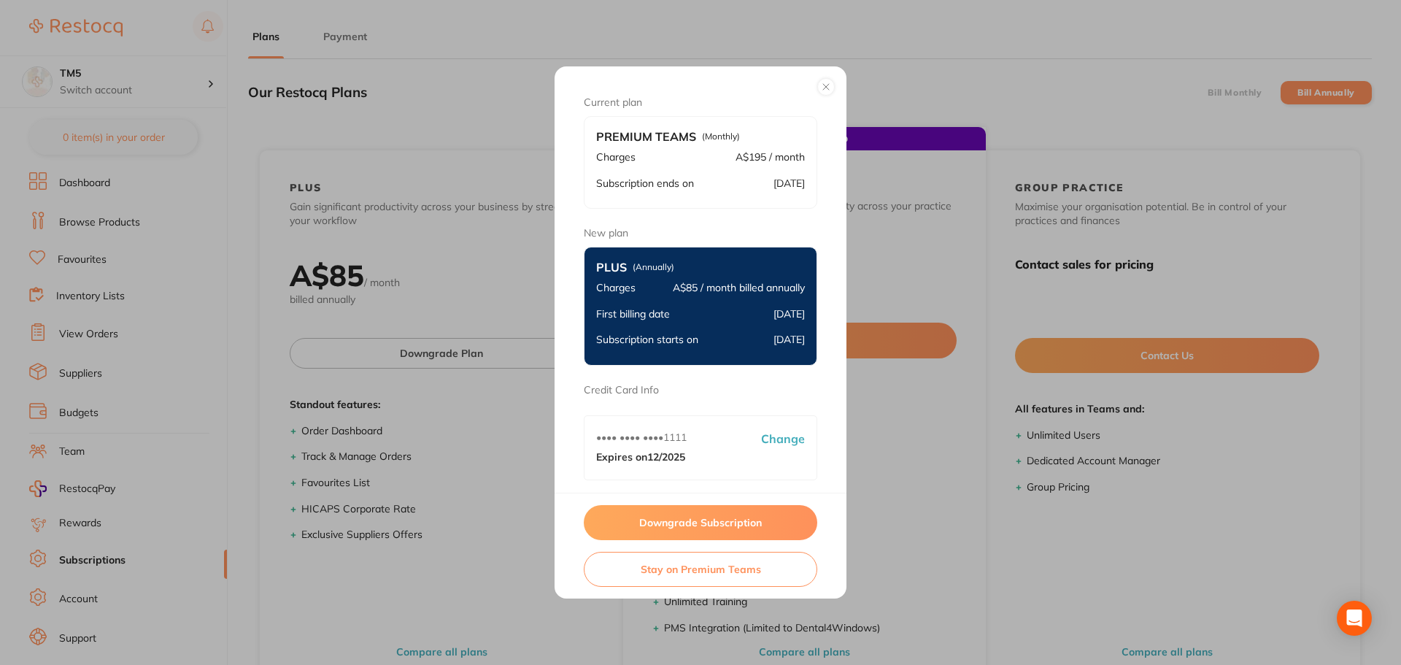
click at [660, 530] on button "Downgrade Subscription" at bounding box center [701, 522] width 234 height 35
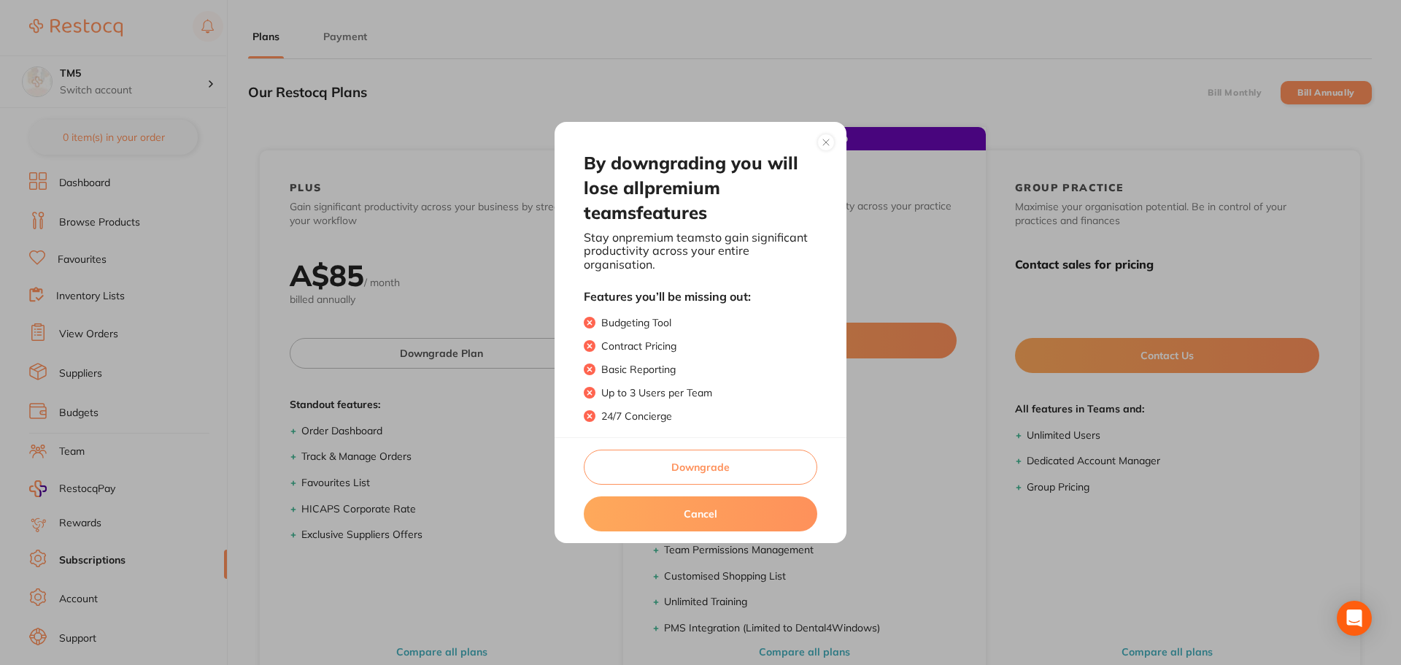
click at [734, 459] on button "Downgrade" at bounding box center [701, 467] width 234 height 35
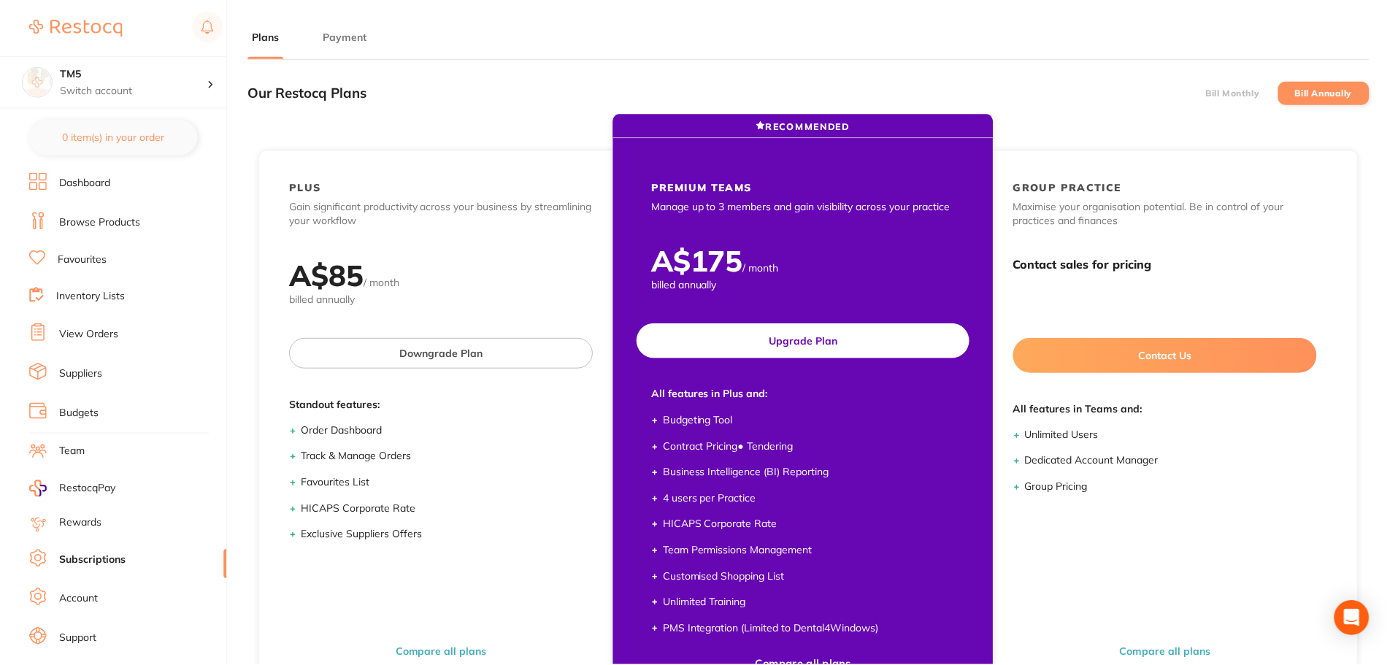
scroll to position [196, 0]
